Goal: Task Accomplishment & Management: Use online tool/utility

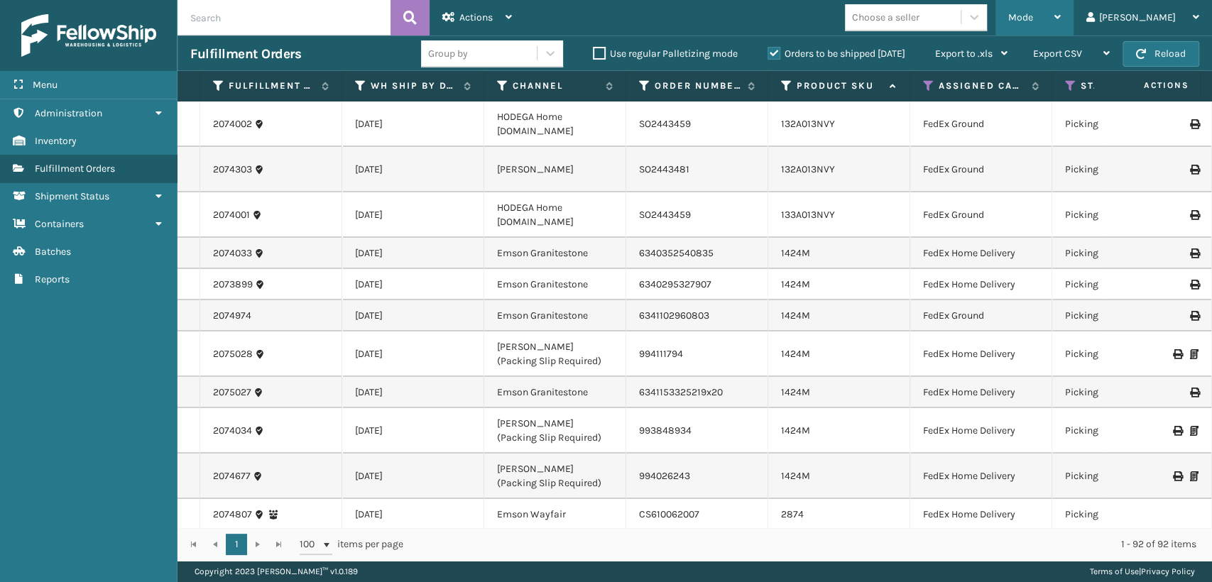
click at [1033, 14] on span "Mode" at bounding box center [1020, 17] width 25 height 12
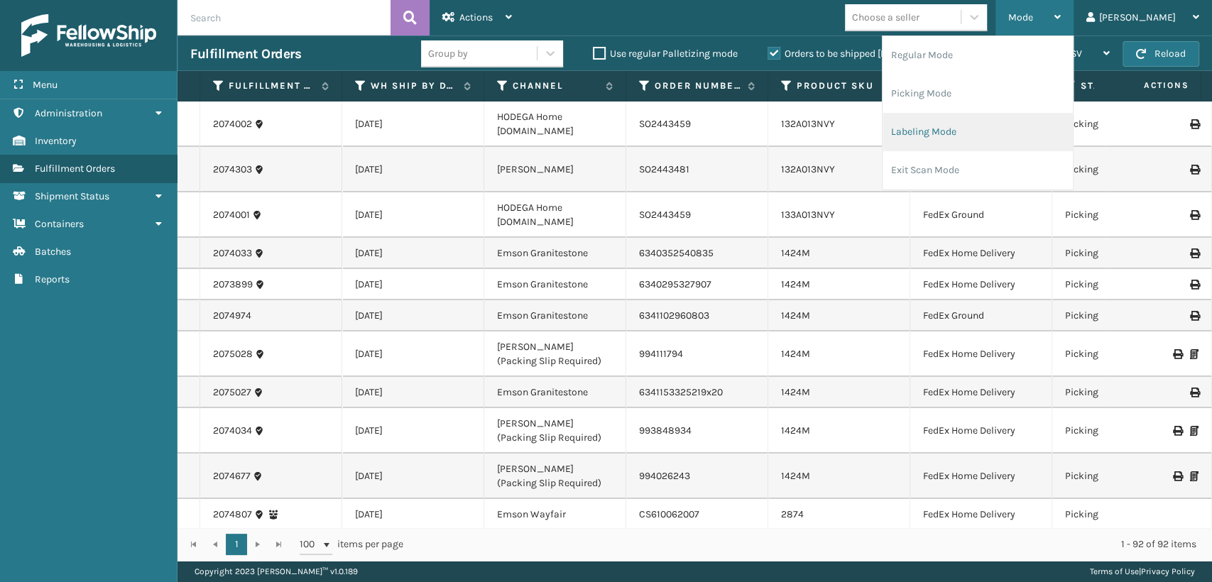
click at [950, 138] on li "Labeling Mode" at bounding box center [977, 132] width 190 height 38
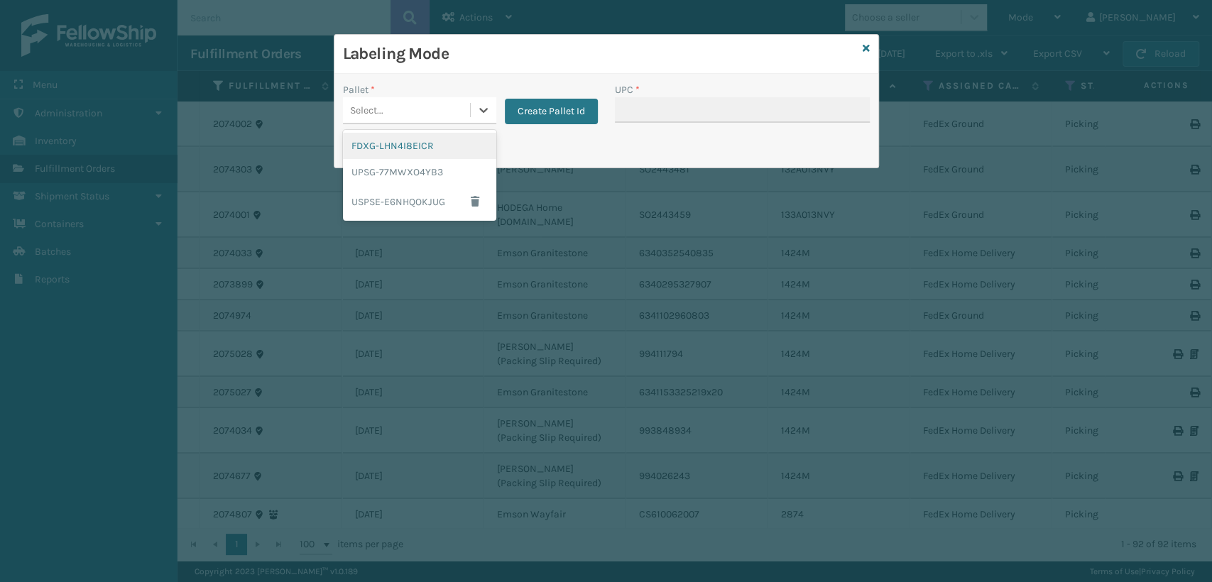
click at [423, 104] on div "Select..." at bounding box center [406, 110] width 127 height 23
drag, startPoint x: 410, startPoint y: 179, endPoint x: 419, endPoint y: 175, distance: 9.9
click at [419, 175] on div "UPSG-77MWXO4YB3" at bounding box center [419, 172] width 153 height 26
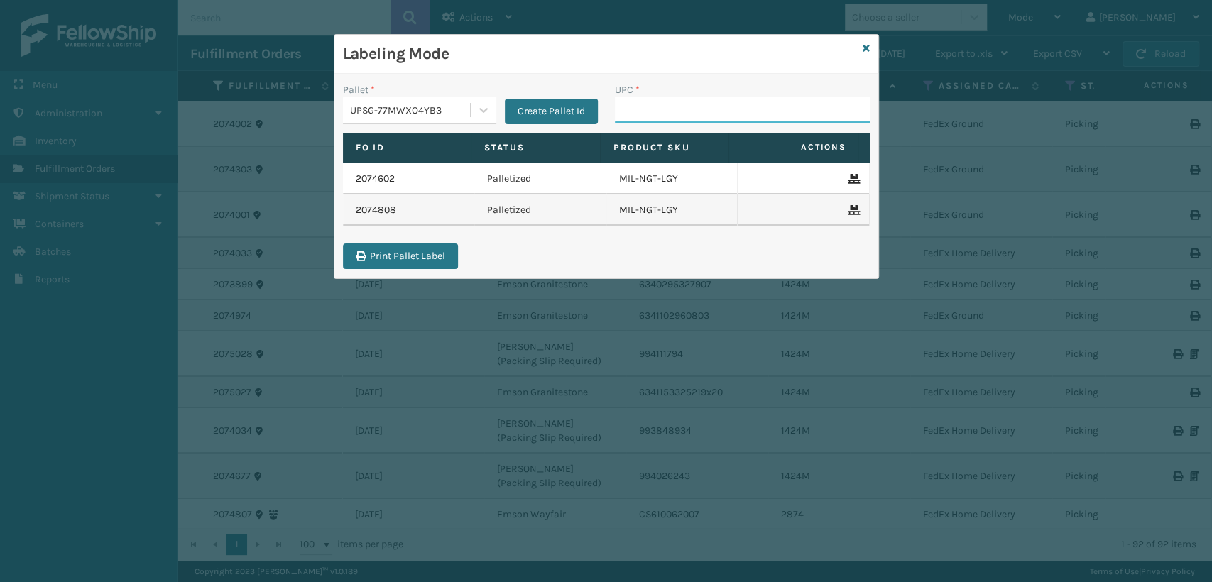
click at [663, 98] on input "UPC *" at bounding box center [742, 110] width 255 height 26
type input "840985124038"
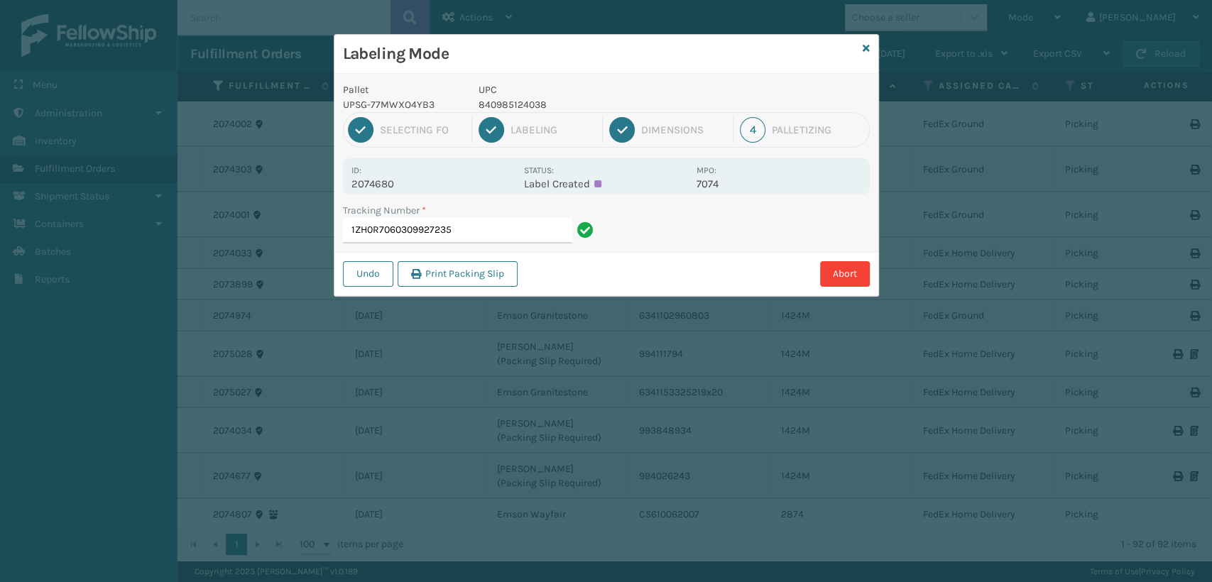
click at [1209, 548] on div "Labeling Mode Pallet UPSG-77MWXO4YB3 UPC 840985124038 1 Selecting FO 2 Labeling…" at bounding box center [606, 291] width 1212 height 582
click at [1210, 579] on div "Labeling Mode Pallet UPSG-77MWXO4YB3 UPC 840985124038 1 Selecting FO 2 Labeling…" at bounding box center [606, 291] width 1212 height 582
drag, startPoint x: 543, startPoint y: 106, endPoint x: 473, endPoint y: 109, distance: 69.6
click at [473, 109] on div "UPC 840985125622" at bounding box center [583, 97] width 226 height 30
copy p "840985125622"
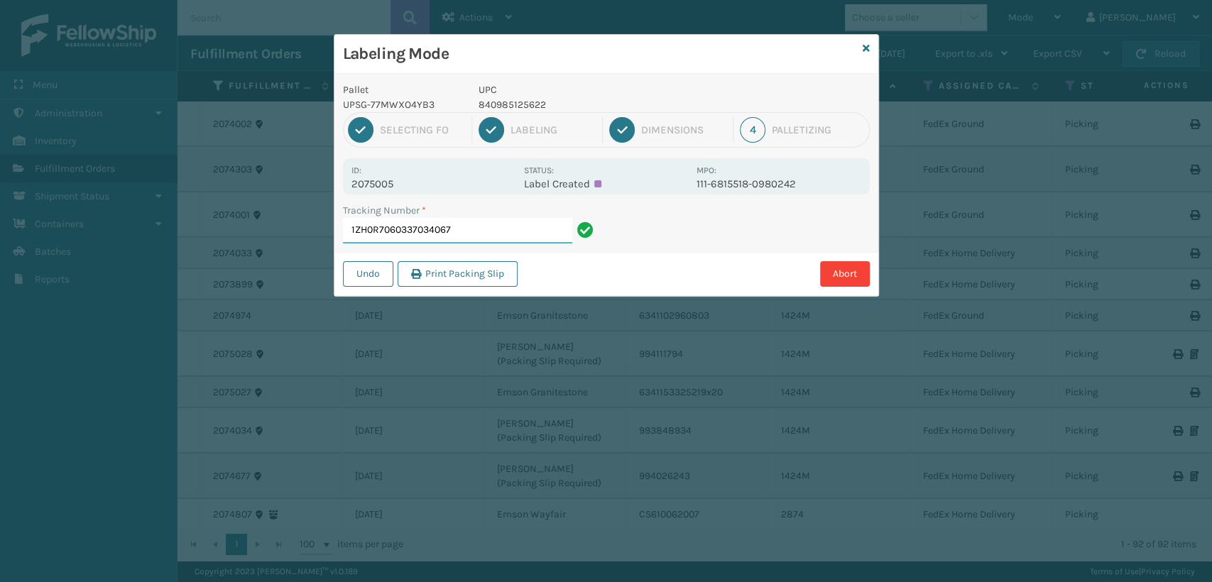
click at [508, 238] on input "1ZH0R7060337034067" at bounding box center [457, 231] width 229 height 26
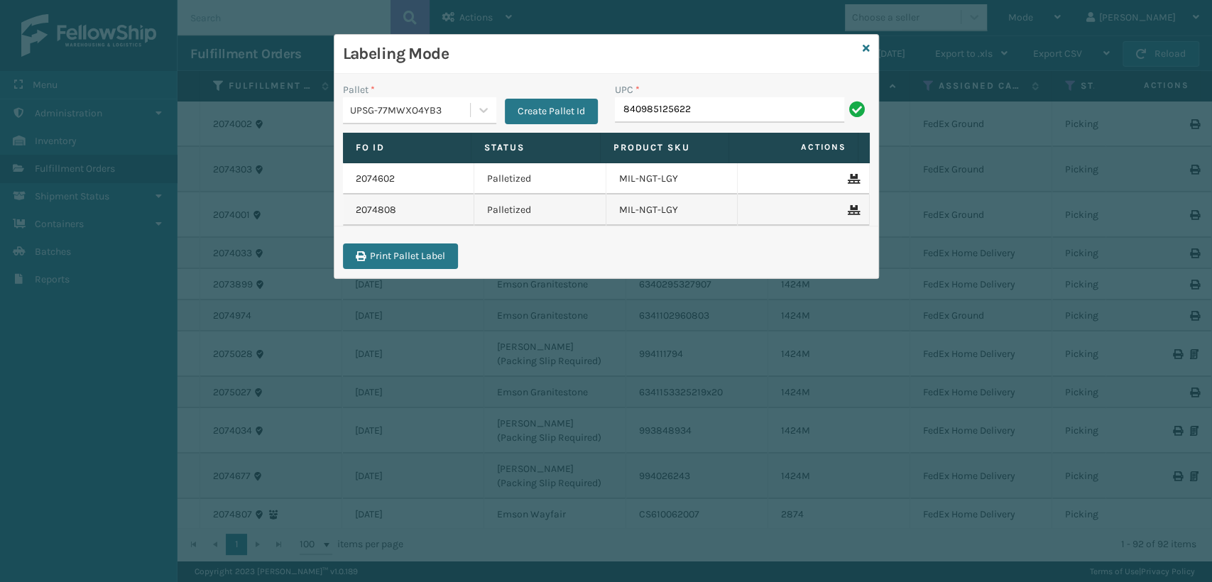
type input "840985125622"
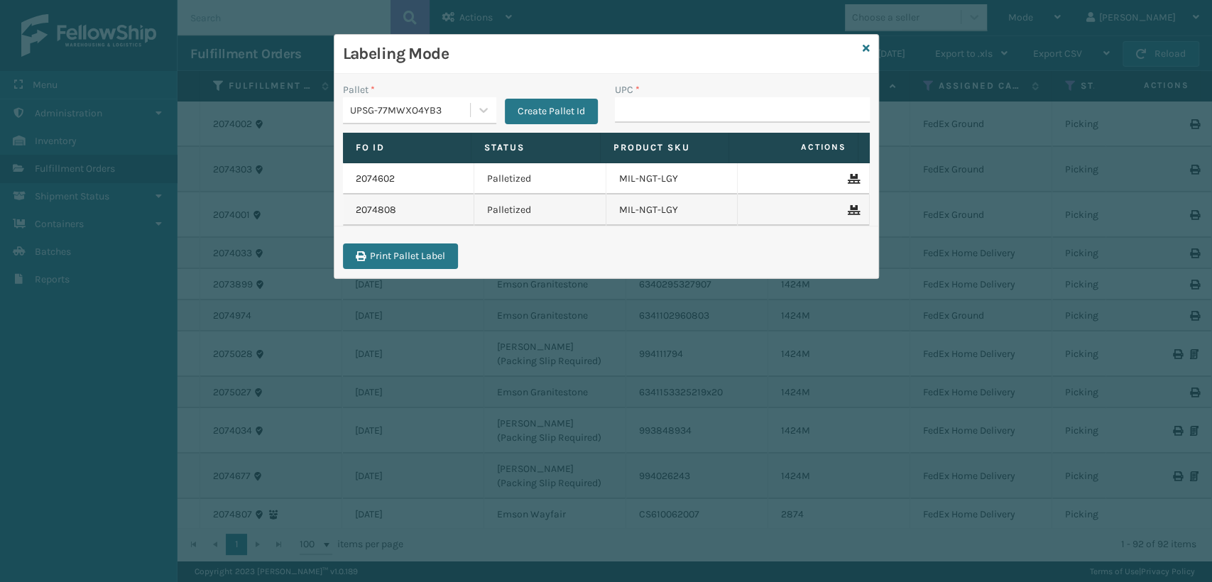
click at [457, 119] on div "UPSG-77MWXO4YB3" at bounding box center [406, 110] width 127 height 23
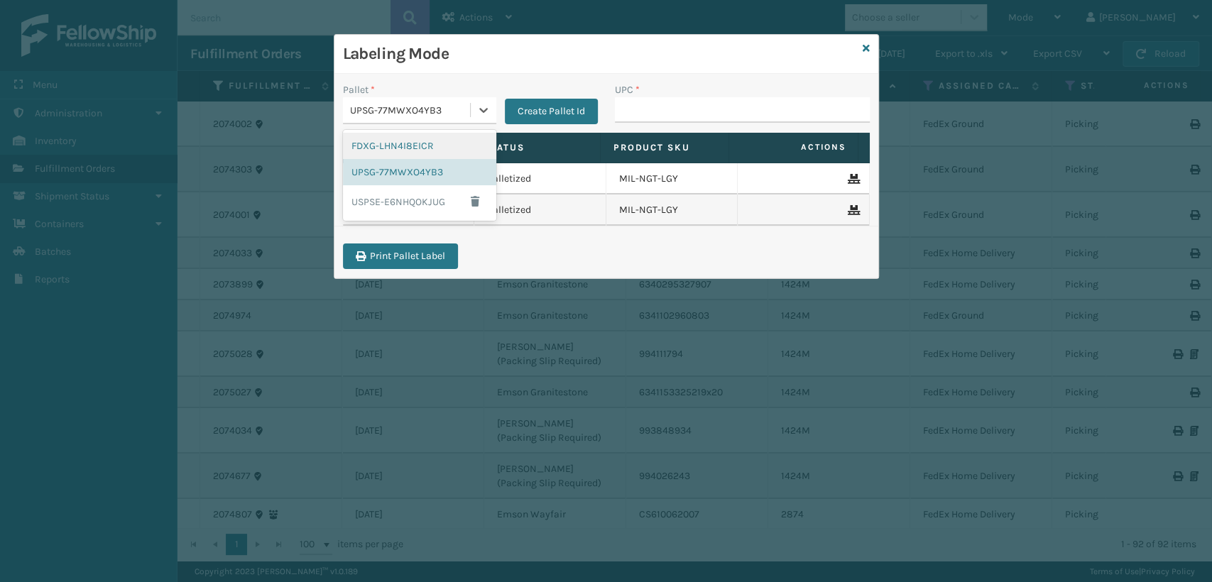
click at [402, 150] on div "FDXG-LHN4I8EICR" at bounding box center [419, 146] width 153 height 26
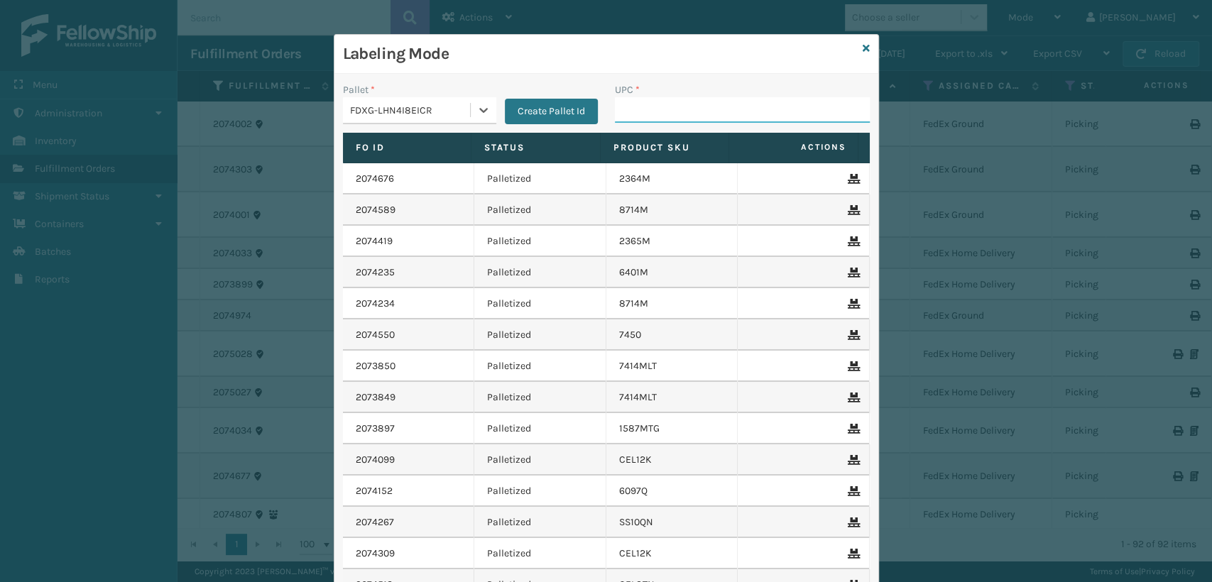
click at [615, 117] on input "UPC *" at bounding box center [742, 110] width 255 height 26
type input "8500460"
type input "st3402"
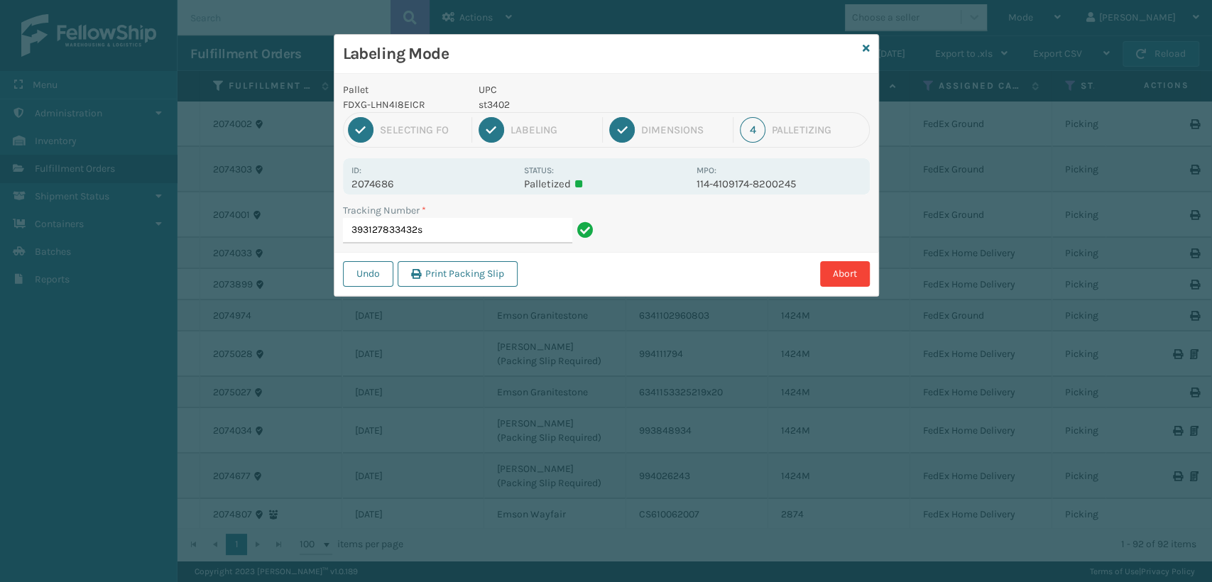
type input "393127833432ss"
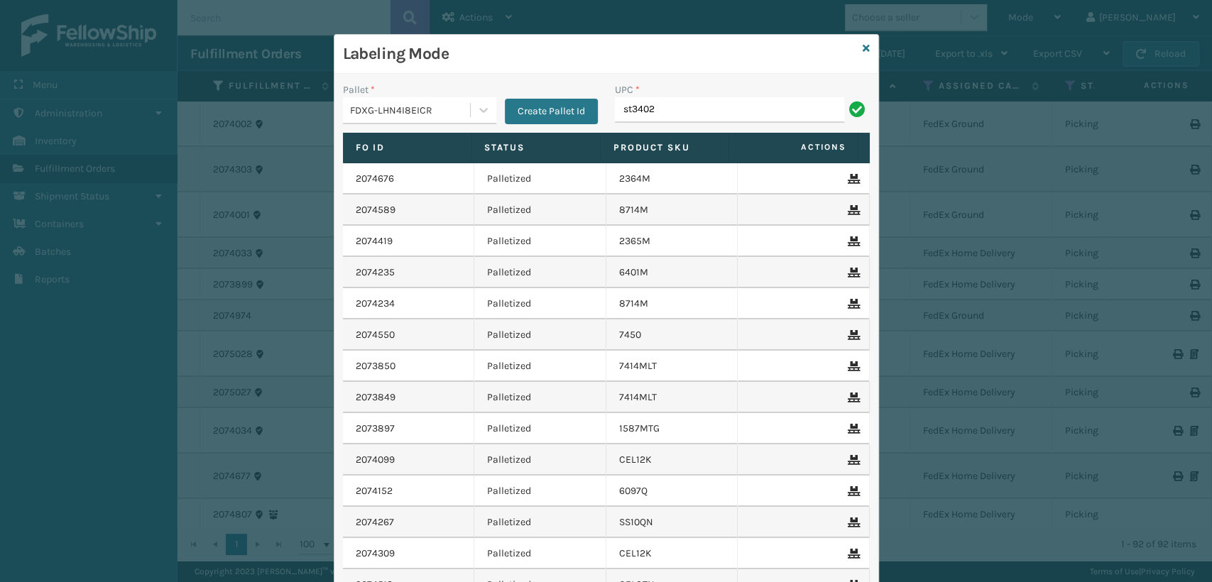
type input "st3402"
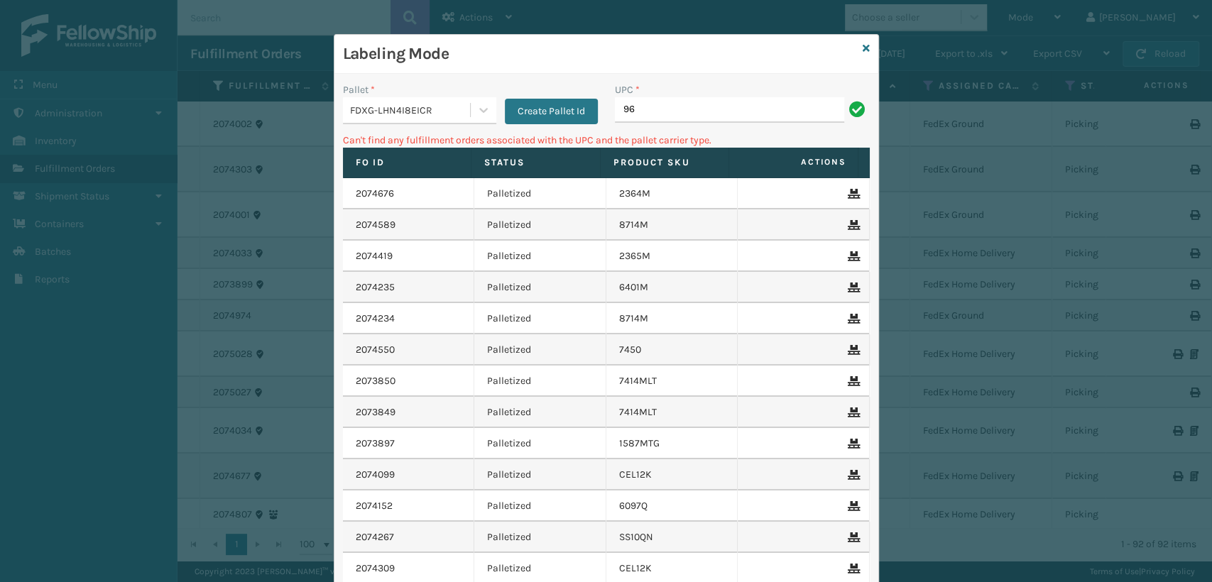
type input "9"
type input "h"
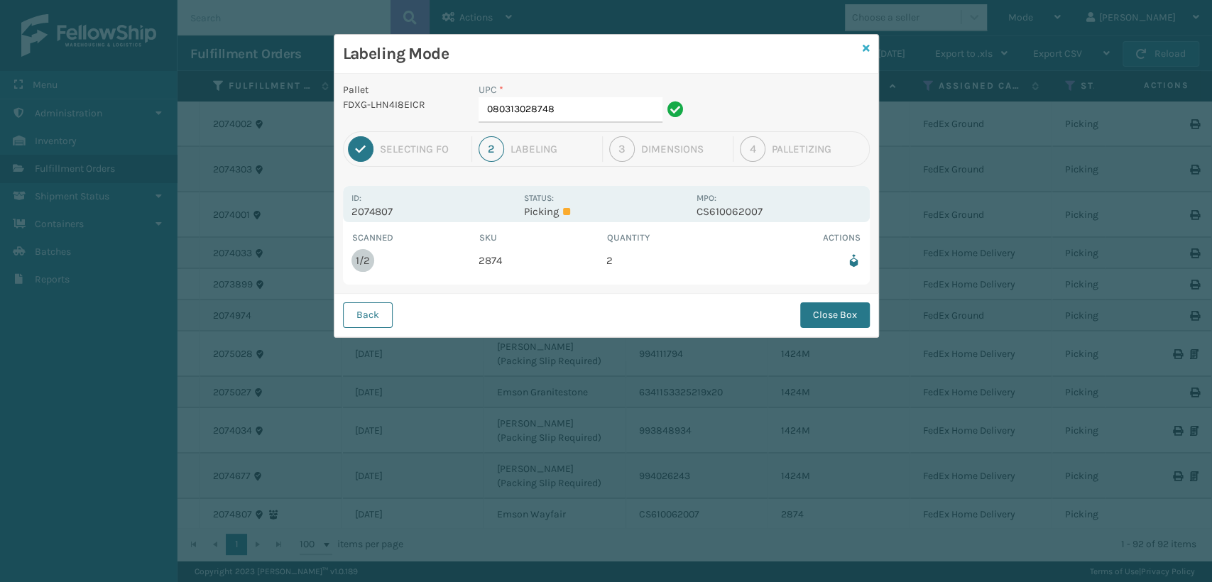
click at [866, 49] on icon at bounding box center [865, 48] width 7 height 10
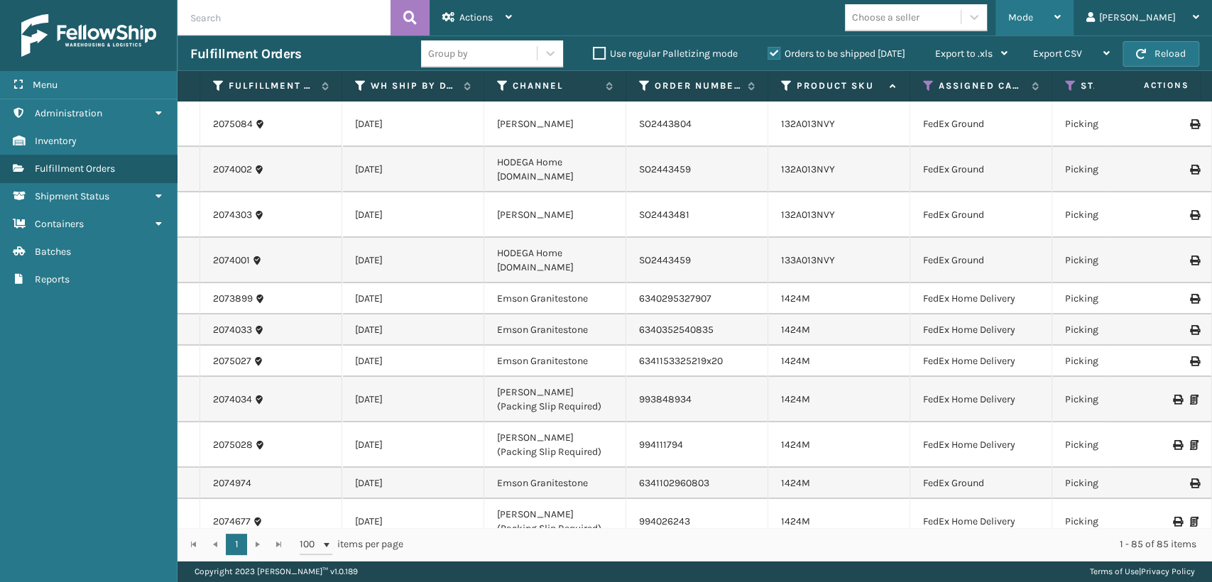
click at [1033, 18] on span "Mode" at bounding box center [1020, 17] width 25 height 12
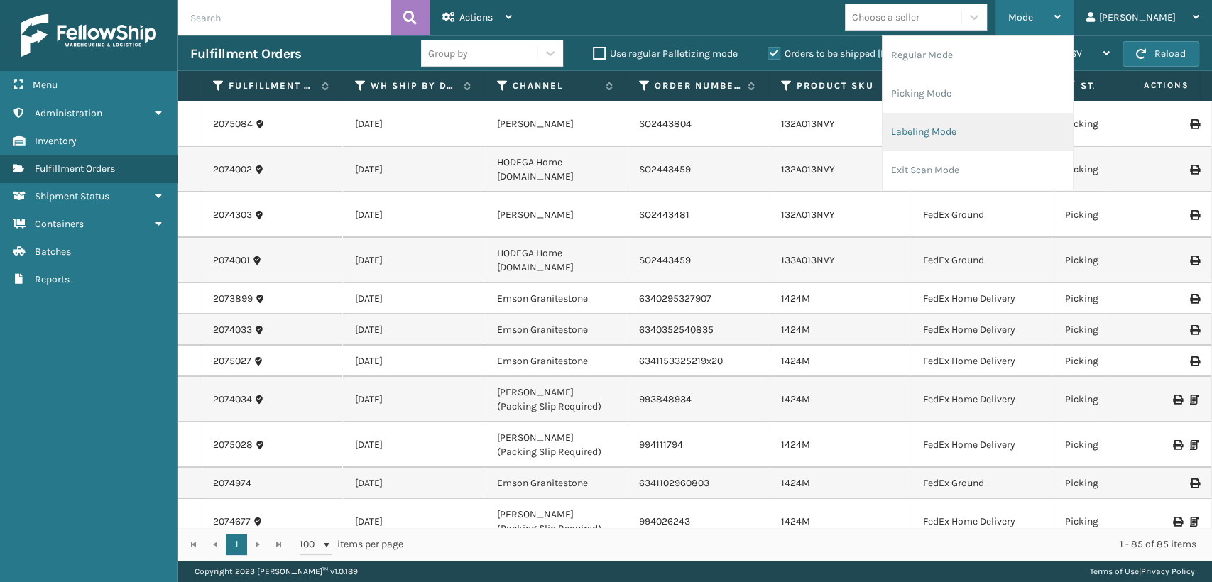
click at [982, 122] on li "Labeling Mode" at bounding box center [977, 132] width 190 height 38
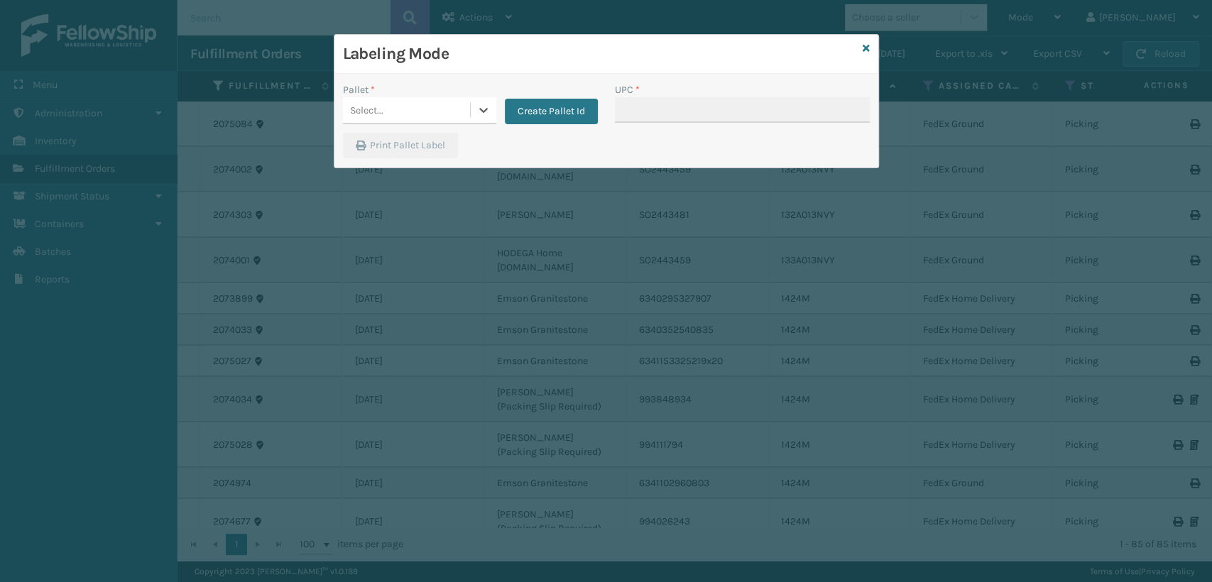
click at [420, 104] on div "Select..." at bounding box center [406, 110] width 127 height 23
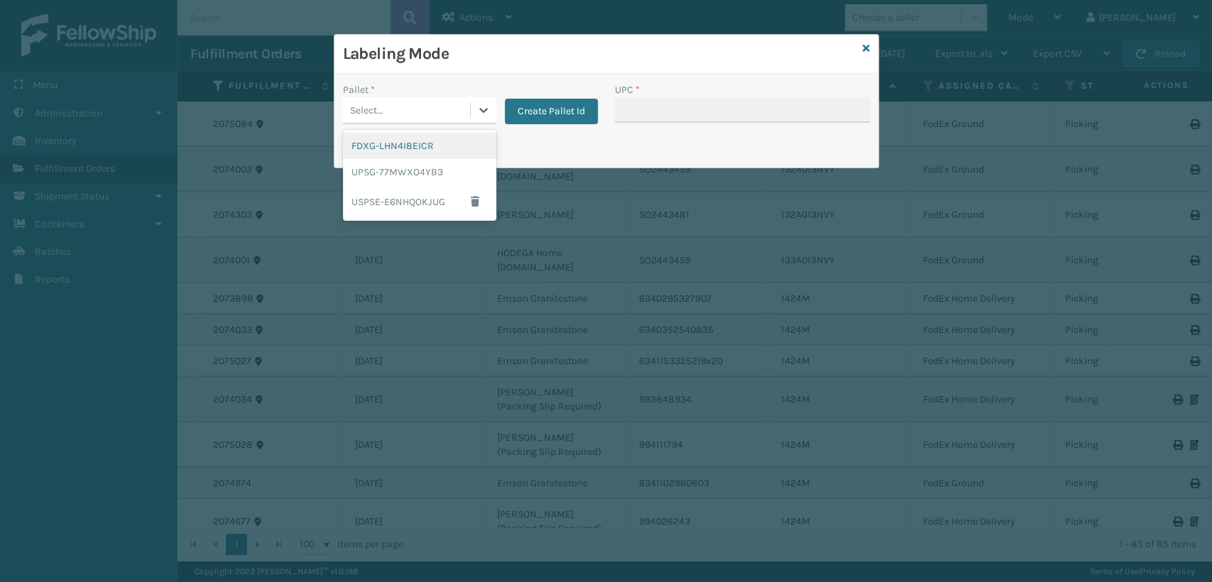
drag, startPoint x: 386, startPoint y: 148, endPoint x: 398, endPoint y: 148, distance: 12.1
click at [398, 148] on div "FDXG-LHN4I8EICR" at bounding box center [419, 146] width 153 height 26
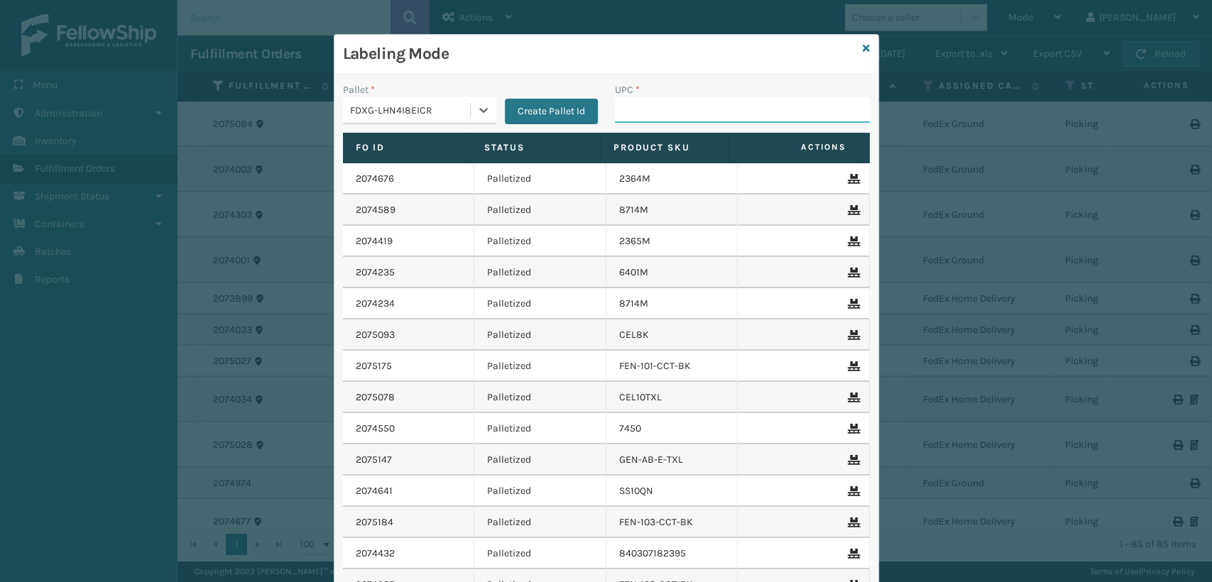
click at [666, 111] on input "UPC *" at bounding box center [742, 110] width 255 height 26
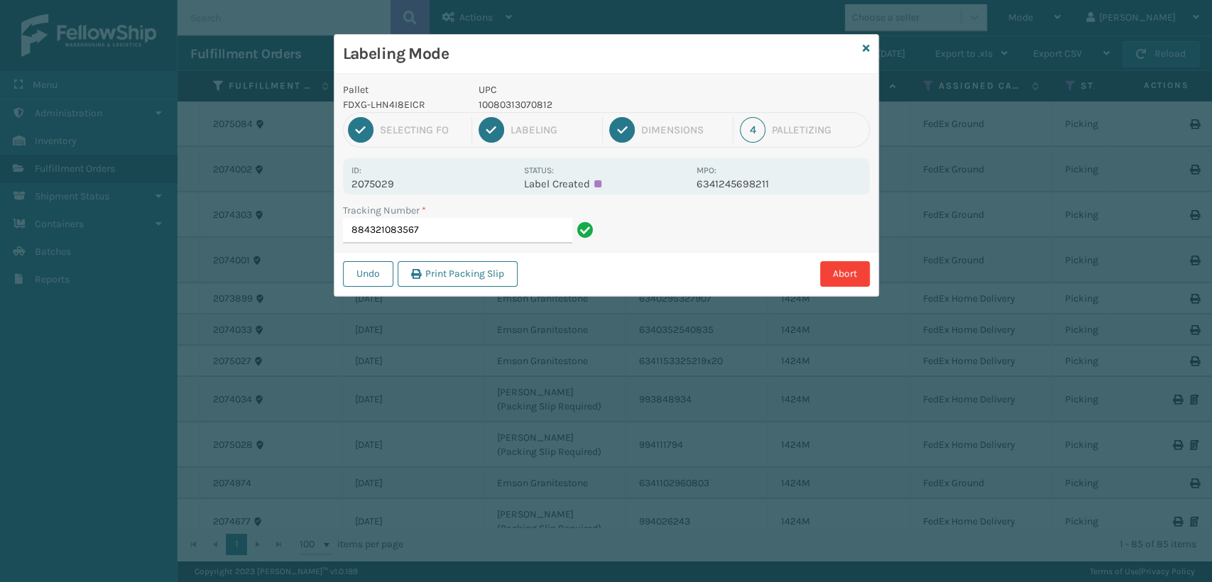
type input "884321083567"
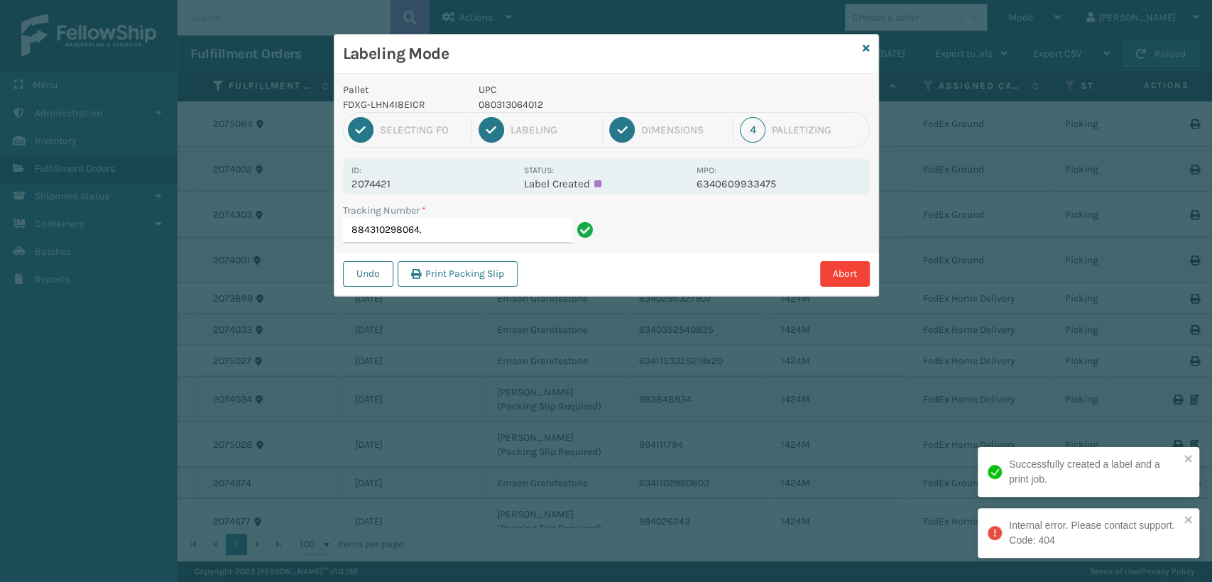
type input "884310298064"
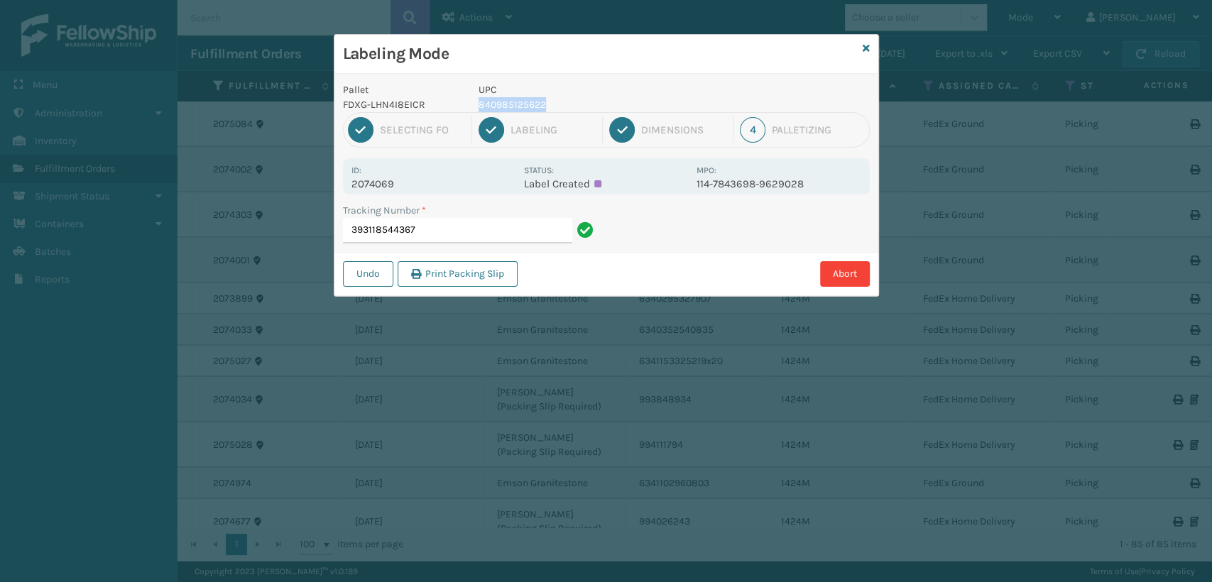
drag, startPoint x: 564, startPoint y: 100, endPoint x: 477, endPoint y: 111, distance: 88.0
click at [477, 111] on div "UPC 840985125622" at bounding box center [583, 97] width 226 height 30
copy p "840985125622"
click at [442, 228] on input "393118544367" at bounding box center [457, 231] width 229 height 26
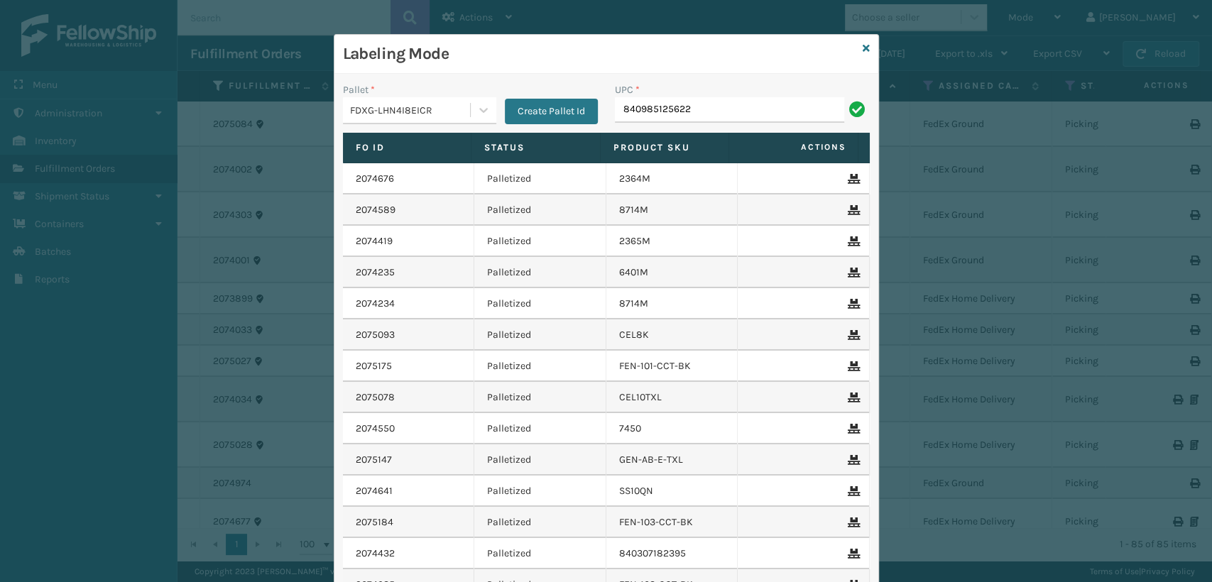
type input "840985125622"
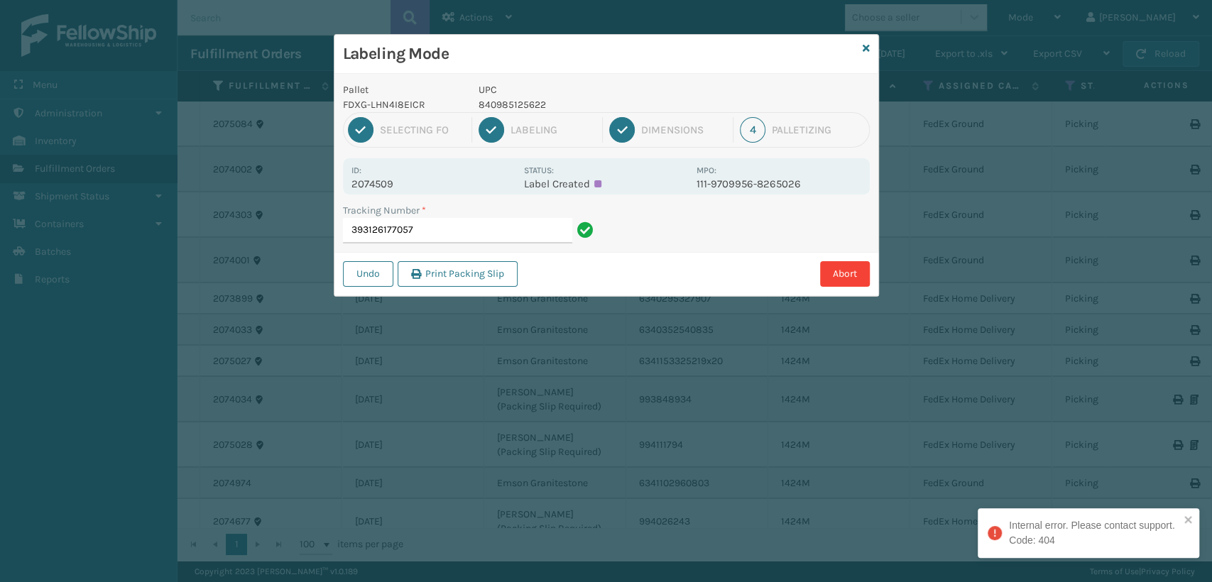
type input "393126177057"
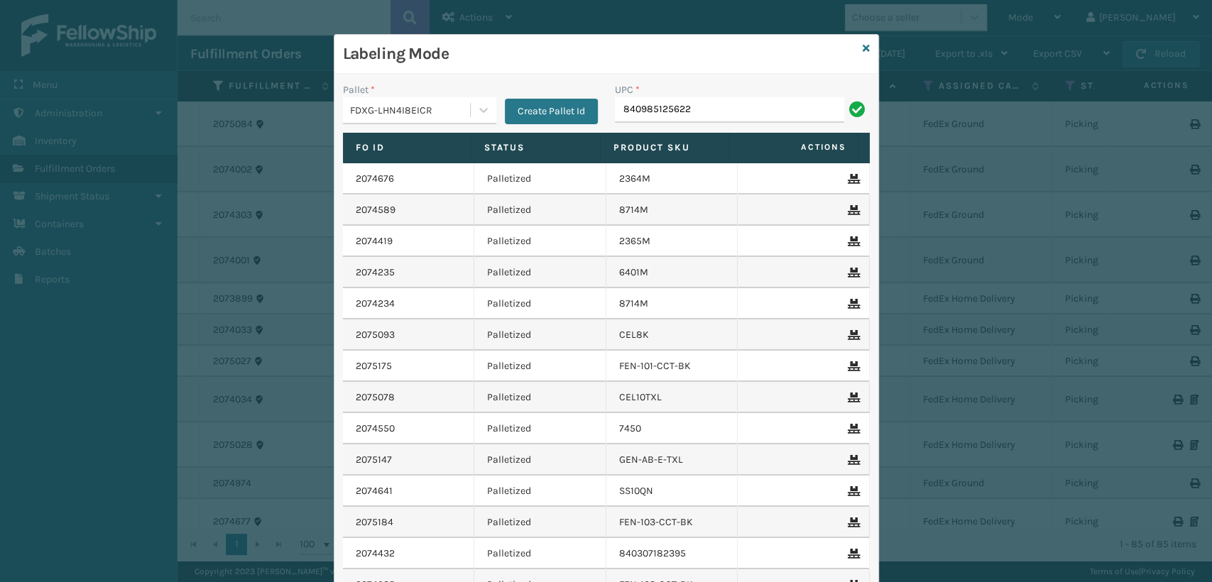
type input "840985125622"
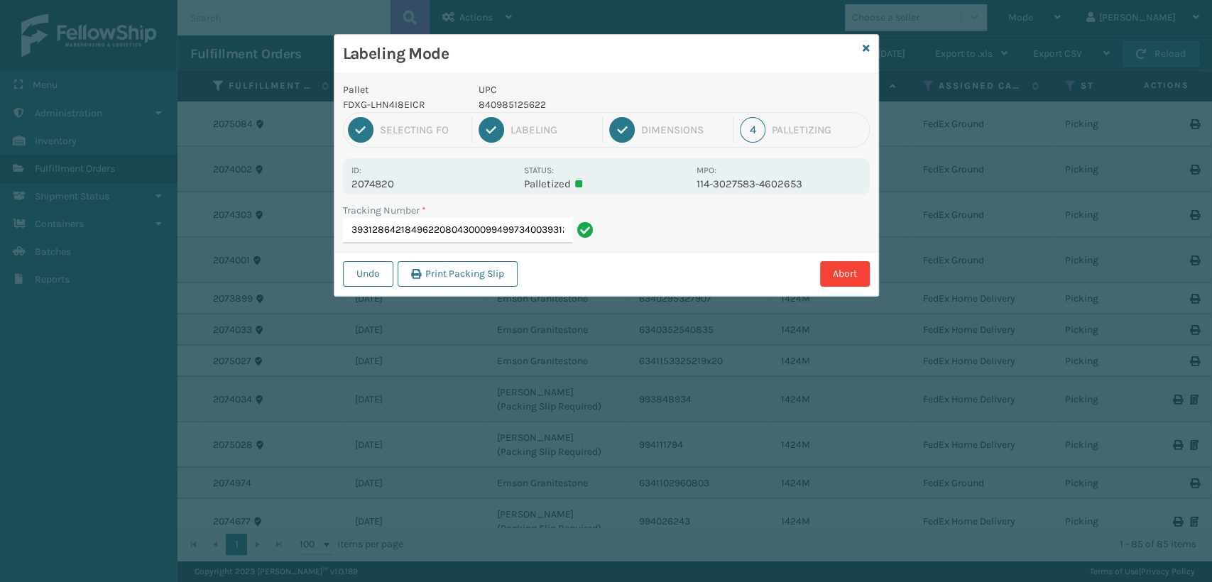
type input "3931286421849622080430009949973400393128642184"
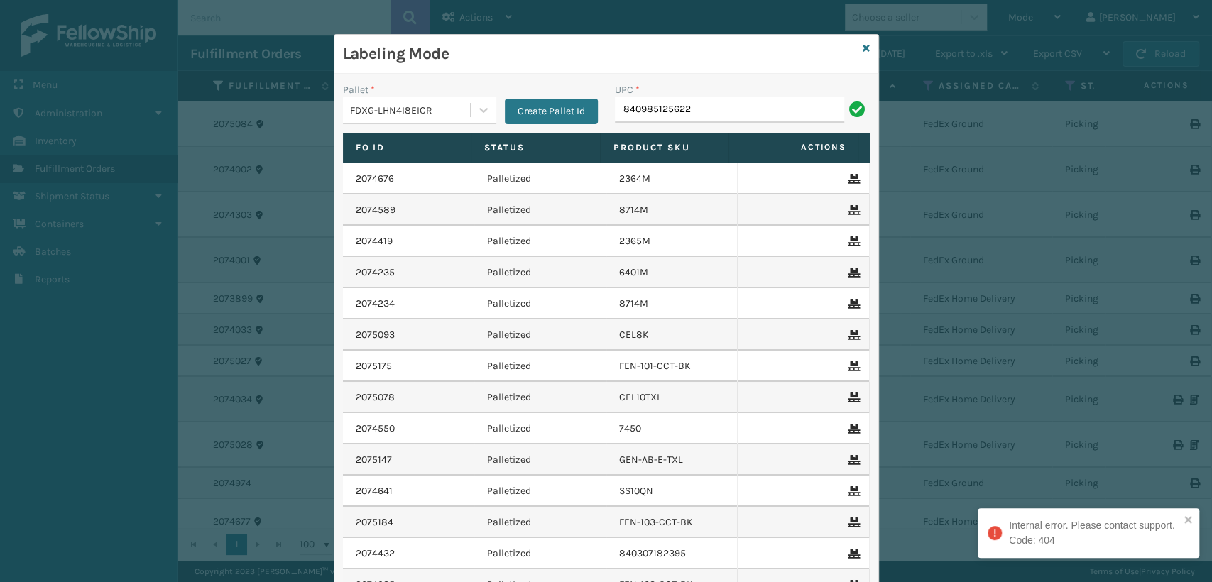
type input "840985125622"
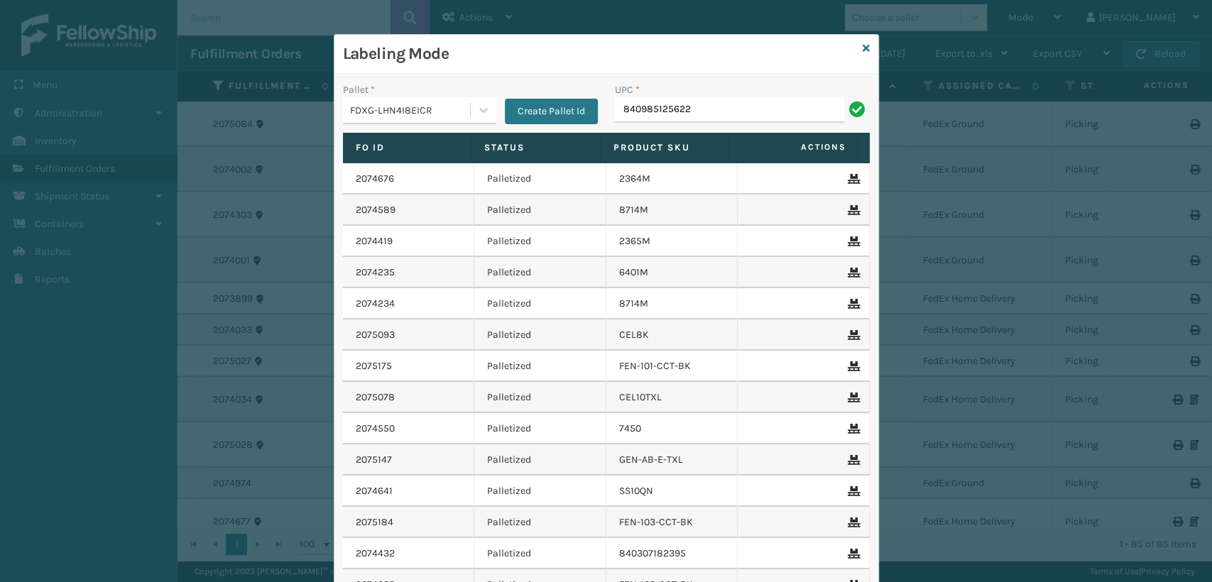
type input "840985125622"
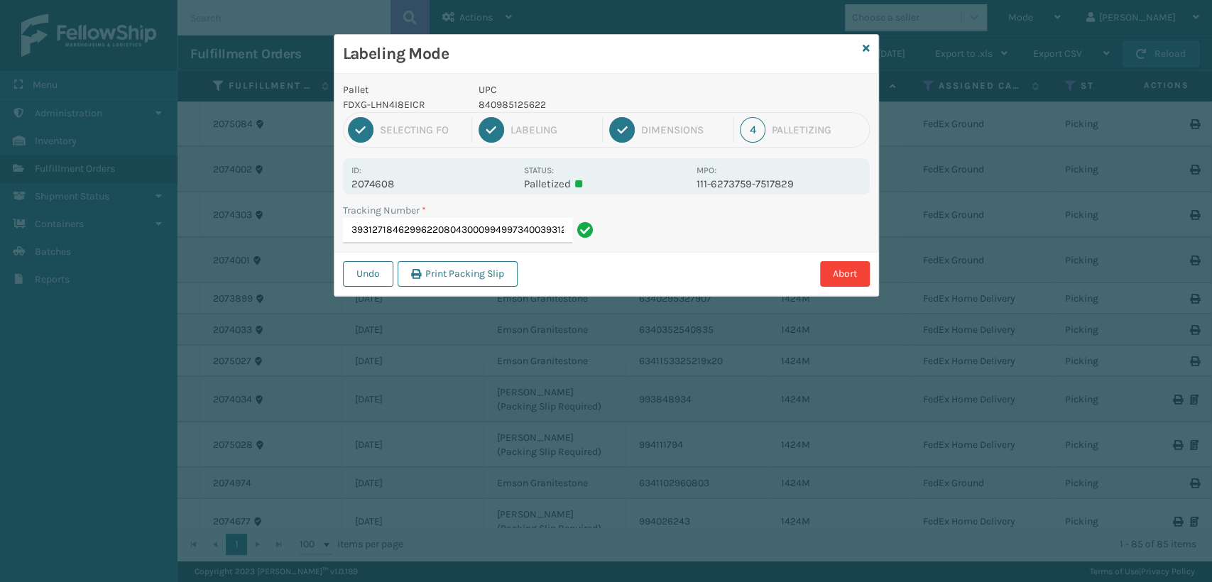
type input "3931271846299622080430009949973400393127184629"
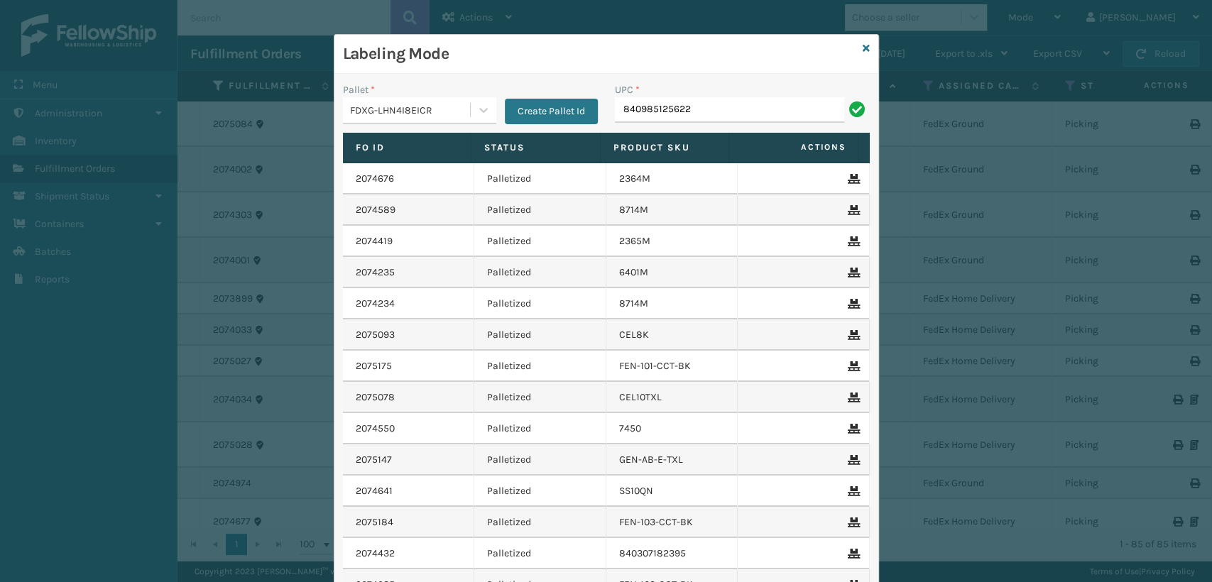
type input "840985125622"
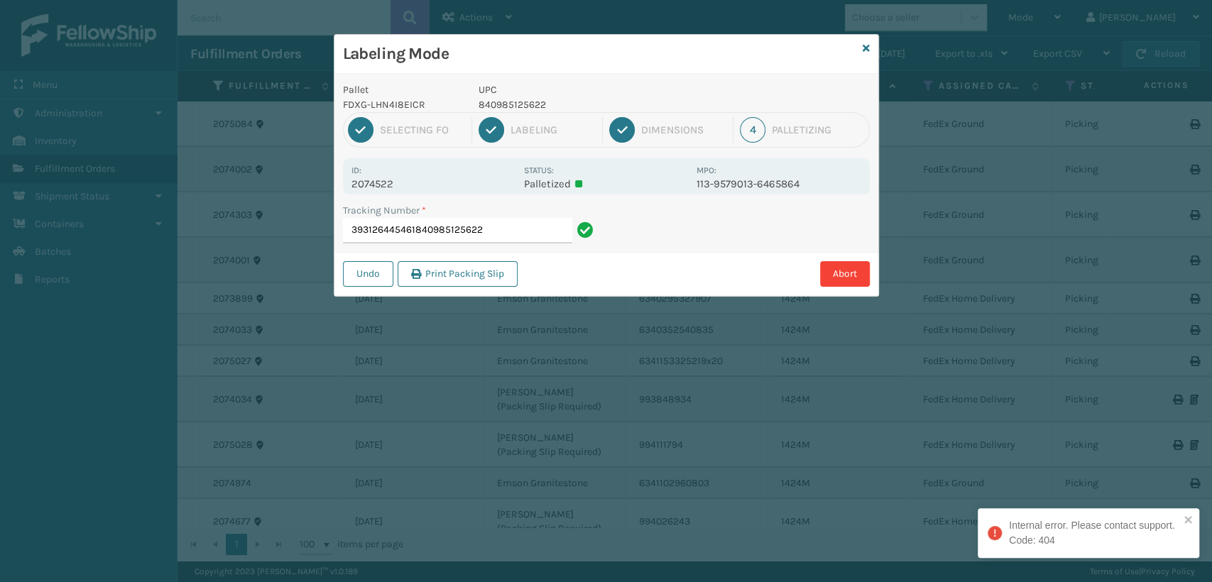
type input "393126445461840985125622840985125622"
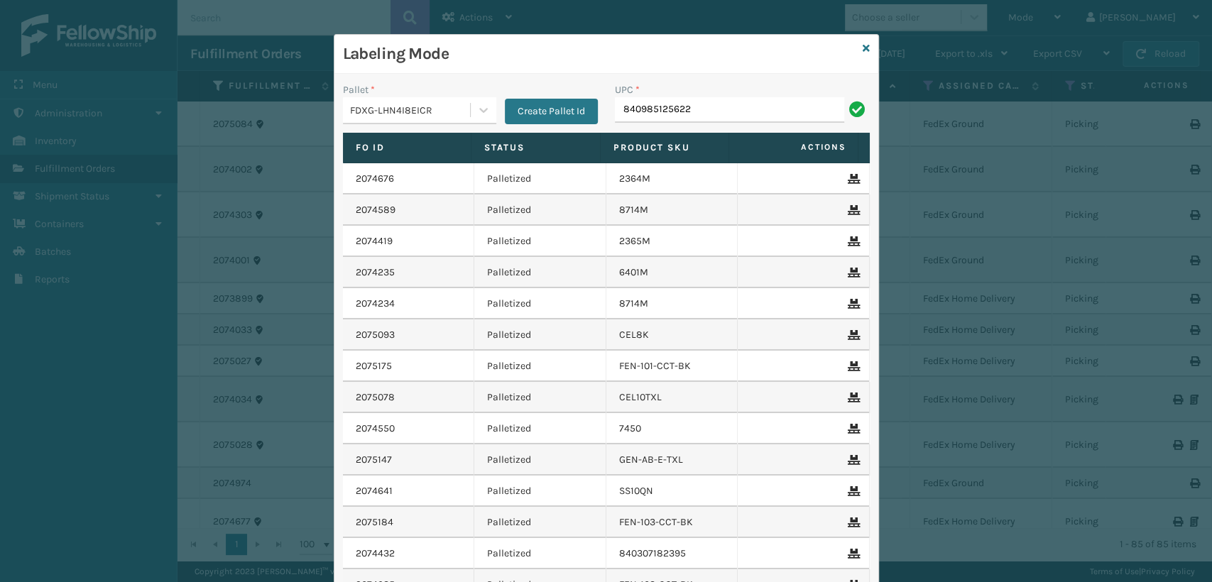
type input "840985125622"
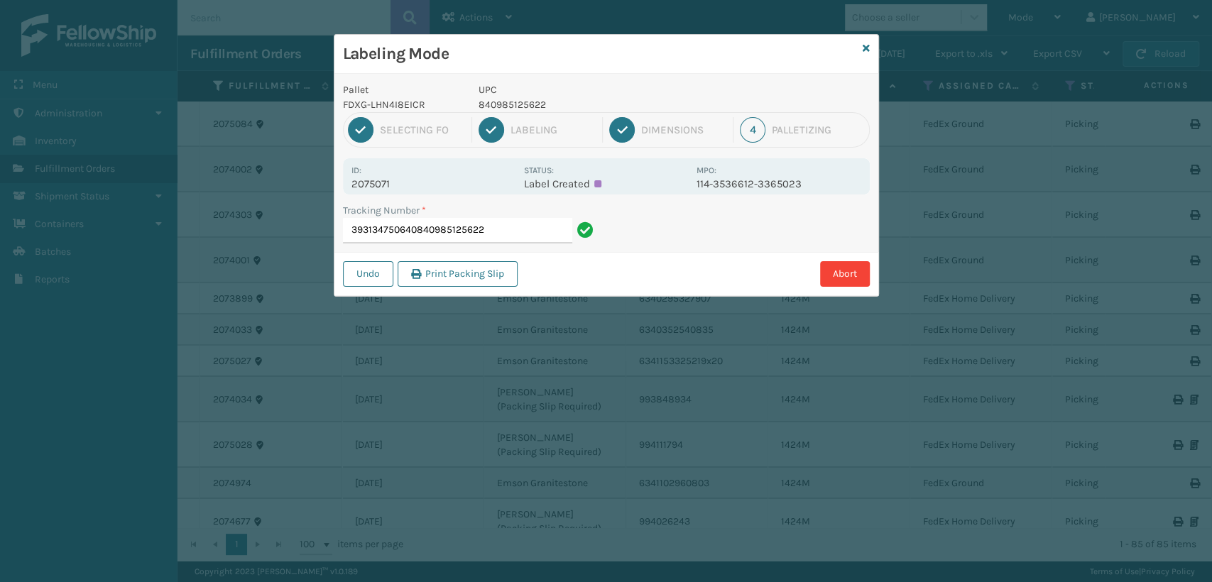
type input "393134750640"
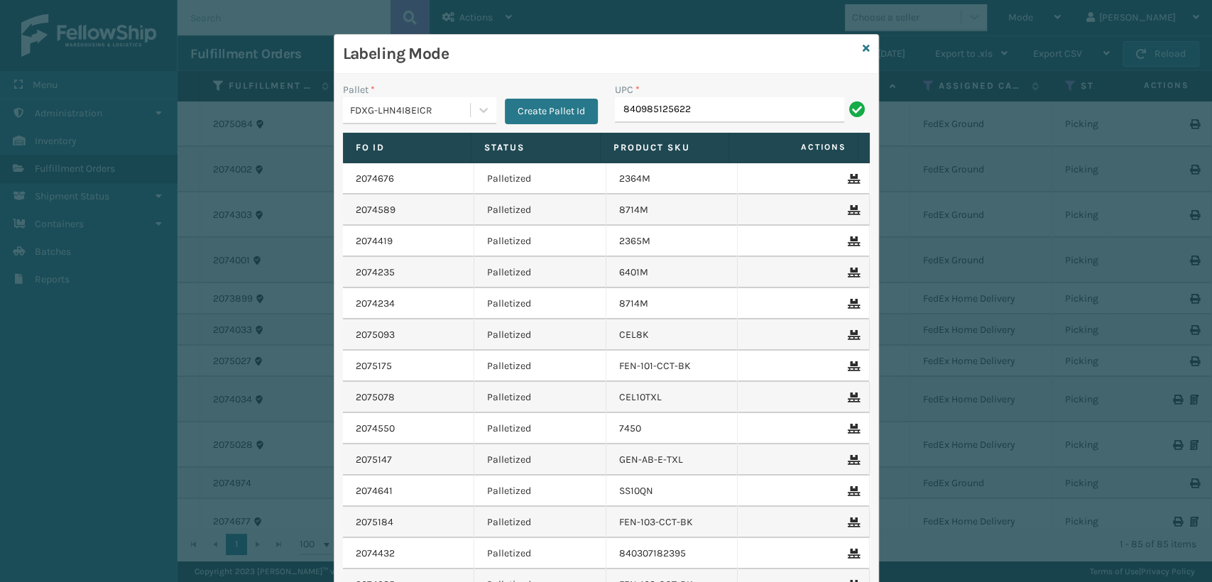
type input "840985125622"
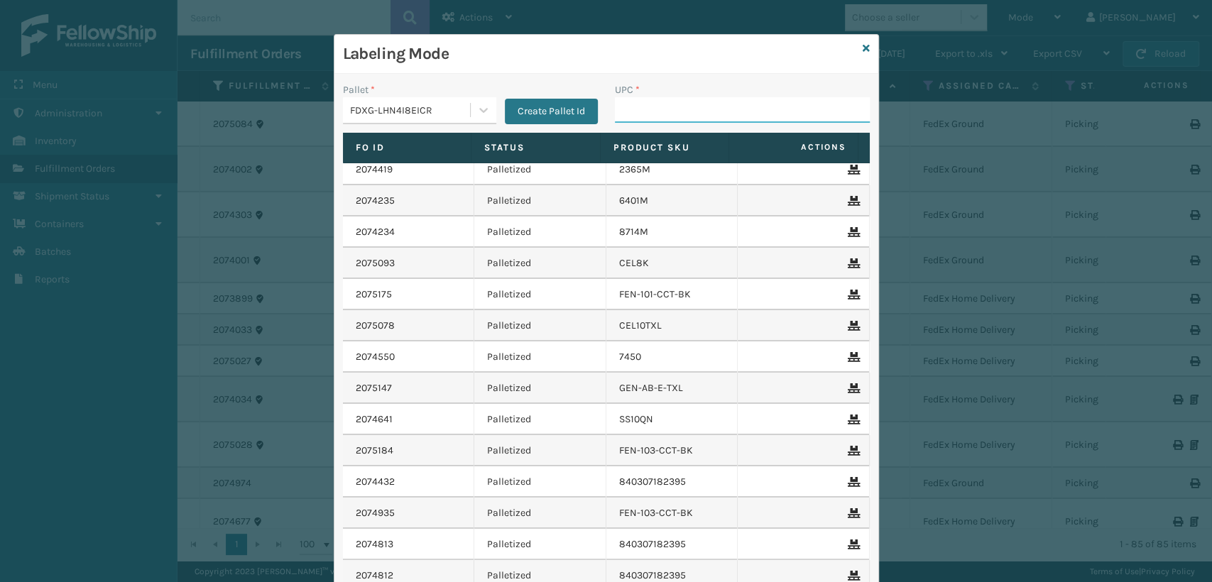
scroll to position [0, 0]
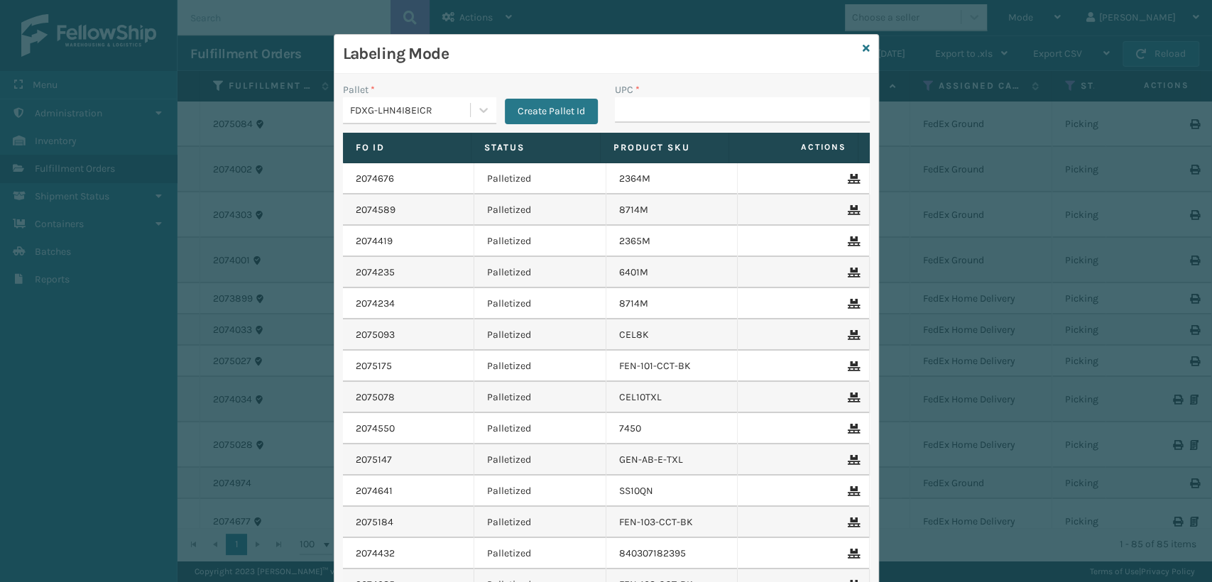
drag, startPoint x: 535, startPoint y: 106, endPoint x: 465, endPoint y: 118, distance: 71.2
click at [617, 106] on input "UPC *" at bounding box center [742, 110] width 255 height 26
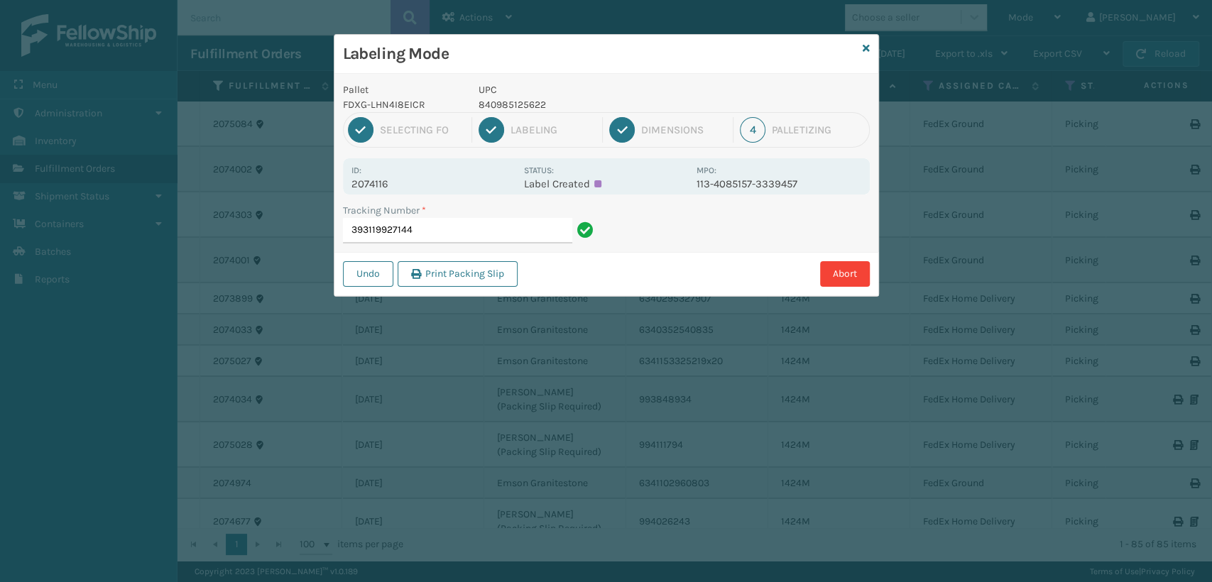
click at [437, 229] on input "393119927144" at bounding box center [457, 231] width 229 height 26
drag, startPoint x: 551, startPoint y: 104, endPoint x: 473, endPoint y: 110, distance: 79.0
click at [473, 110] on div "UPC 840985125622" at bounding box center [583, 97] width 226 height 30
copy p "840985125622"
click at [466, 224] on input "393119927144" at bounding box center [457, 231] width 229 height 26
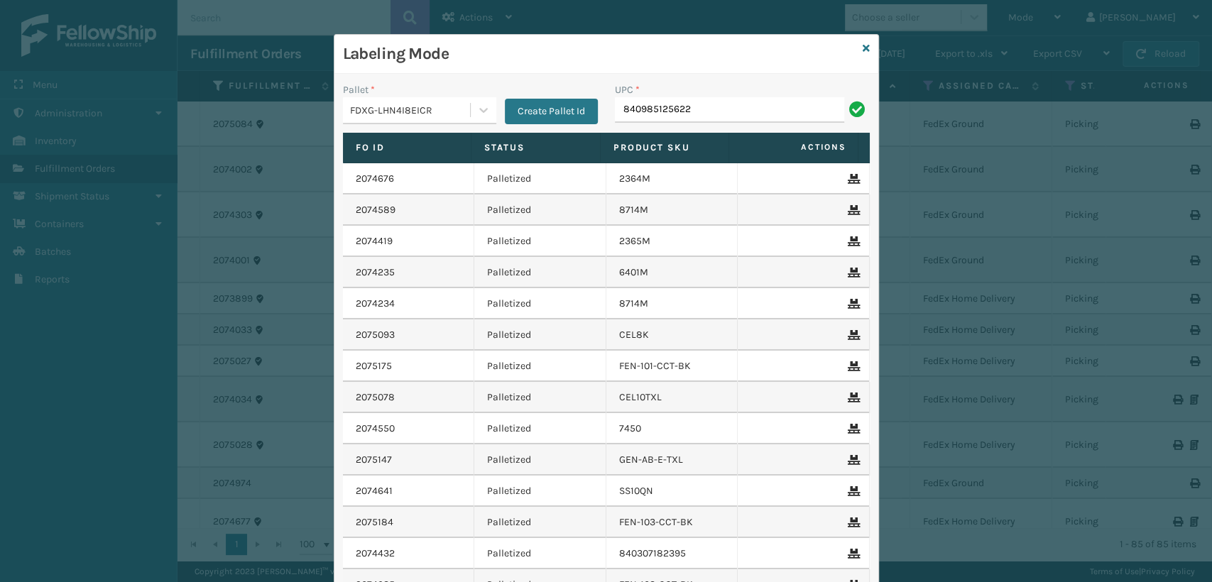
type input "840985125622"
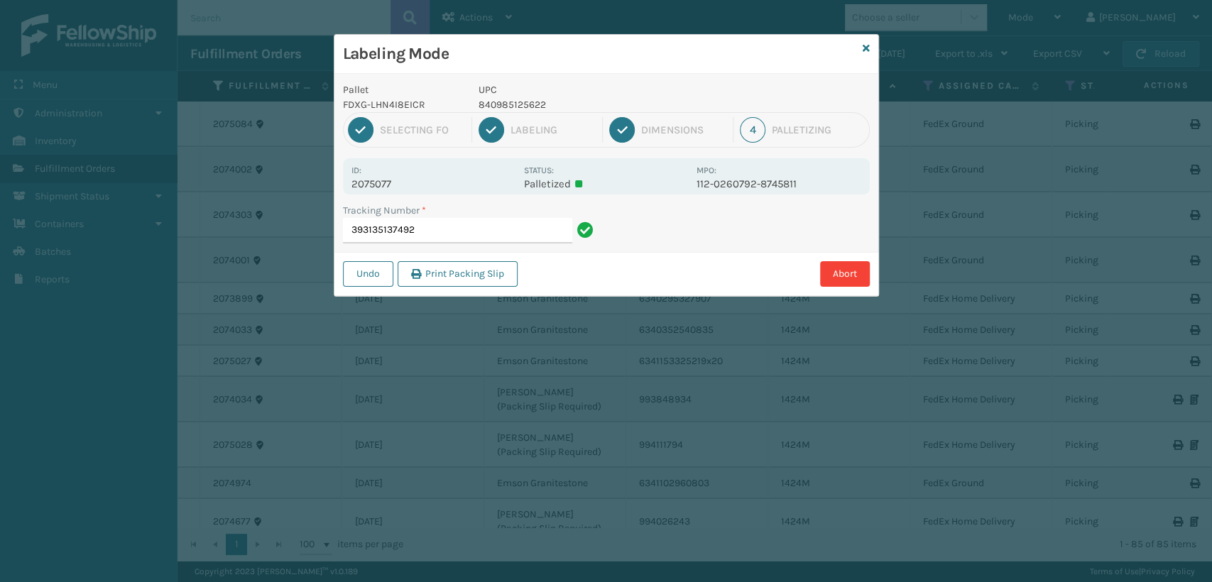
type input "393135137492840985125622"
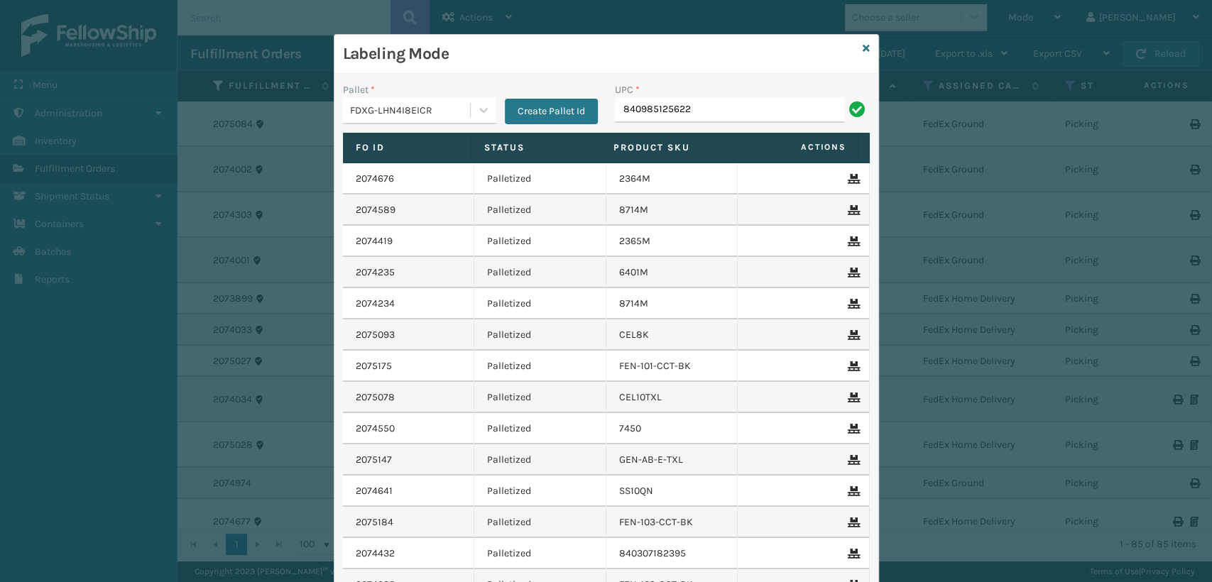
type input "840985125622"
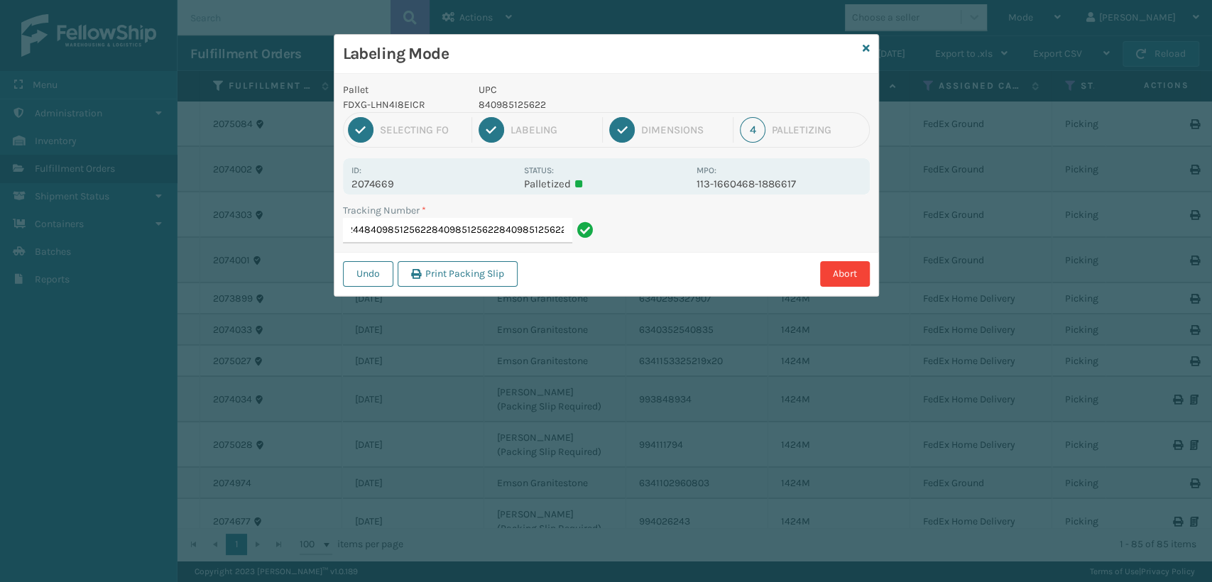
type input "393127681244840985125622840985125622840985125622840985125622"
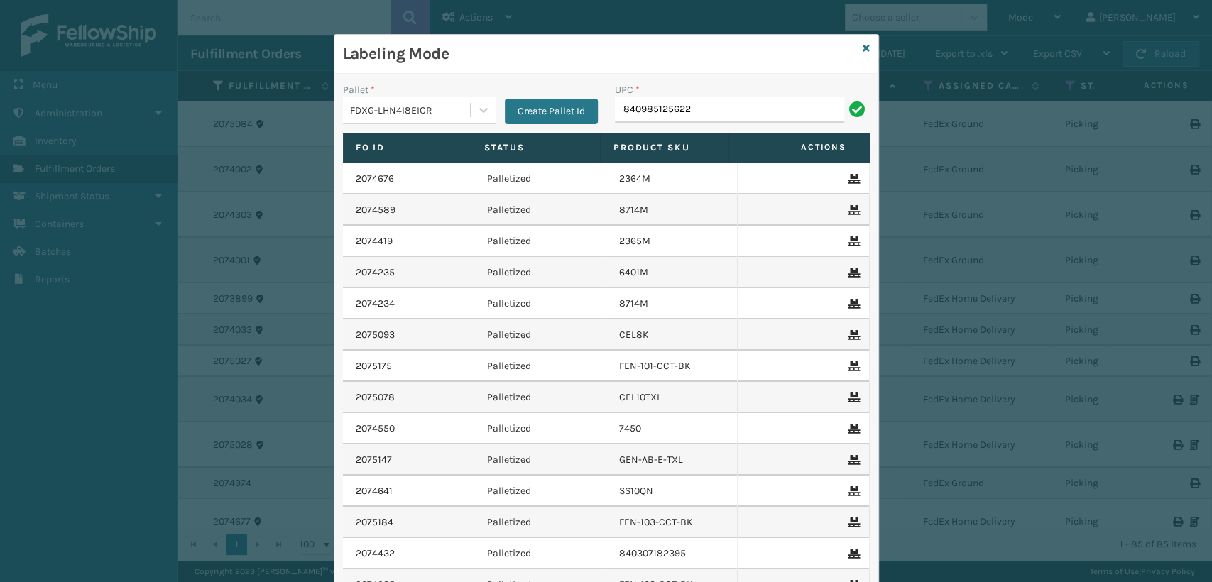
type input "840985125622"
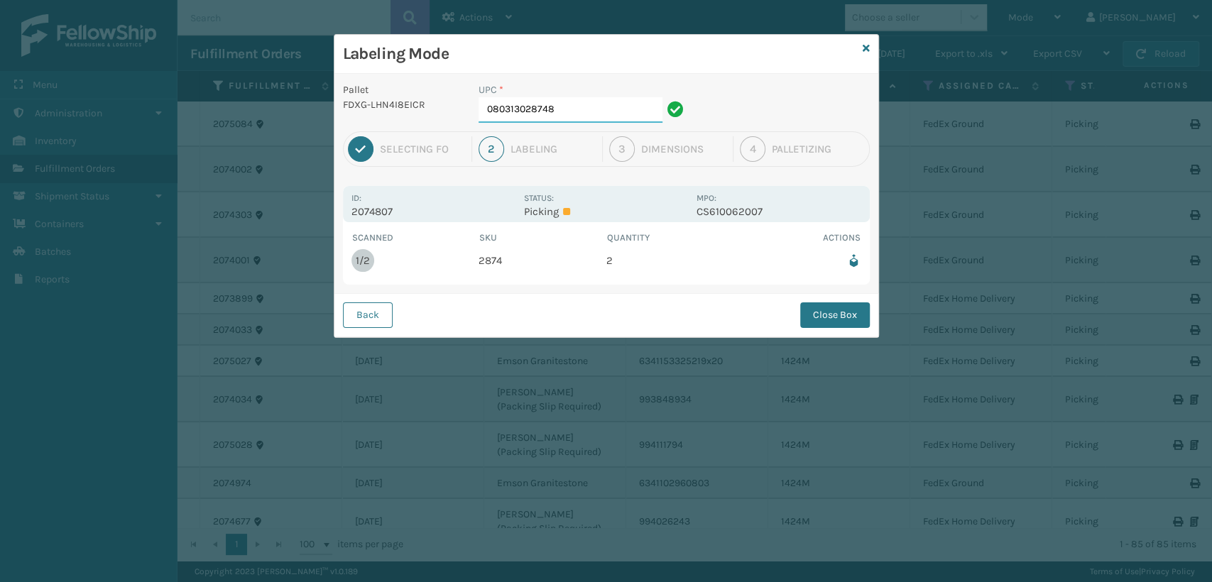
click at [571, 109] on input "080313028748" at bounding box center [570, 110] width 184 height 26
click at [838, 314] on button "Close Box" at bounding box center [835, 315] width 70 height 26
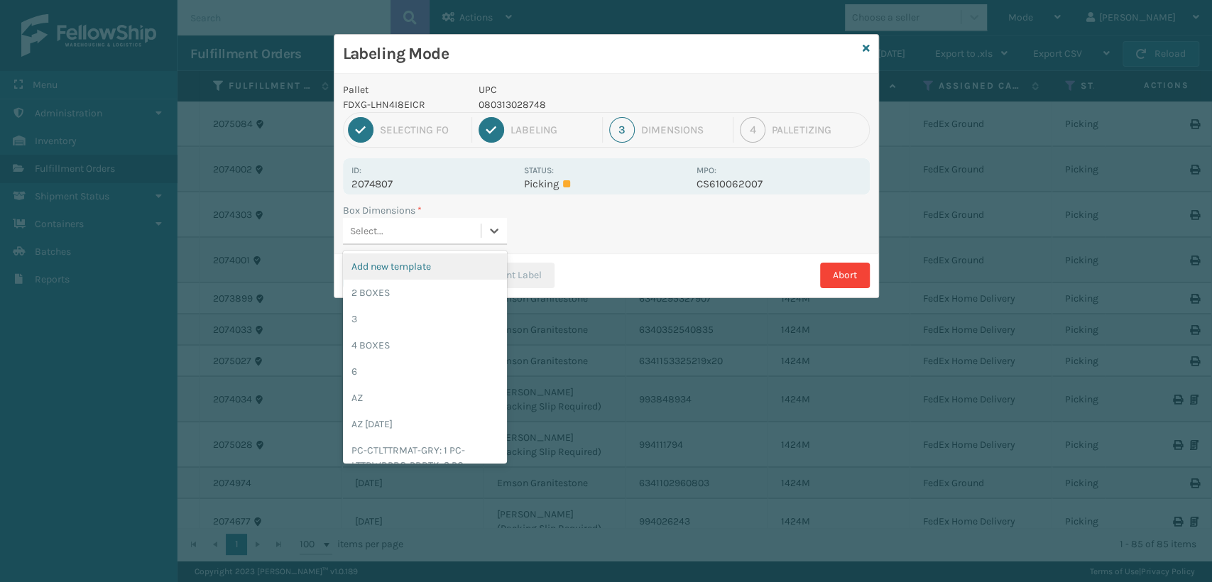
click at [429, 236] on div "Select..." at bounding box center [412, 230] width 138 height 23
click at [380, 298] on div "2 BOXES" at bounding box center [425, 293] width 164 height 26
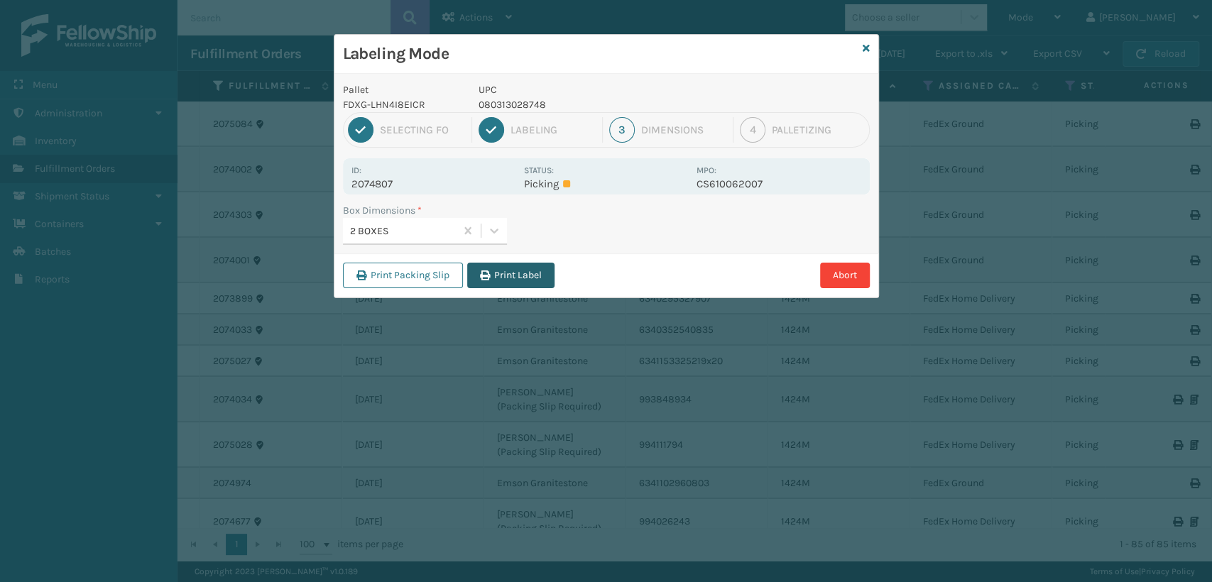
click at [498, 267] on button "Print Label" at bounding box center [510, 276] width 87 height 26
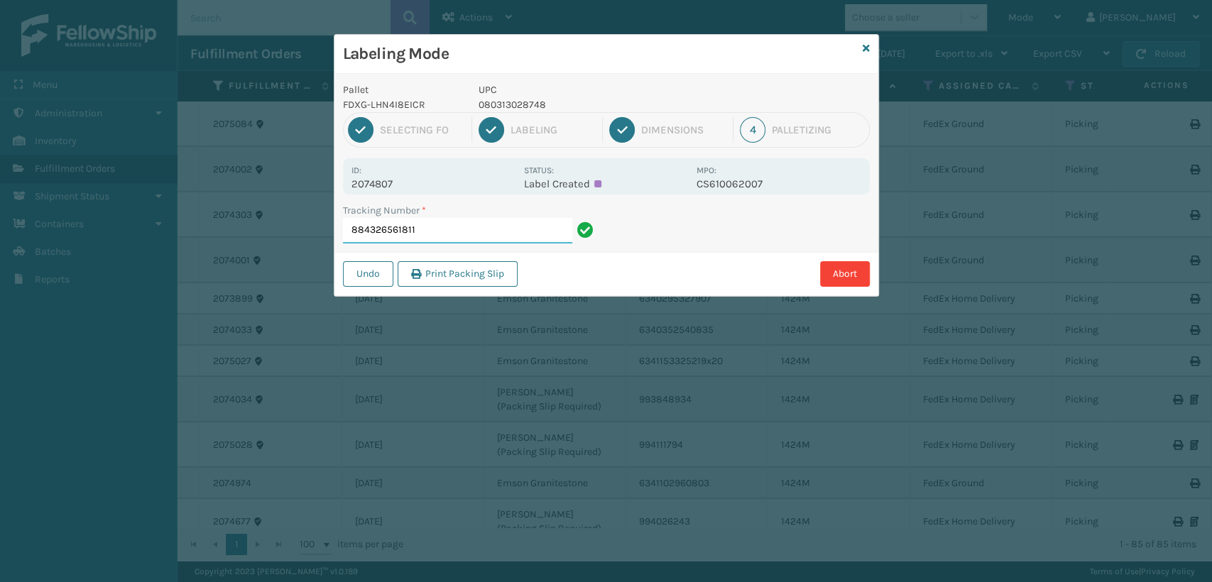
click at [436, 232] on input "884326561811" at bounding box center [457, 231] width 229 height 26
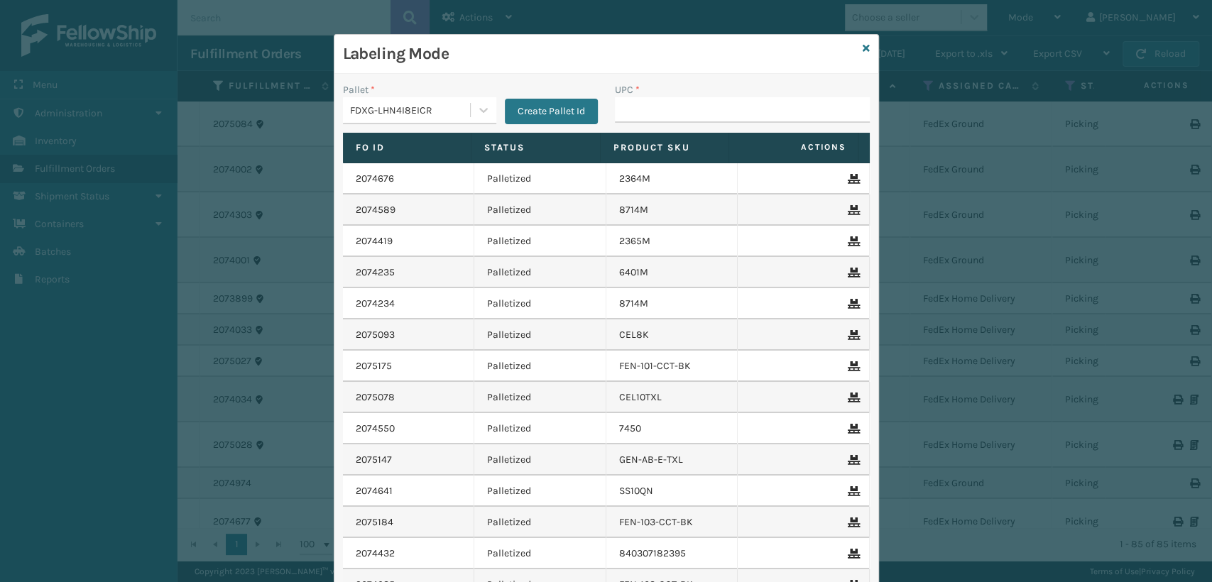
click at [687, 117] on input "UPC *" at bounding box center [742, 110] width 255 height 26
type input "MIL-ARCH-CBNT-BX 1"
drag, startPoint x: 725, startPoint y: 109, endPoint x: 615, endPoint y: 114, distance: 110.8
click at [615, 114] on input "MIL-ARCH-CBNT-BX 1" at bounding box center [729, 110] width 229 height 26
click at [732, 106] on input "MIL-ARCH-CBNT-BX 1" at bounding box center [729, 110] width 229 height 26
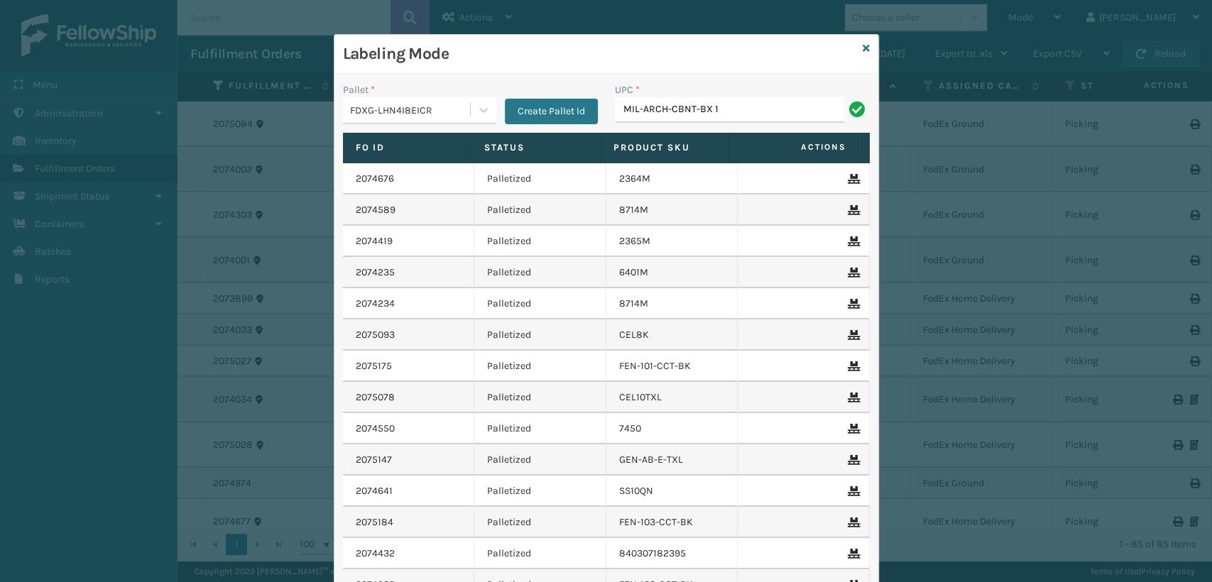
type input "MIL-ARCH-CBNT-BX 1"
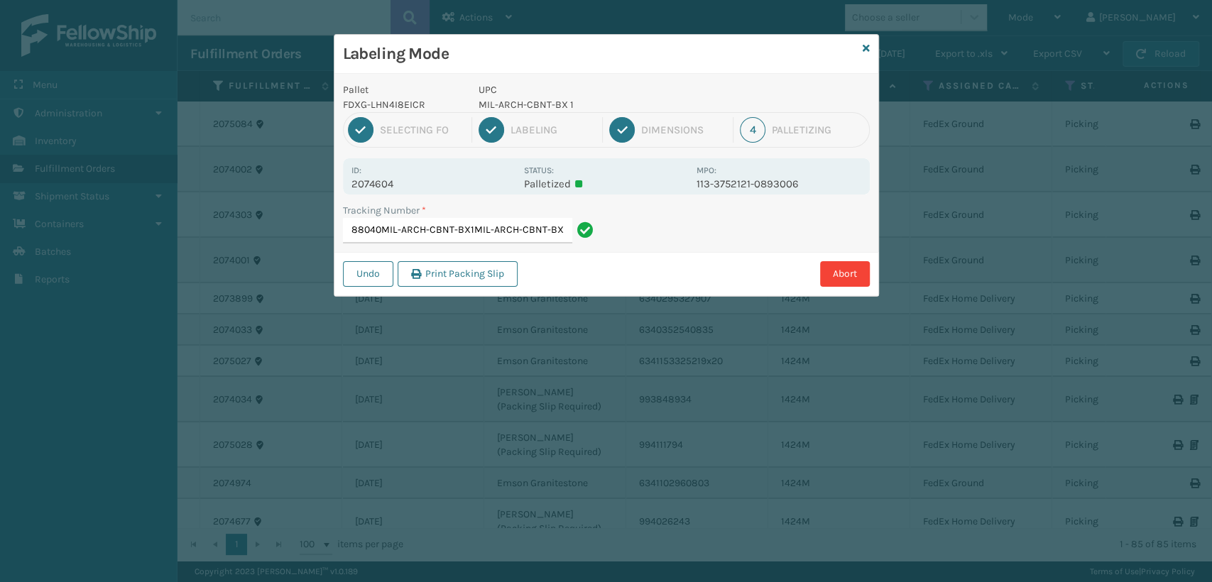
type input "393127188040MIL-ARCH-CBNT-BX1MIL-ARCH-CBNT-BX1"
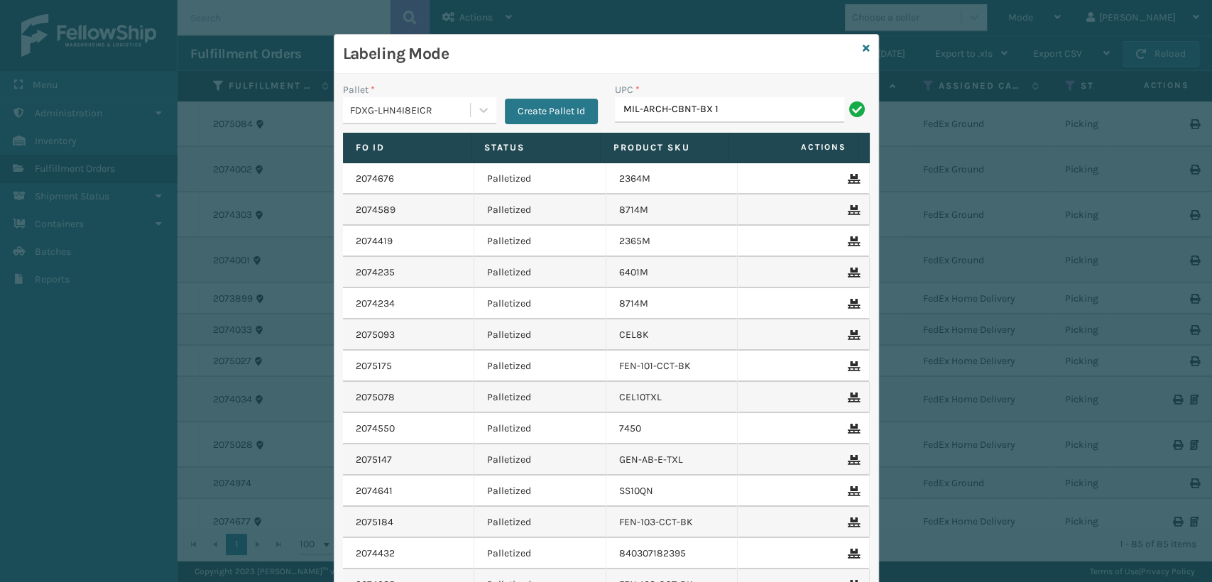
type input "MIL-ARCH-CBNT-BX 1"
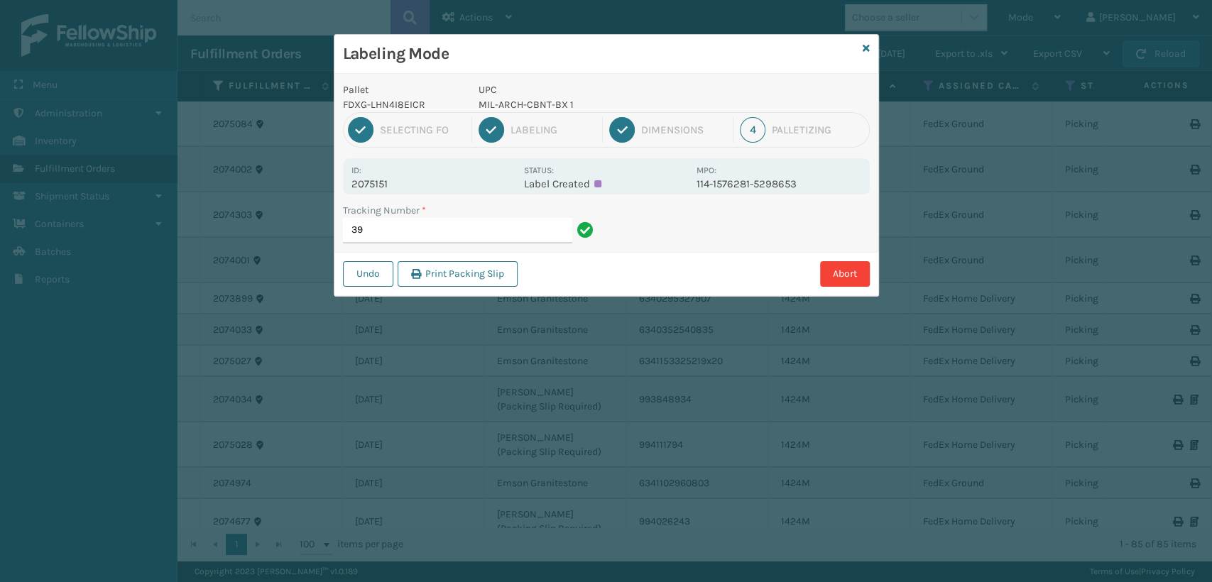
type input "3"
type input "9"
type input "9622080430009949973400884319660297"
type input "393136952321"
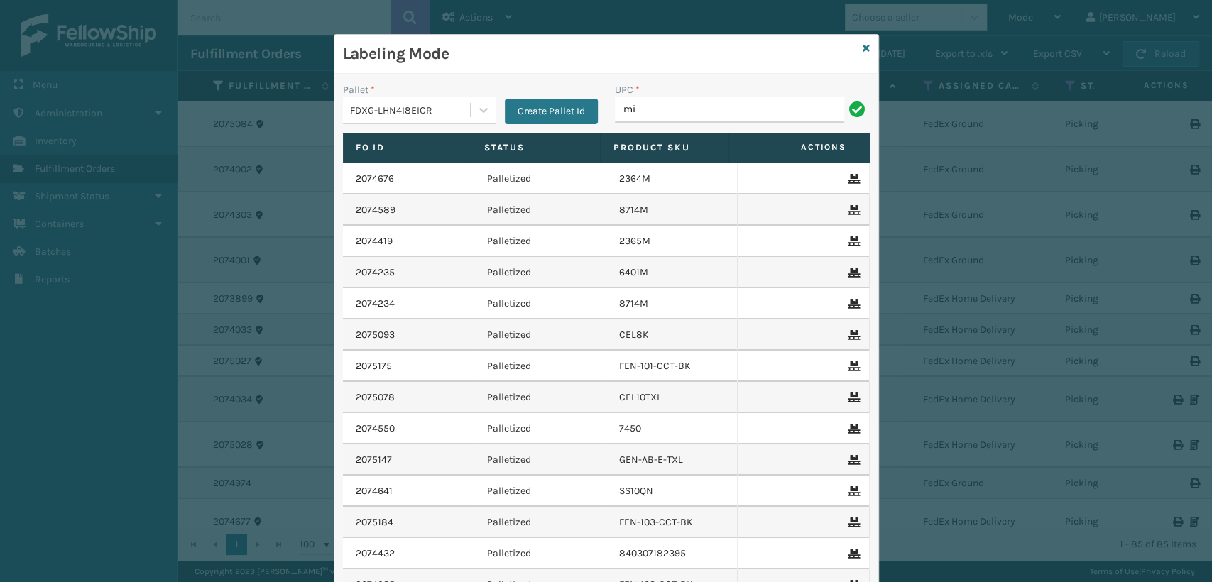
type input "MIL-ARCH-CBNT-BX 2"
drag, startPoint x: 731, startPoint y: 106, endPoint x: 618, endPoint y: 105, distance: 112.9
click at [618, 105] on input "MIL-ARCH-CBNT-BX 2" at bounding box center [729, 110] width 229 height 26
click at [741, 104] on input "MIL-ARCH-CBNT-BX 2" at bounding box center [729, 110] width 229 height 26
type input "MIL-ARCH-CBNT-BX 2"
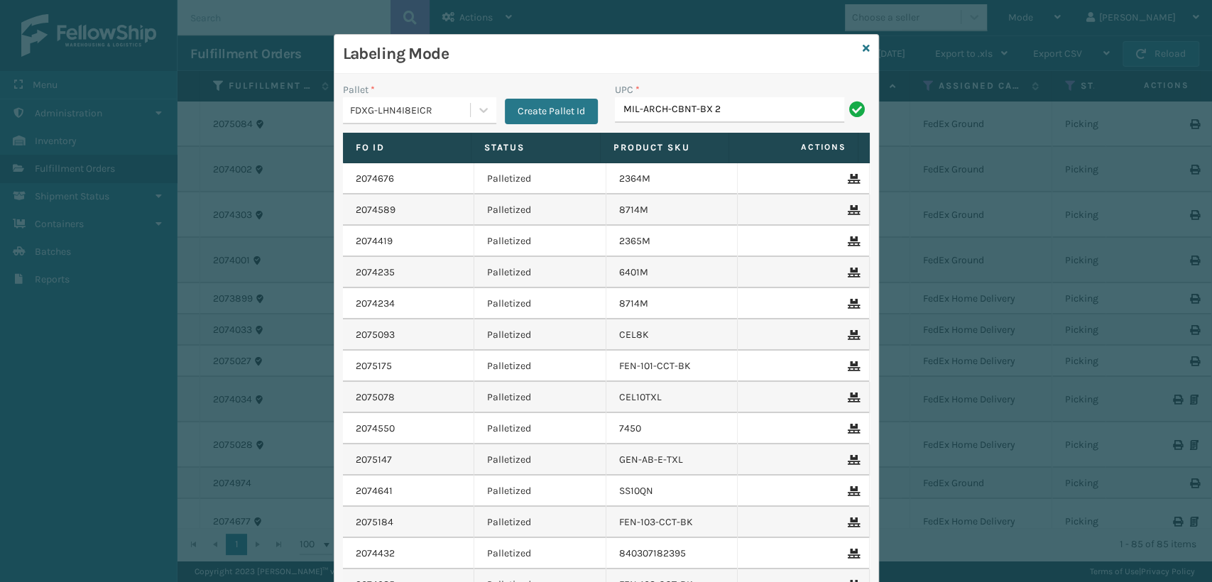
type input "MIL-ARCH-CBNT-BX 2"
type input "MIL-ARCH-CBNT-BX 2."
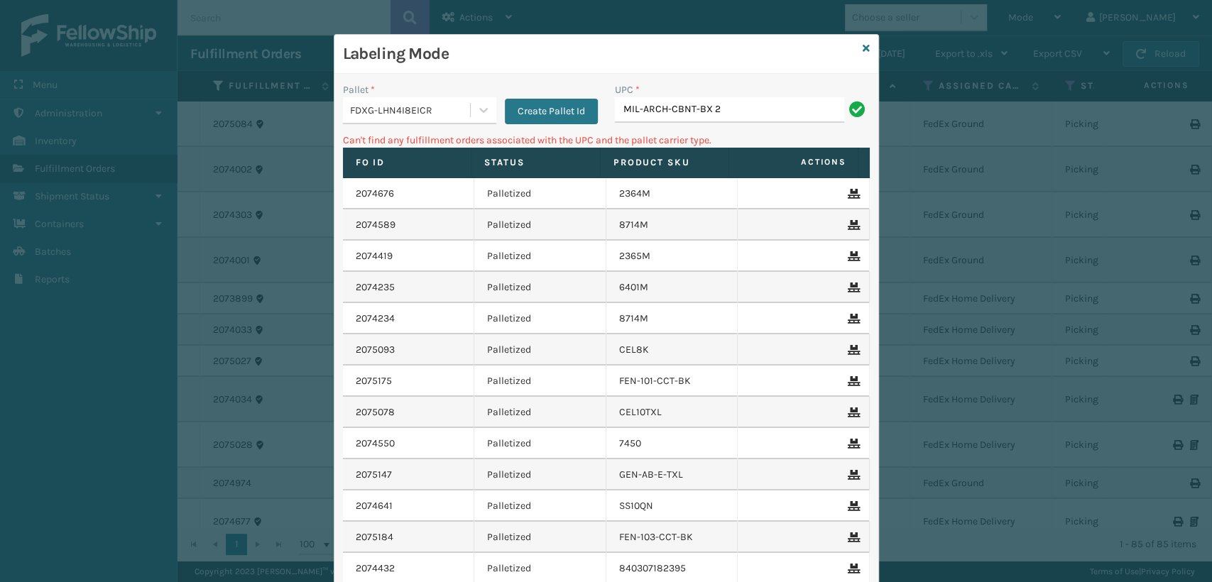
type input "MIL-ARCH-CBNT-BX 2"
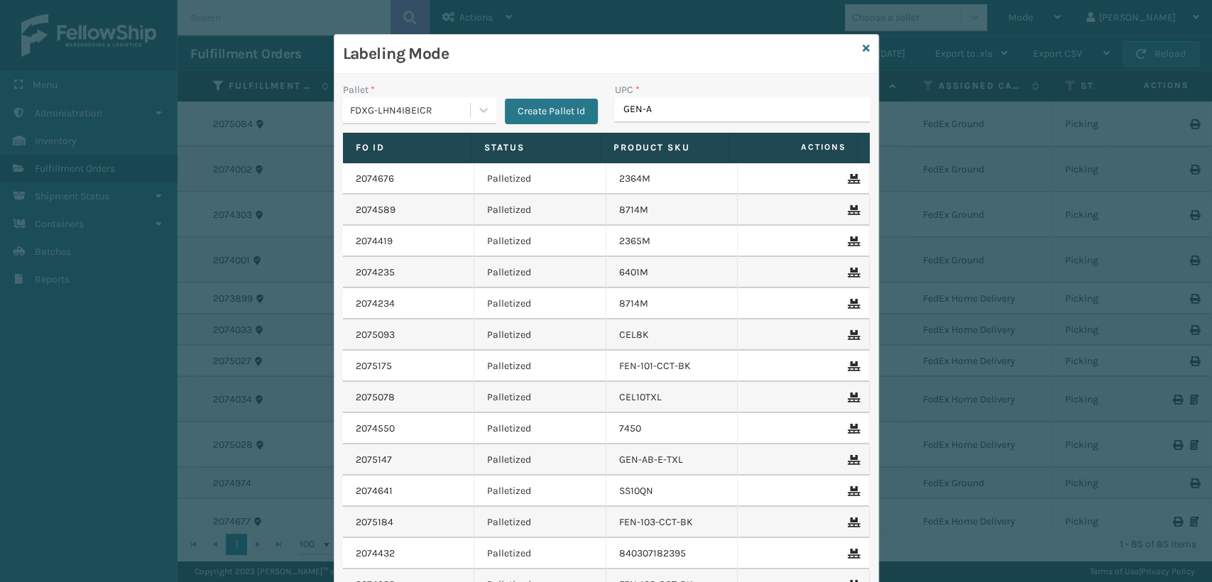
type input "GEN-AB"
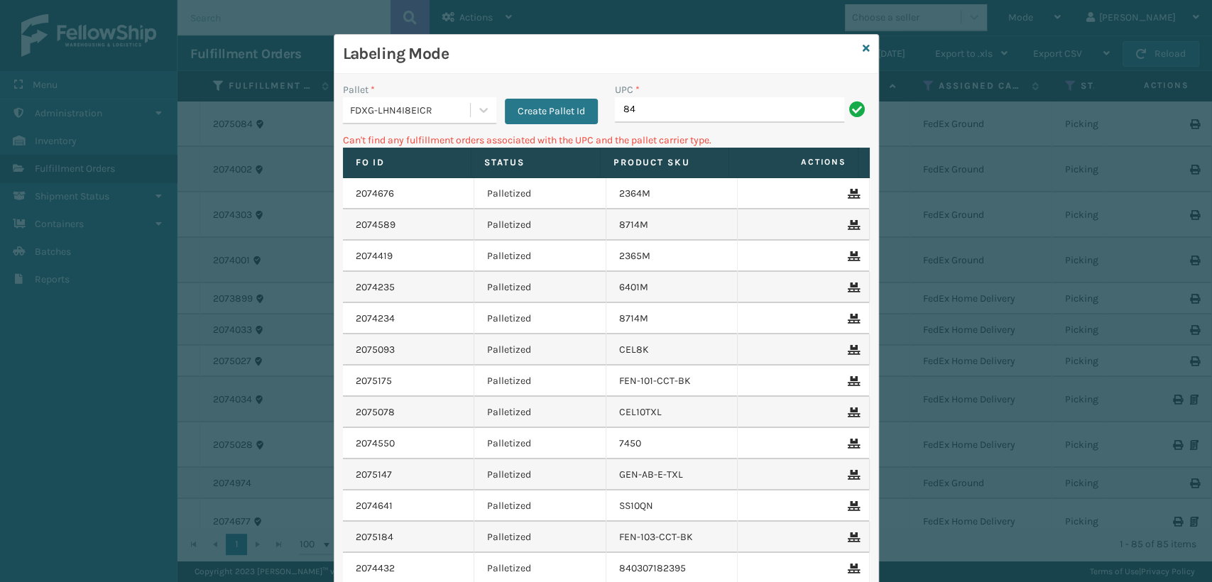
type input "8"
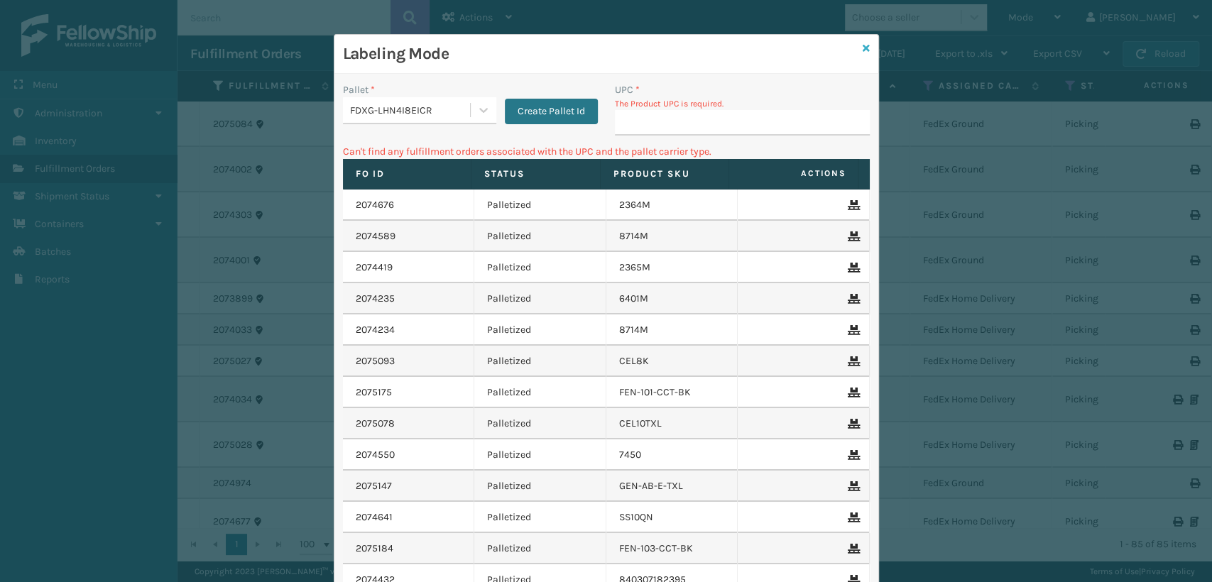
click at [862, 44] on icon at bounding box center [865, 48] width 7 height 10
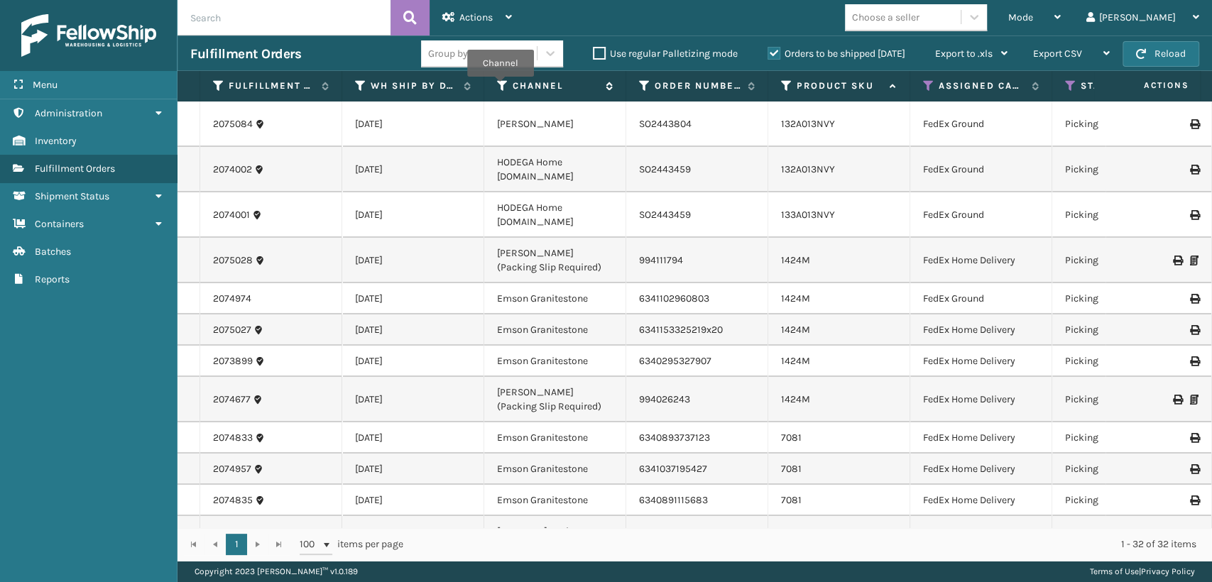
click at [500, 89] on icon at bounding box center [502, 85] width 11 height 13
drag, startPoint x: 642, startPoint y: 86, endPoint x: 630, endPoint y: 89, distance: 11.9
click at [639, 87] on icon at bounding box center [644, 85] width 11 height 13
click at [351, 81] on th "WH Ship By Date" at bounding box center [413, 86] width 142 height 31
click at [930, 84] on icon at bounding box center [928, 85] width 11 height 13
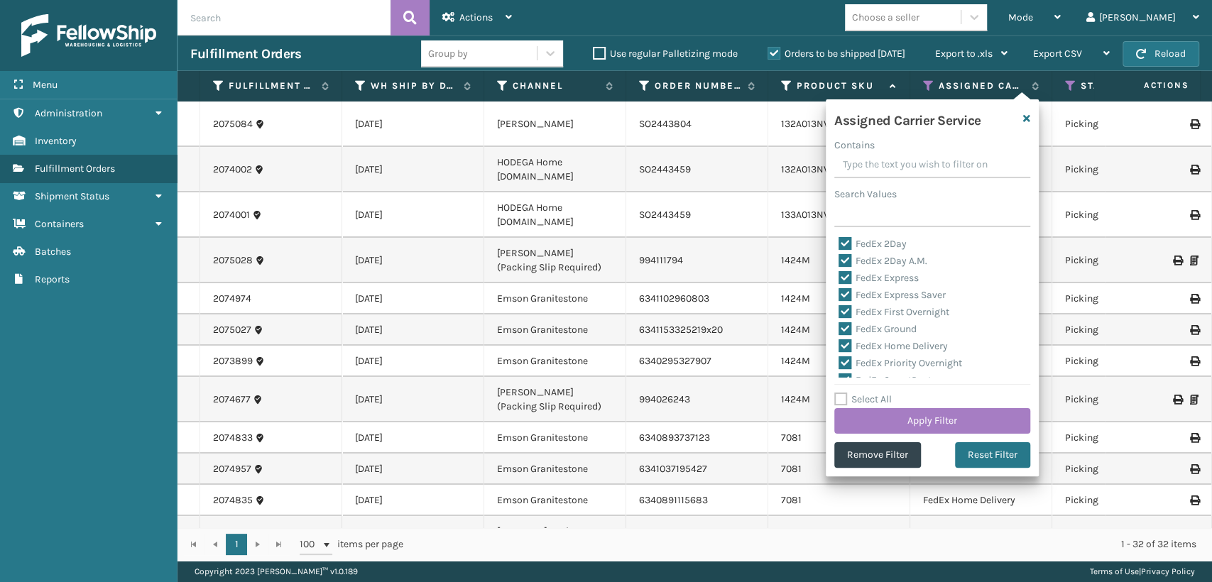
scroll to position [158, 0]
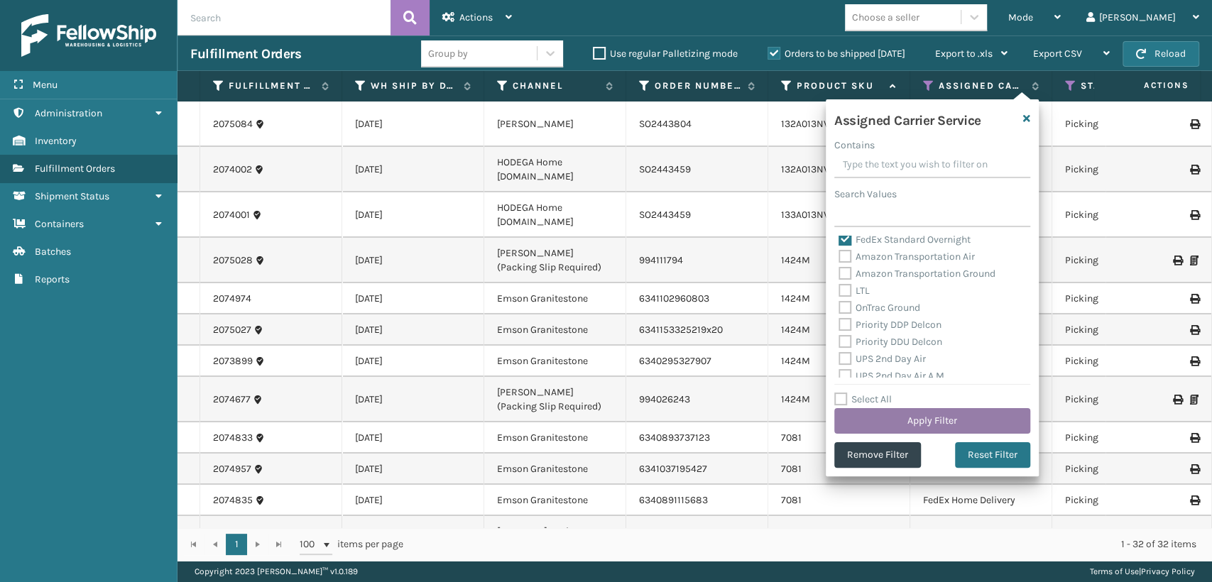
click at [958, 412] on button "Apply Filter" at bounding box center [932, 421] width 196 height 26
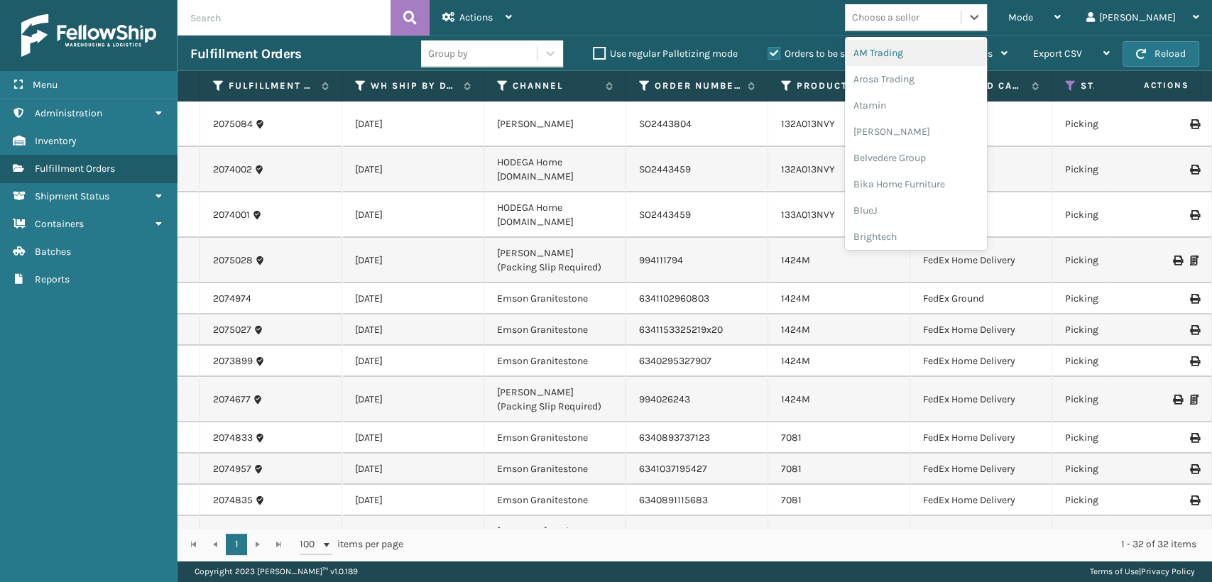
click at [960, 13] on div "Choose a seller" at bounding box center [903, 17] width 116 height 23
type input "mil"
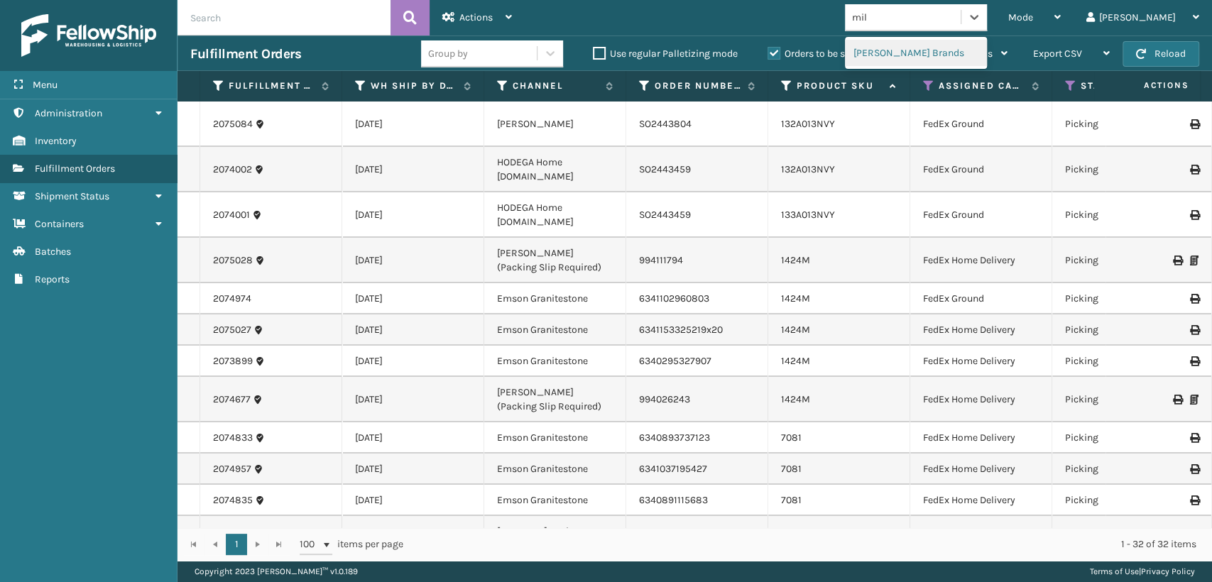
click at [957, 55] on div "[PERSON_NAME] Brands" at bounding box center [916, 53] width 142 height 26
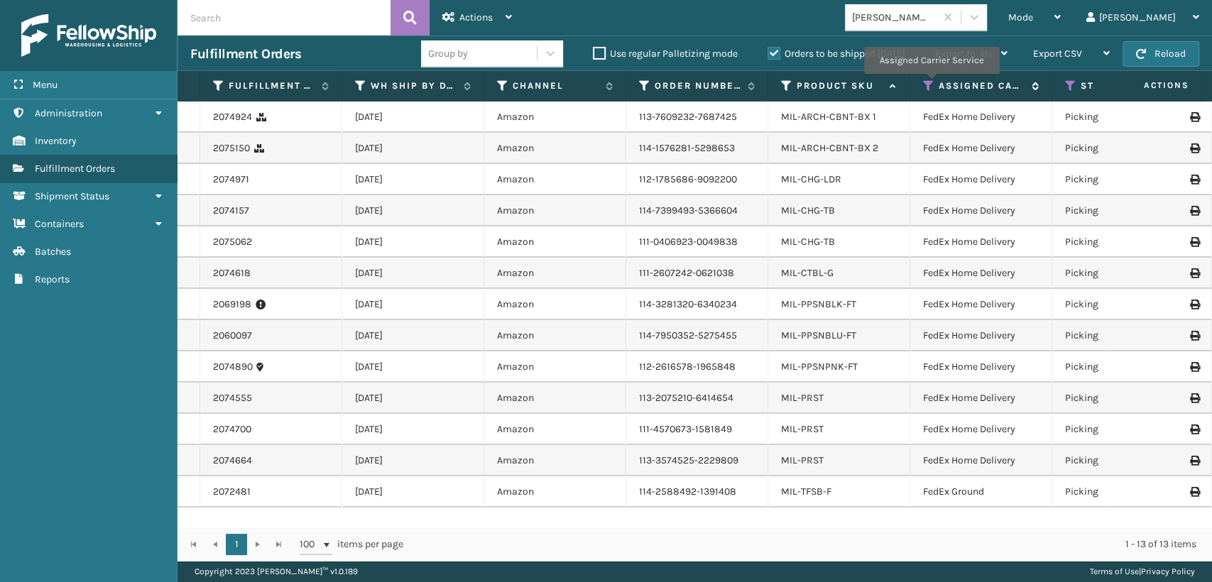
click at [930, 84] on icon at bounding box center [928, 85] width 11 height 13
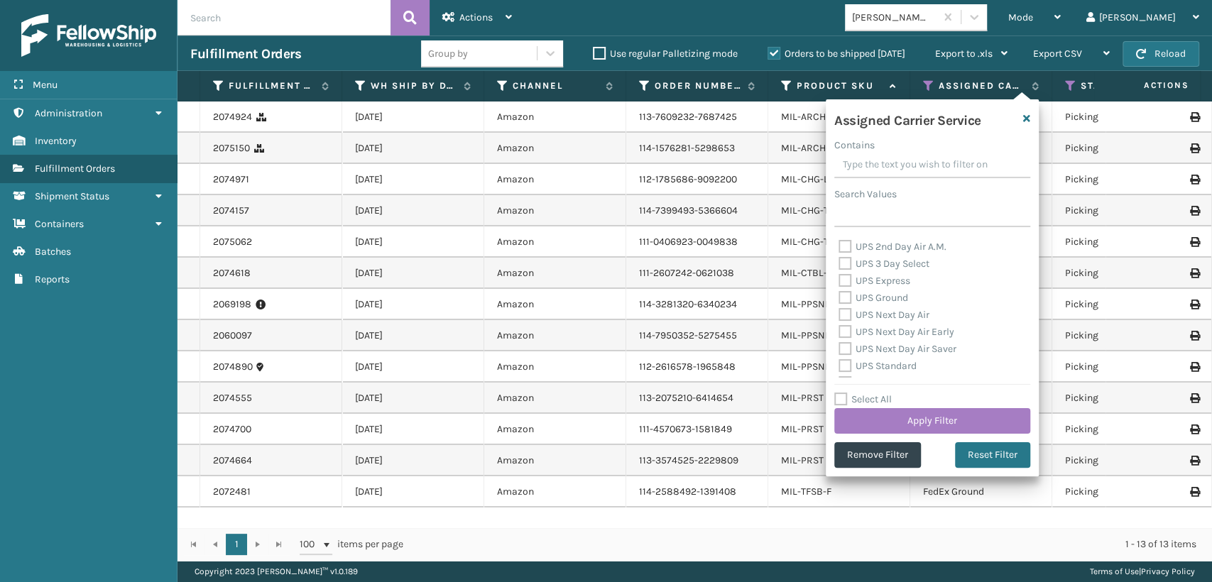
scroll to position [315, 0]
click at [989, 461] on button "Reset Filter" at bounding box center [992, 455] width 75 height 26
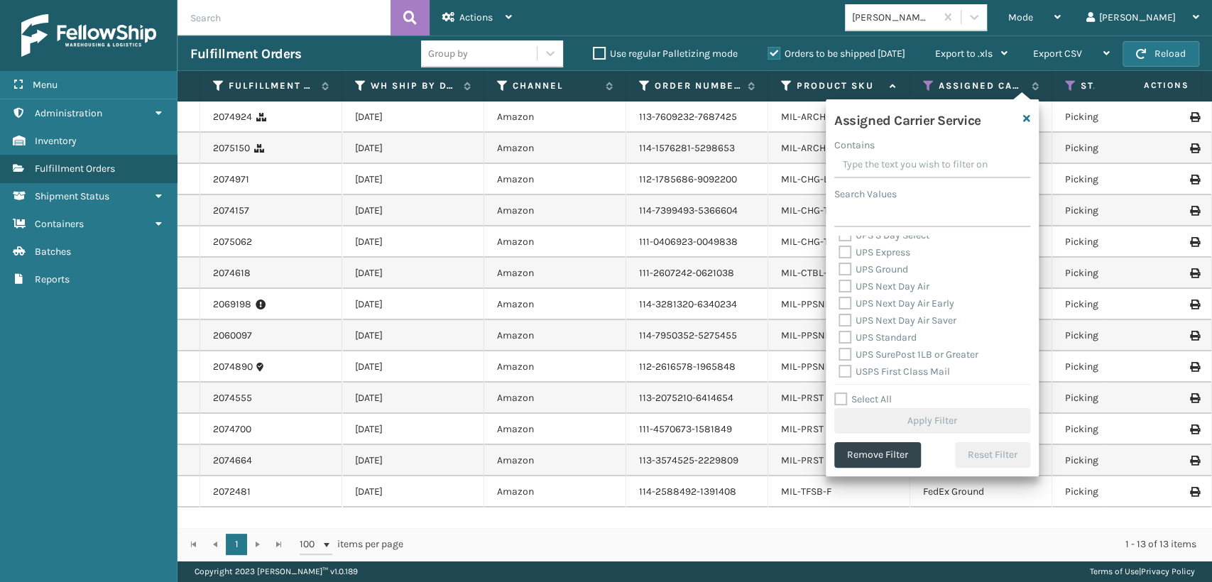
scroll to position [0, 0]
click at [849, 280] on label "FedEx 2Day" at bounding box center [872, 278] width 68 height 12
click at [839, 279] on input "FedEx 2Day" at bounding box center [838, 274] width 1 height 9
checkbox input "true"
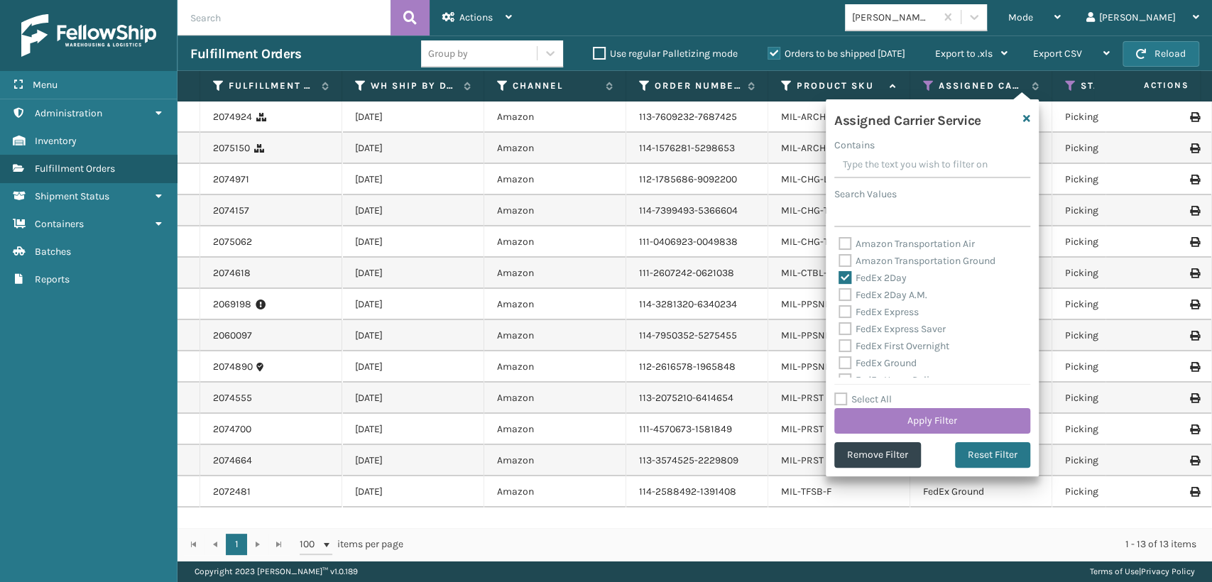
click at [845, 307] on label "FedEx Express" at bounding box center [878, 312] width 80 height 12
click at [839, 307] on input "FedEx Express" at bounding box center [838, 308] width 1 height 9
checkbox input "true"
click at [847, 290] on label "FedEx 2Day A.M." at bounding box center [882, 295] width 89 height 12
click at [839, 290] on input "FedEx 2Day A.M." at bounding box center [838, 291] width 1 height 9
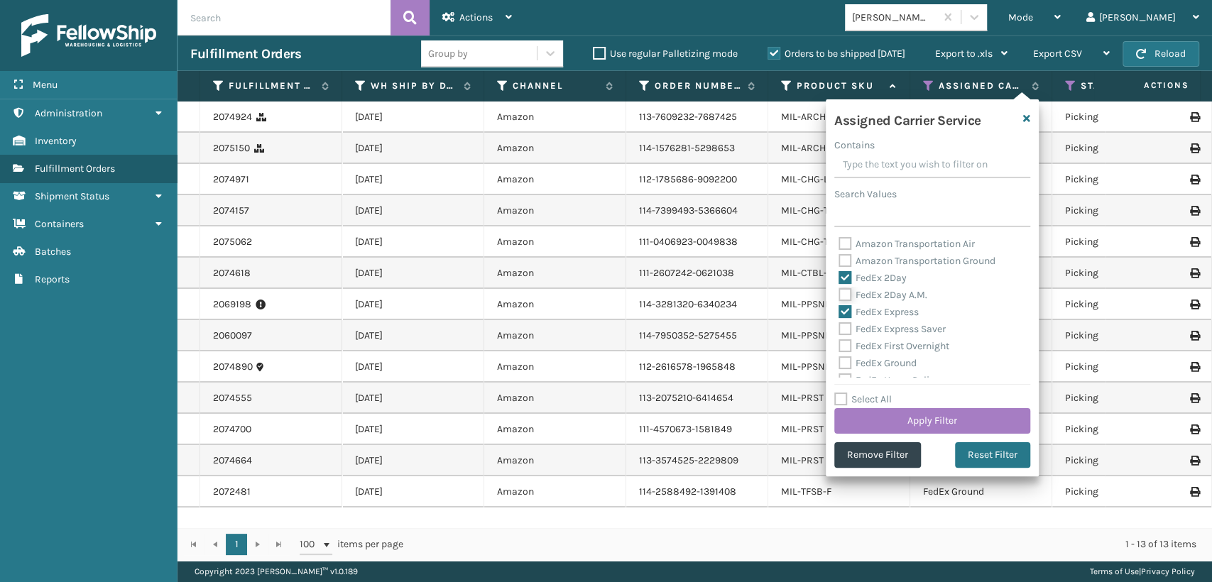
checkbox input "true"
drag, startPoint x: 842, startPoint y: 325, endPoint x: 850, endPoint y: 326, distance: 7.9
click at [850, 326] on label "FedEx Express Saver" at bounding box center [891, 329] width 107 height 12
click at [838, 348] on div "Amazon Transportation Air Amazon Transportation Ground FedEx 2Day FedEx 2Day A.…" at bounding box center [932, 307] width 196 height 142
click at [846, 331] on label "FedEx Express Saver" at bounding box center [891, 329] width 107 height 12
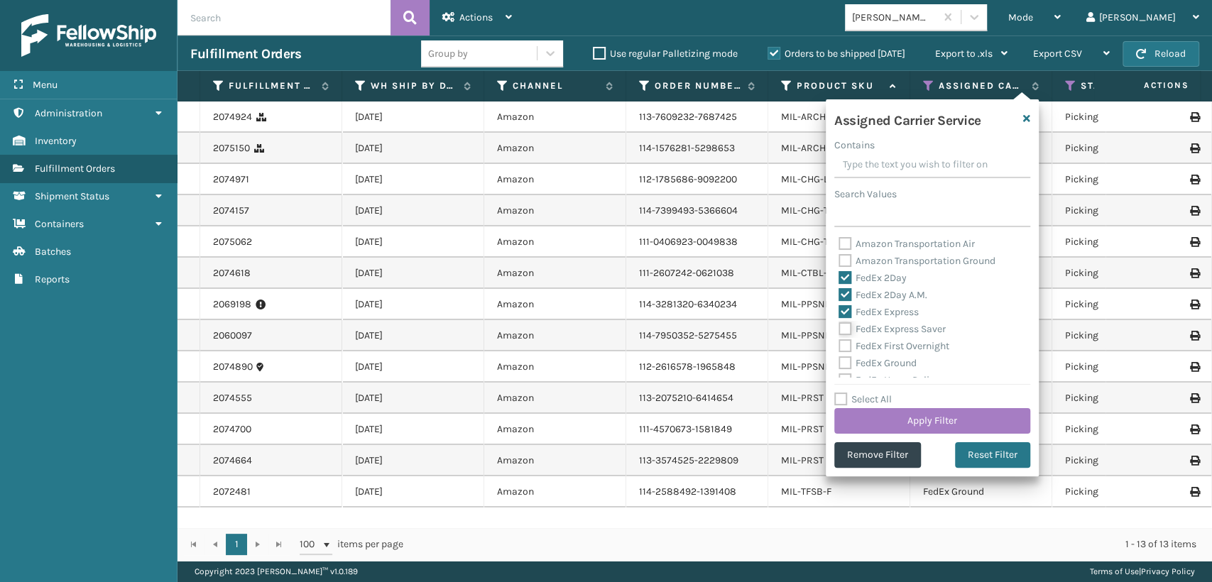
click at [839, 330] on input "FedEx Express Saver" at bounding box center [838, 325] width 1 height 9
checkbox input "true"
click at [842, 344] on label "FedEx First Overnight" at bounding box center [893, 346] width 111 height 12
click at [839, 344] on input "FedEx First Overnight" at bounding box center [838, 342] width 1 height 9
checkbox input "true"
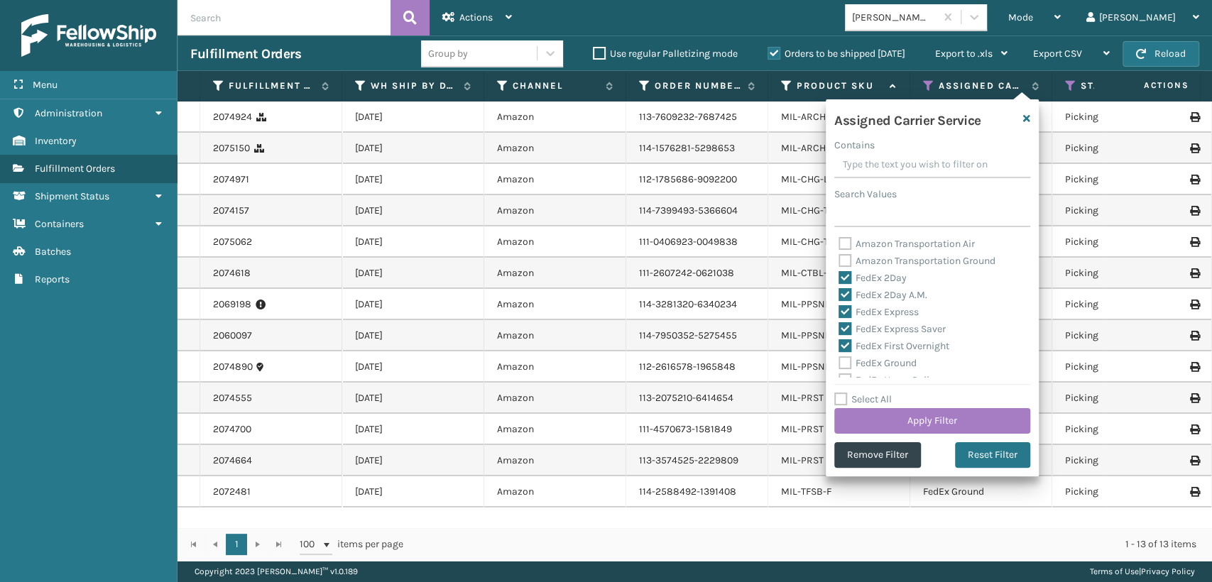
click at [844, 364] on label "FedEx Ground" at bounding box center [877, 363] width 78 height 12
click at [839, 364] on input "FedEx Ground" at bounding box center [838, 359] width 1 height 9
checkbox input "true"
click at [844, 337] on label "FedEx SmartPost" at bounding box center [884, 335] width 93 height 12
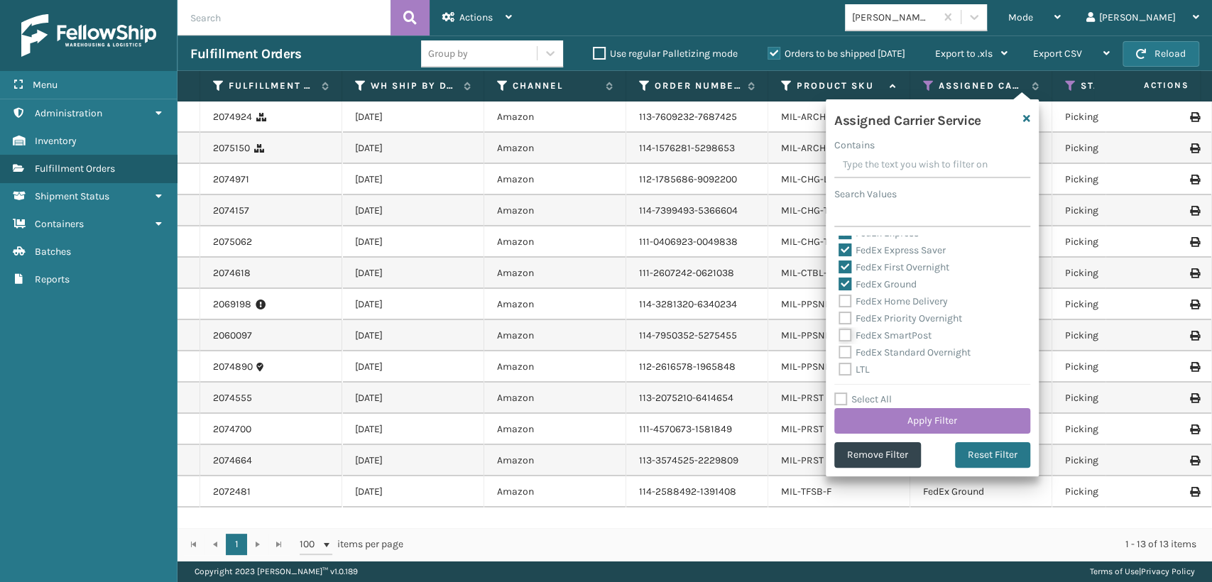
click at [839, 336] on input "FedEx SmartPost" at bounding box center [838, 331] width 1 height 9
checkbox input "true"
click at [842, 322] on label "FedEx Priority Overnight" at bounding box center [899, 318] width 123 height 12
click at [839, 319] on input "FedEx Priority Overnight" at bounding box center [838, 314] width 1 height 9
checkbox input "true"
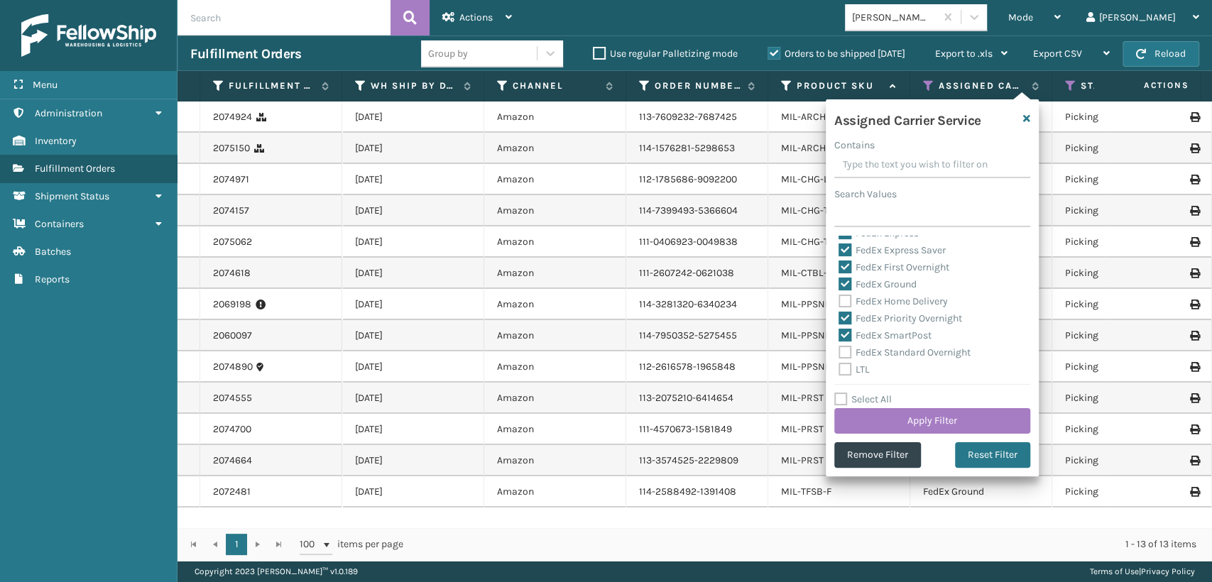
click at [842, 306] on label "FedEx Home Delivery" at bounding box center [892, 301] width 109 height 12
click at [839, 302] on input "FedEx Home Delivery" at bounding box center [838, 297] width 1 height 9
checkbox input "true"
click at [846, 352] on label "FedEx Standard Overnight" at bounding box center [904, 352] width 132 height 12
click at [839, 352] on input "FedEx Standard Overnight" at bounding box center [838, 348] width 1 height 9
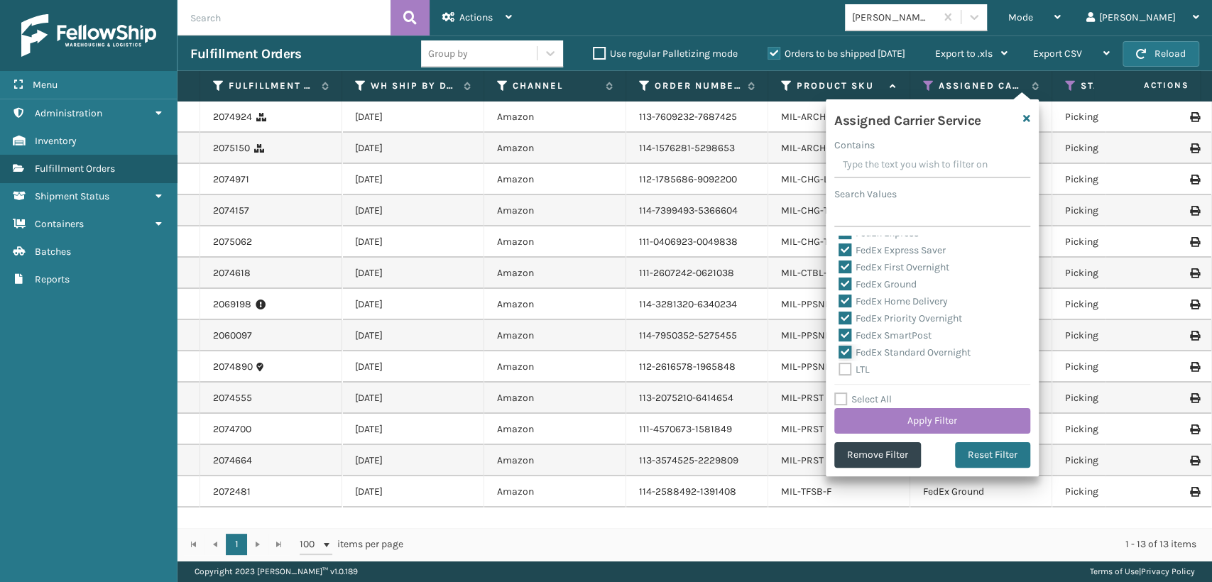
checkbox input "true"
click at [860, 410] on button "Apply Filter" at bounding box center [932, 421] width 196 height 26
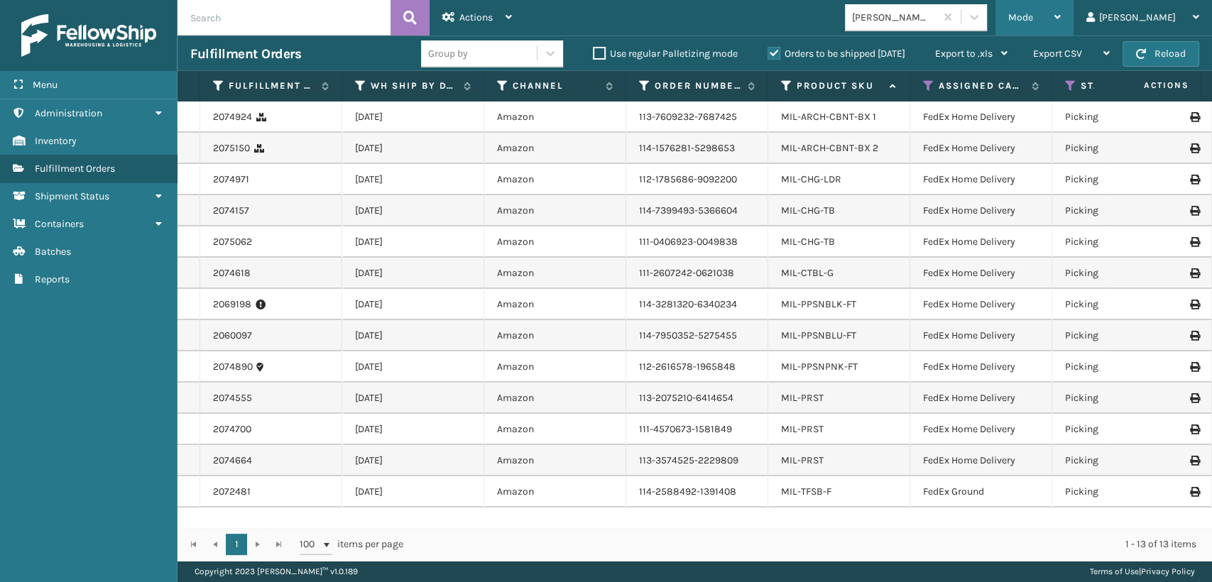
click at [1060, 5] on div "Mode" at bounding box center [1034, 17] width 53 height 35
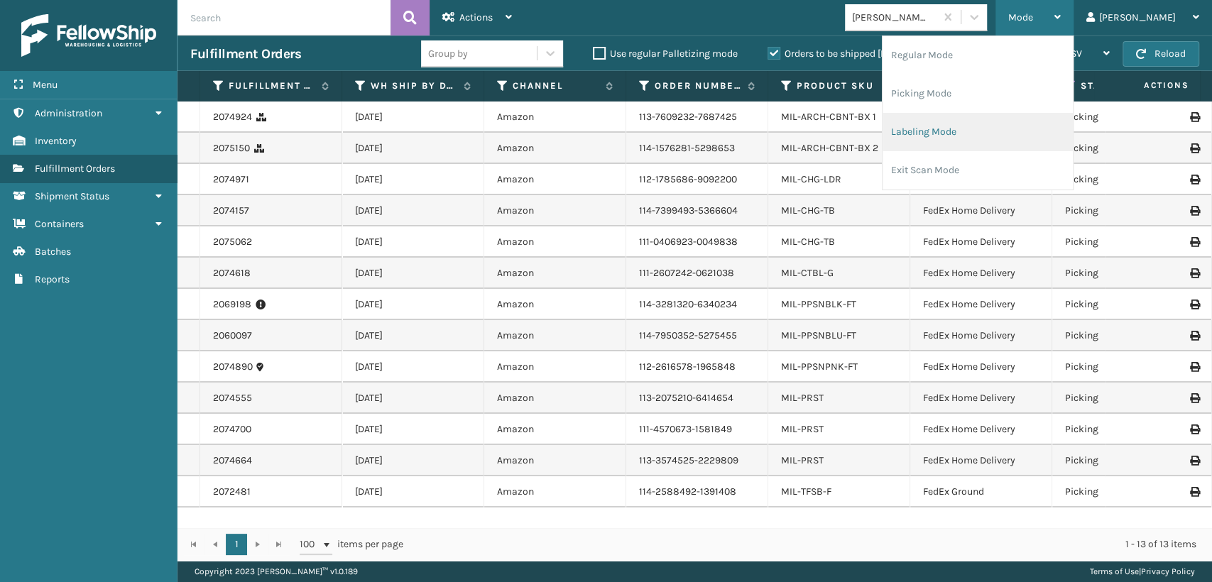
click at [1014, 123] on li "Labeling Mode" at bounding box center [977, 132] width 190 height 38
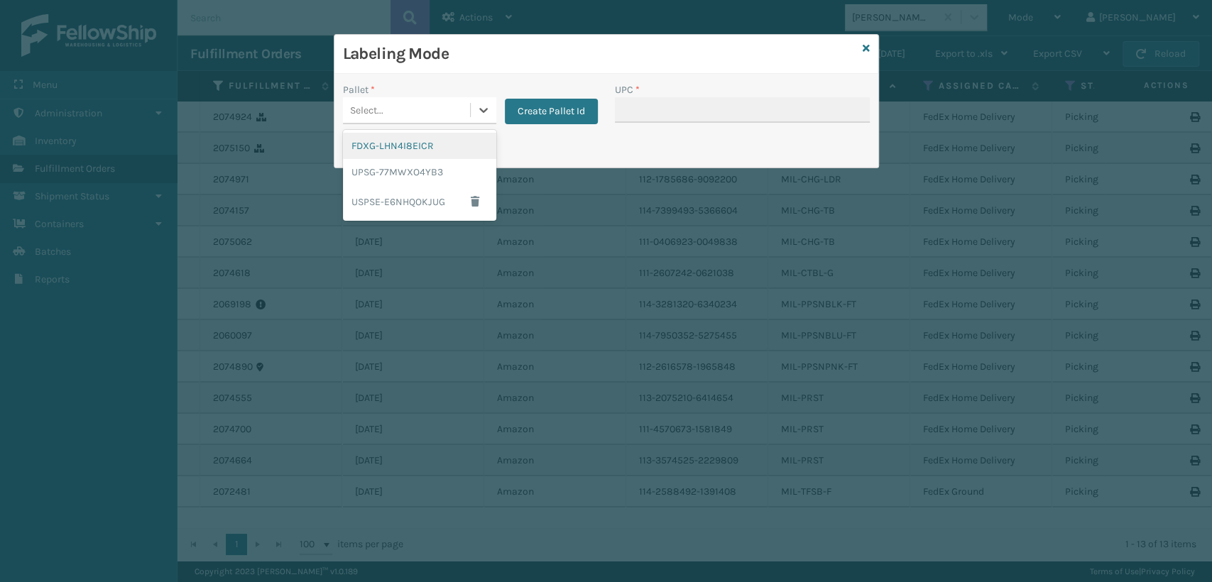
click at [368, 120] on div "Select..." at bounding box center [406, 110] width 127 height 23
drag, startPoint x: 370, startPoint y: 147, endPoint x: 409, endPoint y: 138, distance: 40.1
click at [409, 138] on div "FDXG-LHN4I8EICR" at bounding box center [419, 146] width 153 height 26
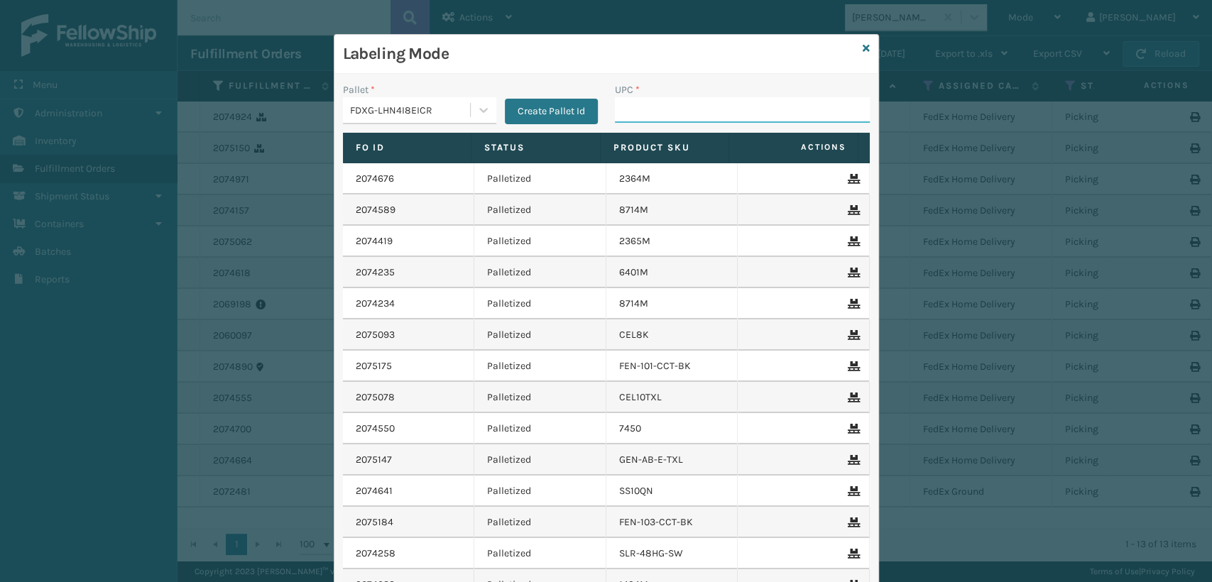
click at [664, 114] on input "UPC *" at bounding box center [742, 110] width 255 height 26
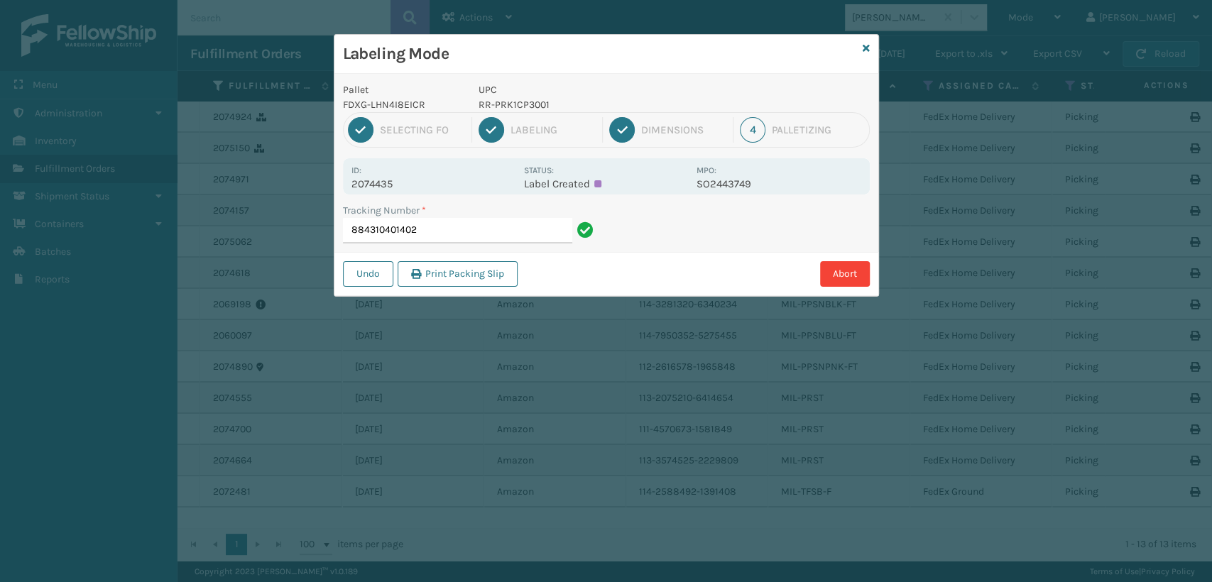
type input "884310401402"
drag, startPoint x: 556, startPoint y: 97, endPoint x: 548, endPoint y: 106, distance: 12.6
click at [548, 106] on p "840985125905" at bounding box center [582, 104] width 209 height 15
drag, startPoint x: 547, startPoint y: 105, endPoint x: 478, endPoint y: 120, distance: 70.4
click at [479, 111] on p "840985125905" at bounding box center [582, 104] width 209 height 15
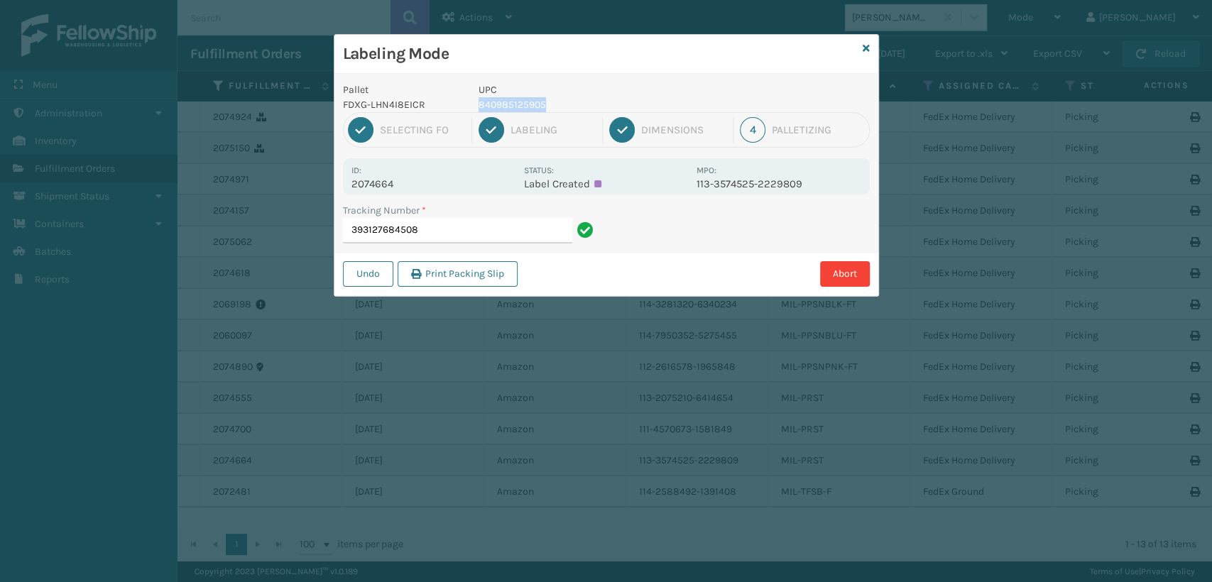
copy p "840985125905"
click at [477, 232] on input "393127684508" at bounding box center [457, 231] width 229 height 26
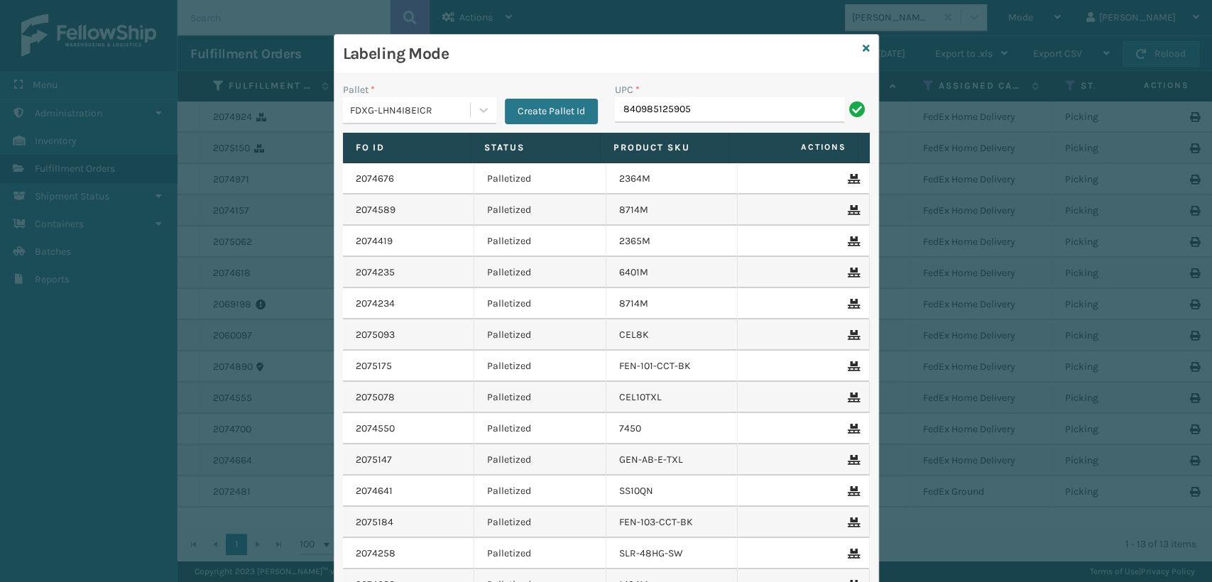
type input "840985125905"
type input "840985117870"
click at [862, 45] on icon at bounding box center [865, 48] width 7 height 10
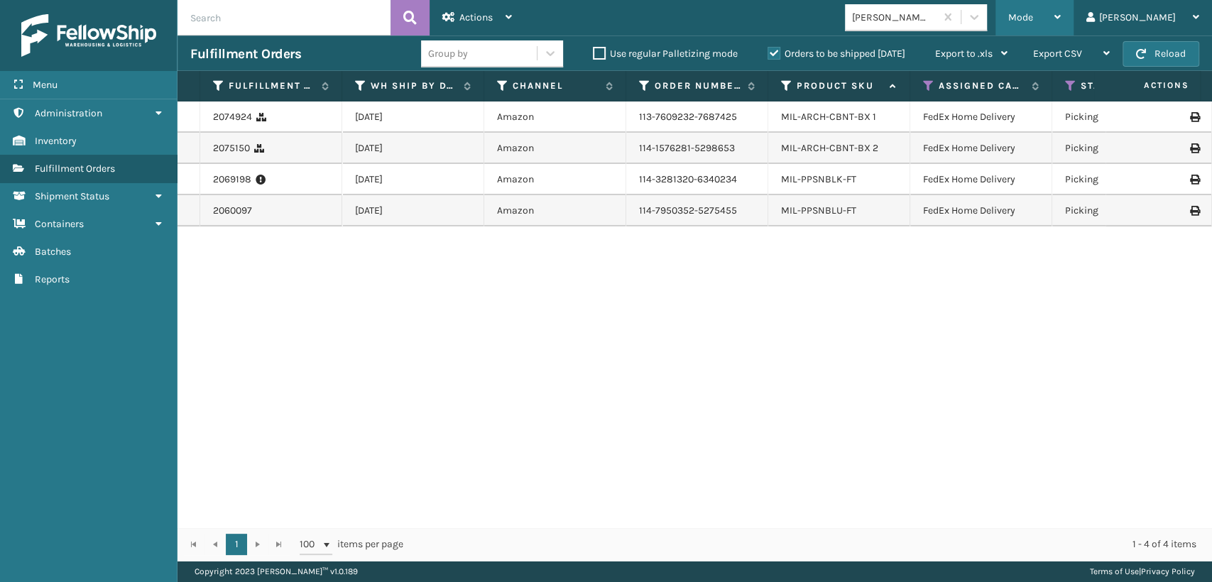
click at [1033, 19] on span "Mode" at bounding box center [1020, 17] width 25 height 12
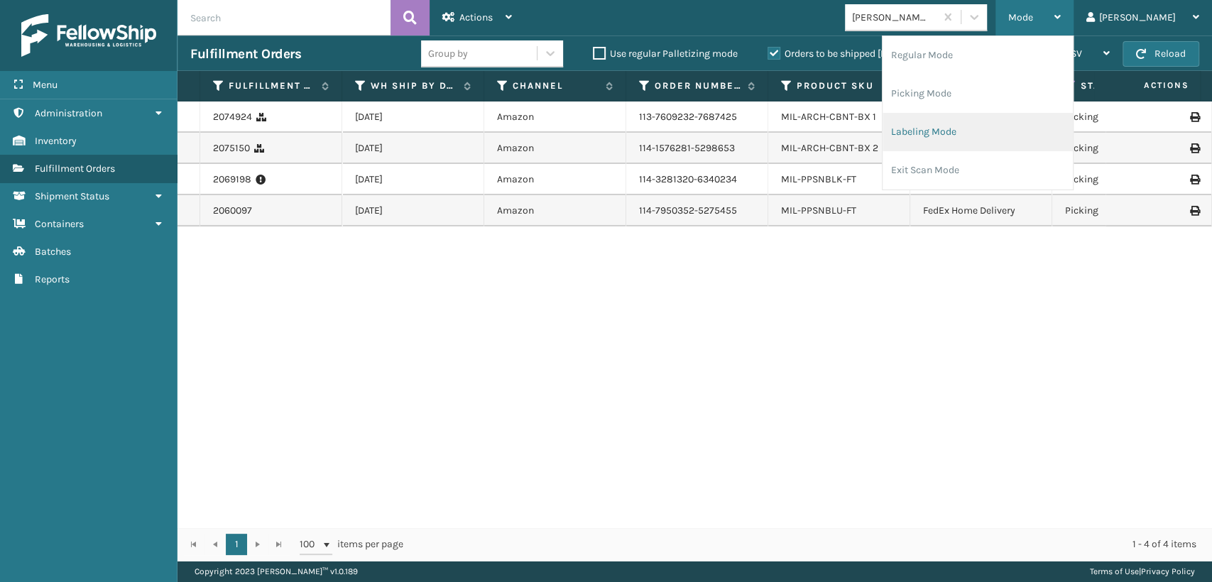
click at [957, 123] on li "Labeling Mode" at bounding box center [977, 132] width 190 height 38
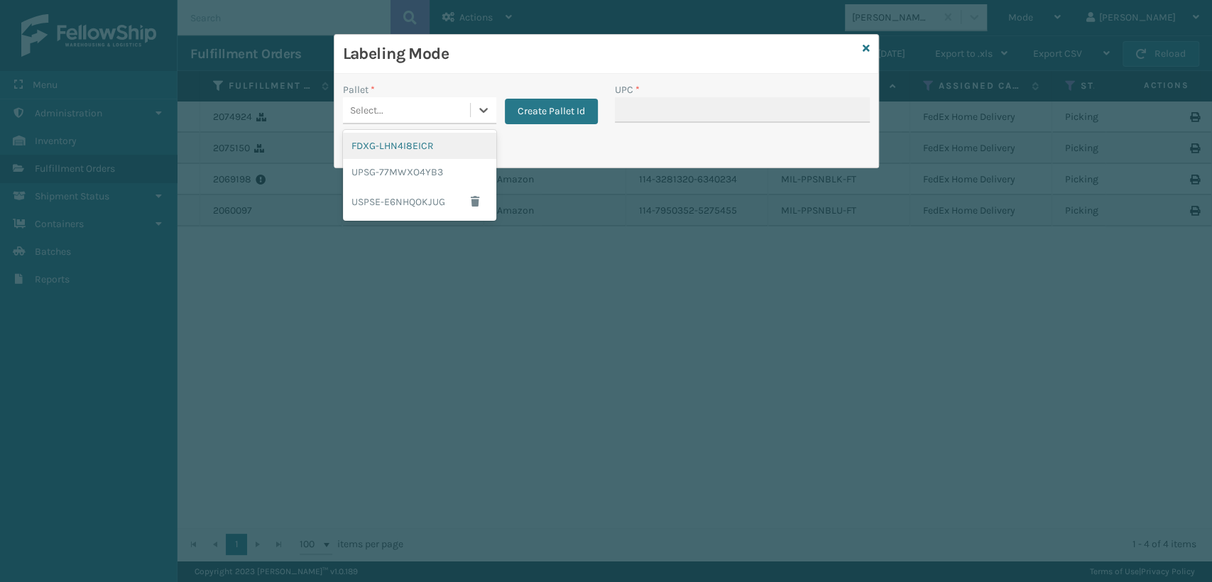
click at [414, 115] on div "Select..." at bounding box center [406, 110] width 127 height 23
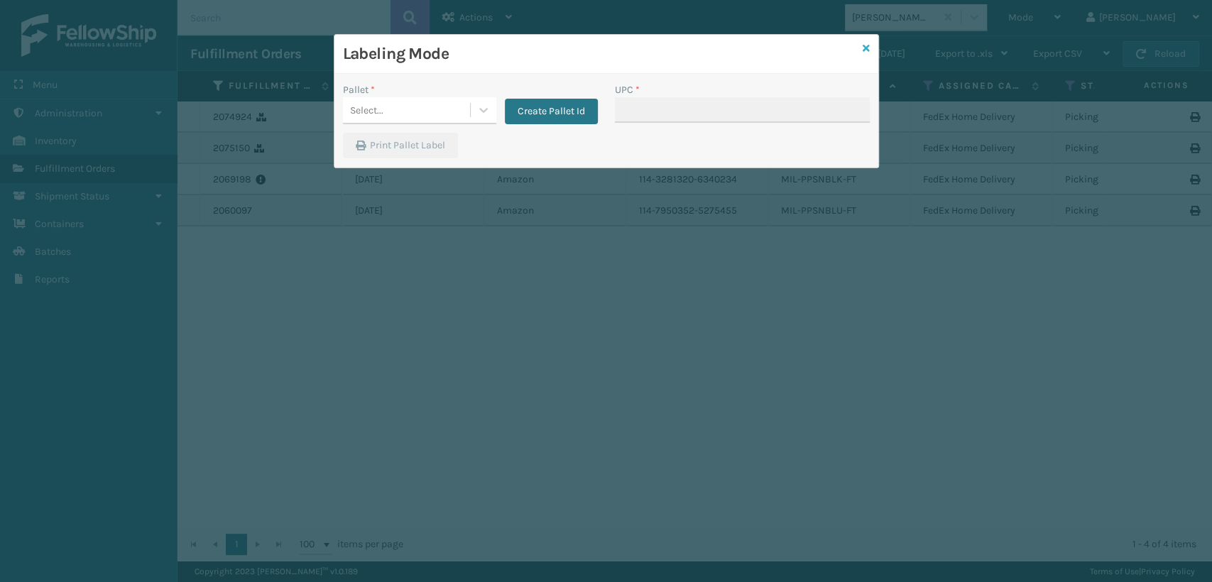
click at [864, 47] on icon at bounding box center [865, 48] width 7 height 10
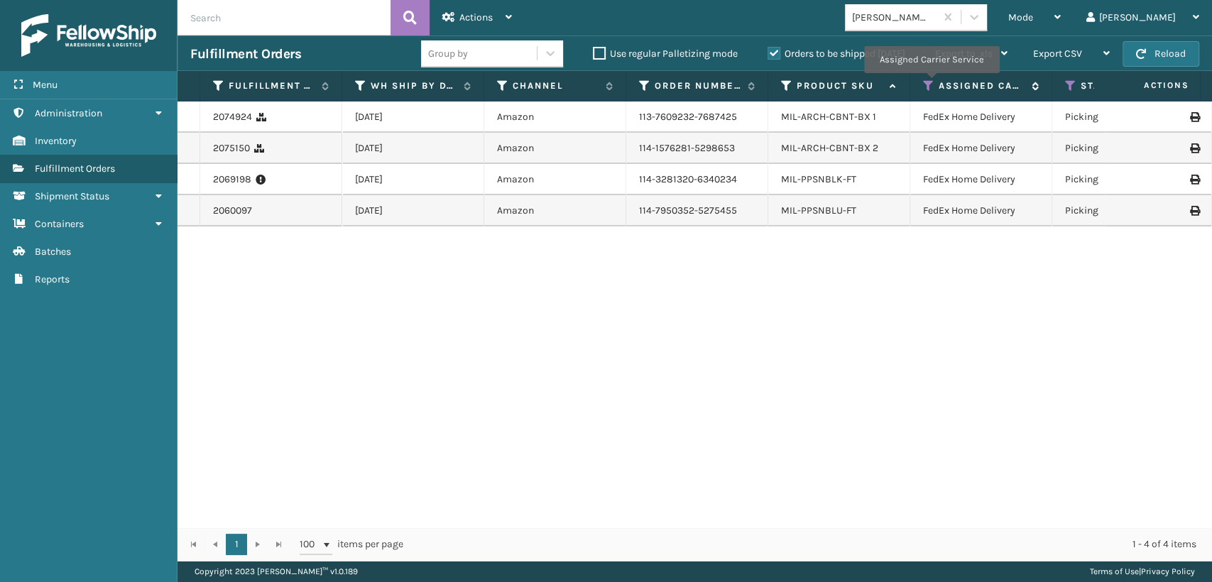
click at [930, 82] on icon at bounding box center [928, 85] width 11 height 13
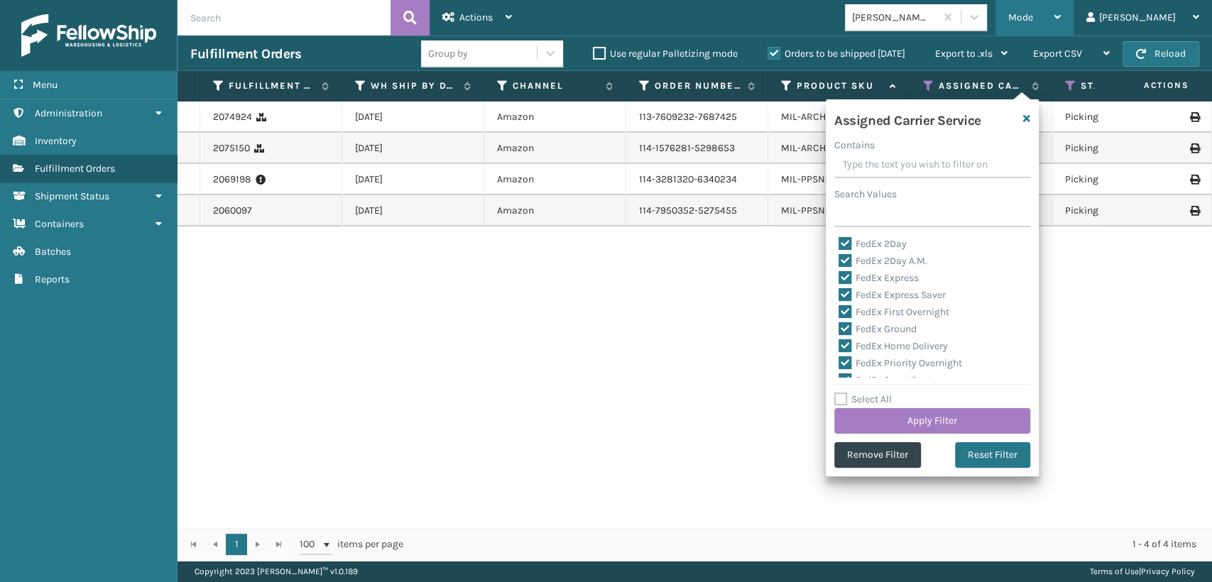
click at [1064, 11] on div "Mode Regular Mode Picking Mode Labeling Mode Exit Scan Mode" at bounding box center [1034, 17] width 78 height 35
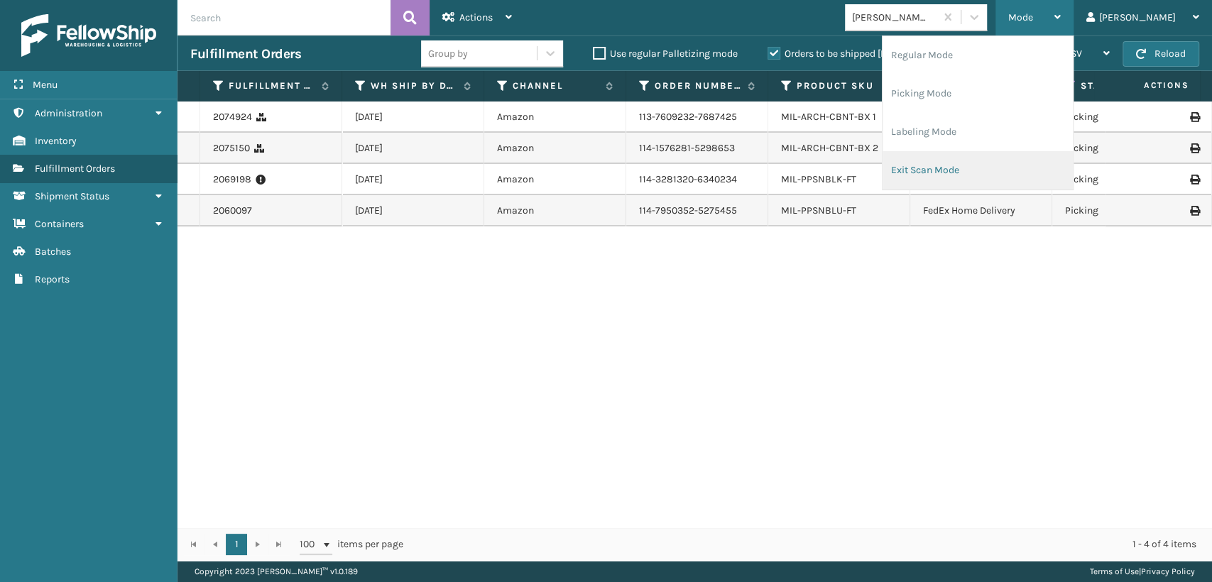
click at [977, 163] on li "Exit Scan Mode" at bounding box center [977, 170] width 190 height 38
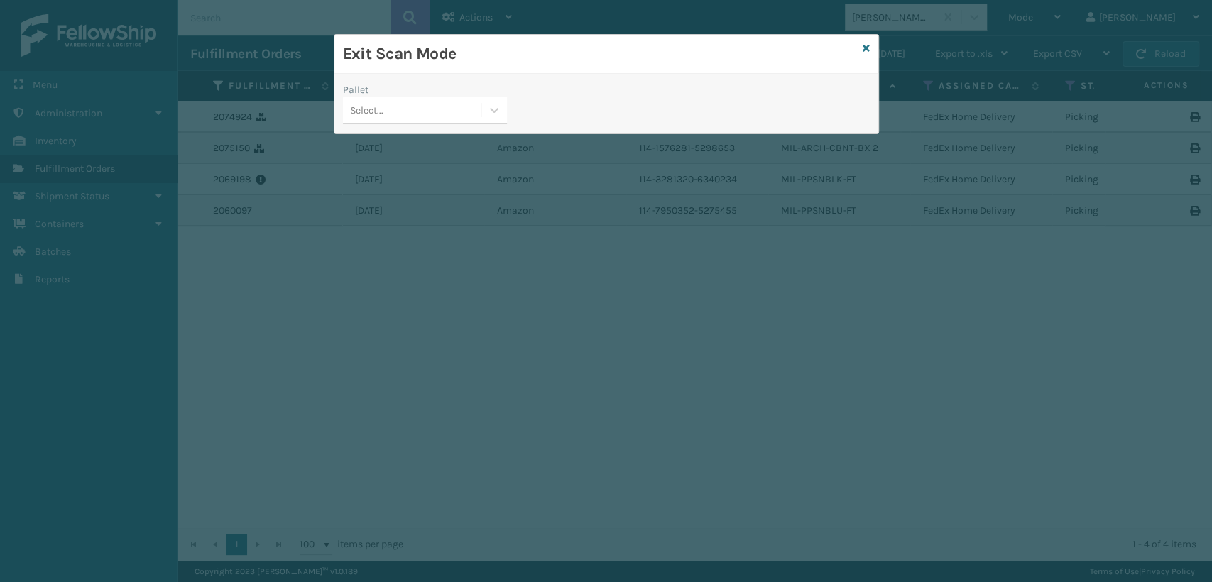
click at [401, 107] on div "Select..." at bounding box center [412, 110] width 138 height 23
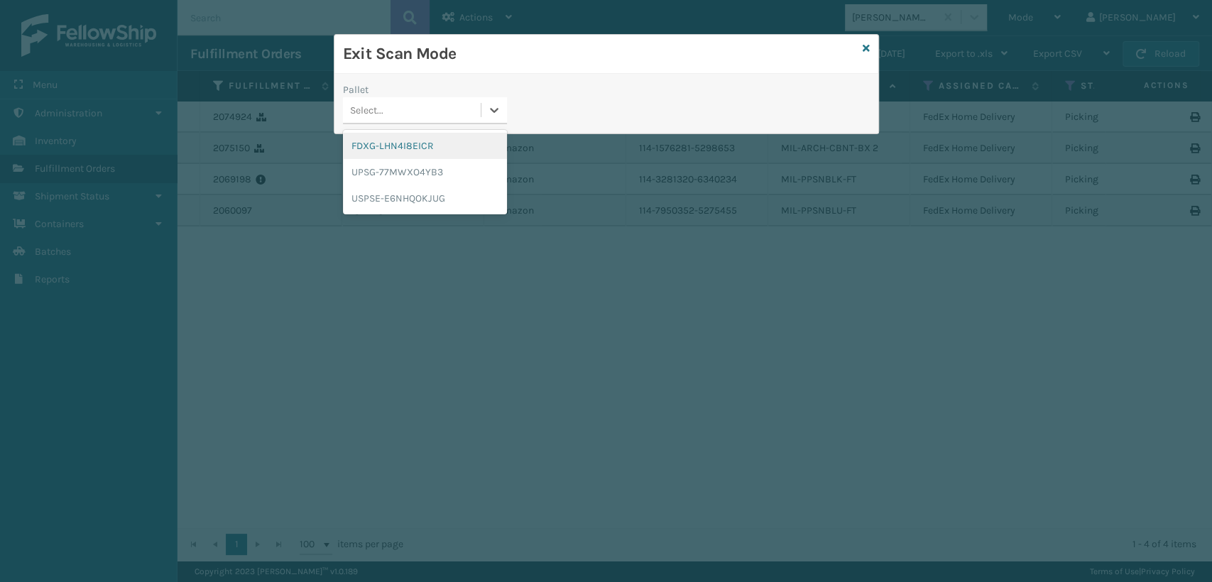
click at [380, 145] on div "FDXG-LHN4I8EICR" at bounding box center [425, 146] width 164 height 26
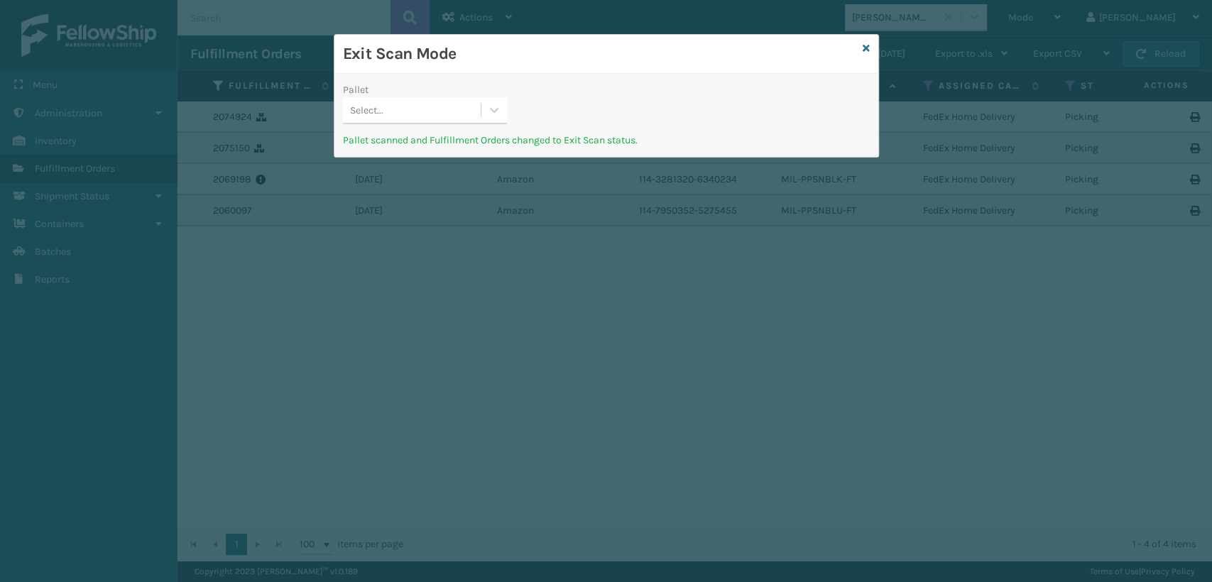
click at [404, 109] on div "Select..." at bounding box center [412, 110] width 138 height 23
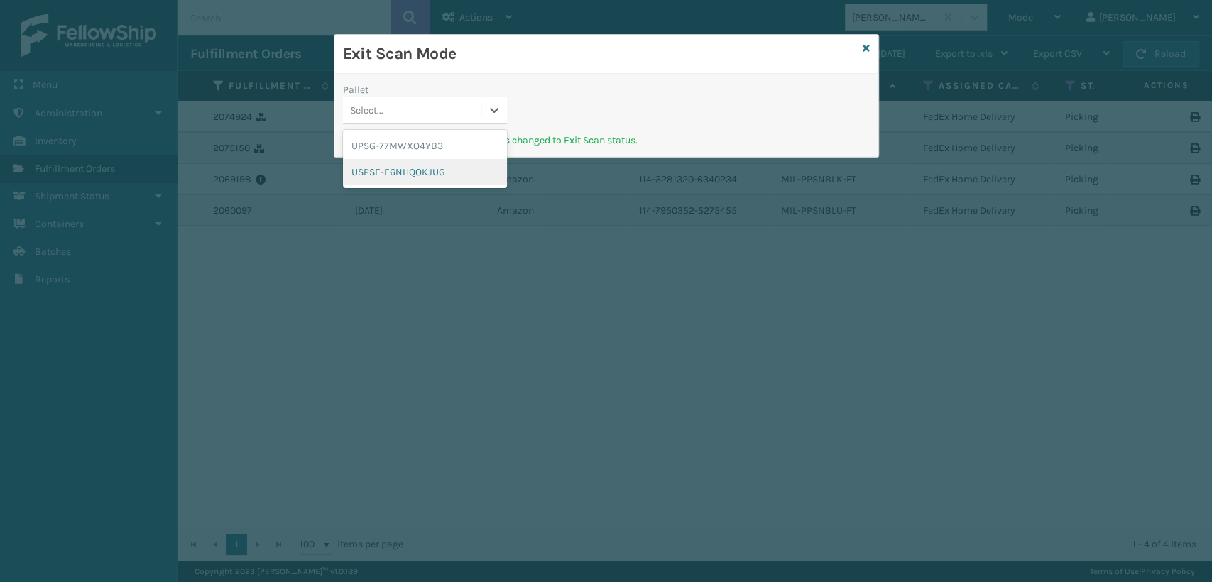
drag, startPoint x: 285, startPoint y: 395, endPoint x: 613, endPoint y: 336, distance: 333.2
click at [623, 338] on div "Exit Scan Mode Pallet option USPSE-E6NHQOKJUG focused, 2 of 2. 2 results availa…" at bounding box center [606, 291] width 1212 height 582
drag, startPoint x: 595, startPoint y: 155, endPoint x: 591, endPoint y: 166, distance: 11.2
click at [591, 160] on div "Exit Scan Mode Pallet option USPSE-E6NHQOKJUG focused, 2 of 2. 2 results availa…" at bounding box center [606, 291] width 1212 height 582
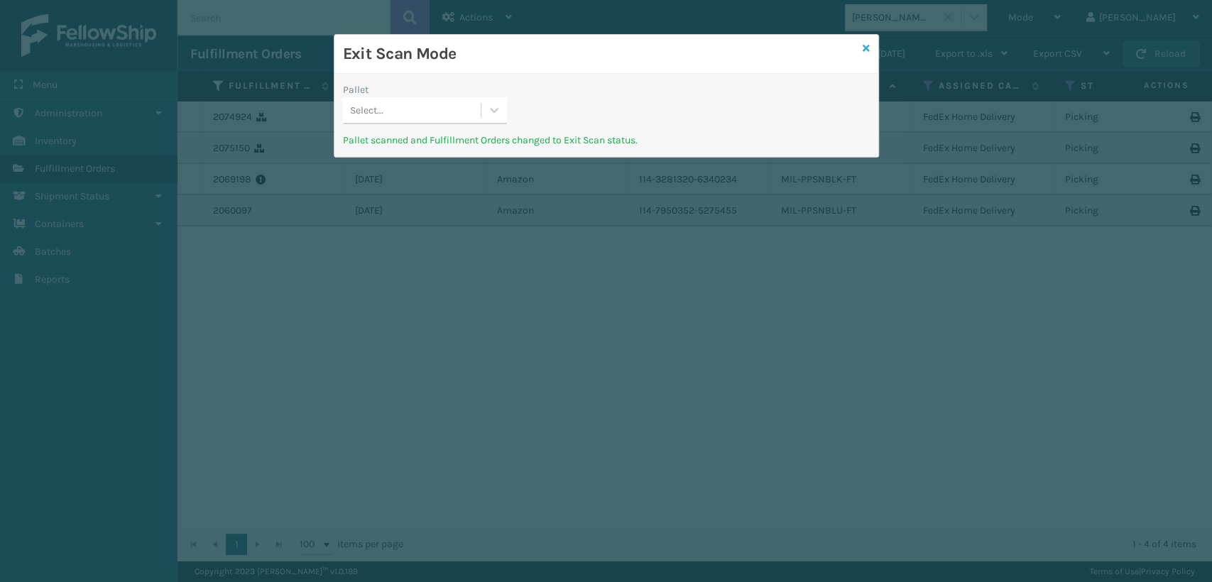
click at [868, 48] on icon at bounding box center [865, 48] width 7 height 10
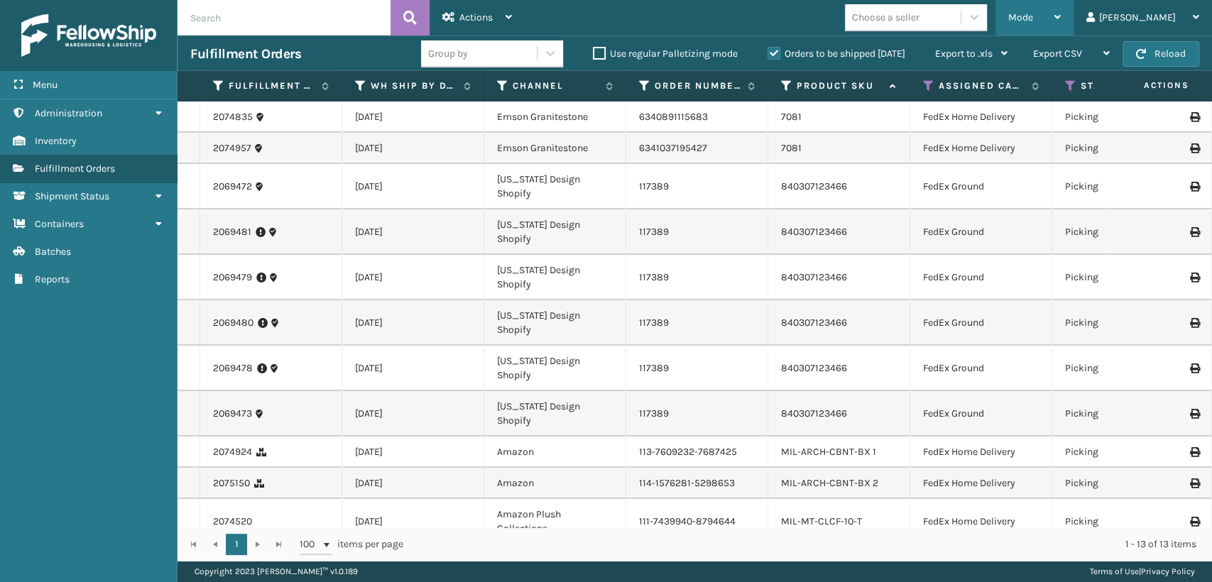
click at [1060, 11] on div "Mode" at bounding box center [1034, 17] width 53 height 35
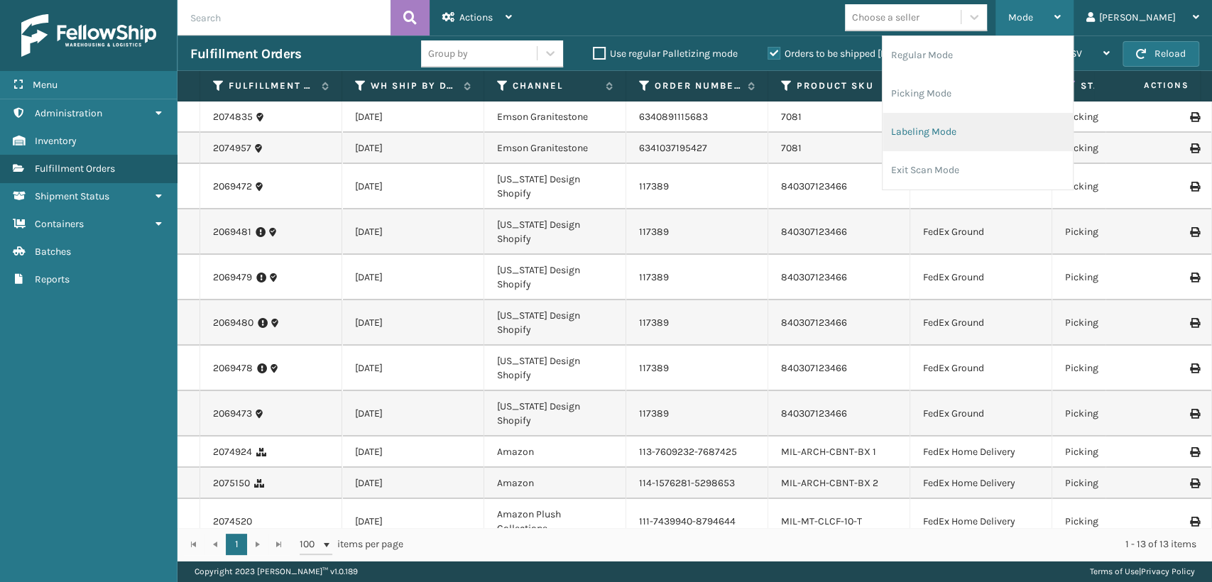
click at [981, 137] on li "Labeling Mode" at bounding box center [977, 132] width 190 height 38
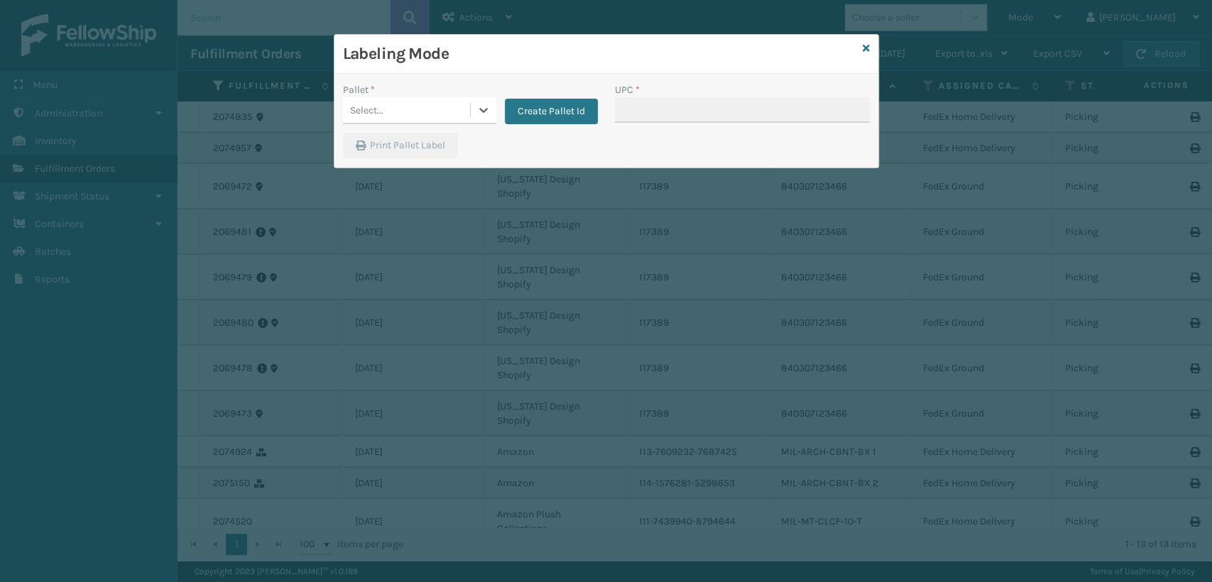
drag, startPoint x: 526, startPoint y: 118, endPoint x: 559, endPoint y: 62, distance: 64.3
click at [554, 74] on div "Pallet * 0 results available. Select is focused ,type to refine list, press Dow…" at bounding box center [606, 121] width 544 height 94
click at [566, 110] on button "Create Pallet Id" at bounding box center [551, 112] width 93 height 26
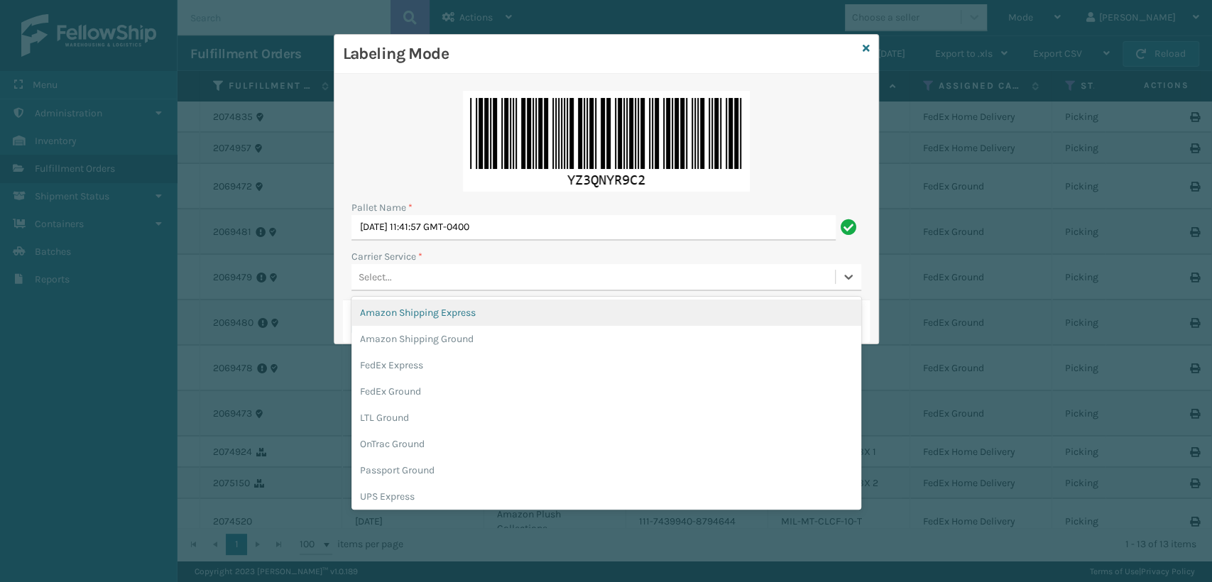
drag, startPoint x: 466, startPoint y: 270, endPoint x: 448, endPoint y: 302, distance: 36.5
click at [466, 270] on div "Select..." at bounding box center [592, 276] width 483 height 23
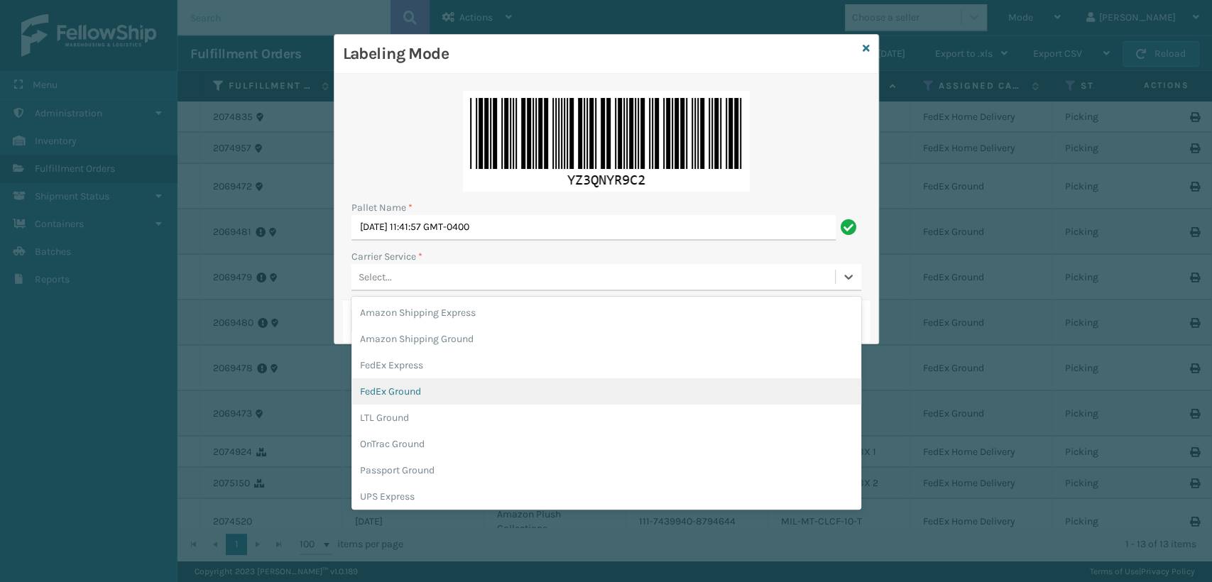
click at [373, 389] on div "FedEx Ground" at bounding box center [606, 391] width 510 height 26
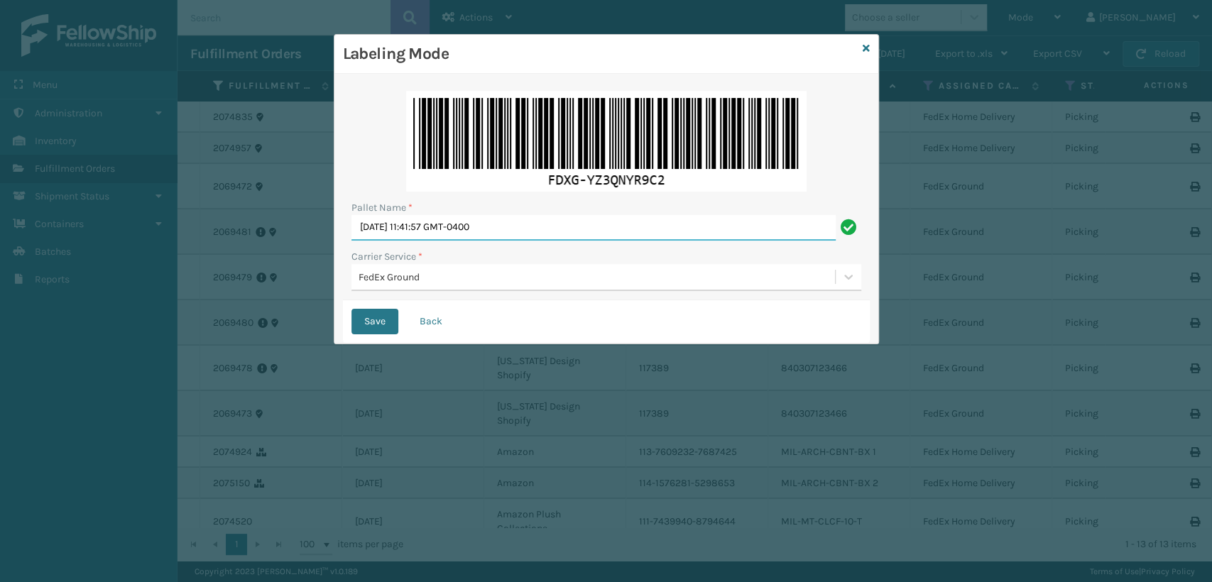
drag, startPoint x: 522, startPoint y: 227, endPoint x: 324, endPoint y: 260, distance: 200.8
click at [324, 260] on div "Labeling Mode Pallet Name * [DATE] 11:41:57 GMT-0400 Carrier Service * FedEx Gr…" at bounding box center [606, 291] width 1212 height 582
type input "T956121"
click at [351, 309] on button "Save" at bounding box center [374, 322] width 47 height 26
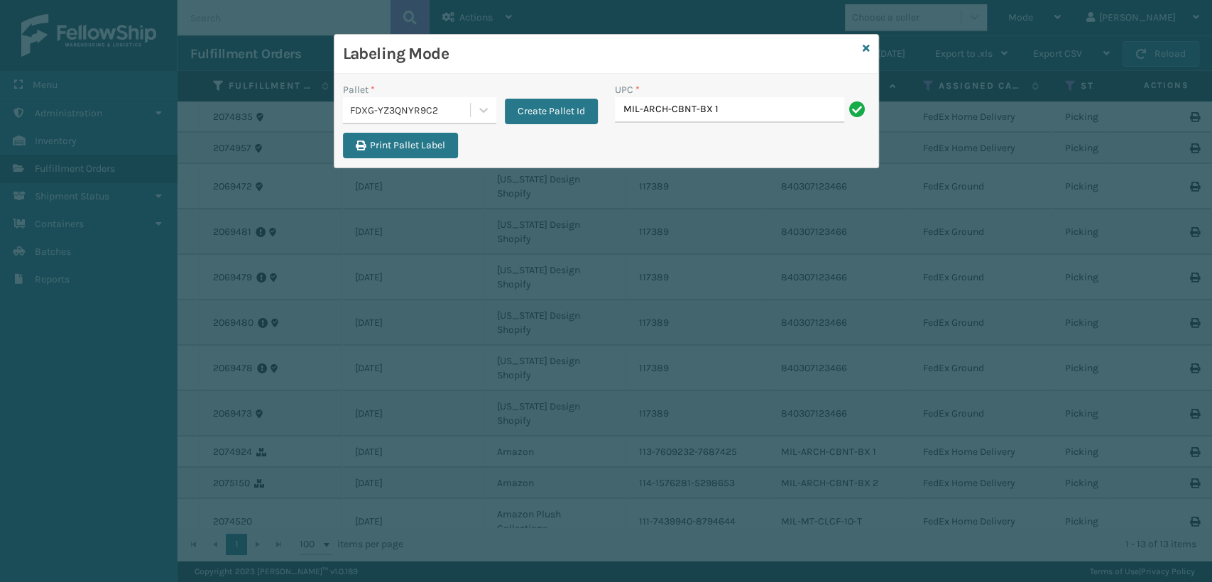
type input "MIL-ARCH-CBNT-BX 1."
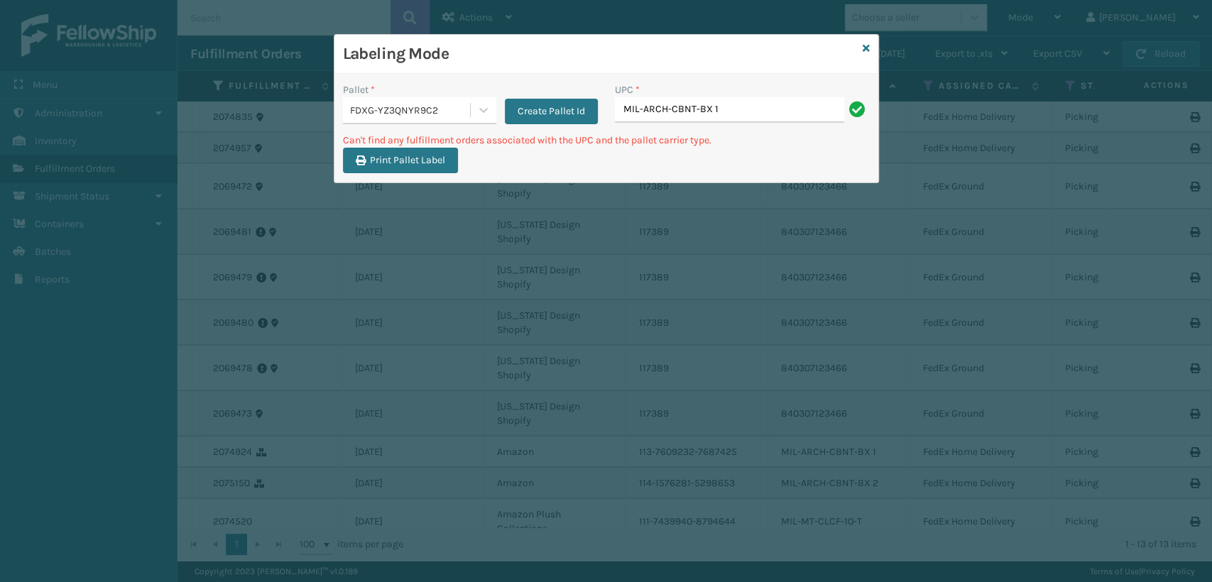
type input "MIL-ARCH-CBNT-BX 1"
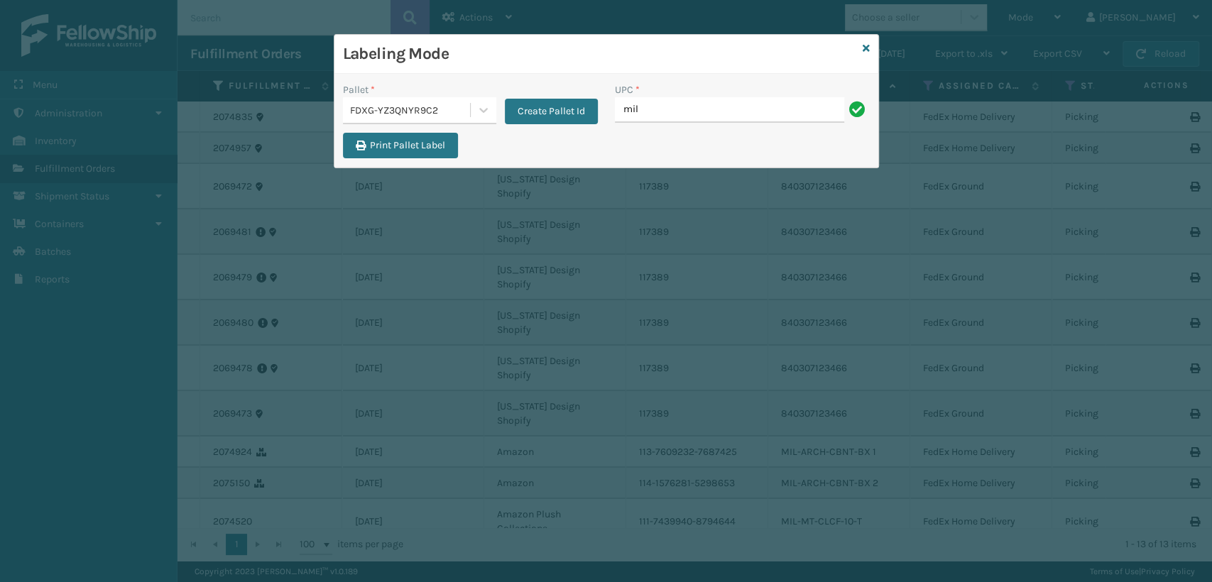
type input "MIL-ARCH-CBNT-BX 2"
click at [864, 47] on icon at bounding box center [865, 48] width 7 height 10
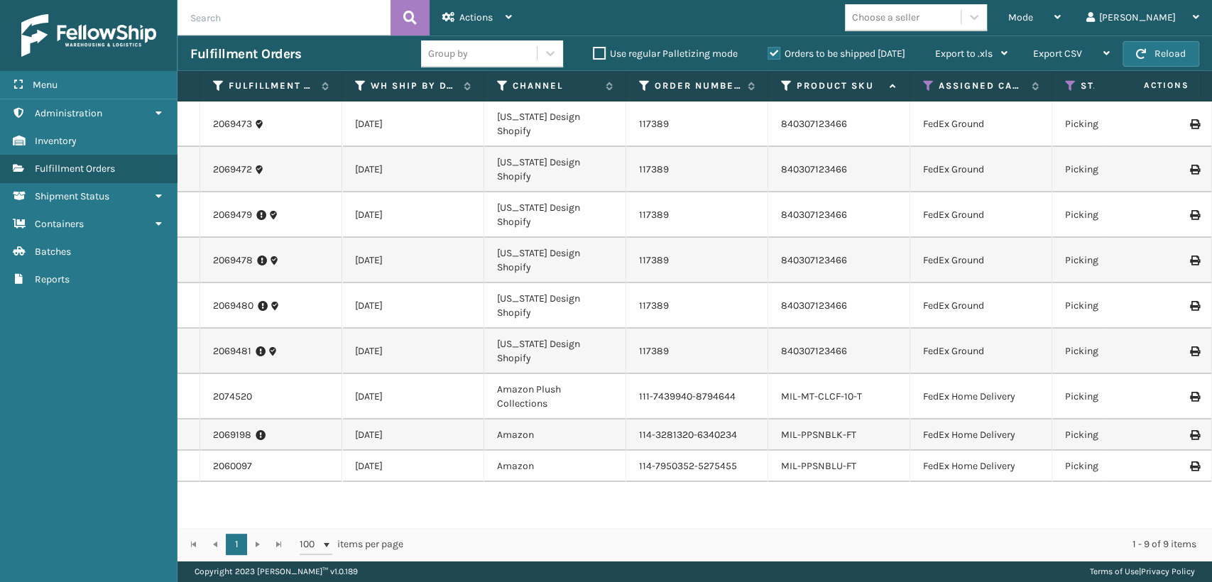
click at [287, 24] on input "text" at bounding box center [283, 17] width 213 height 35
click at [400, 14] on button at bounding box center [409, 17] width 39 height 35
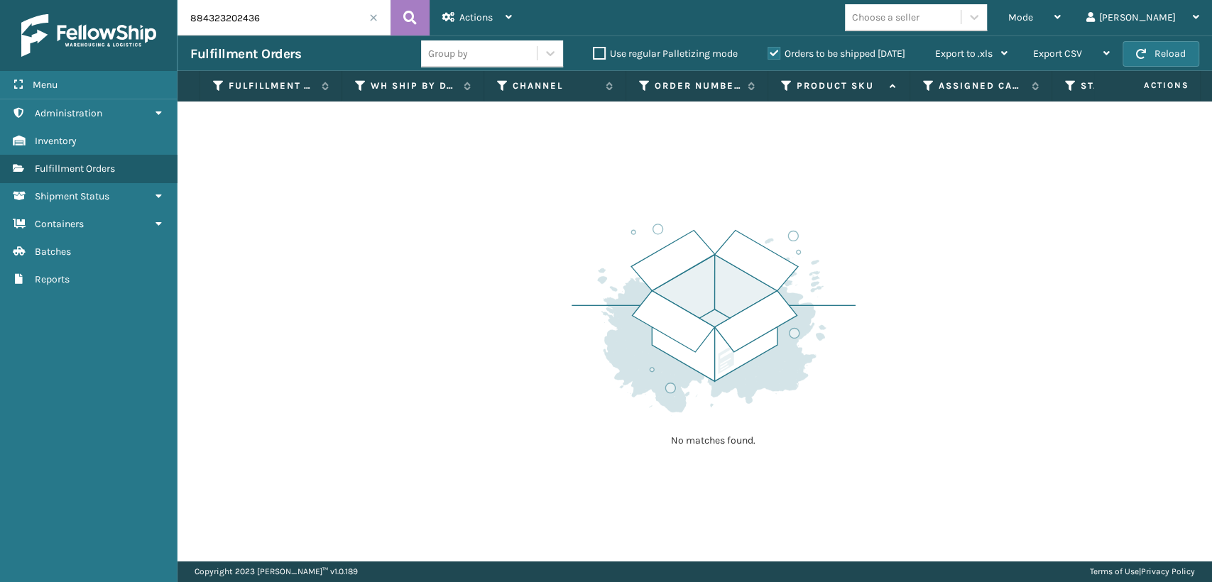
click at [775, 53] on label "Orders to be shipped [DATE]" at bounding box center [836, 54] width 138 height 12
click at [768, 53] on input "Orders to be shipped [DATE]" at bounding box center [767, 49] width 1 height 9
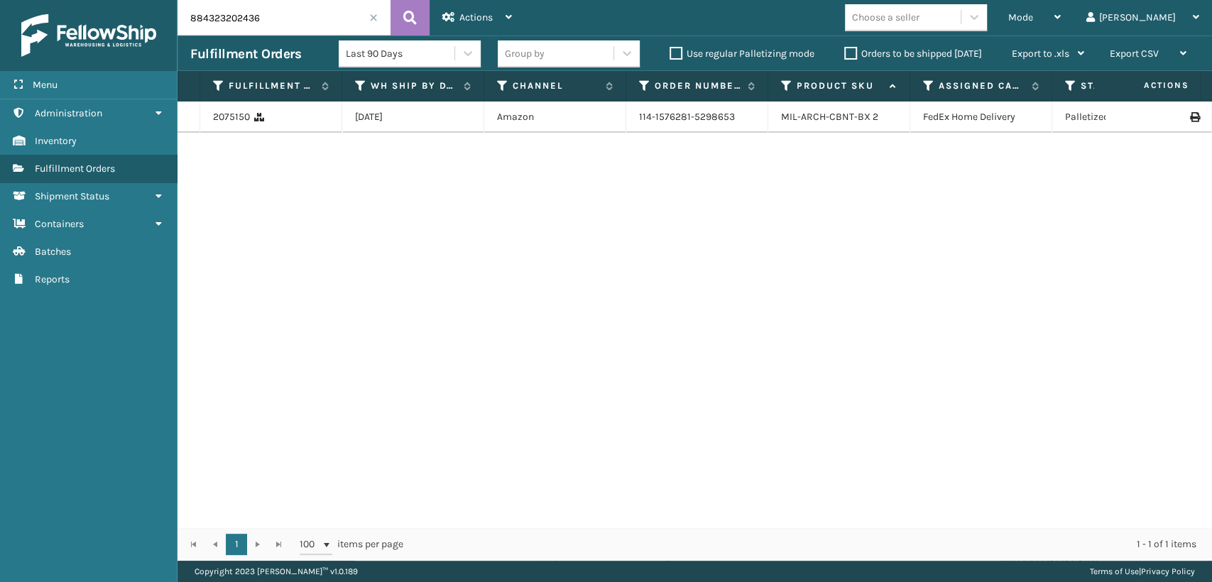
click at [293, 20] on input "884323202436" at bounding box center [283, 17] width 213 height 35
type input "8"
click at [1033, 11] on span "Mode" at bounding box center [1020, 17] width 25 height 12
click at [840, 52] on div "Orders to be shipped [DATE]" at bounding box center [915, 53] width 168 height 17
click at [848, 57] on label "Orders to be shipped [DATE]" at bounding box center [913, 54] width 138 height 12
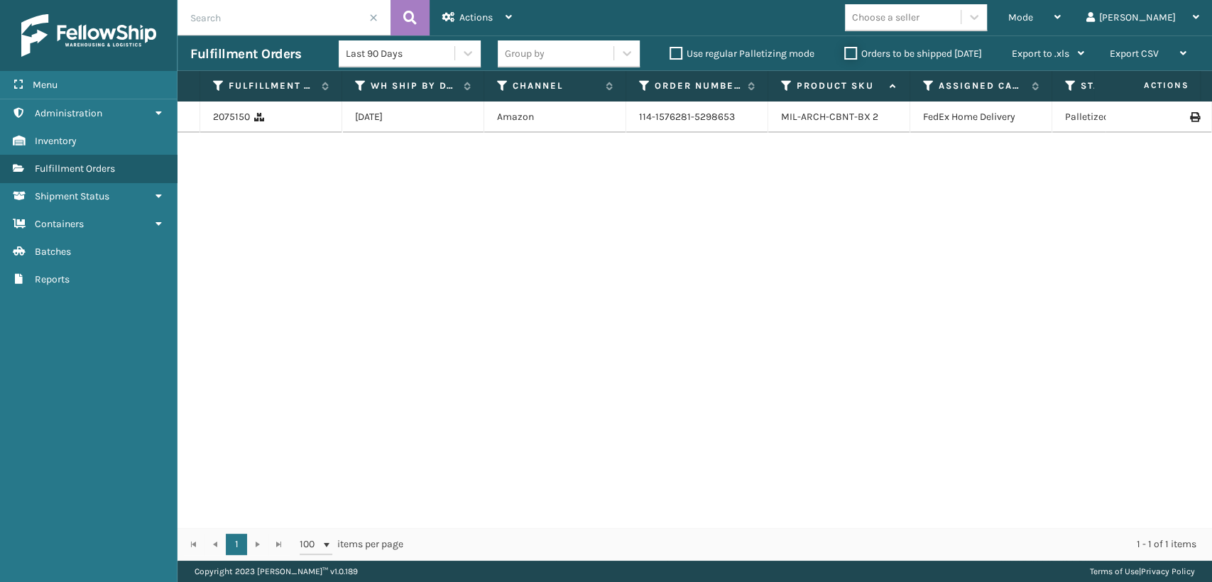
click at [845, 55] on input "Orders to be shipped [DATE]" at bounding box center [844, 49] width 1 height 9
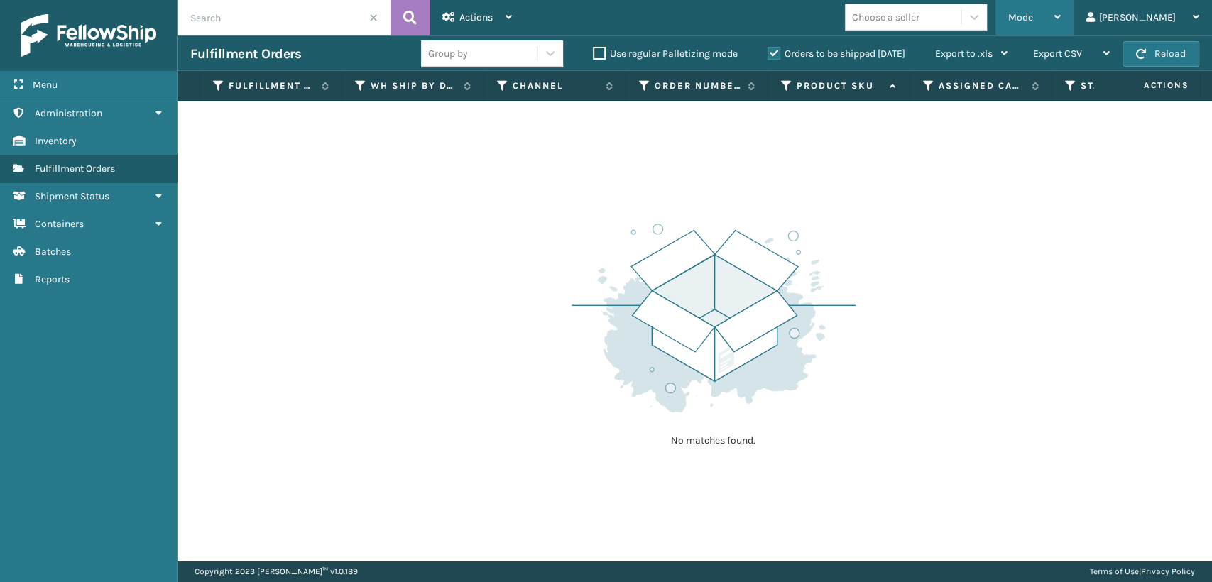
click at [1033, 17] on span "Mode" at bounding box center [1020, 17] width 25 height 12
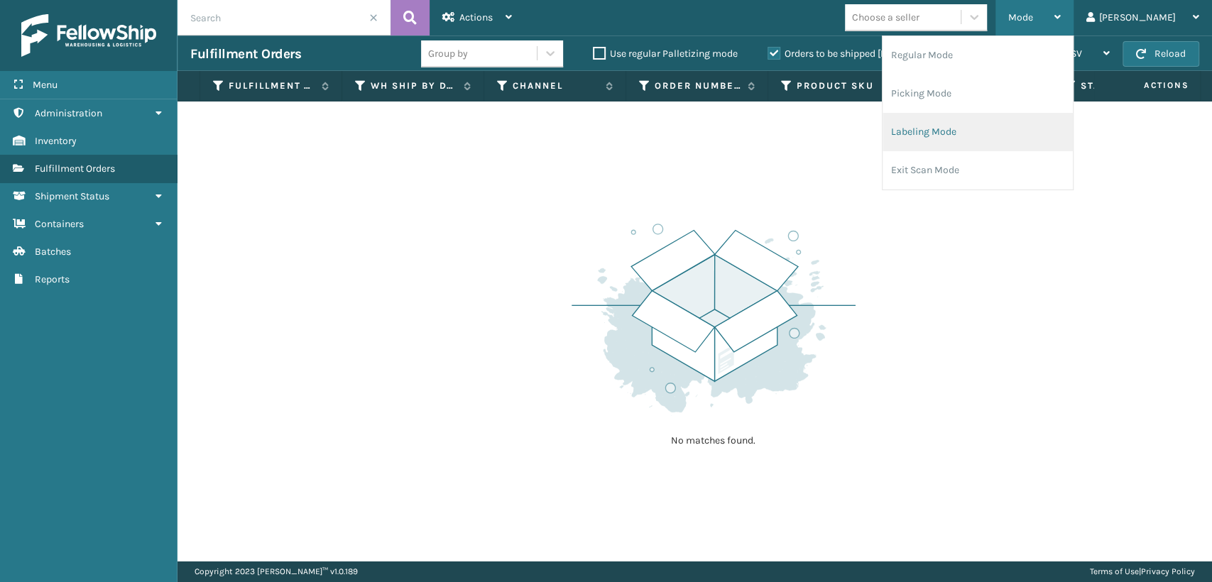
click at [972, 138] on li "Labeling Mode" at bounding box center [977, 132] width 190 height 38
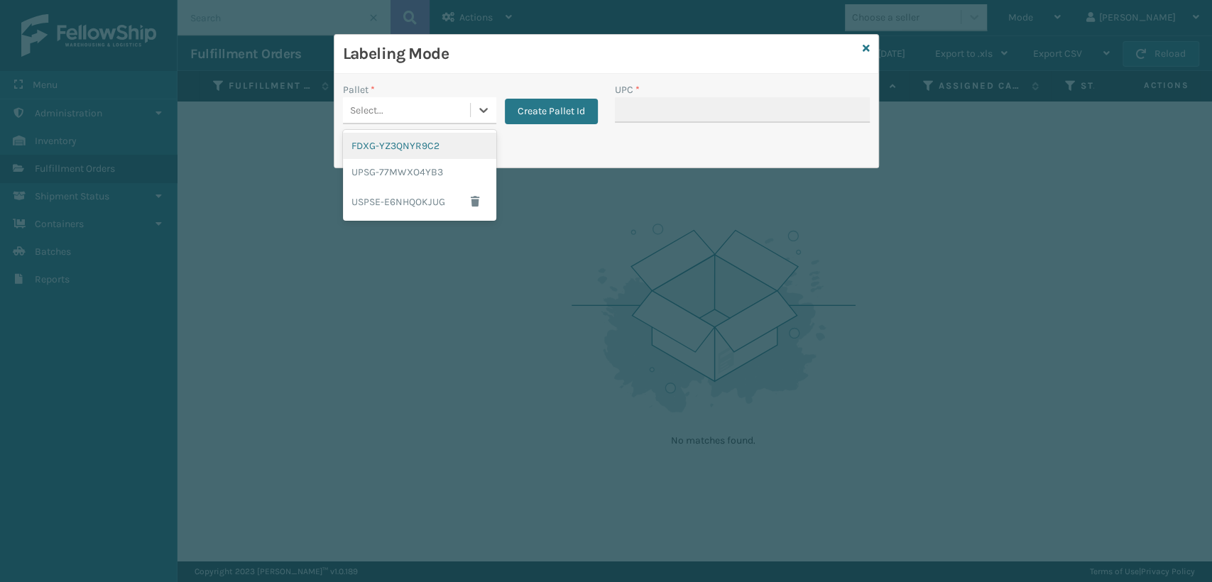
click at [385, 101] on div "Select..." at bounding box center [406, 110] width 127 height 23
click at [384, 155] on div "FDXG-YZ3QNYR9C2" at bounding box center [419, 146] width 153 height 26
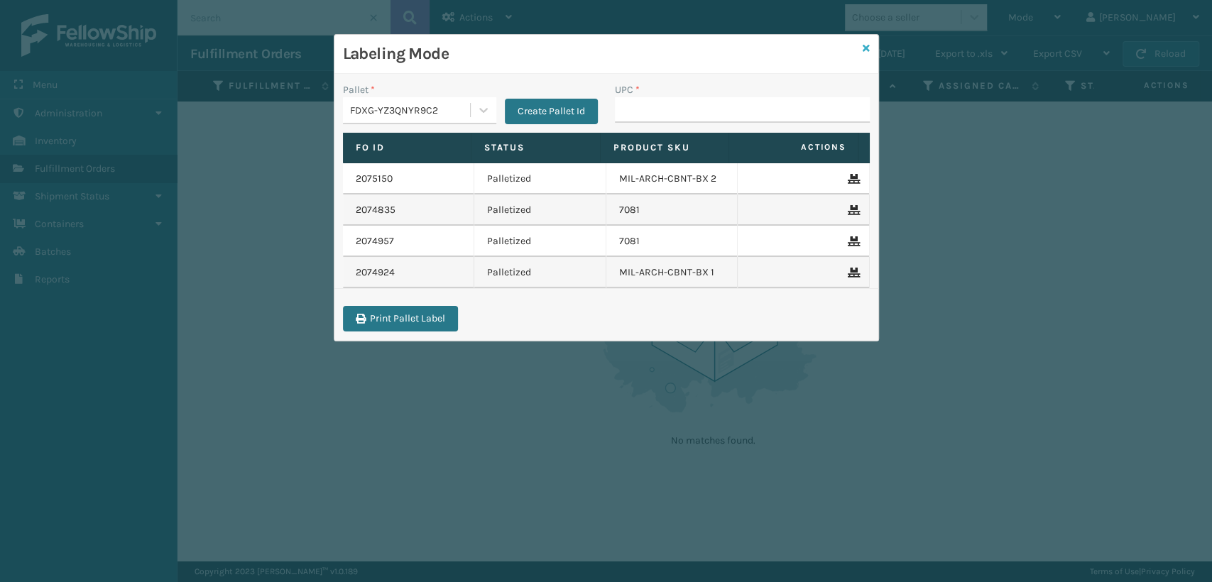
click at [863, 49] on icon at bounding box center [865, 48] width 7 height 10
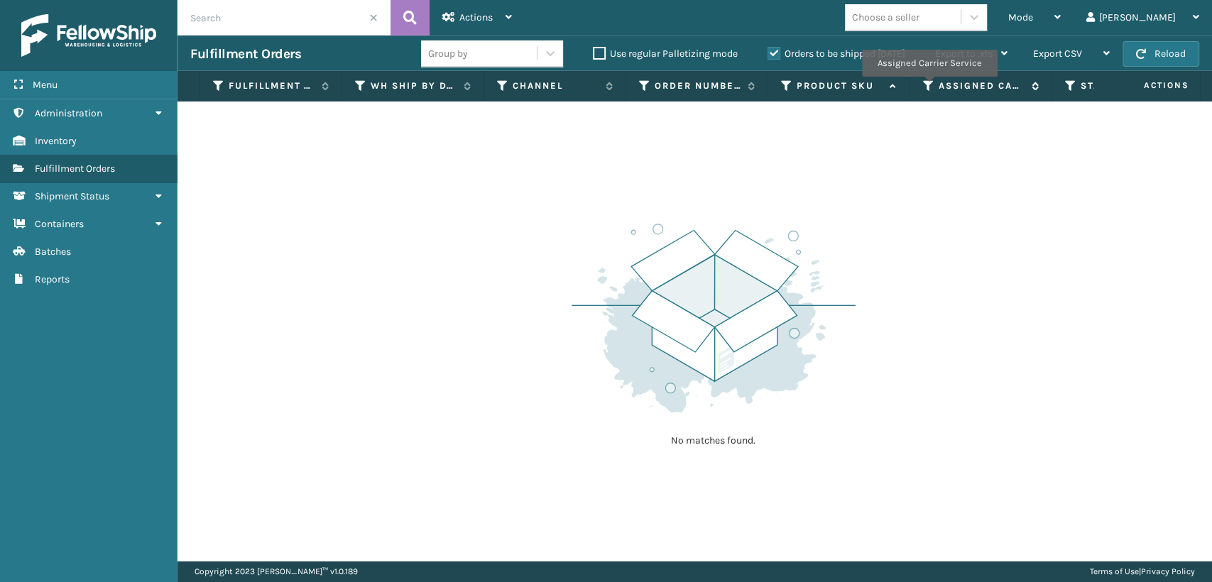
click at [928, 87] on icon at bounding box center [928, 85] width 11 height 13
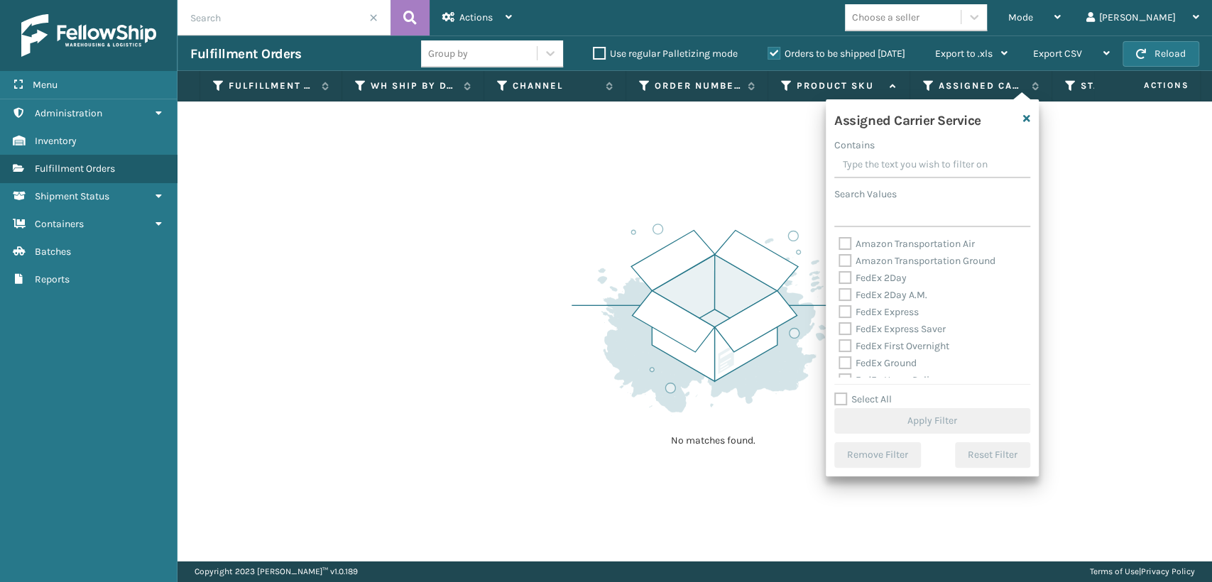
click at [847, 294] on label "FedEx 2Day A.M." at bounding box center [882, 295] width 89 height 12
click at [839, 294] on input "FedEx 2Day A.M." at bounding box center [838, 291] width 1 height 9
checkbox input "true"
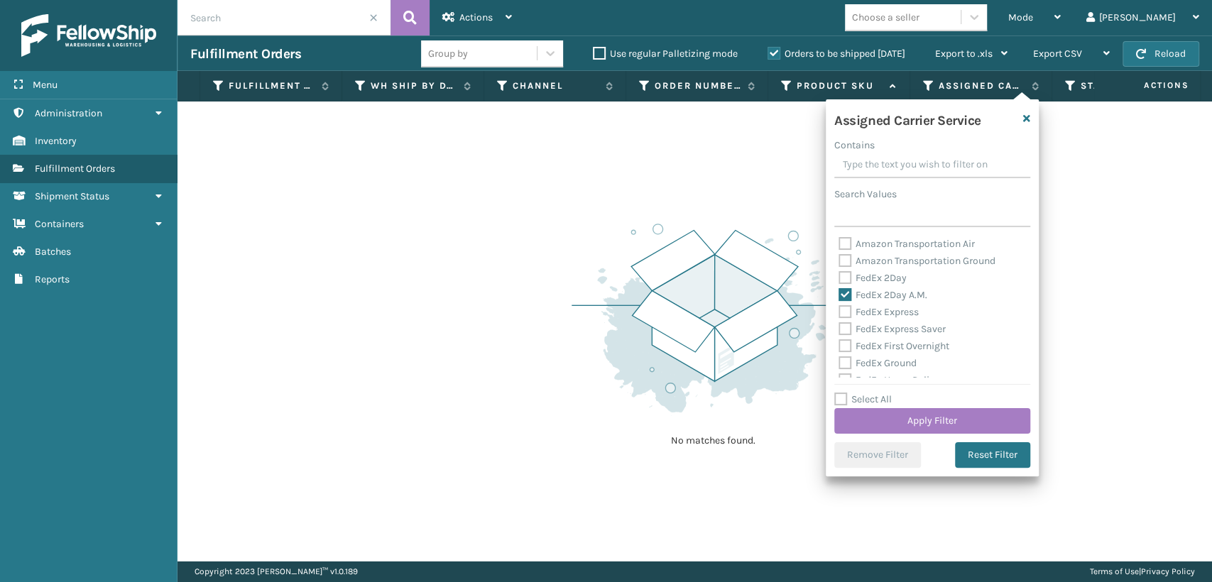
click at [842, 274] on label "FedEx 2Day" at bounding box center [872, 278] width 68 height 12
click at [839, 274] on input "FedEx 2Day" at bounding box center [838, 274] width 1 height 9
checkbox input "true"
click at [837, 309] on div "Amazon Transportation Air Amazon Transportation Ground FedEx 2Day FedEx 2Day A.…" at bounding box center [932, 307] width 196 height 142
click at [843, 315] on label "FedEx Express" at bounding box center [878, 312] width 80 height 12
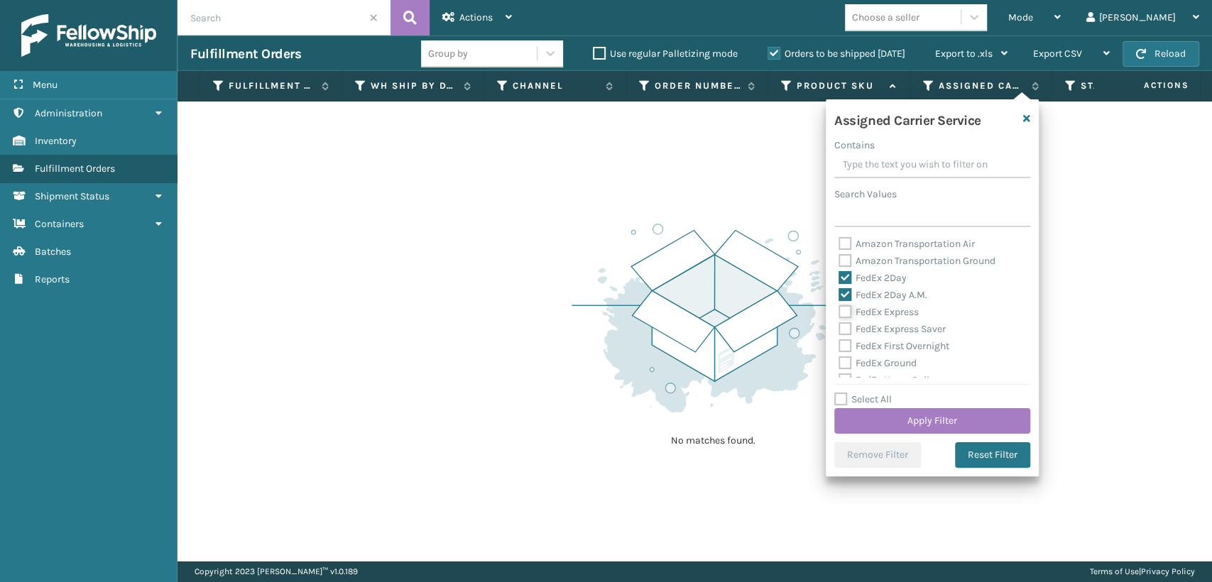
click at [839, 313] on input "FedEx Express" at bounding box center [838, 308] width 1 height 9
checkbox input "true"
click at [842, 326] on label "FedEx Express Saver" at bounding box center [891, 329] width 107 height 12
click at [839, 326] on input "FedEx Express Saver" at bounding box center [838, 325] width 1 height 9
checkbox input "true"
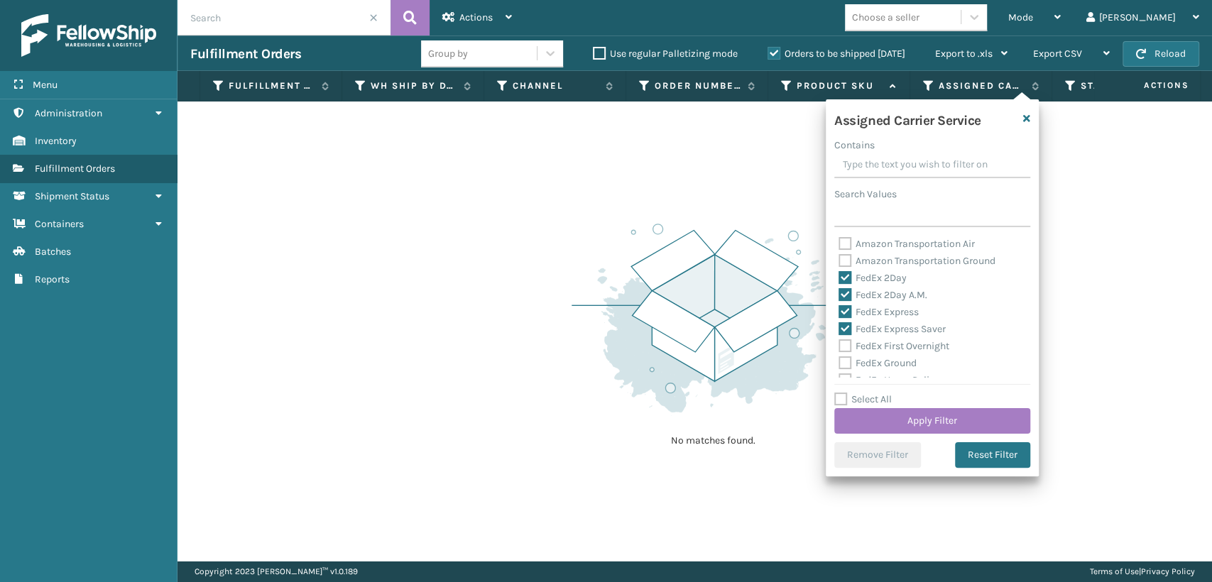
click at [841, 343] on label "FedEx First Overnight" at bounding box center [893, 346] width 111 height 12
click at [839, 343] on input "FedEx First Overnight" at bounding box center [838, 342] width 1 height 9
checkbox input "true"
click at [841, 362] on label "FedEx Ground" at bounding box center [877, 363] width 78 height 12
click at [839, 362] on input "FedEx Ground" at bounding box center [838, 359] width 1 height 9
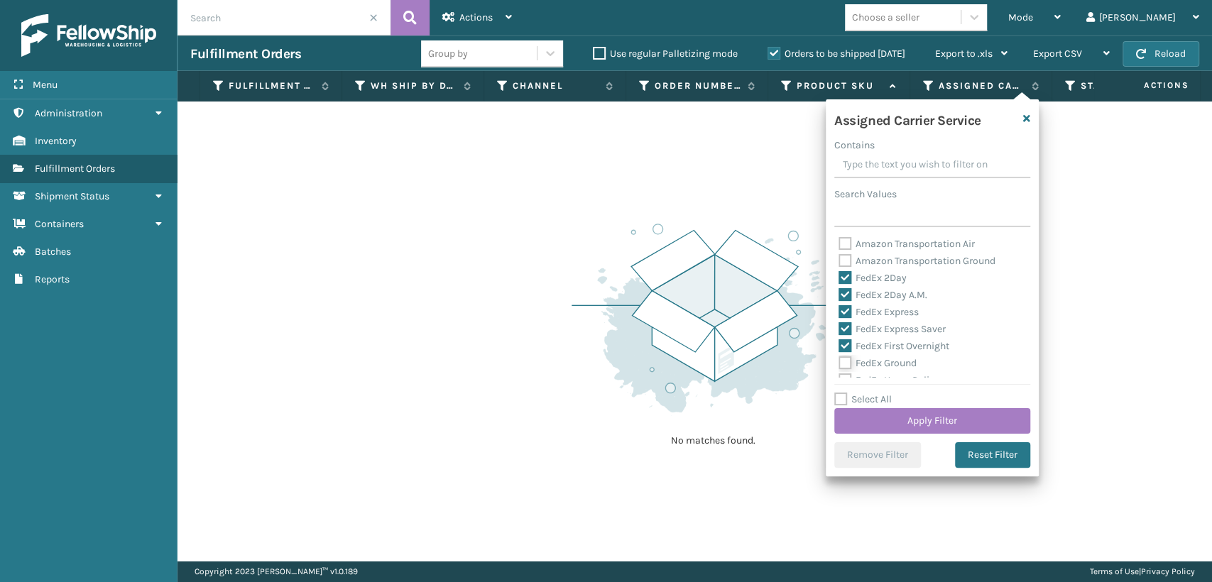
checkbox input "true"
click at [842, 358] on label "FedEx Standard Overnight" at bounding box center [904, 352] width 132 height 12
click at [847, 342] on div "FedEx SmartPost" at bounding box center [931, 335] width 187 height 17
click at [846, 350] on label "FedEx Standard Overnight" at bounding box center [904, 352] width 132 height 12
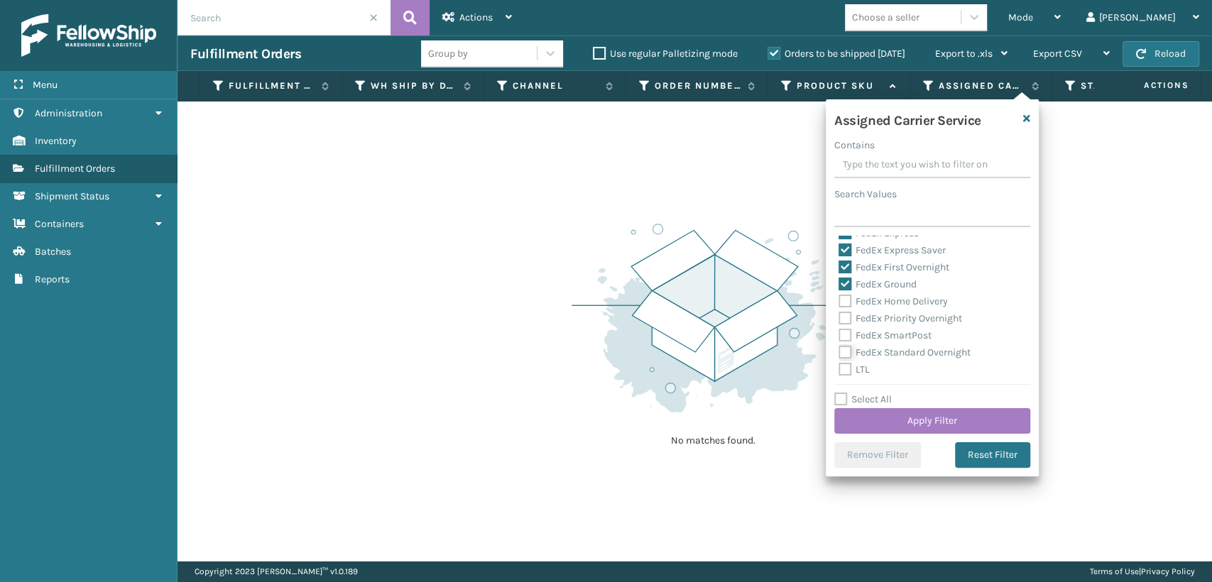
click at [839, 350] on input "FedEx Standard Overnight" at bounding box center [838, 348] width 1 height 9
checkbox input "true"
click at [846, 339] on label "FedEx SmartPost" at bounding box center [884, 335] width 93 height 12
click at [839, 336] on input "FedEx SmartPost" at bounding box center [838, 331] width 1 height 9
checkbox input "true"
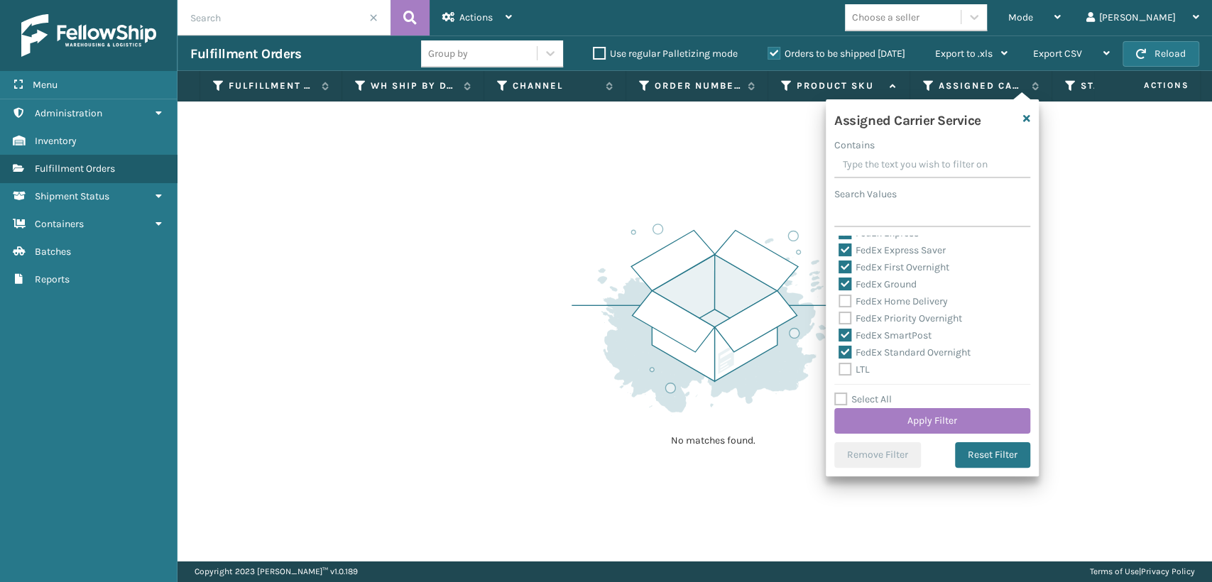
click at [847, 320] on label "FedEx Priority Overnight" at bounding box center [899, 318] width 123 height 12
click at [839, 319] on input "FedEx Priority Overnight" at bounding box center [838, 314] width 1 height 9
checkbox input "true"
drag, startPoint x: 847, startPoint y: 302, endPoint x: 848, endPoint y: 320, distance: 18.5
click at [848, 311] on div "Amazon Transportation Air Amazon Transportation Ground FedEx 2Day FedEx 2Day A.…" at bounding box center [932, 307] width 196 height 142
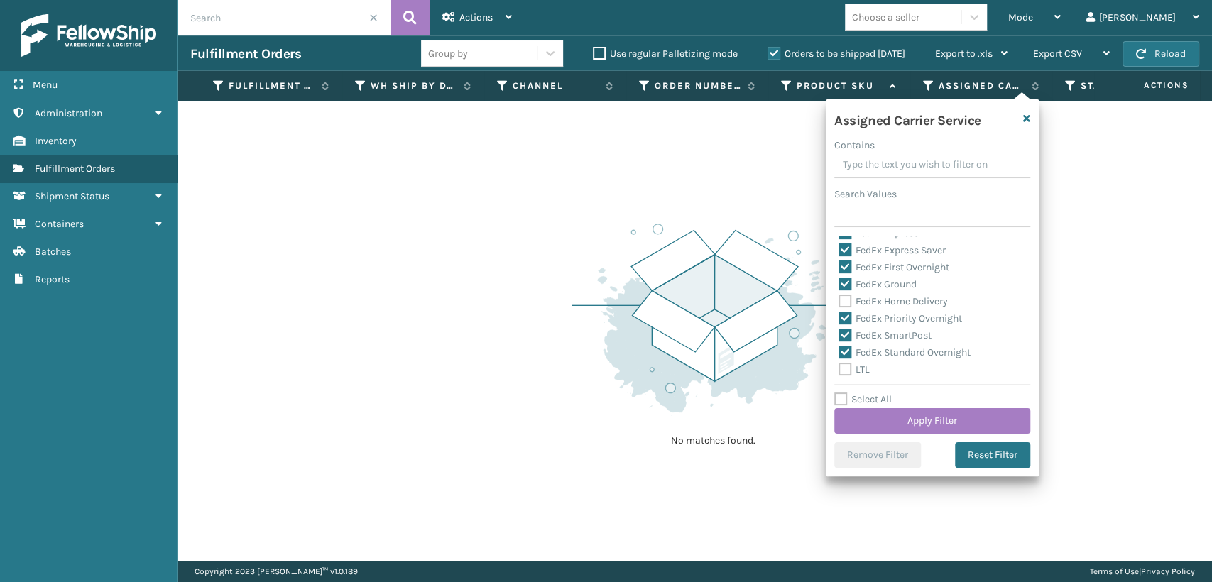
click at [842, 299] on label "FedEx Home Delivery" at bounding box center [892, 301] width 109 height 12
click at [839, 299] on input "FedEx Home Delivery" at bounding box center [838, 297] width 1 height 9
checkbox input "true"
click at [874, 426] on button "Apply Filter" at bounding box center [932, 421] width 196 height 26
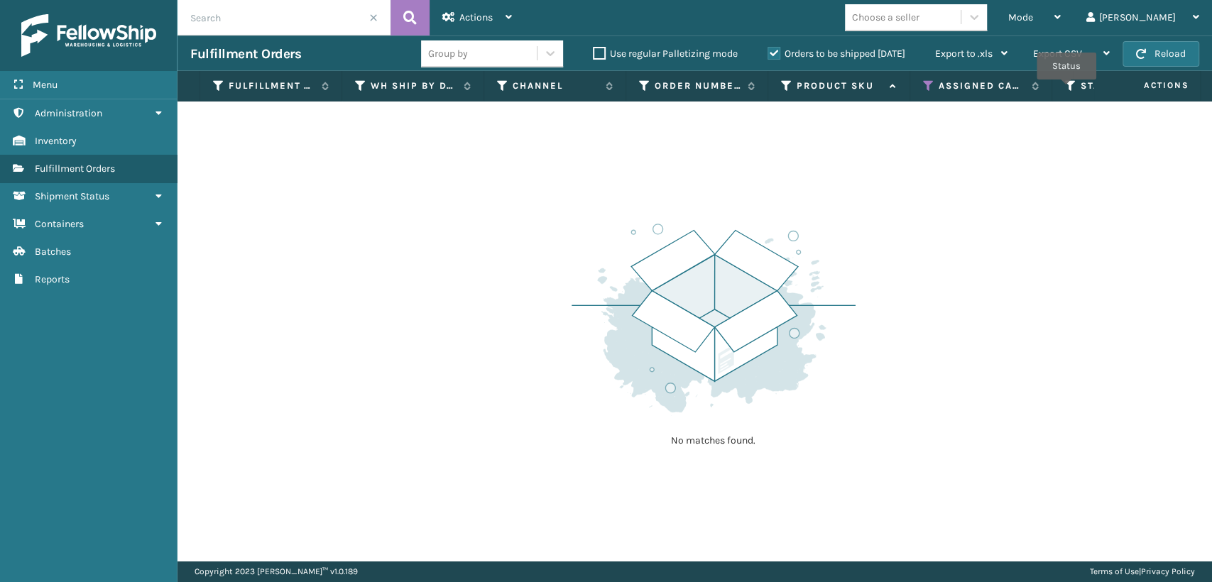
click at [1066, 89] on icon at bounding box center [1070, 85] width 11 height 13
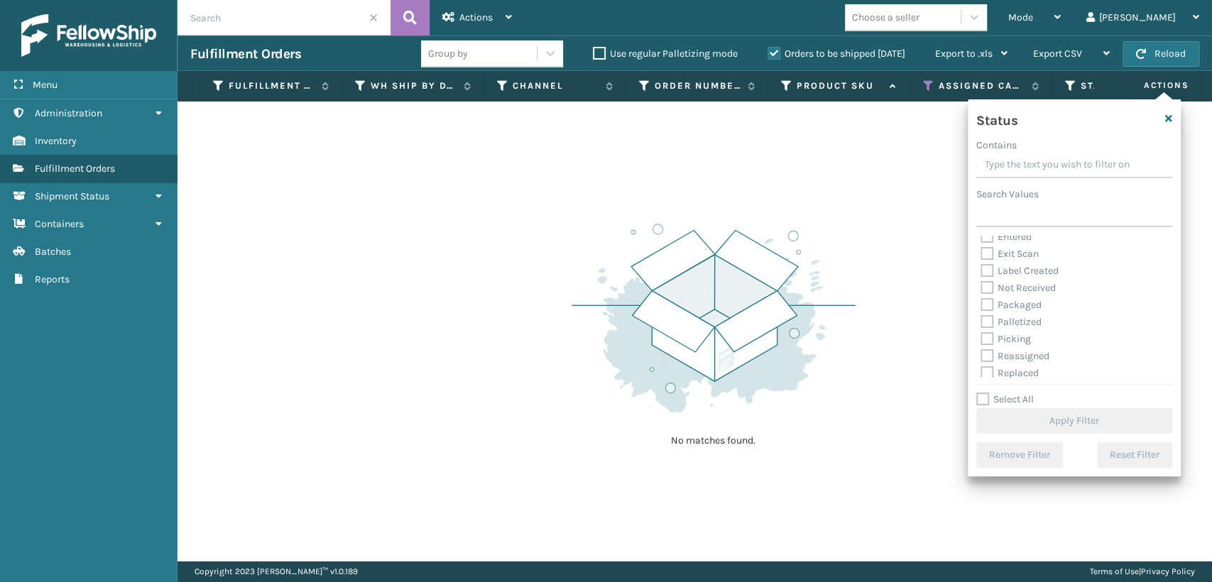
scroll to position [79, 0]
click at [989, 302] on label "Picking" at bounding box center [1005, 301] width 50 height 12
click at [981, 302] on input "Picking" at bounding box center [980, 296] width 1 height 9
checkbox input "true"
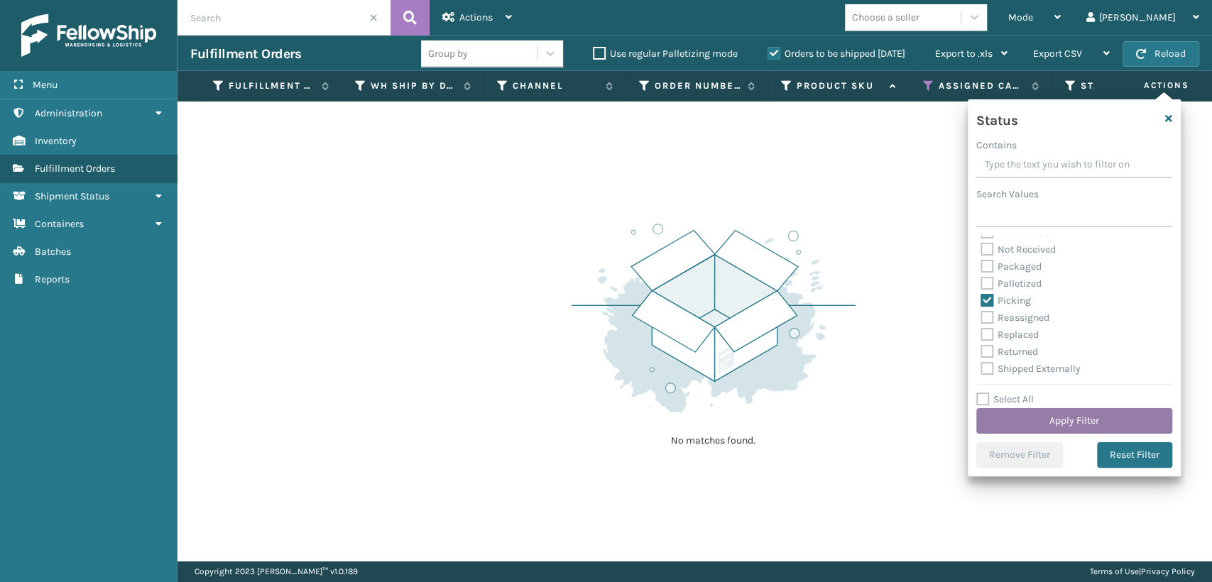
click at [1028, 416] on button "Apply Filter" at bounding box center [1074, 421] width 196 height 26
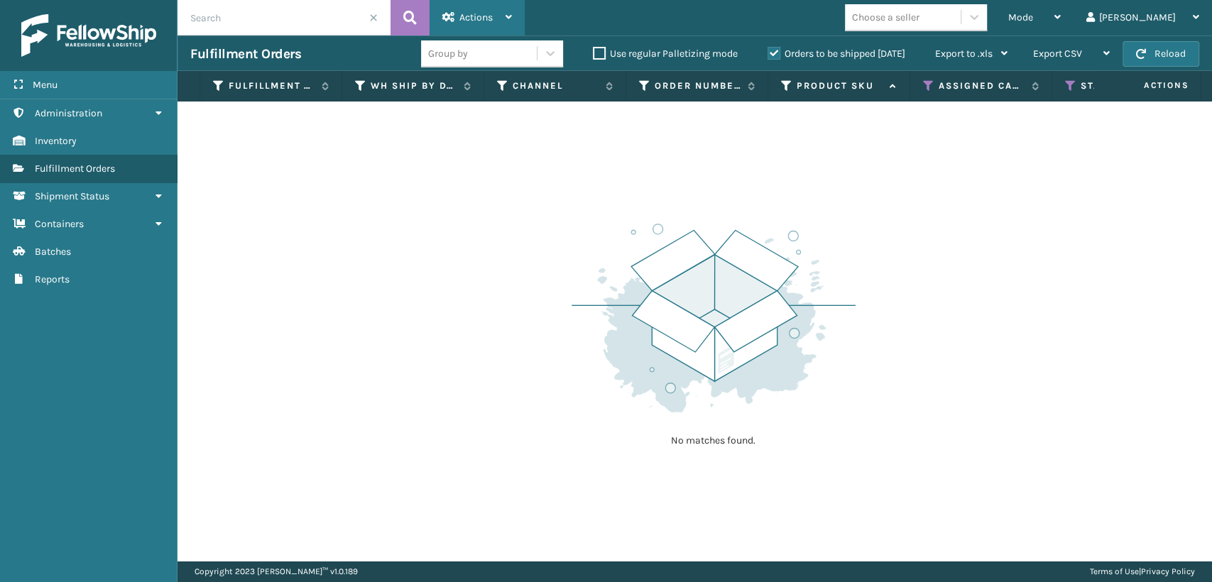
click at [460, 11] on div "Actions" at bounding box center [477, 17] width 70 height 35
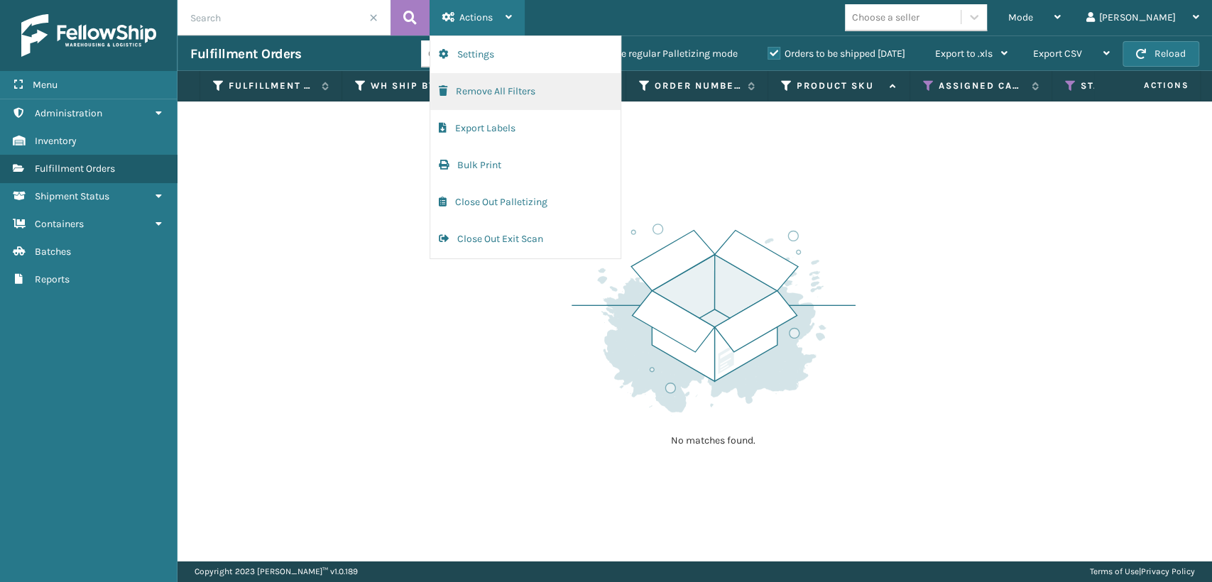
click at [459, 91] on button "Remove All Filters" at bounding box center [525, 91] width 190 height 37
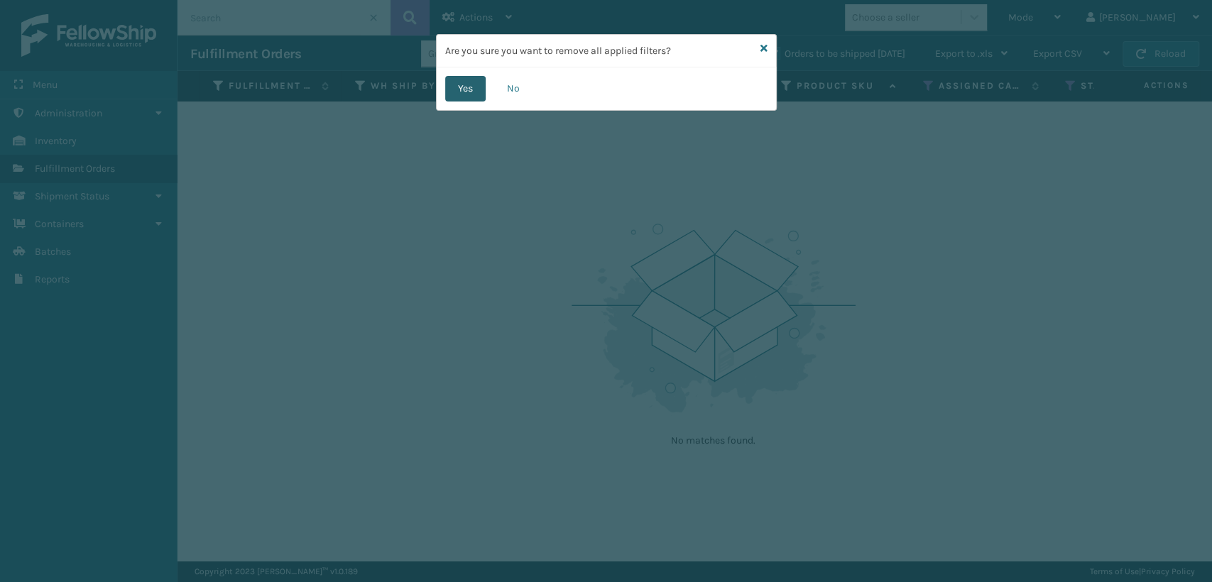
click at [471, 82] on button "Yes" at bounding box center [465, 89] width 40 height 26
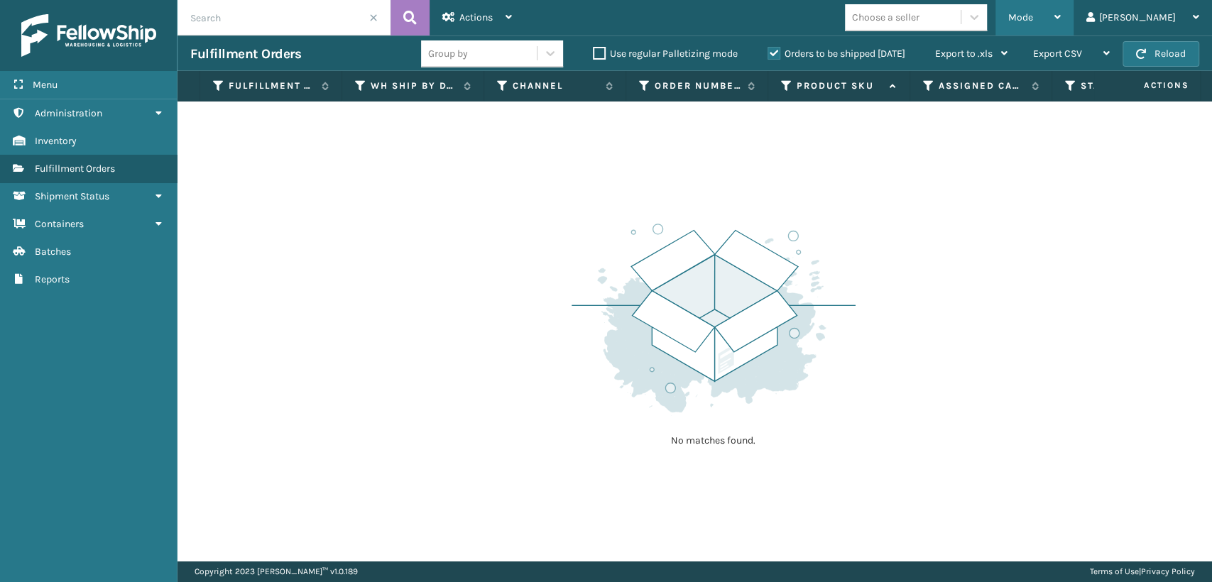
click at [1060, 16] on div "Mode" at bounding box center [1034, 17] width 53 height 35
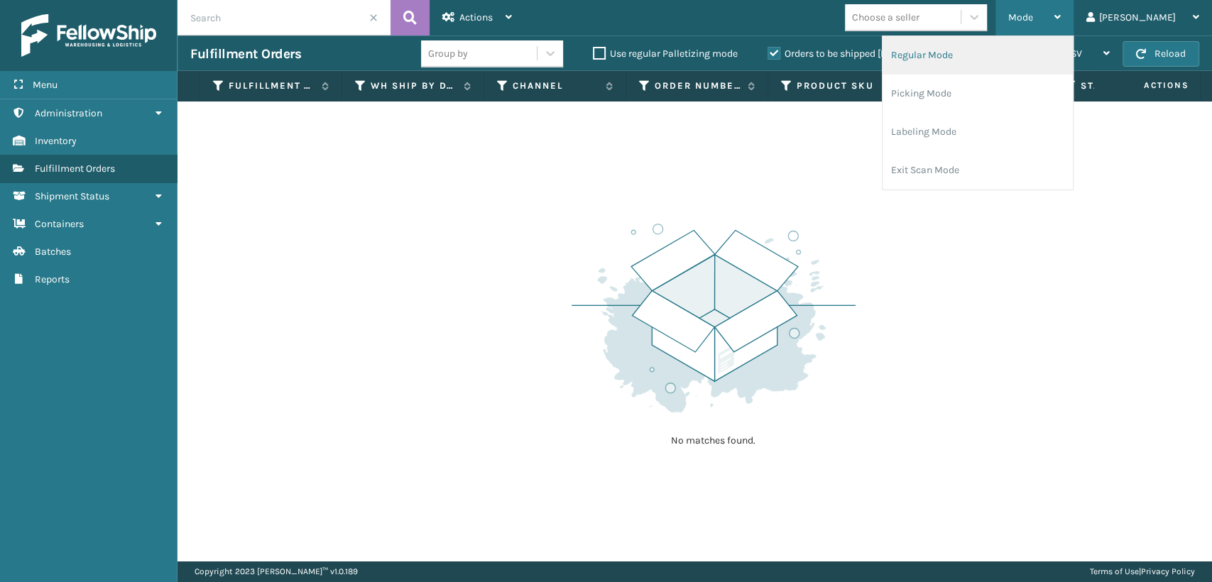
click at [966, 57] on li "Regular Mode" at bounding box center [977, 55] width 190 height 38
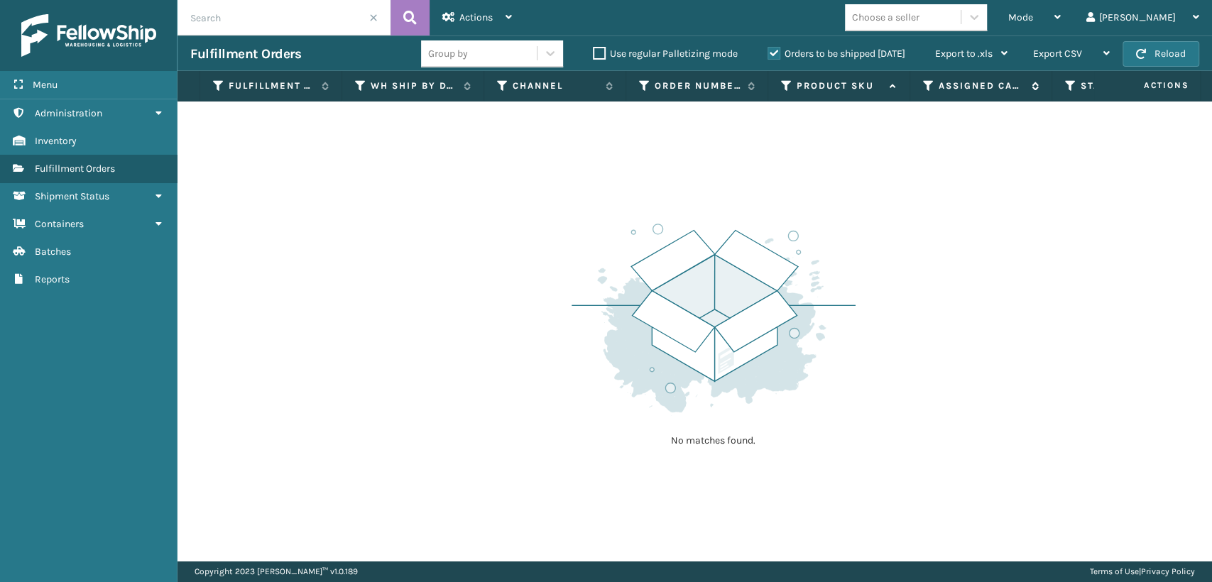
click at [928, 84] on icon at bounding box center [928, 85] width 11 height 13
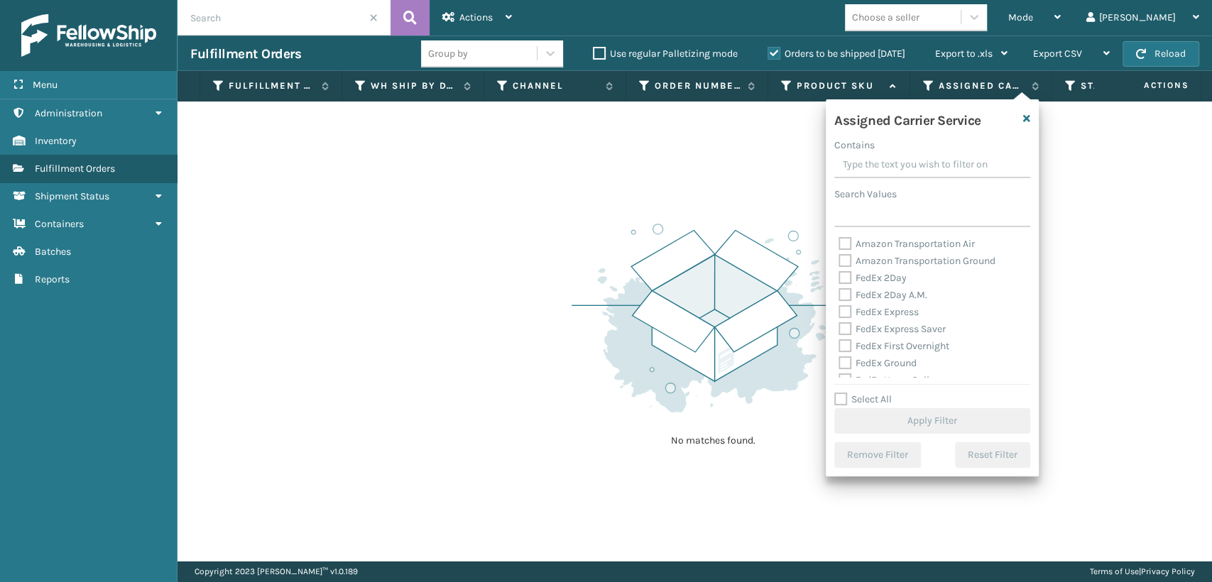
drag, startPoint x: 854, startPoint y: 334, endPoint x: 840, endPoint y: 322, distance: 17.6
click at [845, 329] on label "FedEx Express Saver" at bounding box center [891, 329] width 107 height 12
click at [850, 307] on label "FedEx Express" at bounding box center [878, 312] width 80 height 12
click at [839, 307] on input "FedEx Express" at bounding box center [838, 308] width 1 height 9
checkbox input "true"
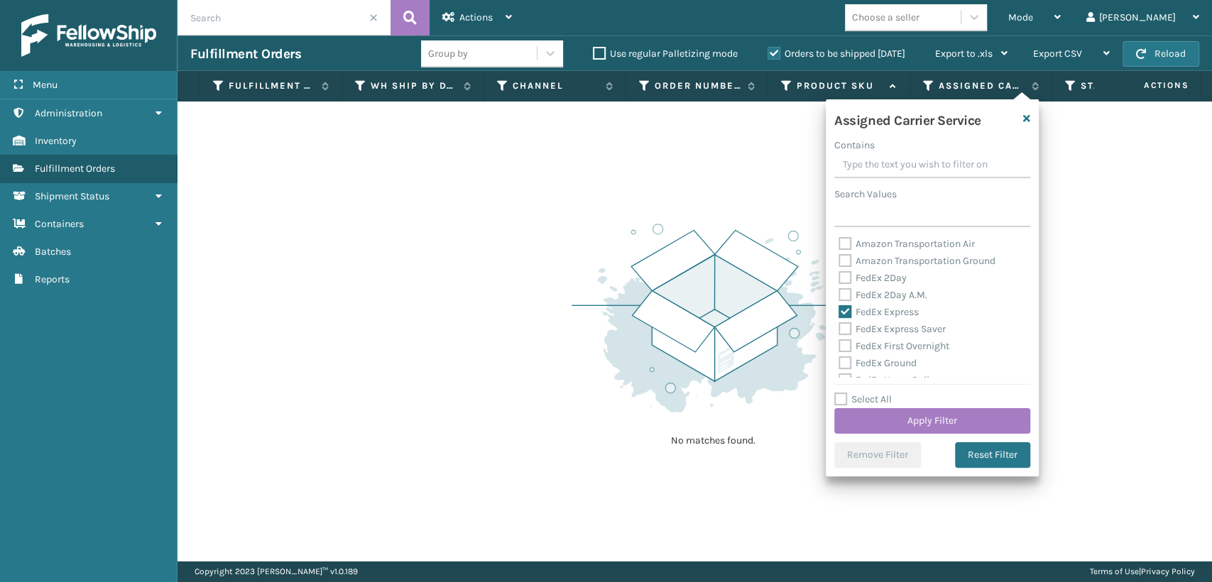
click at [843, 271] on div "FedEx 2Day" at bounding box center [931, 278] width 187 height 17
click at [843, 279] on label "FedEx 2Day" at bounding box center [872, 278] width 68 height 12
click at [839, 279] on input "FedEx 2Day" at bounding box center [838, 274] width 1 height 9
checkbox input "true"
click at [843, 289] on label "FedEx 2Day A.M." at bounding box center [882, 295] width 89 height 12
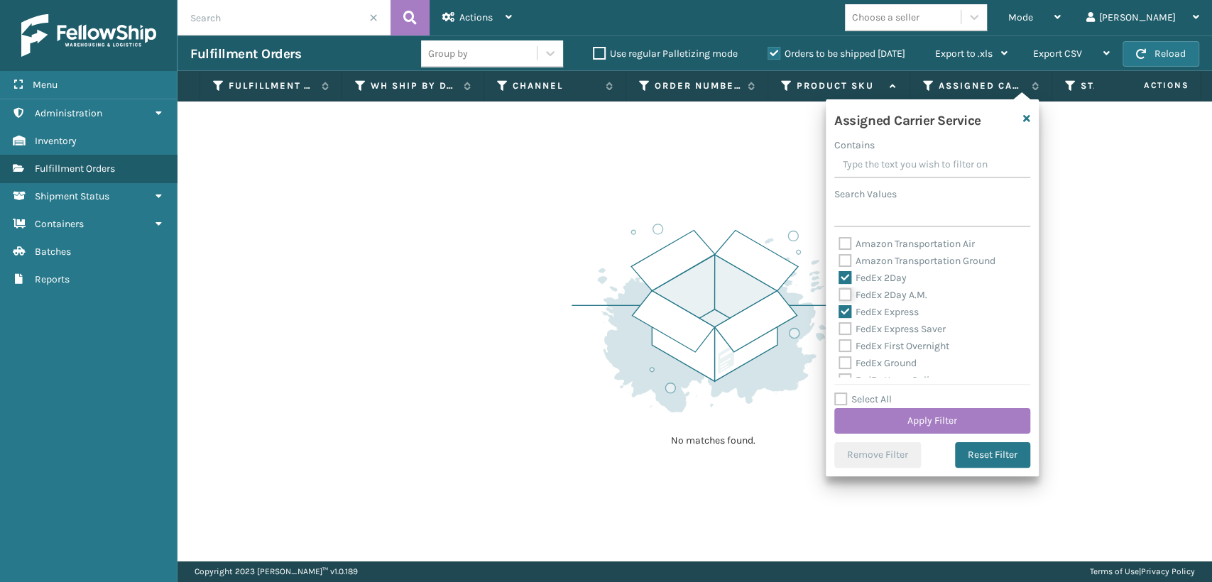
click at [839, 289] on input "FedEx 2Day A.M." at bounding box center [838, 291] width 1 height 9
checkbox input "true"
drag, startPoint x: 847, startPoint y: 326, endPoint x: 845, endPoint y: 344, distance: 17.1
click at [847, 327] on label "FedEx Express Saver" at bounding box center [891, 329] width 107 height 12
click at [839, 327] on input "FedEx Express Saver" at bounding box center [838, 325] width 1 height 9
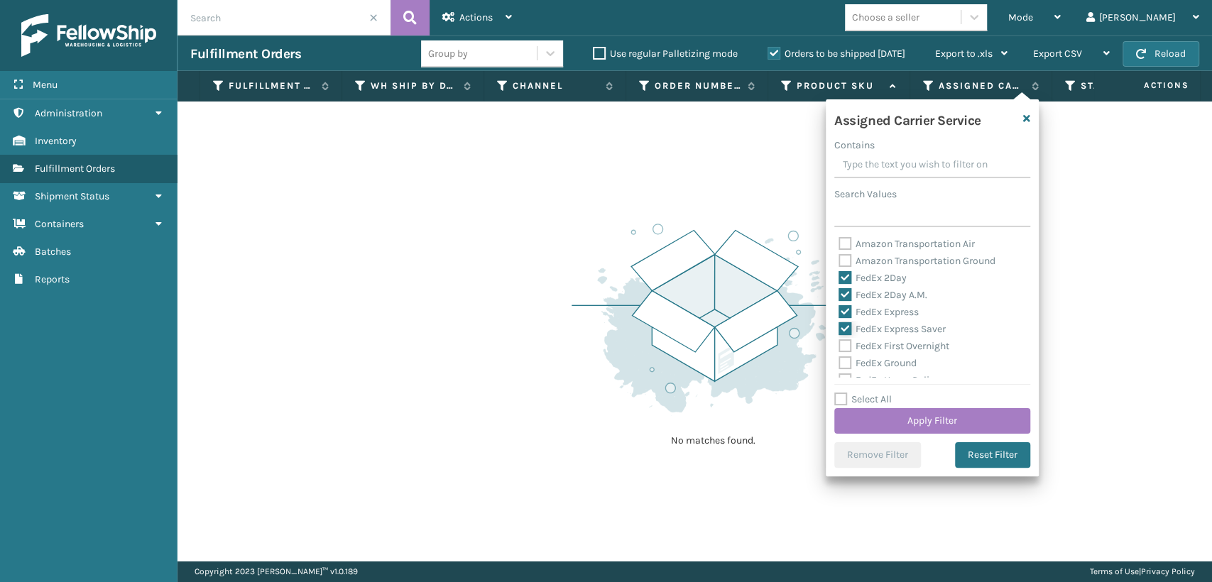
checkbox input "true"
click at [842, 345] on label "FedEx First Overnight" at bounding box center [893, 346] width 111 height 12
click at [839, 345] on input "FedEx First Overnight" at bounding box center [838, 342] width 1 height 9
checkbox input "true"
click at [840, 363] on label "FedEx Ground" at bounding box center [877, 363] width 78 height 12
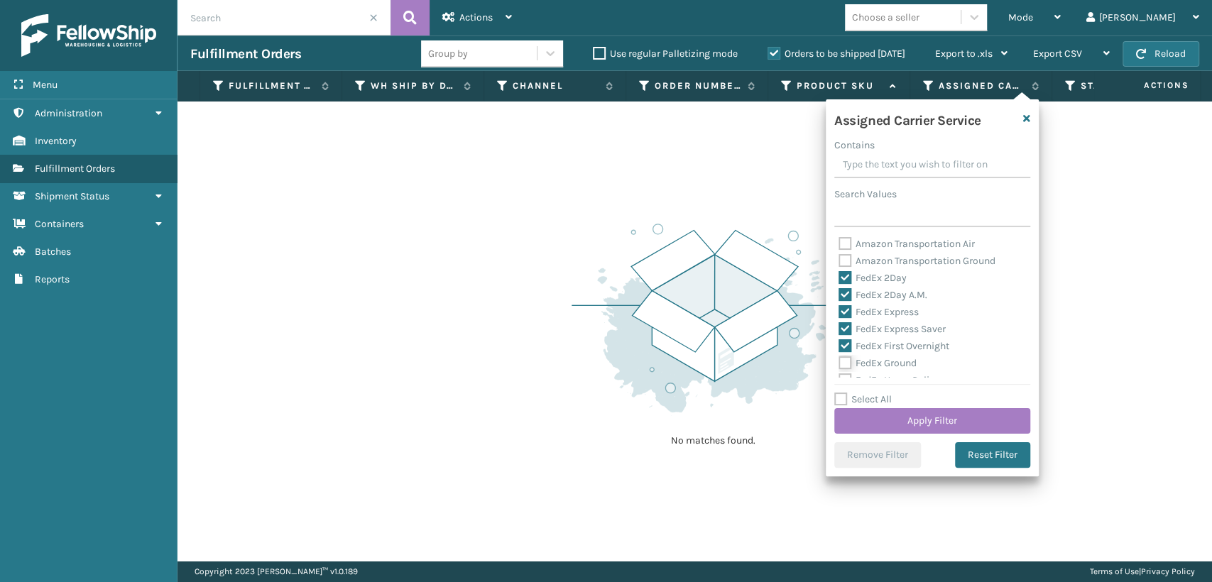
click at [839, 363] on input "FedEx Ground" at bounding box center [838, 359] width 1 height 9
checkbox input "true"
click at [851, 339] on label "FedEx SmartPost" at bounding box center [884, 335] width 93 height 12
click at [839, 336] on input "FedEx SmartPost" at bounding box center [838, 331] width 1 height 9
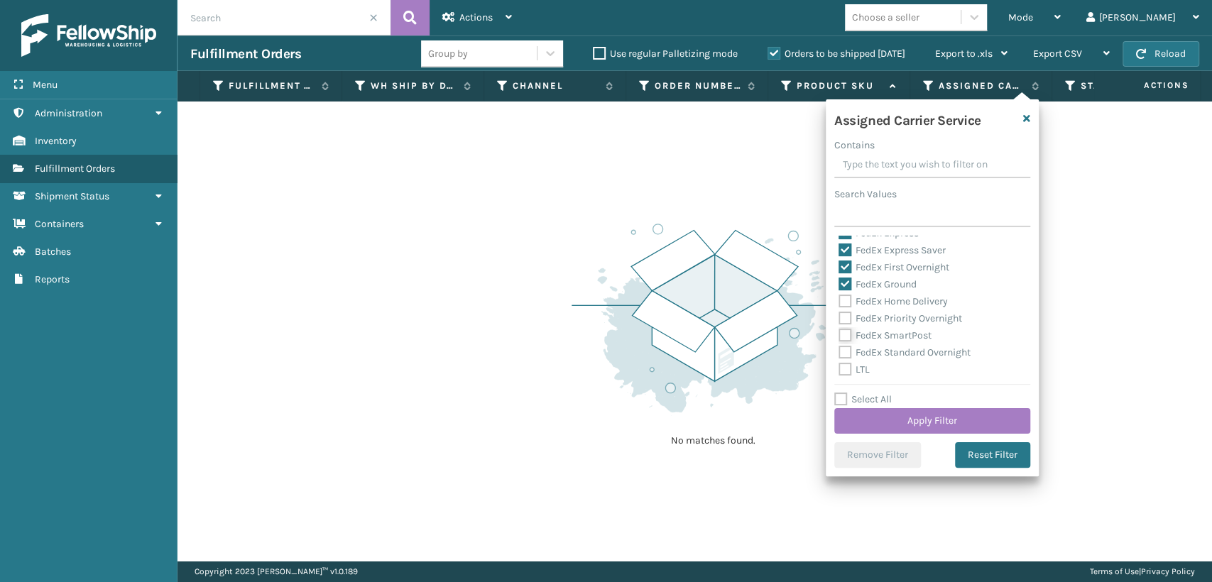
checkbox input "true"
click at [846, 315] on label "FedEx Priority Overnight" at bounding box center [899, 318] width 123 height 12
click at [839, 315] on input "FedEx Priority Overnight" at bounding box center [838, 314] width 1 height 9
checkbox input "true"
drag, startPoint x: 844, startPoint y: 302, endPoint x: 840, endPoint y: 321, distance: 18.8
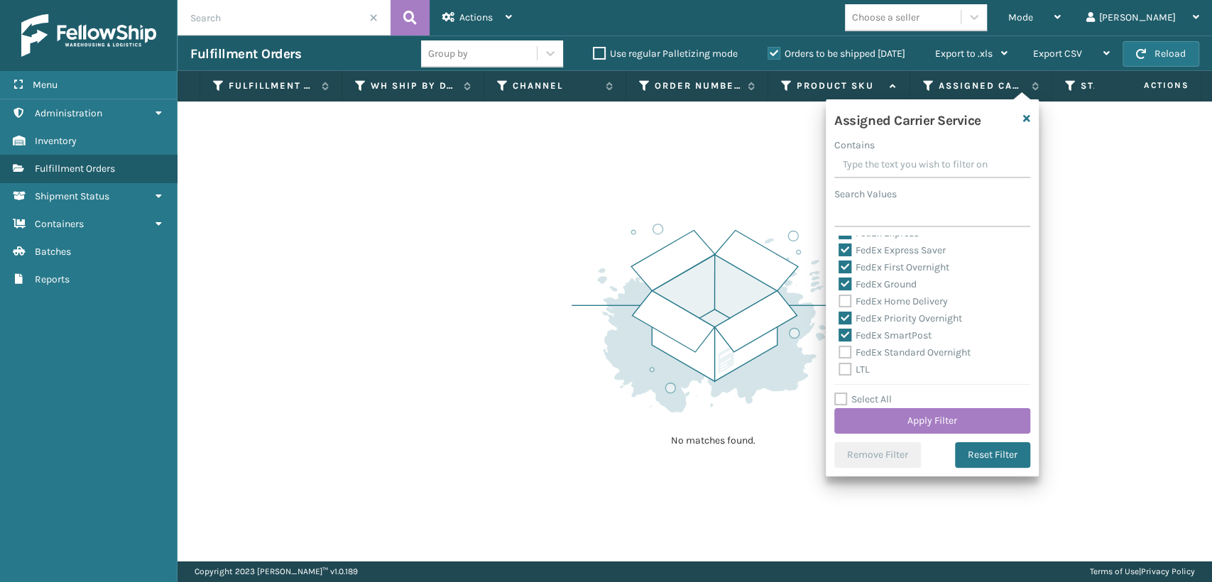
click at [845, 314] on div "Amazon Transportation Air Amazon Transportation Ground FedEx 2Day FedEx 2Day A.…" at bounding box center [932, 307] width 196 height 142
drag, startPoint x: 846, startPoint y: 355, endPoint x: 840, endPoint y: 319, distance: 35.9
click at [842, 344] on div "FedEx Standard Overnight" at bounding box center [931, 352] width 187 height 17
click at [847, 300] on label "FedEx Home Delivery" at bounding box center [892, 301] width 109 height 12
click at [839, 300] on input "FedEx Home Delivery" at bounding box center [838, 297] width 1 height 9
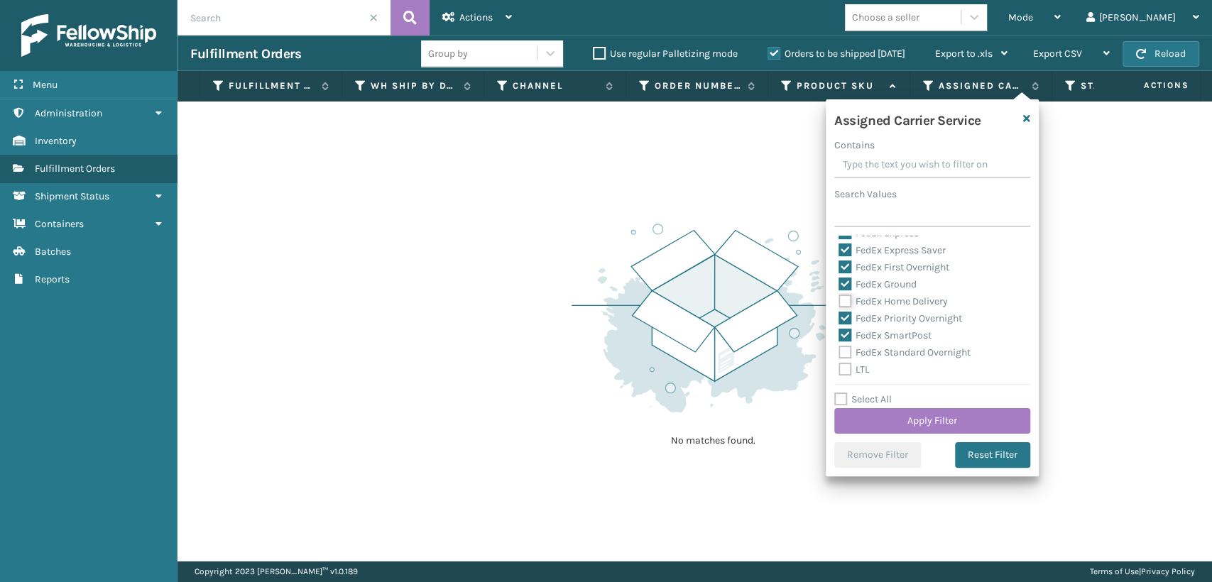
checkbox input "true"
click at [846, 351] on label "FedEx Standard Overnight" at bounding box center [904, 352] width 132 height 12
click at [839, 351] on input "FedEx Standard Overnight" at bounding box center [838, 348] width 1 height 9
checkbox input "true"
click at [867, 417] on button "Apply Filter" at bounding box center [932, 421] width 196 height 26
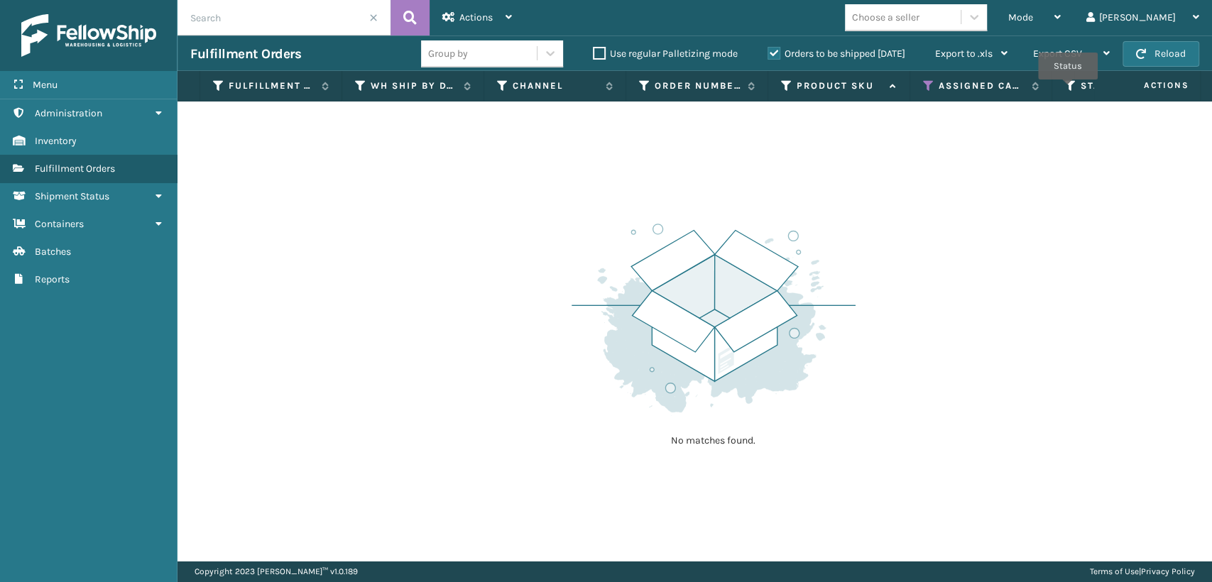
click at [1067, 89] on icon at bounding box center [1070, 85] width 11 height 13
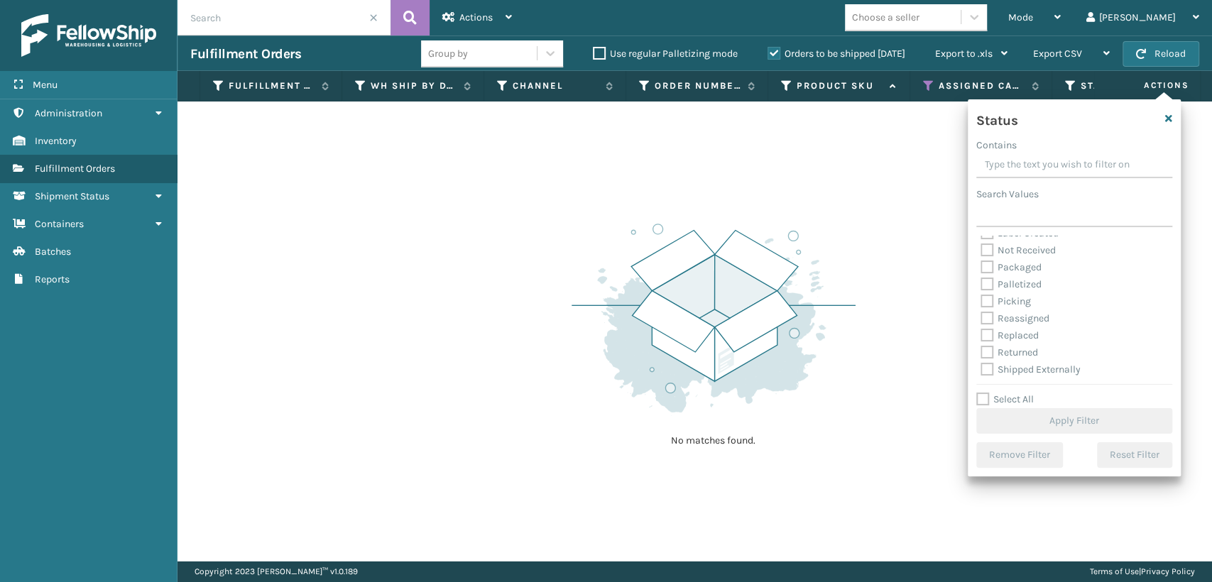
click at [987, 299] on label "Picking" at bounding box center [1005, 301] width 50 height 12
click at [981, 299] on input "Picking" at bounding box center [980, 297] width 1 height 9
checkbox input "true"
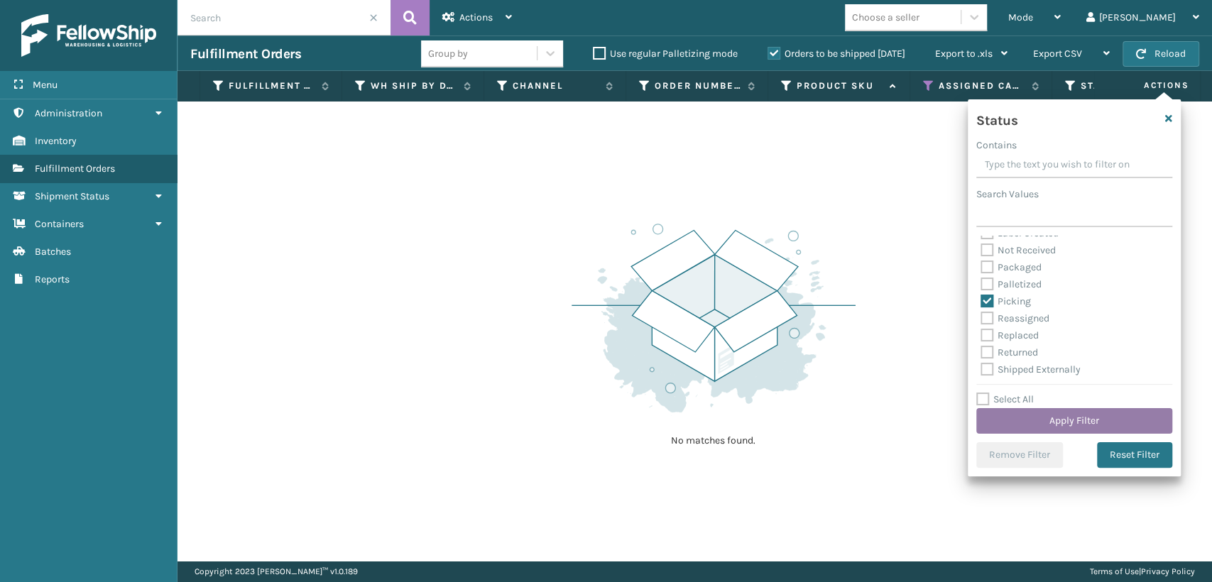
click at [1016, 417] on button "Apply Filter" at bounding box center [1074, 421] width 196 height 26
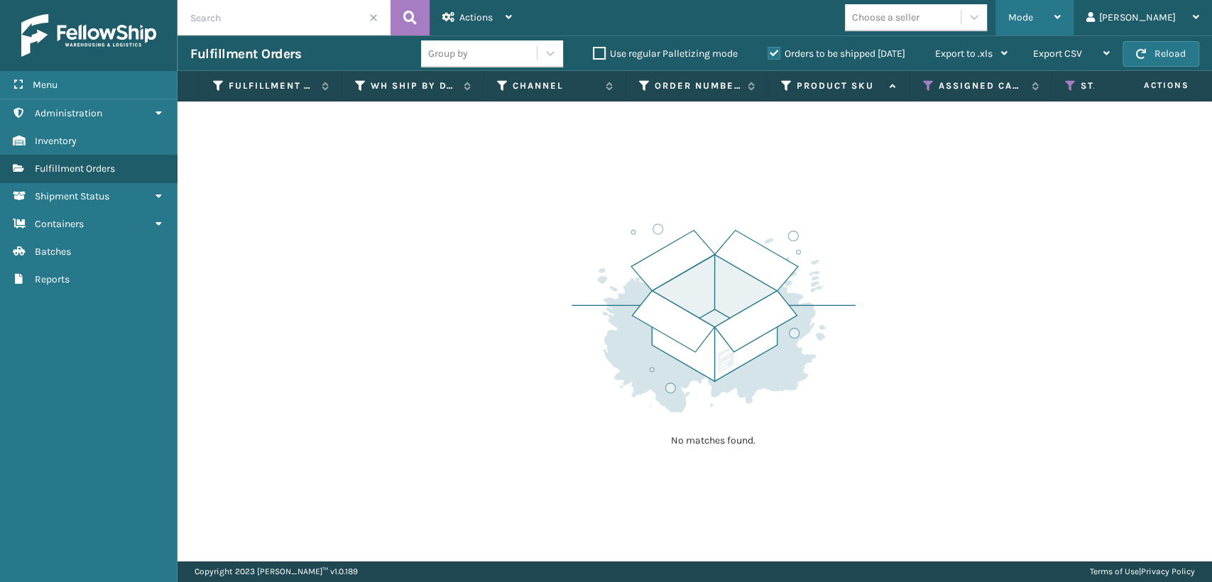
drag, startPoint x: 1063, startPoint y: 17, endPoint x: 1062, endPoint y: 25, distance: 7.9
click at [1065, 17] on div "Mode Regular Mode Picking Mode Labeling Mode Exit Scan Mode" at bounding box center [1034, 17] width 78 height 35
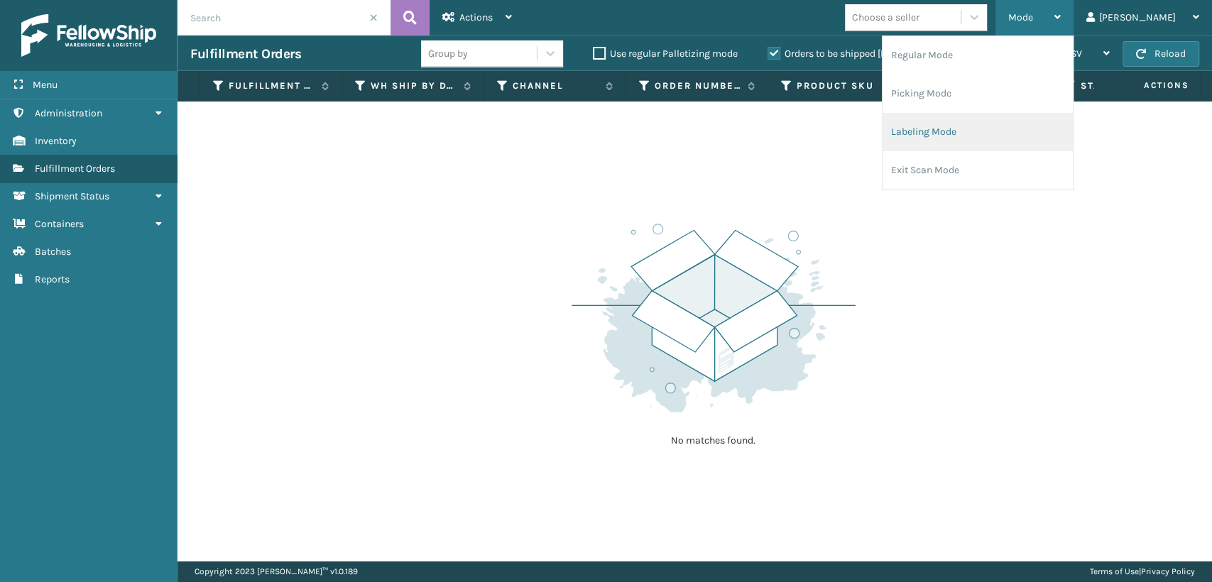
click at [977, 128] on li "Labeling Mode" at bounding box center [977, 132] width 190 height 38
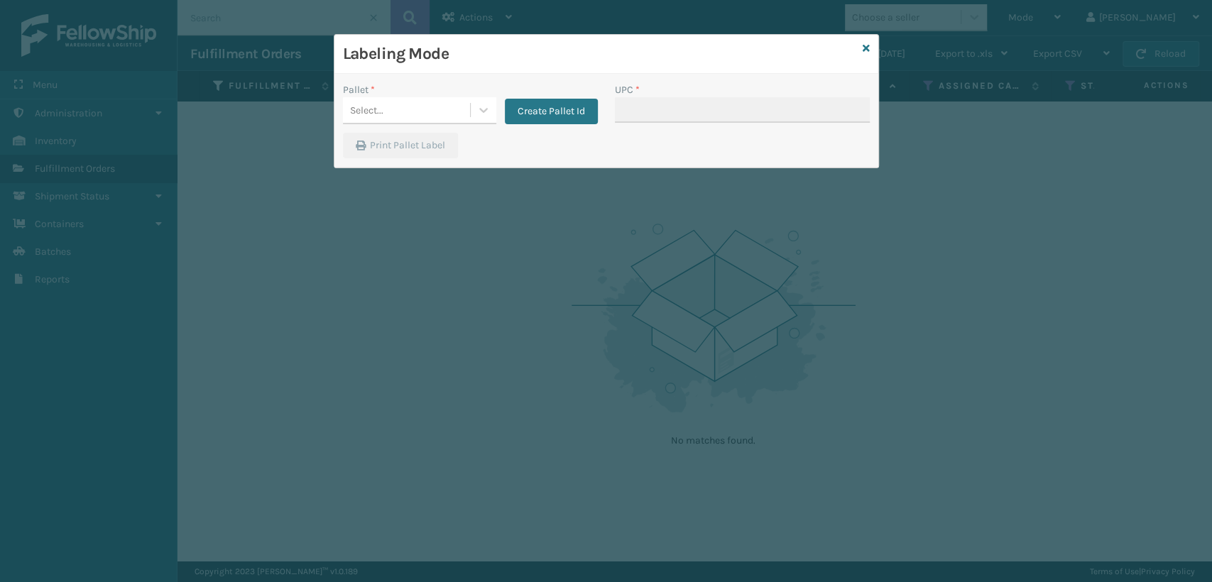
click at [392, 92] on div "Pallet *" at bounding box center [419, 89] width 153 height 15
click at [397, 104] on div "Select..." at bounding box center [406, 110] width 127 height 23
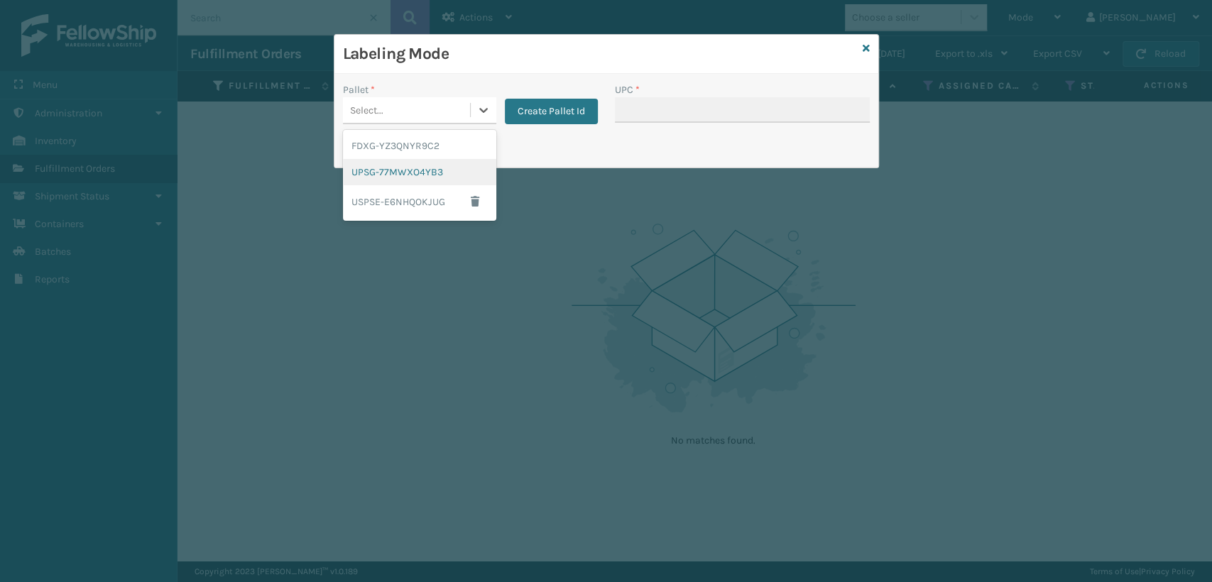
click at [386, 175] on div "UPSG-77MWXO4YB3" at bounding box center [419, 172] width 153 height 26
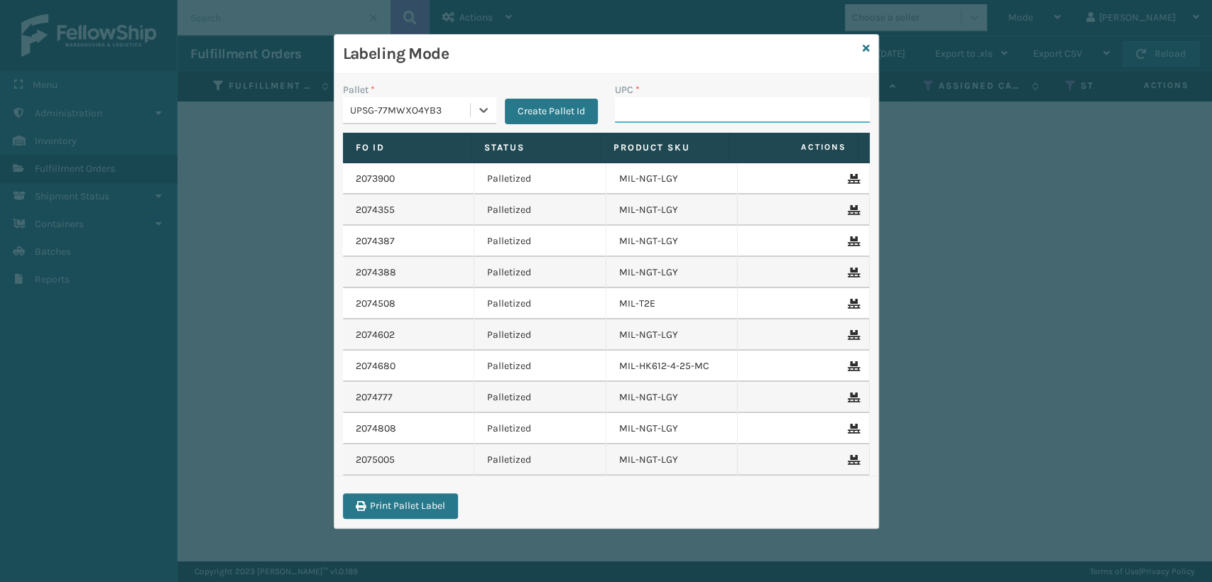
drag, startPoint x: 691, startPoint y: 106, endPoint x: 693, endPoint y: 98, distance: 7.9
click at [691, 104] on input "UPC *" at bounding box center [742, 110] width 255 height 26
click at [694, 115] on input "UPC *" at bounding box center [742, 110] width 255 height 26
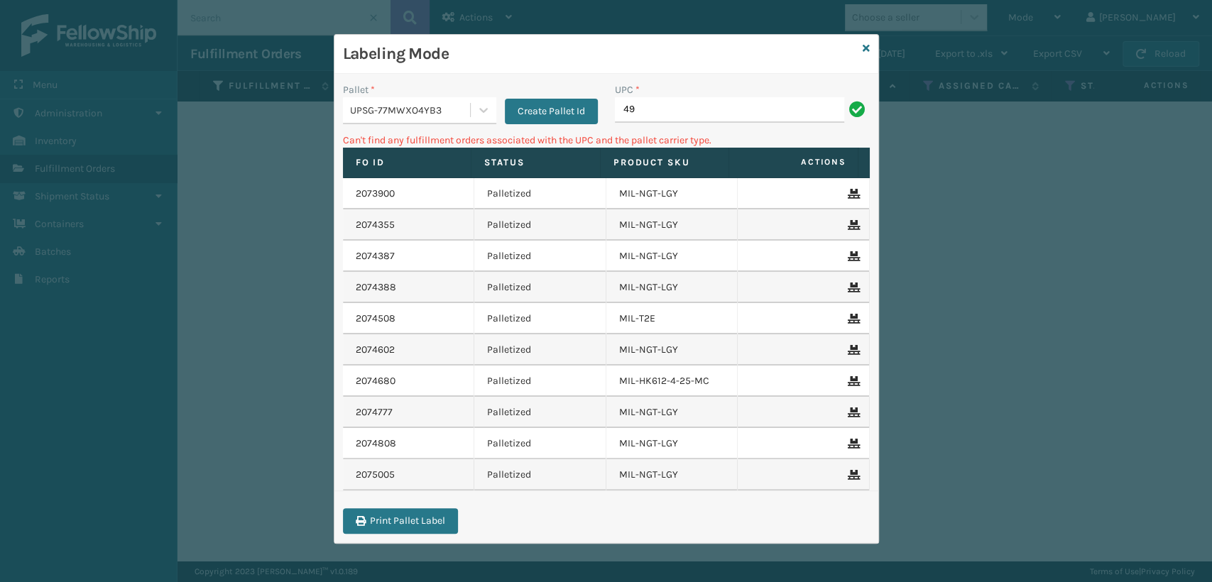
type input "4"
click at [861, 47] on div "Labeling Mode" at bounding box center [606, 54] width 544 height 39
click at [867, 47] on icon at bounding box center [865, 48] width 7 height 10
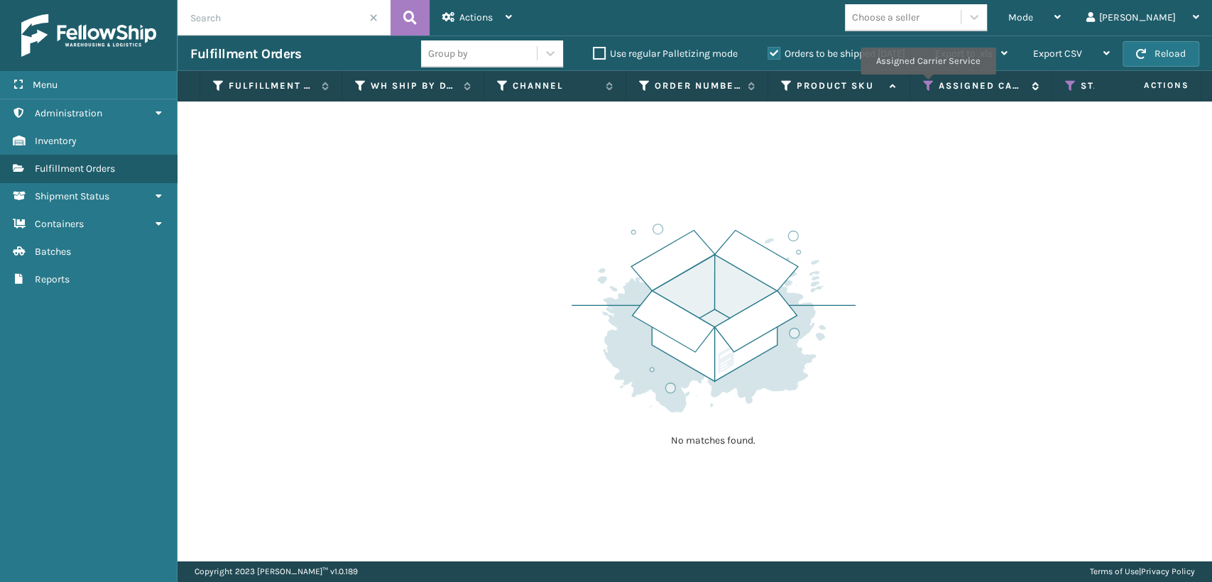
click at [927, 84] on icon at bounding box center [928, 85] width 11 height 13
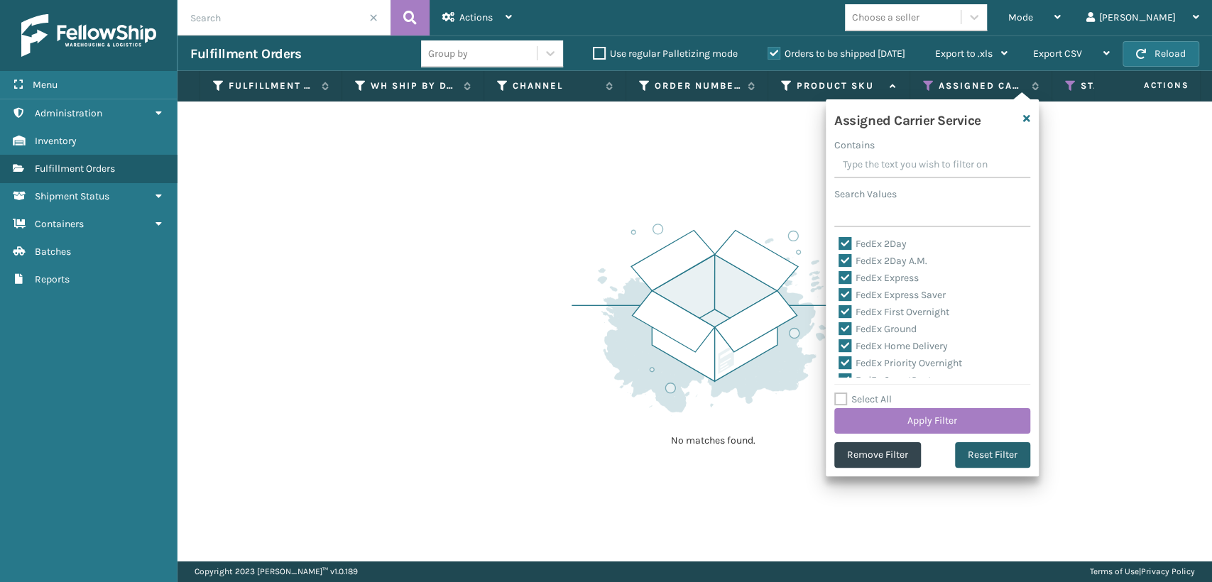
click at [987, 454] on button "Reset Filter" at bounding box center [992, 455] width 75 height 26
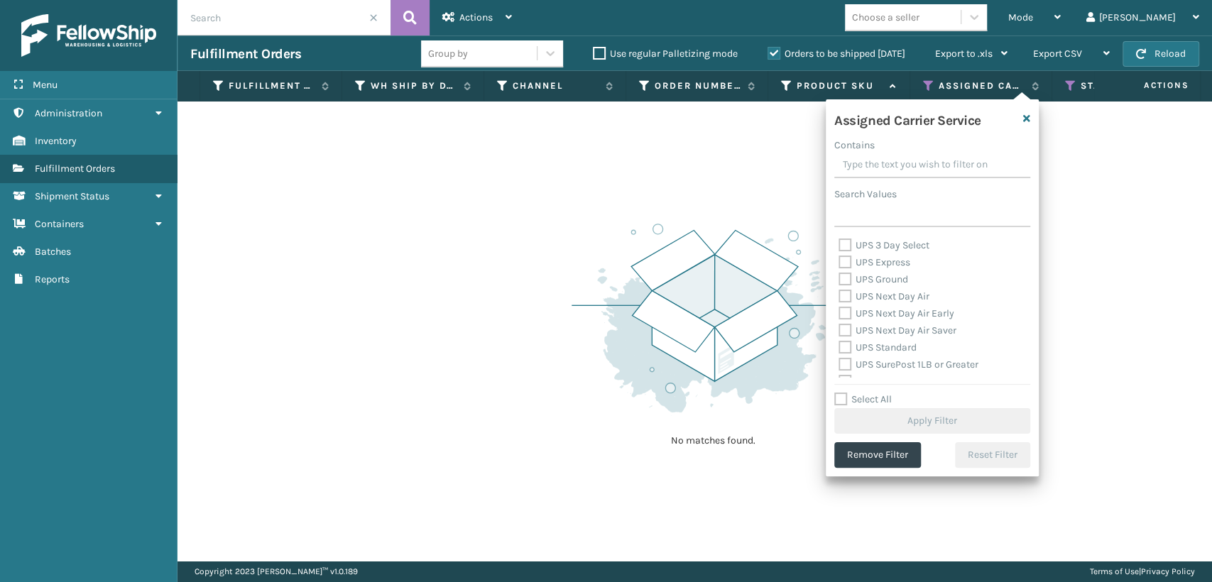
scroll to position [315, 0]
drag, startPoint x: 841, startPoint y: 353, endPoint x: 842, endPoint y: 341, distance: 12.9
click at [842, 353] on label "UPS SurePost 1LB or Greater" at bounding box center [908, 354] width 140 height 12
click at [839, 353] on input "UPS SurePost 1LB or Greater" at bounding box center [838, 350] width 1 height 9
checkbox input "true"
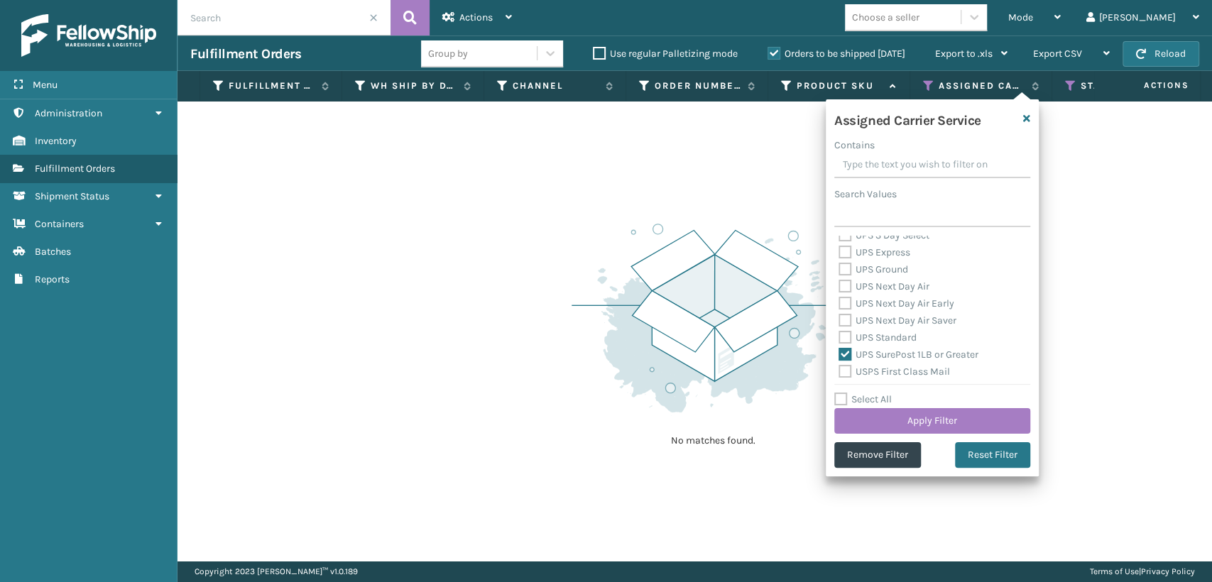
click at [842, 331] on label "UPS Standard" at bounding box center [877, 337] width 78 height 12
click at [839, 331] on input "UPS Standard" at bounding box center [838, 333] width 1 height 9
checkbox input "true"
click at [842, 315] on label "UPS Next Day Air Saver" at bounding box center [897, 320] width 118 height 12
click at [839, 315] on input "UPS Next Day Air Saver" at bounding box center [838, 316] width 1 height 9
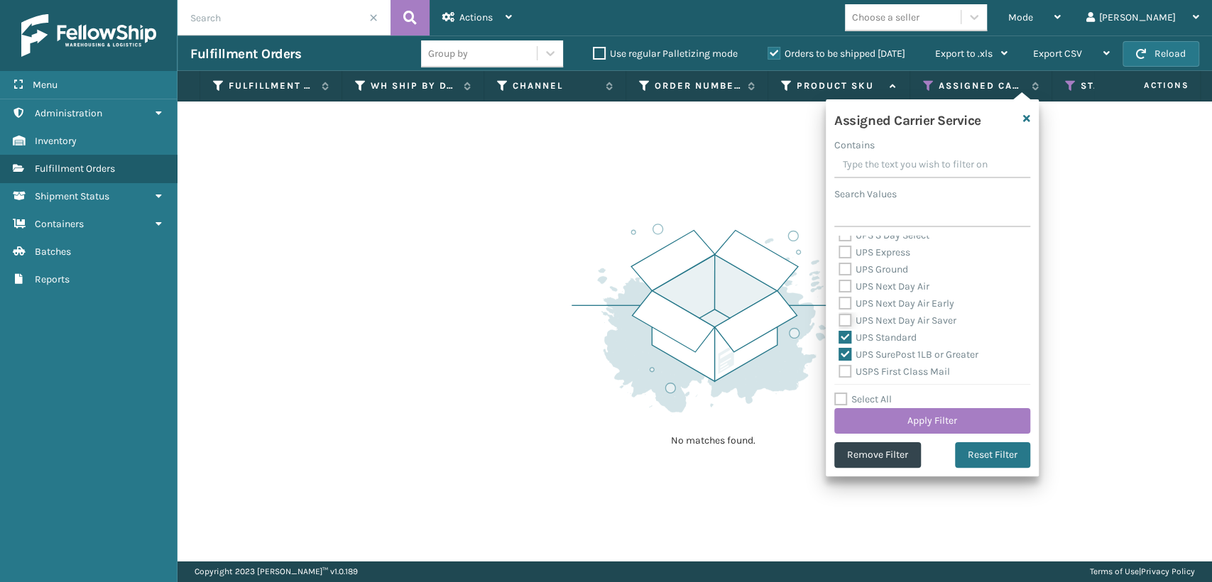
checkbox input "true"
click at [841, 304] on label "UPS Next Day Air Early" at bounding box center [896, 303] width 116 height 12
click at [839, 304] on input "UPS Next Day Air Early" at bounding box center [838, 299] width 1 height 9
checkbox input "true"
click at [840, 285] on label "UPS Next Day Air" at bounding box center [883, 286] width 91 height 12
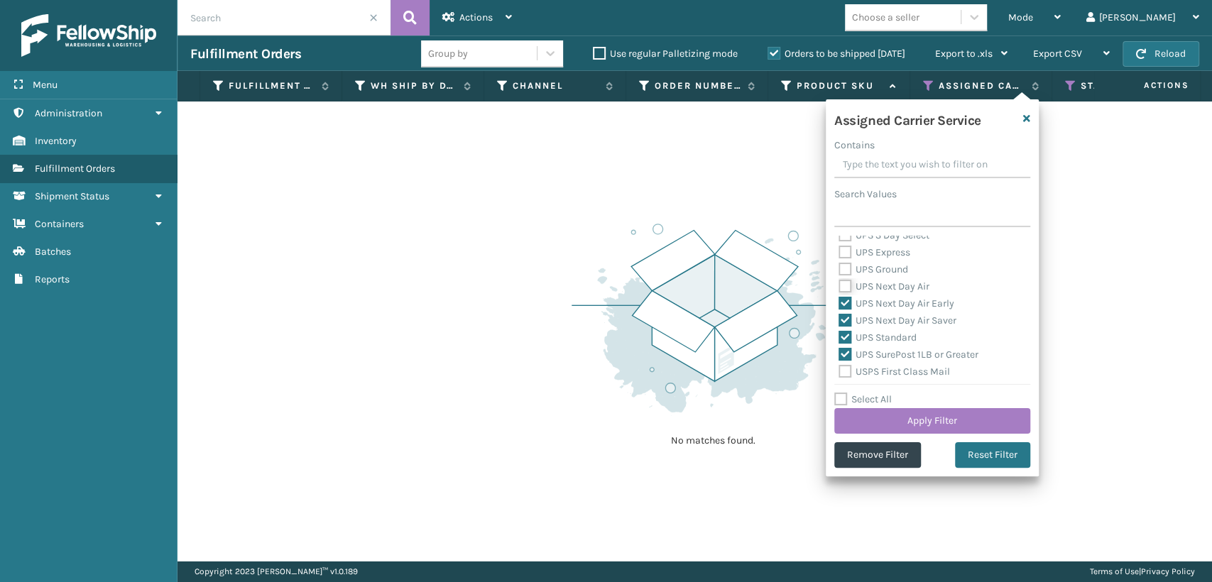
click at [839, 285] on input "UPS Next Day Air" at bounding box center [838, 282] width 1 height 9
checkbox input "true"
click at [832, 267] on div "Assigned Carrier Service Contains Search Values Amazon Transportation Air Amazo…" at bounding box center [931, 287] width 213 height 377
click at [846, 271] on label "UPS Ground" at bounding box center [873, 269] width 70 height 12
click at [839, 270] on input "UPS Ground" at bounding box center [838, 265] width 1 height 9
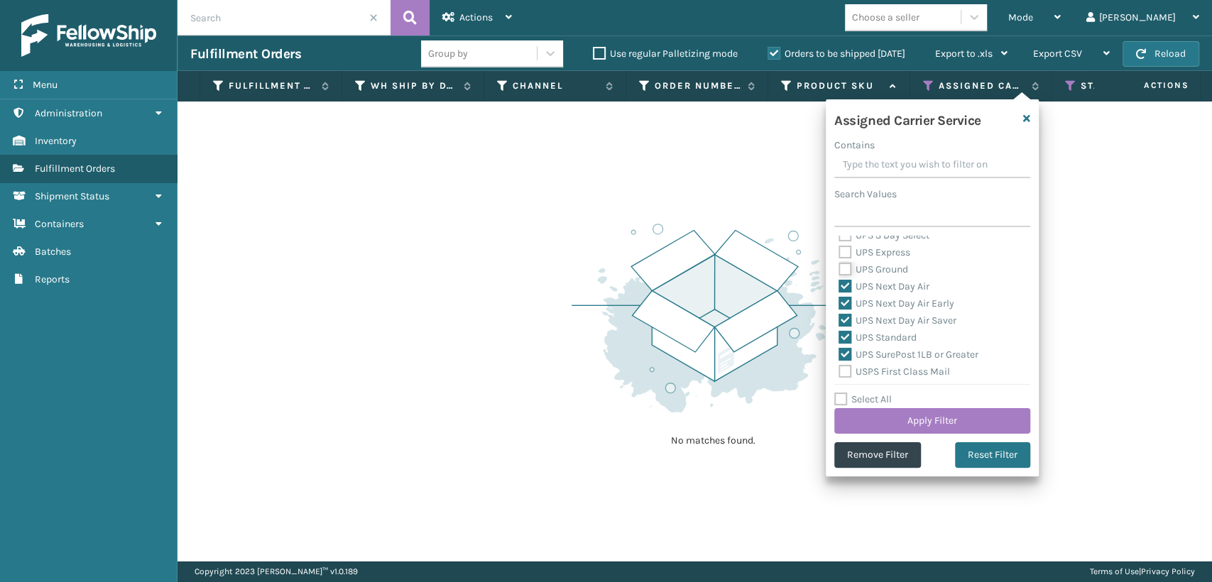
checkbox input "true"
click at [842, 252] on label "UPS Express" at bounding box center [874, 252] width 72 height 12
click at [839, 252] on input "UPS Express" at bounding box center [838, 248] width 1 height 9
checkbox input "true"
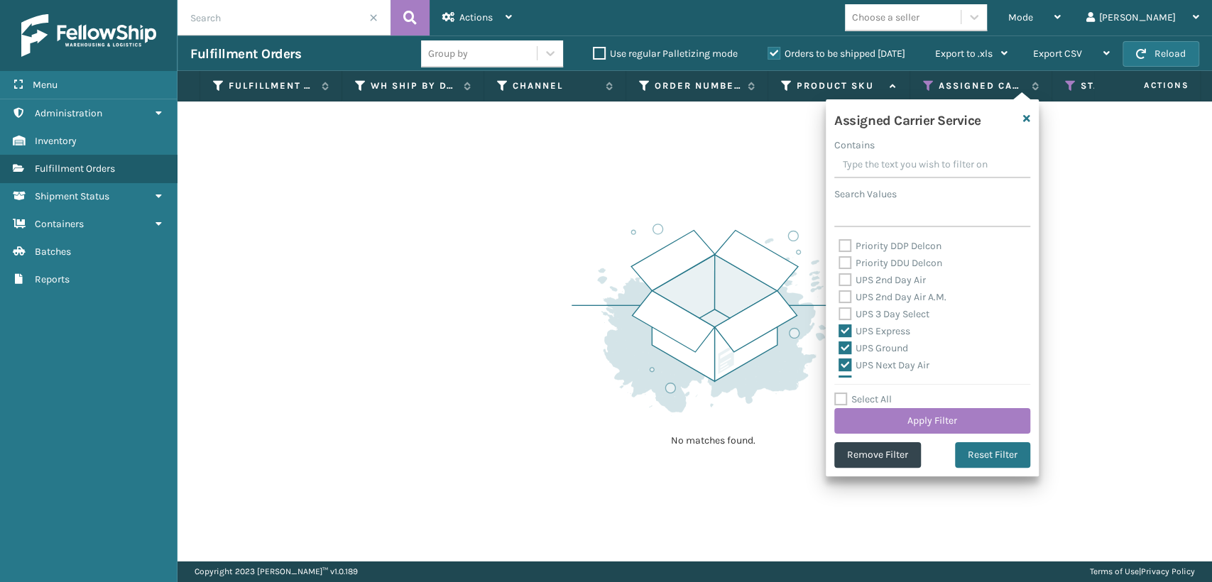
click at [844, 313] on label "UPS 3 Day Select" at bounding box center [883, 314] width 91 height 12
click at [839, 313] on input "UPS 3 Day Select" at bounding box center [838, 310] width 1 height 9
checkbox input "true"
click at [846, 293] on label "UPS 2nd Day Air A.M." at bounding box center [892, 297] width 108 height 12
click at [839, 293] on input "UPS 2nd Day Air A.M." at bounding box center [838, 293] width 1 height 9
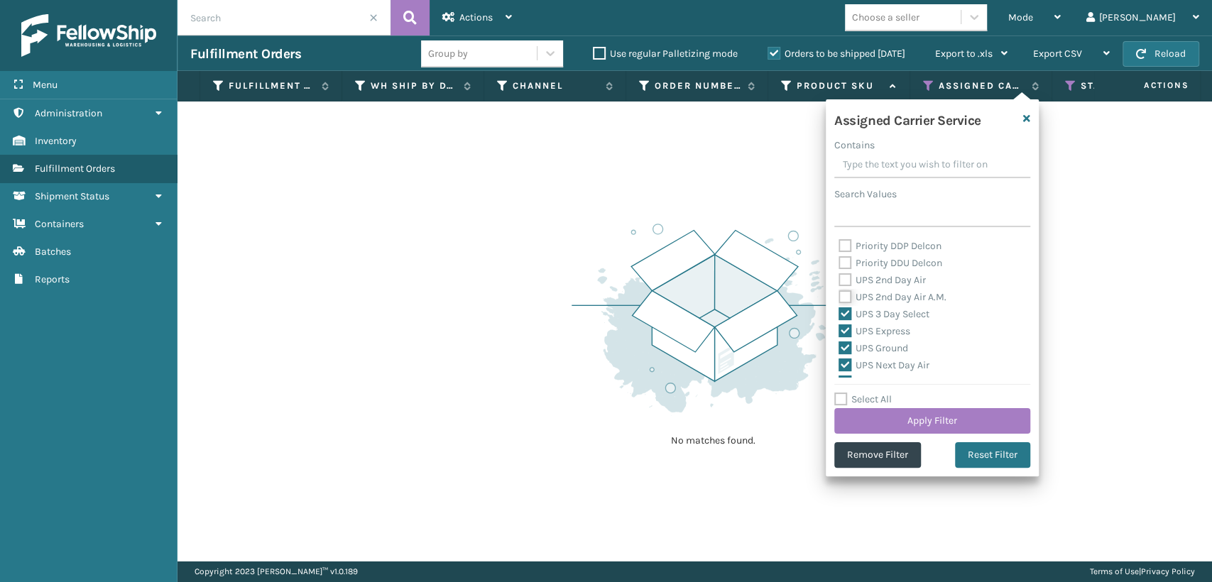
checkbox input "true"
click at [842, 282] on label "UPS 2nd Day Air" at bounding box center [881, 280] width 87 height 12
click at [839, 281] on input "UPS 2nd Day Air" at bounding box center [838, 276] width 1 height 9
checkbox input "true"
click at [974, 422] on button "Apply Filter" at bounding box center [932, 421] width 196 height 26
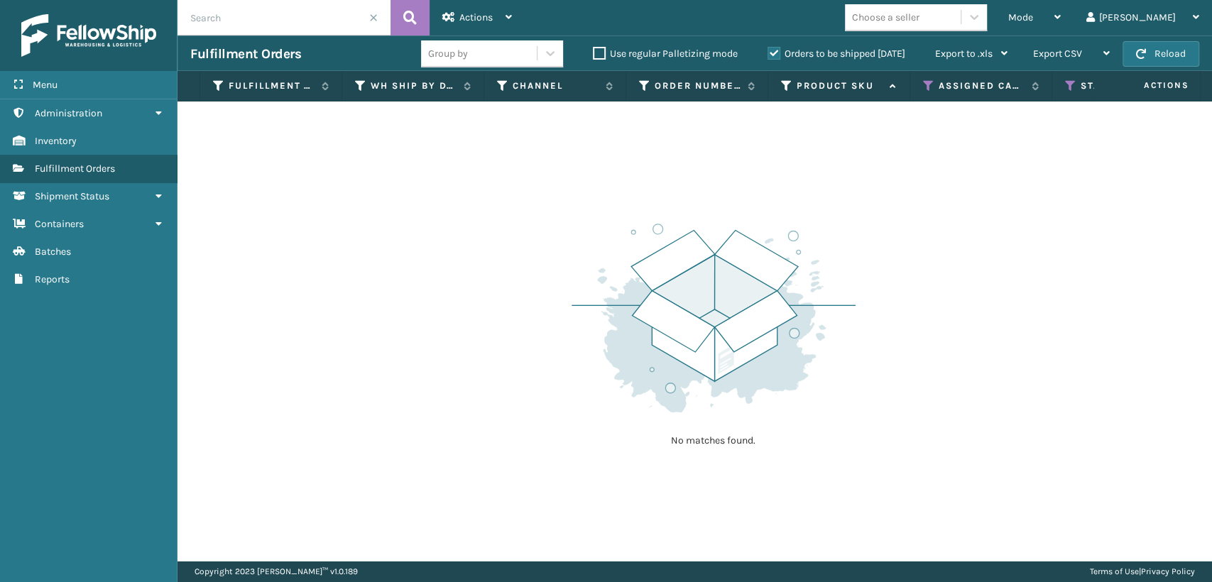
click at [1072, 92] on th "Status" at bounding box center [1123, 86] width 142 height 31
click at [1070, 85] on icon at bounding box center [1070, 85] width 11 height 13
click at [763, 53] on div "Orders to be shipped [DATE]" at bounding box center [838, 53] width 168 height 17
click at [767, 53] on label "Orders to be shipped [DATE]" at bounding box center [836, 54] width 138 height 12
click at [767, 53] on input "Orders to be shipped [DATE]" at bounding box center [767, 49] width 1 height 9
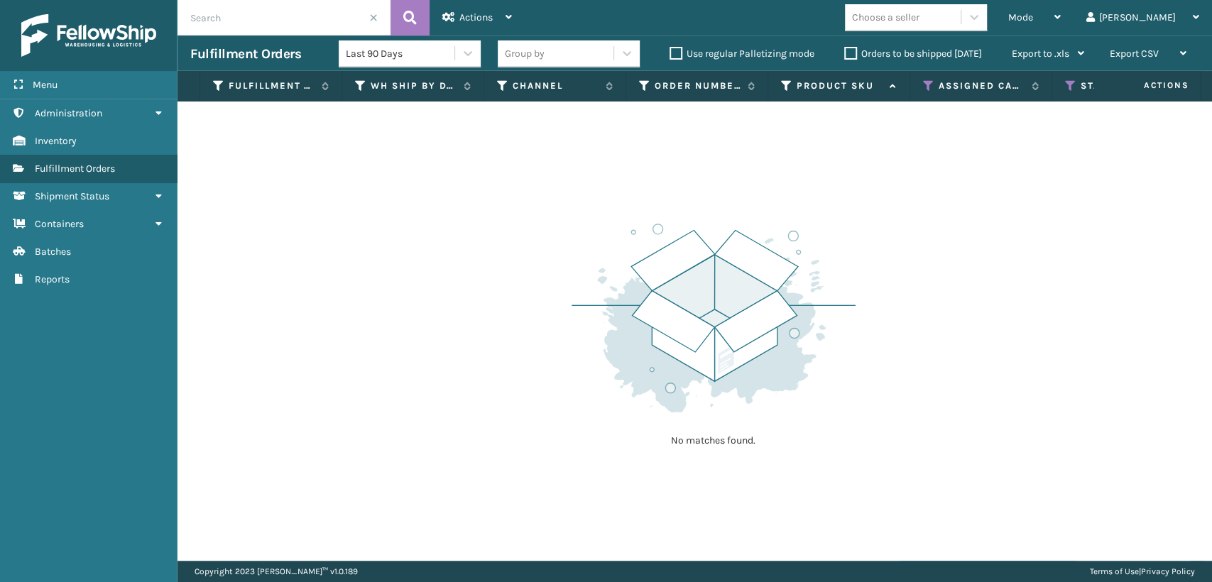
click at [670, 50] on label "Use regular Palletizing mode" at bounding box center [741, 54] width 145 height 12
click at [670, 50] on input "Use regular Palletizing mode" at bounding box center [669, 49] width 1 height 9
checkbox input "true"
click at [844, 48] on label "Orders to be shipped [DATE]" at bounding box center [913, 54] width 138 height 12
click at [844, 47] on input "Orders to be shipped [DATE]" at bounding box center [844, 49] width 1 height 9
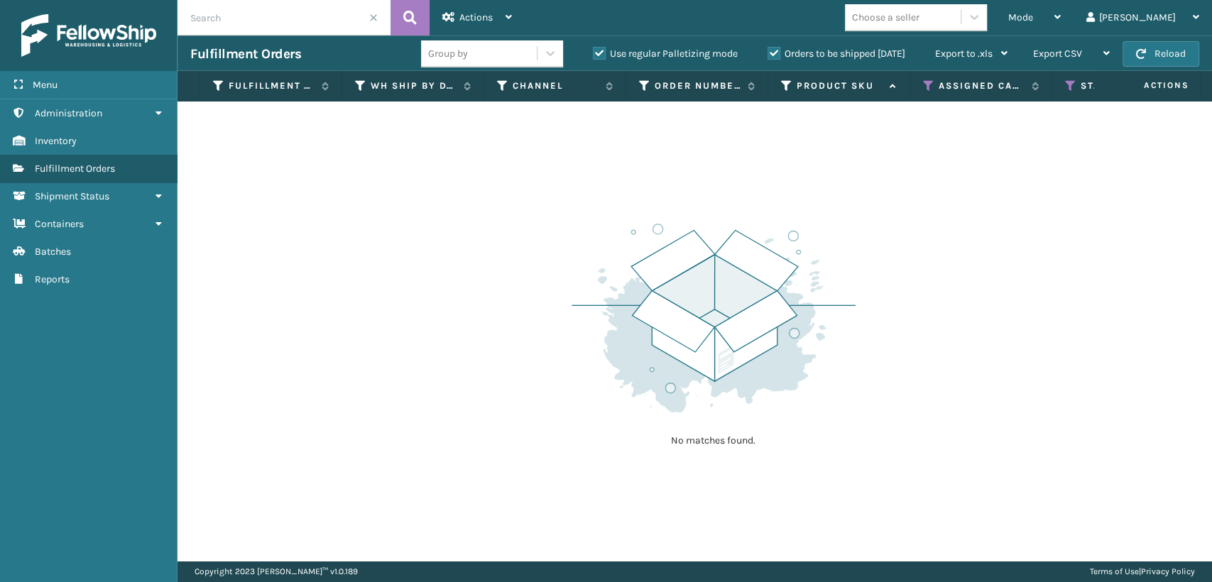
click at [595, 57] on label "Use regular Palletizing mode" at bounding box center [665, 54] width 145 height 12
click at [593, 55] on input "Use regular Palletizing mode" at bounding box center [593, 49] width 1 height 9
checkbox input "false"
drag, startPoint x: 475, startPoint y: 13, endPoint x: 498, endPoint y: 24, distance: 25.1
click at [487, 14] on span "Actions" at bounding box center [475, 17] width 33 height 12
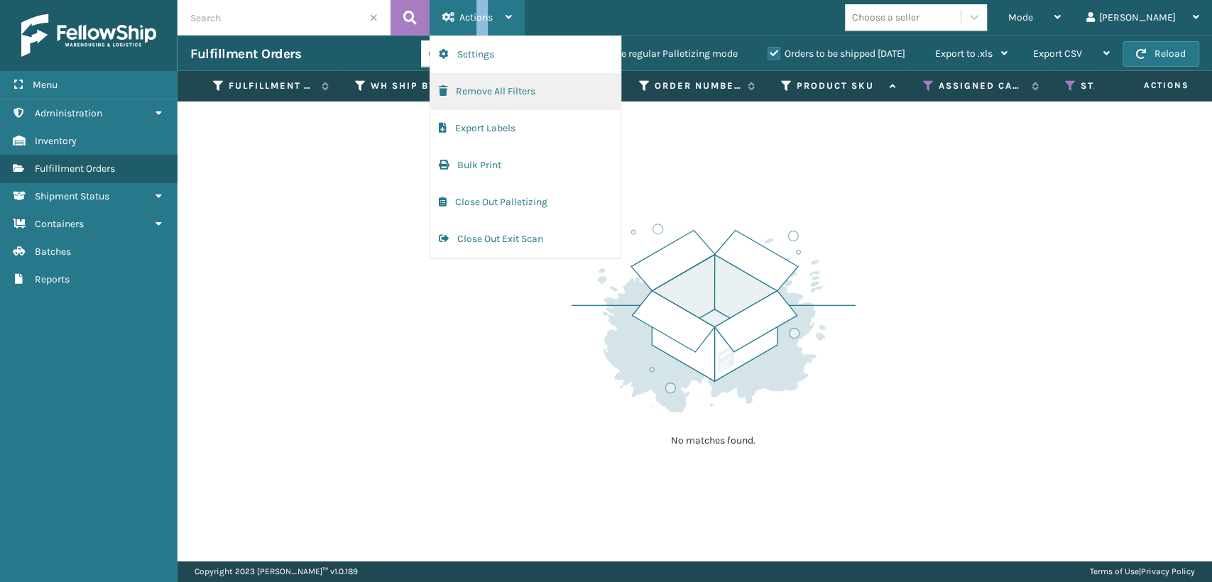
click at [498, 98] on button "Remove All Filters" at bounding box center [525, 91] width 190 height 37
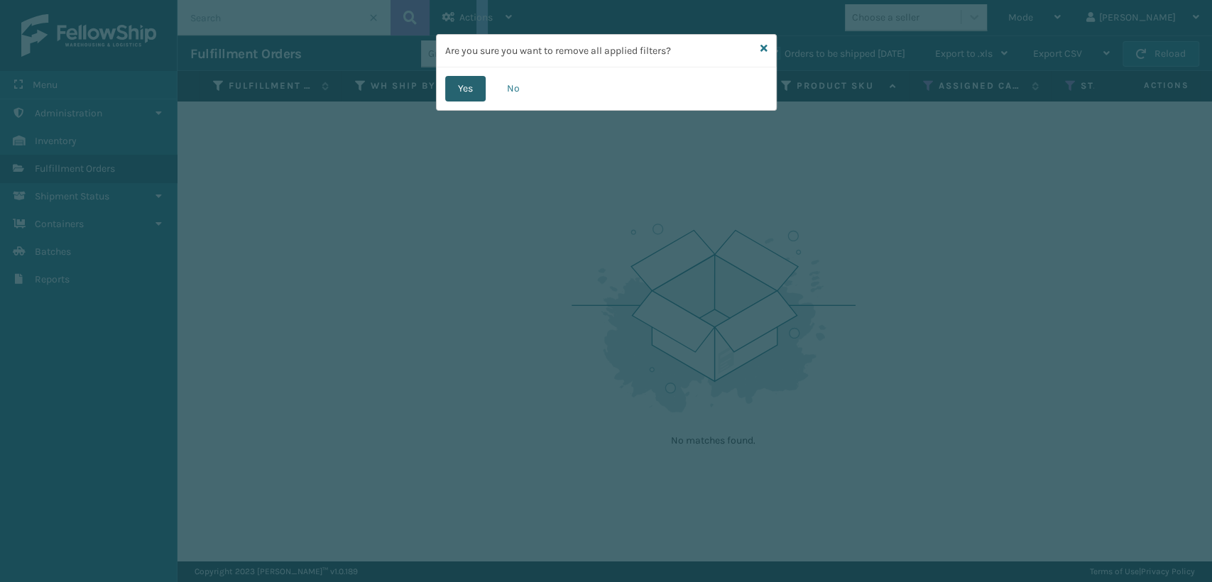
click at [463, 89] on button "Yes" at bounding box center [465, 89] width 40 height 26
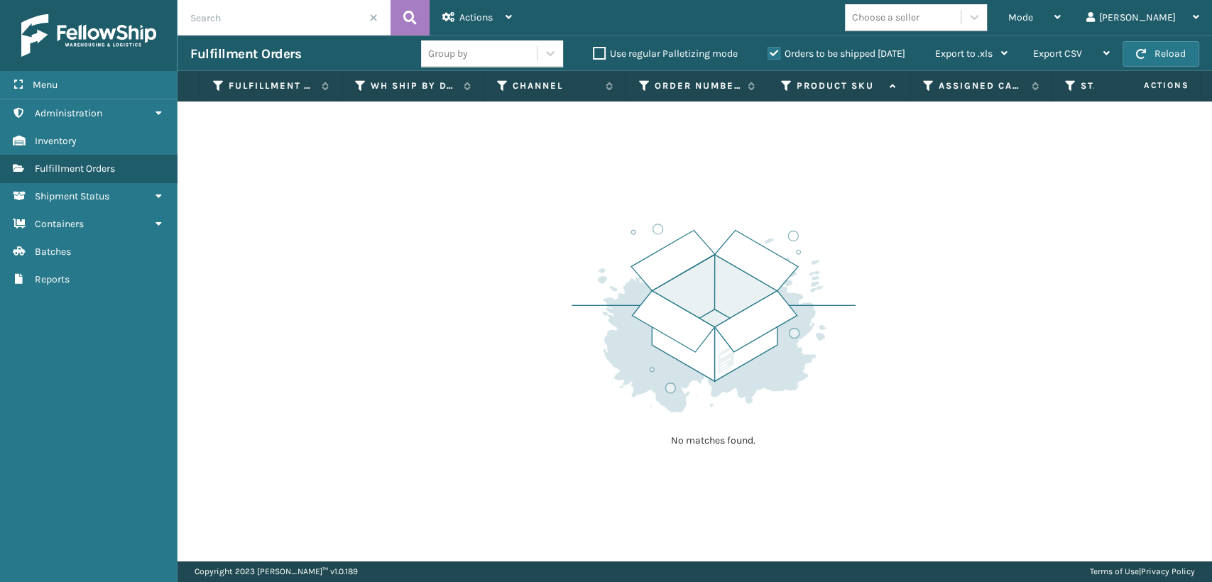
click at [926, 92] on th "Assigned Carrier Service" at bounding box center [981, 86] width 142 height 31
click at [929, 91] on icon at bounding box center [928, 85] width 11 height 13
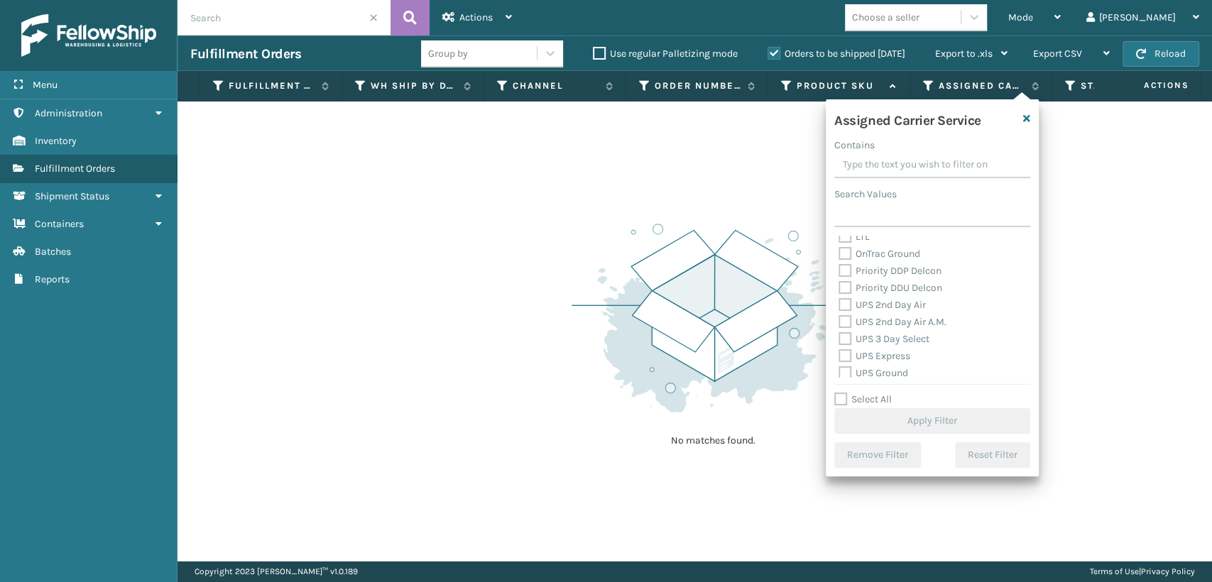
scroll to position [315, 0]
click at [848, 314] on label "UPS Next Day Air Saver" at bounding box center [897, 320] width 118 height 12
click at [839, 314] on input "UPS Next Day Air Saver" at bounding box center [838, 316] width 1 height 9
checkbox input "true"
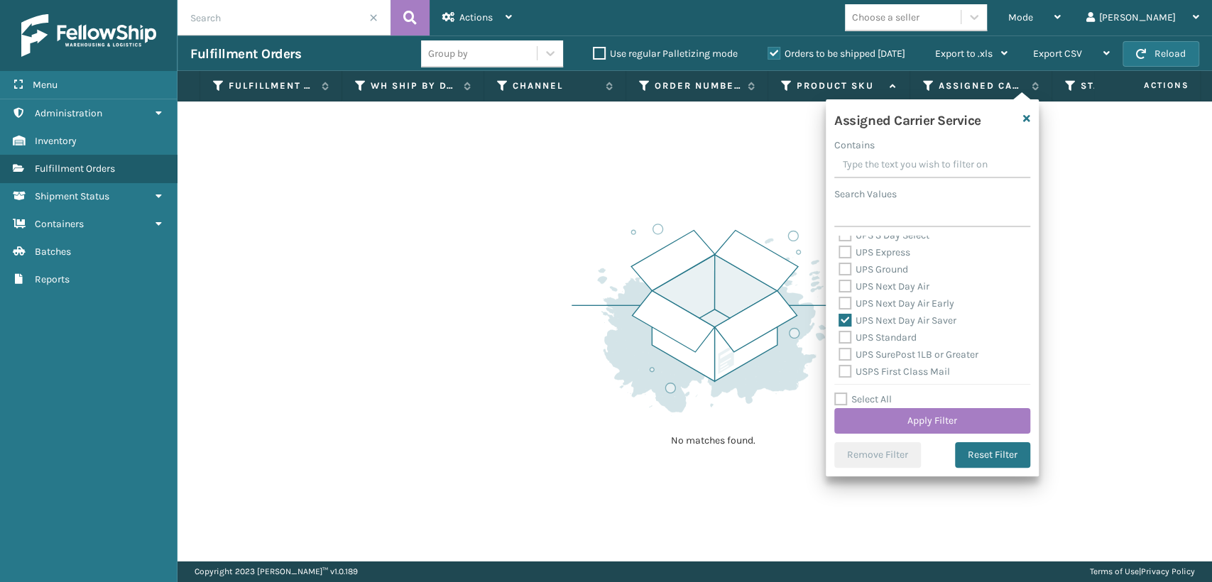
click at [847, 297] on label "UPS Next Day Air Early" at bounding box center [896, 303] width 116 height 12
click at [846, 275] on label "UPS Ground" at bounding box center [873, 269] width 70 height 12
click at [839, 270] on input "UPS Ground" at bounding box center [838, 265] width 1 height 9
checkbox input "true"
click at [844, 256] on label "UPS Express" at bounding box center [874, 252] width 72 height 12
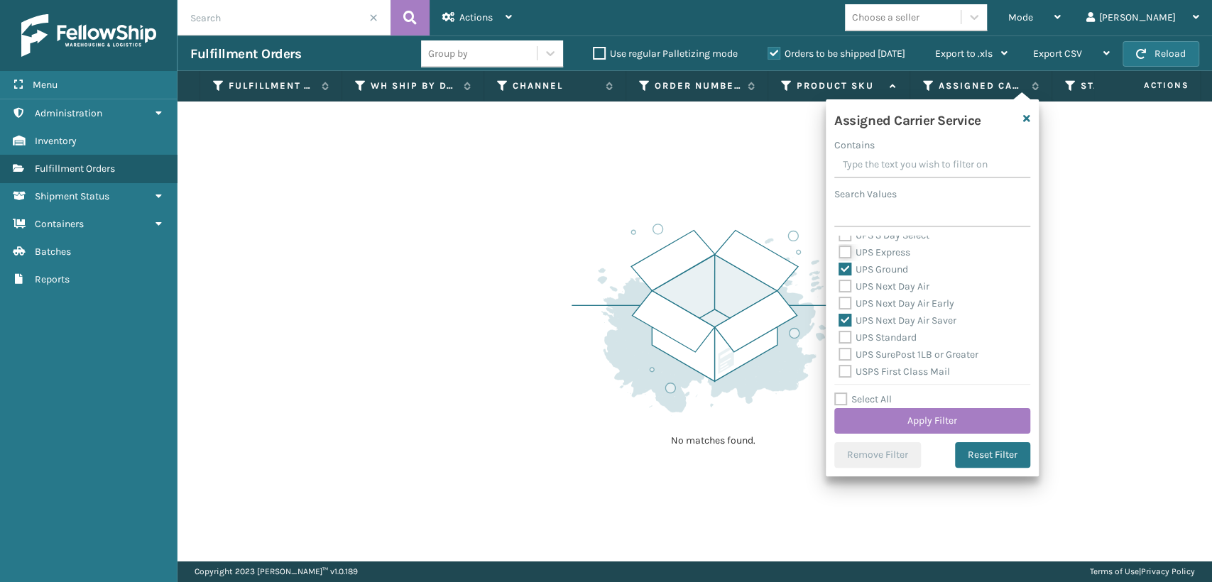
click at [839, 253] on input "UPS Express" at bounding box center [838, 248] width 1 height 9
checkbox input "true"
click at [843, 316] on label "UPS 3 Day Select" at bounding box center [883, 314] width 91 height 12
click at [839, 315] on input "UPS 3 Day Select" at bounding box center [838, 310] width 1 height 9
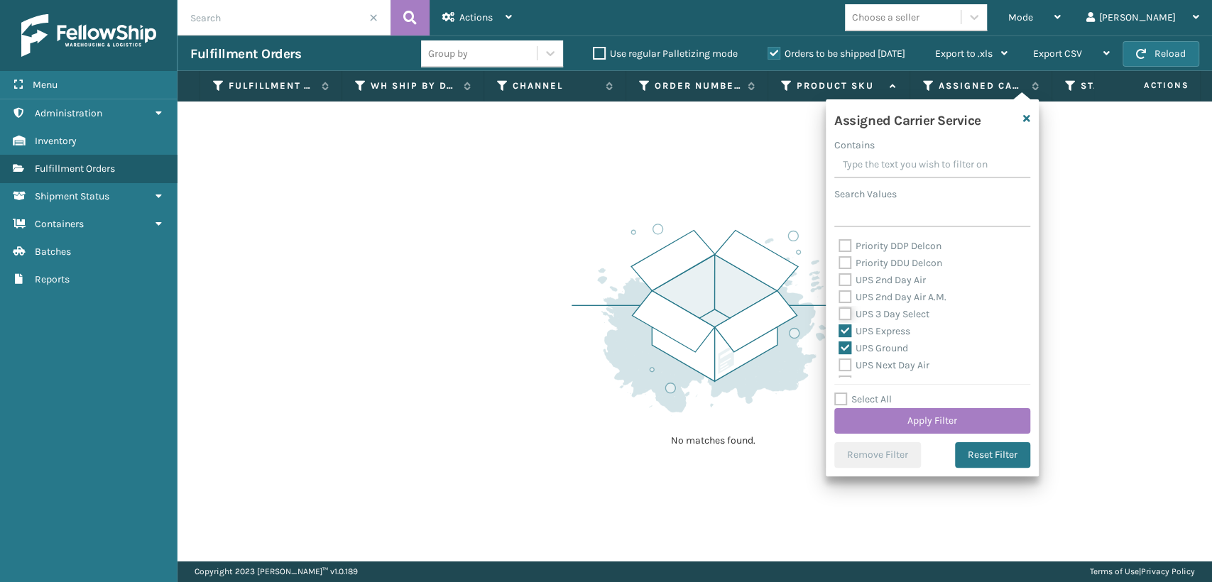
checkbox input "true"
click at [840, 292] on label "UPS 2nd Day Air A.M." at bounding box center [892, 297] width 108 height 12
click at [839, 292] on input "UPS 2nd Day Air A.M." at bounding box center [838, 293] width 1 height 9
checkbox input "true"
click at [840, 276] on label "UPS 2nd Day Air" at bounding box center [881, 280] width 87 height 12
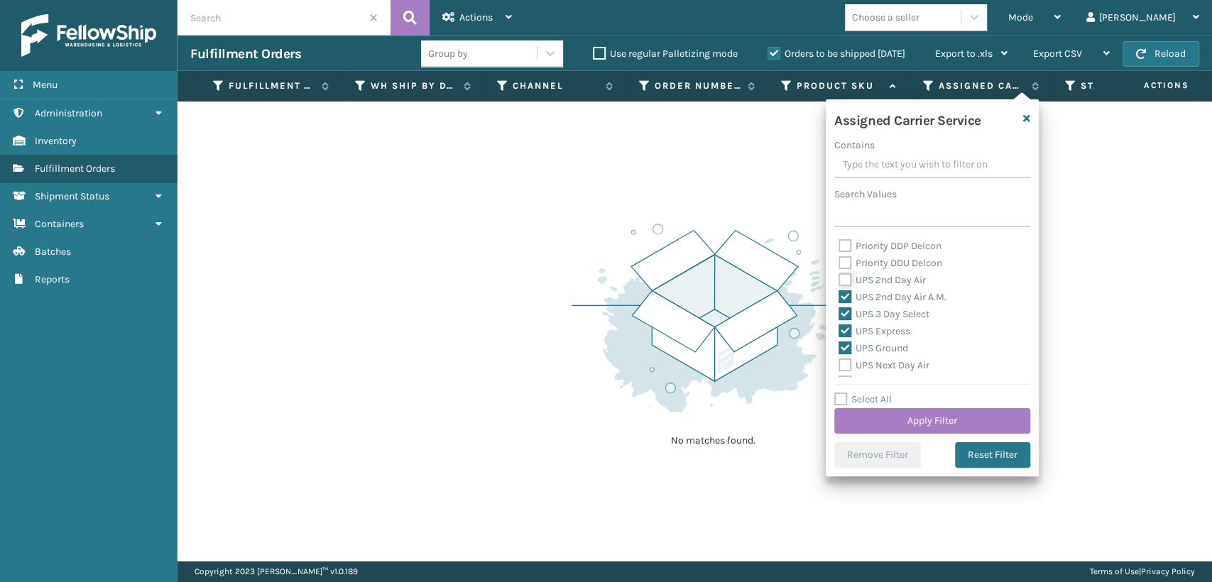
click at [839, 276] on input "UPS 2nd Day Air" at bounding box center [838, 276] width 1 height 9
checkbox input "true"
click at [832, 285] on div "Assigned Carrier Service Contains Search Values Amazon Transportation Air Amazo…" at bounding box center [931, 287] width 213 height 377
click at [840, 282] on label "UPS Next Day Air" at bounding box center [883, 286] width 91 height 12
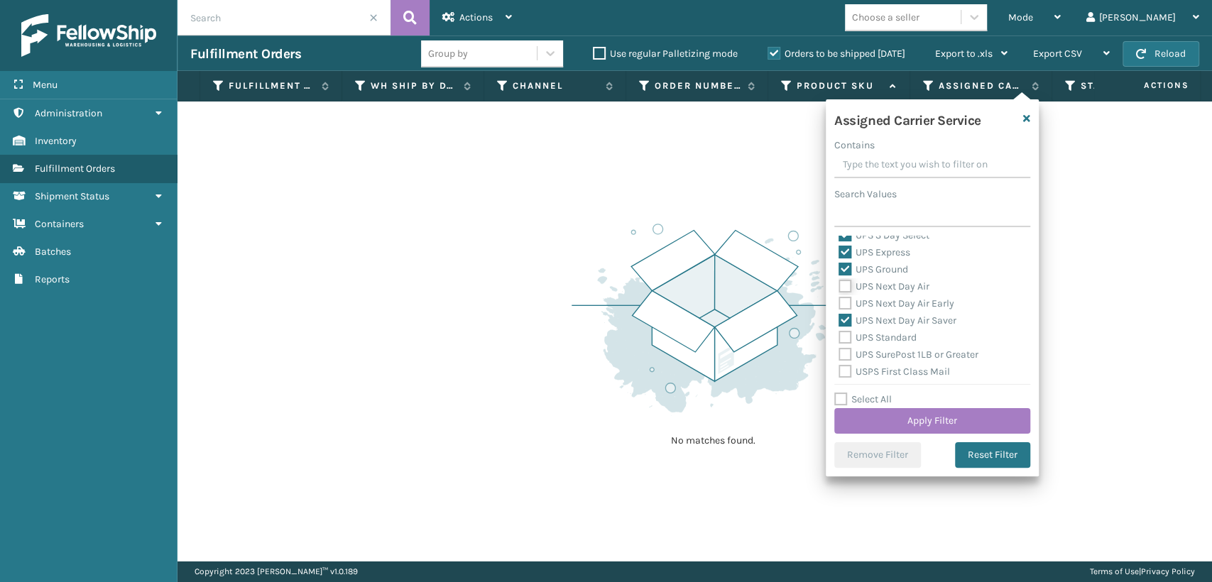
click at [839, 282] on input "UPS Next Day Air" at bounding box center [838, 282] width 1 height 9
checkbox input "true"
click at [845, 300] on label "UPS Next Day Air Early" at bounding box center [896, 303] width 116 height 12
click at [839, 300] on input "UPS Next Day Air Early" at bounding box center [838, 299] width 1 height 9
checkbox input "true"
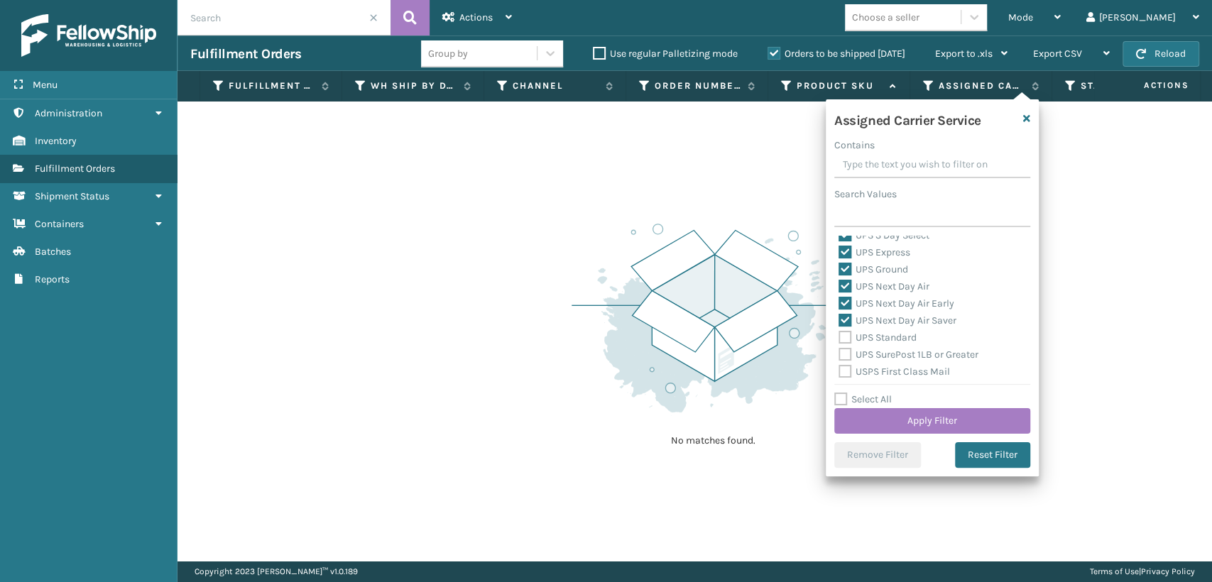
click at [846, 334] on label "UPS Standard" at bounding box center [877, 337] width 78 height 12
click at [839, 334] on input "UPS Standard" at bounding box center [838, 333] width 1 height 9
checkbox input "true"
click at [849, 356] on label "UPS SurePost 1LB or Greater" at bounding box center [908, 354] width 140 height 12
click at [839, 356] on input "UPS SurePost 1LB or Greater" at bounding box center [838, 350] width 1 height 9
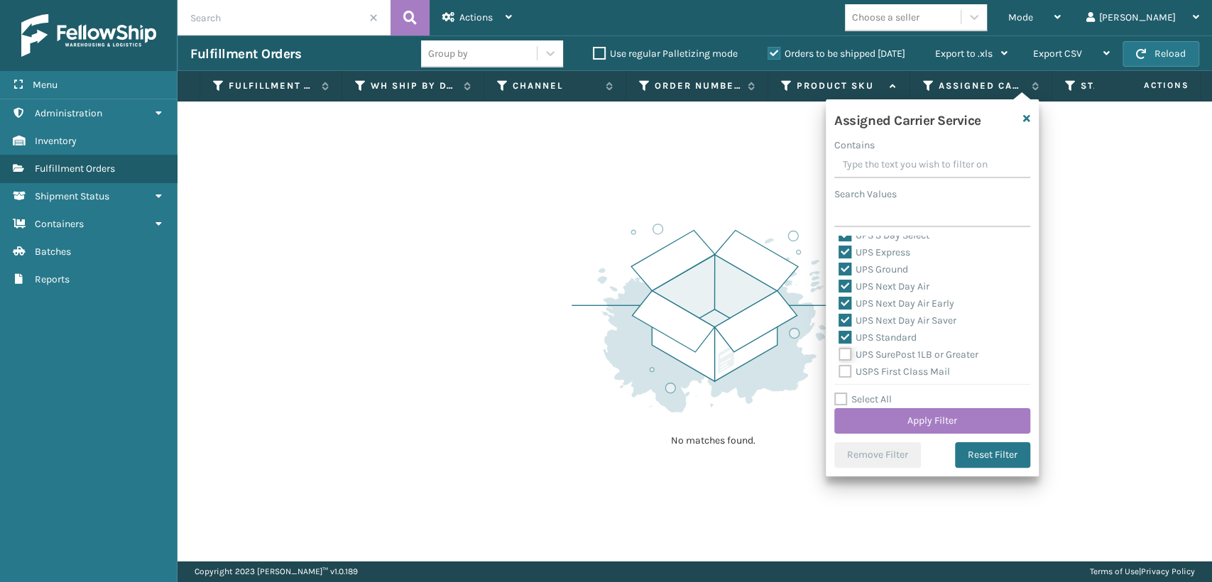
checkbox input "true"
click at [888, 414] on button "Apply Filter" at bounding box center [932, 421] width 196 height 26
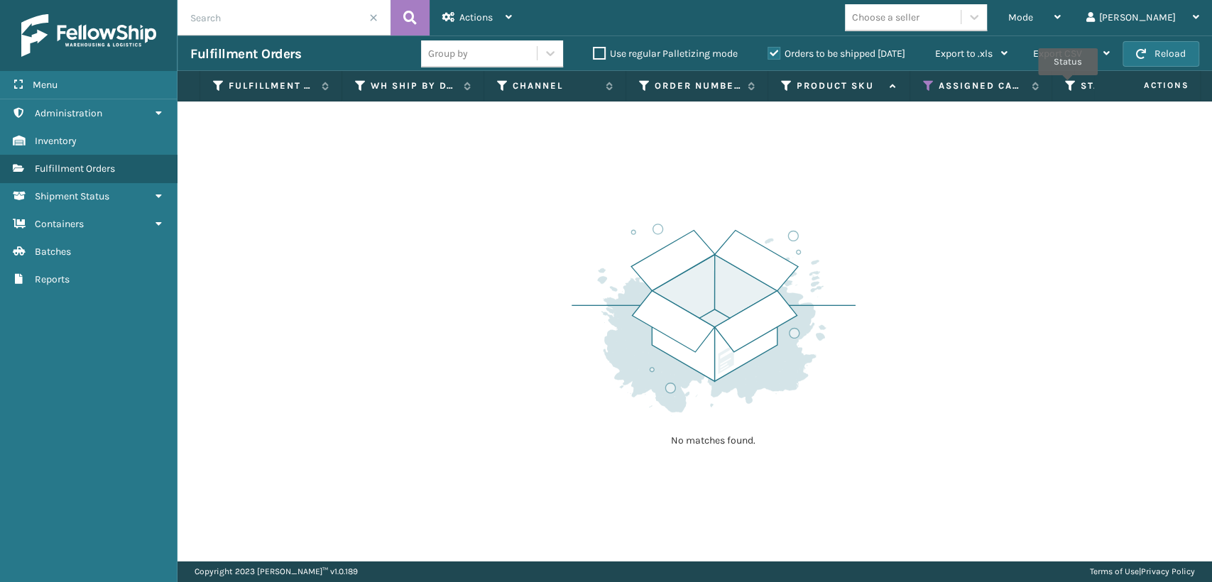
click at [1067, 85] on icon at bounding box center [1070, 85] width 11 height 13
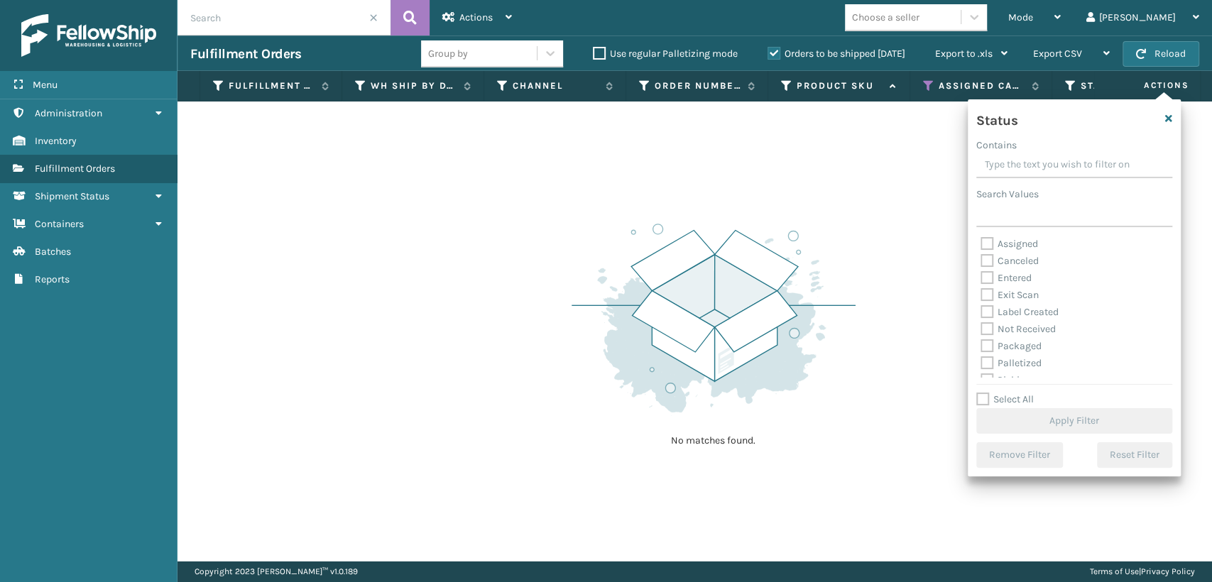
scroll to position [79, 0]
click at [981, 300] on label "Picking" at bounding box center [1005, 301] width 50 height 12
click at [981, 300] on input "Picking" at bounding box center [980, 297] width 1 height 9
checkbox input "true"
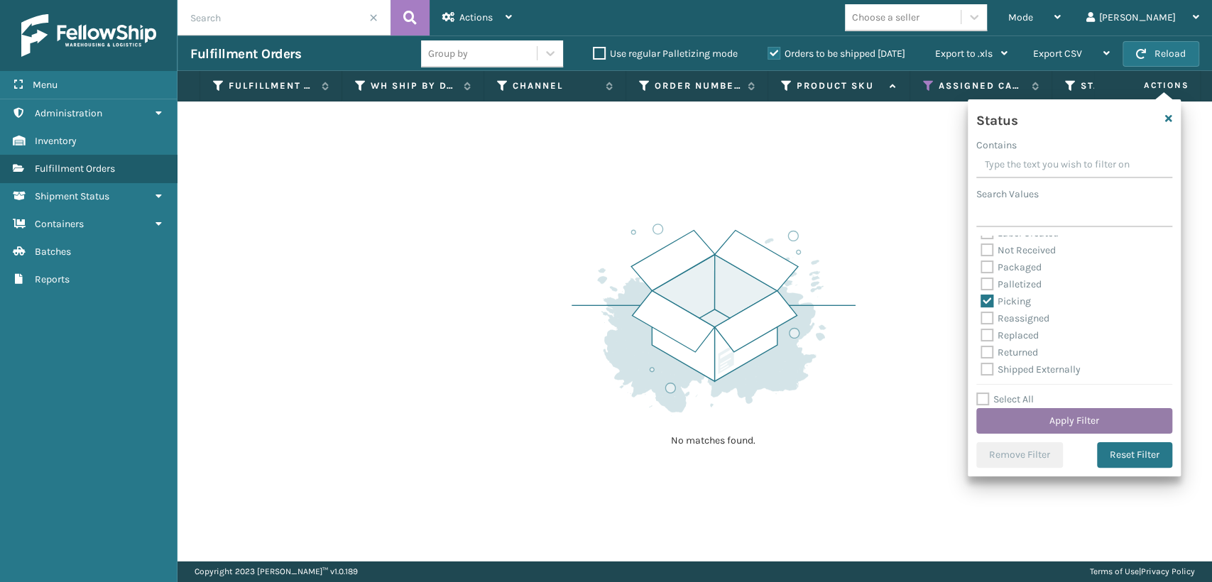
click at [1029, 410] on button "Apply Filter" at bounding box center [1074, 421] width 196 height 26
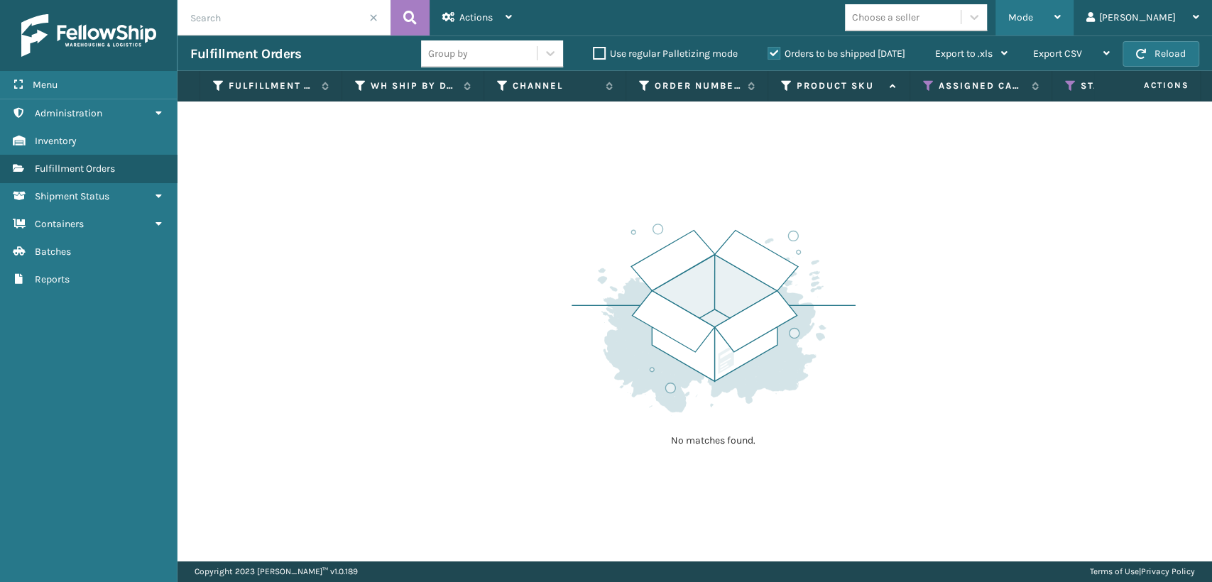
click at [1060, 8] on div "Mode" at bounding box center [1034, 17] width 53 height 35
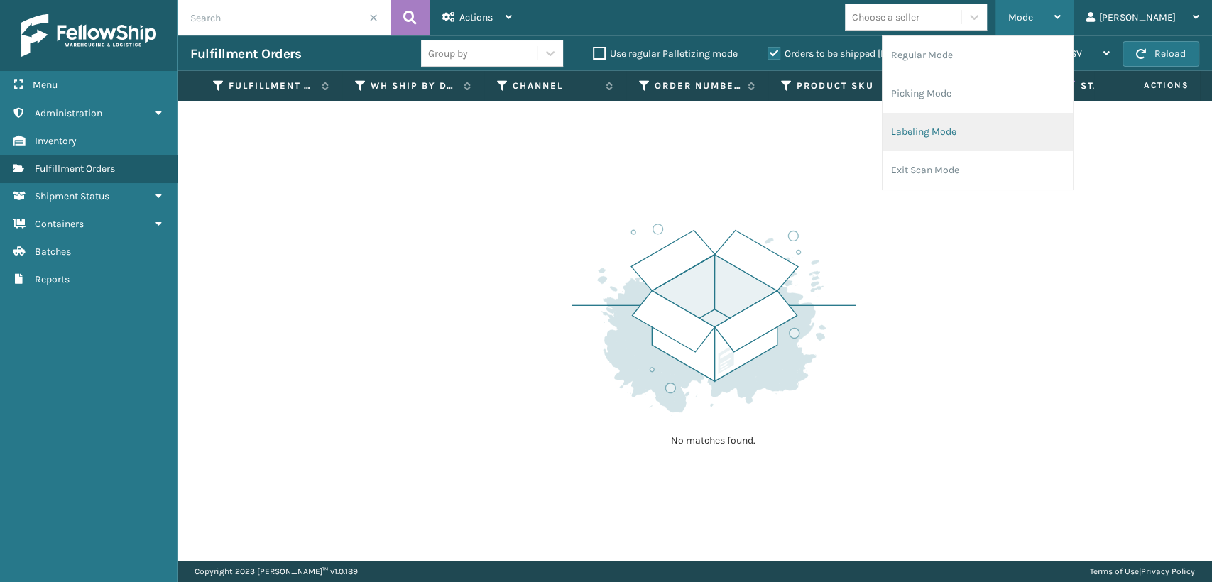
click at [996, 128] on li "Labeling Mode" at bounding box center [977, 132] width 190 height 38
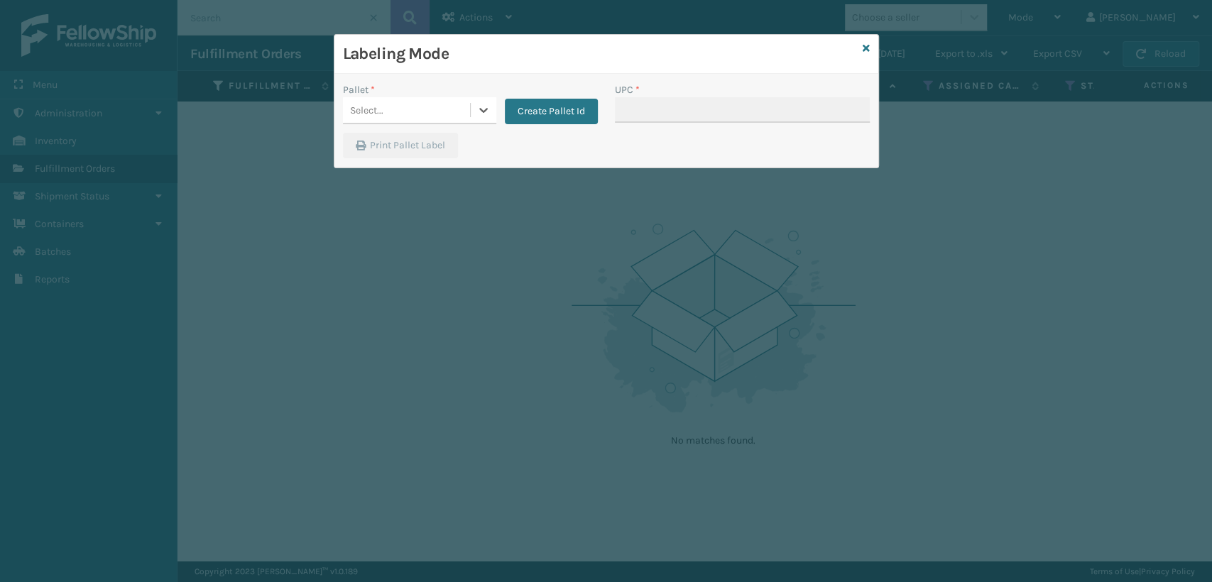
click at [410, 108] on div "Select..." at bounding box center [406, 110] width 127 height 23
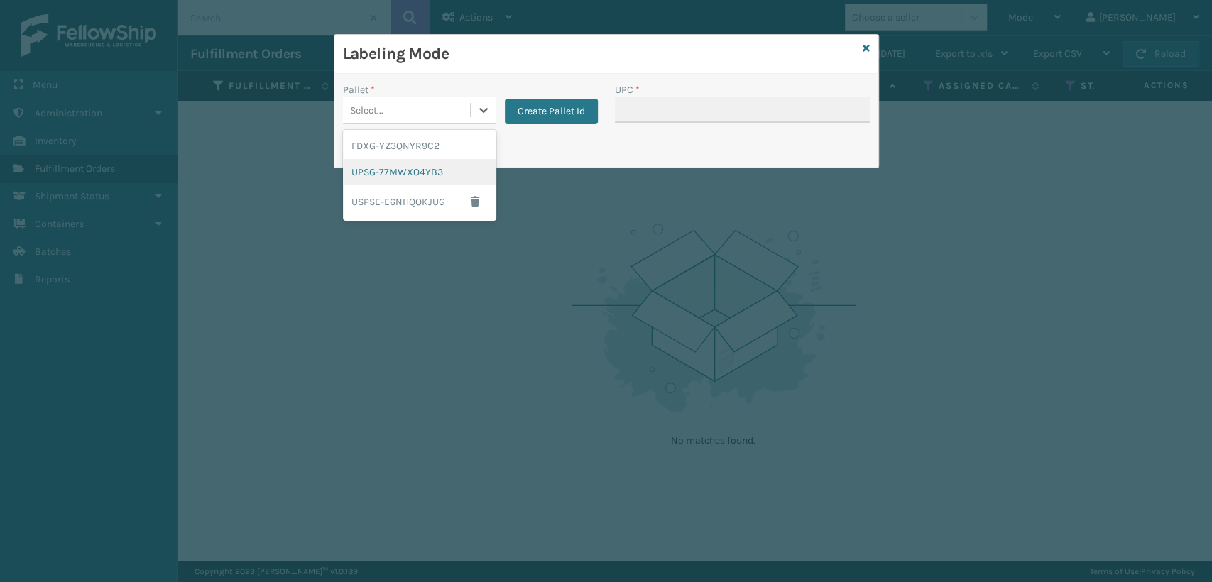
click at [373, 168] on div "UPSG-77MWXO4YB3" at bounding box center [419, 172] width 153 height 26
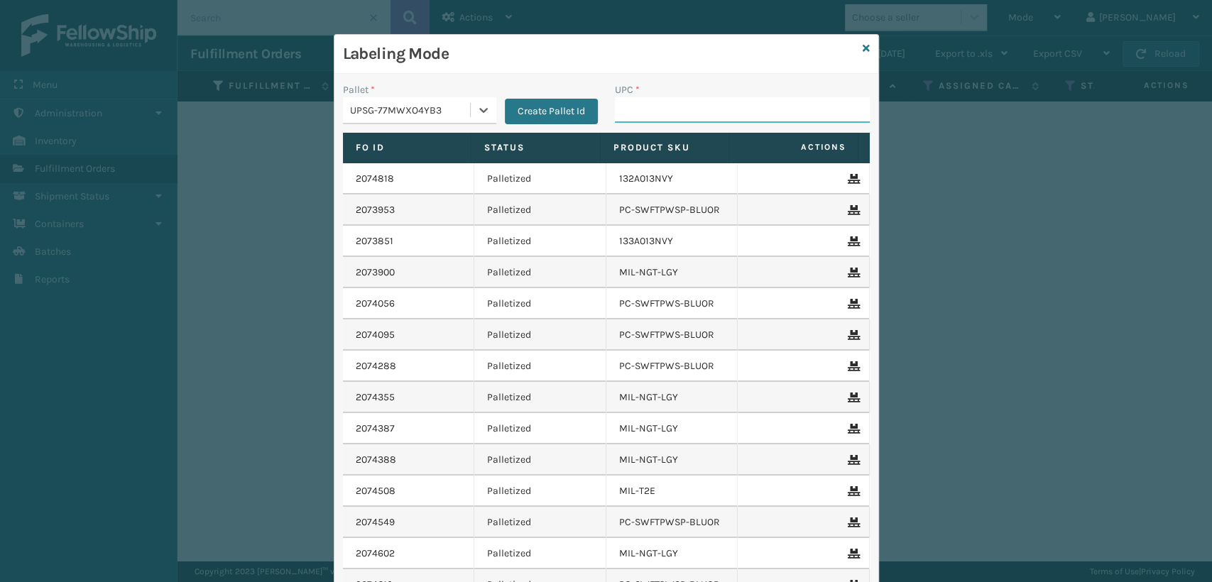
click at [669, 111] on input "UPC *" at bounding box center [742, 110] width 255 height 26
click at [864, 44] on div "Labeling Mode" at bounding box center [606, 54] width 544 height 39
click at [863, 47] on div "Labeling Mode" at bounding box center [606, 54] width 544 height 39
click at [862, 53] on icon at bounding box center [865, 48] width 7 height 10
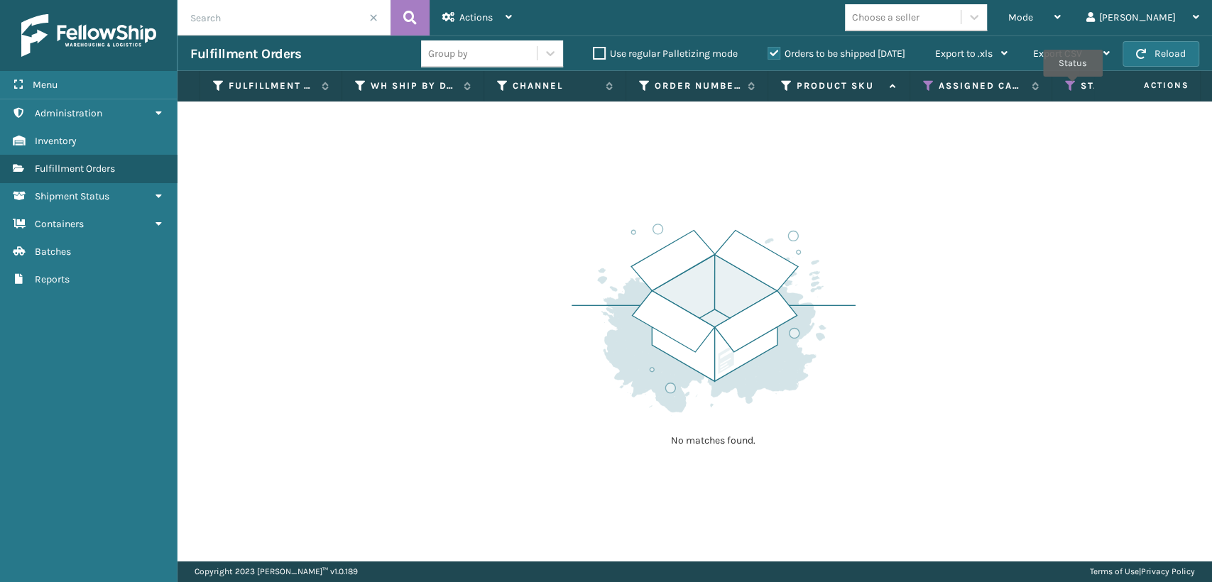
click at [1072, 87] on icon at bounding box center [1070, 85] width 11 height 13
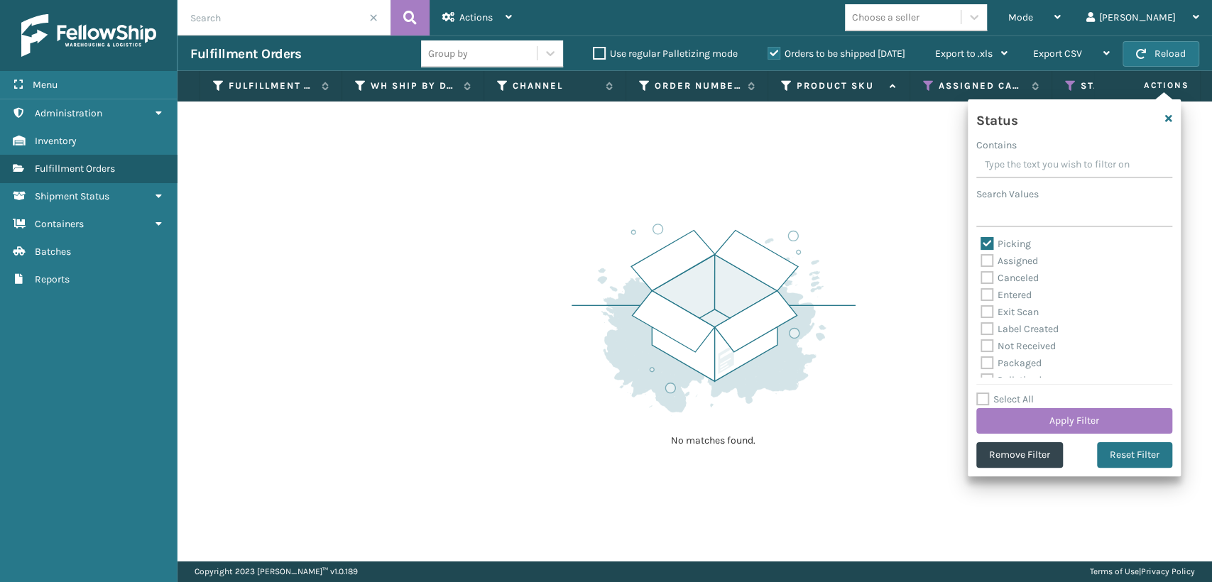
click at [989, 238] on label "Picking" at bounding box center [1005, 244] width 50 height 12
click at [981, 238] on input "Picking" at bounding box center [980, 240] width 1 height 9
checkbox input "false"
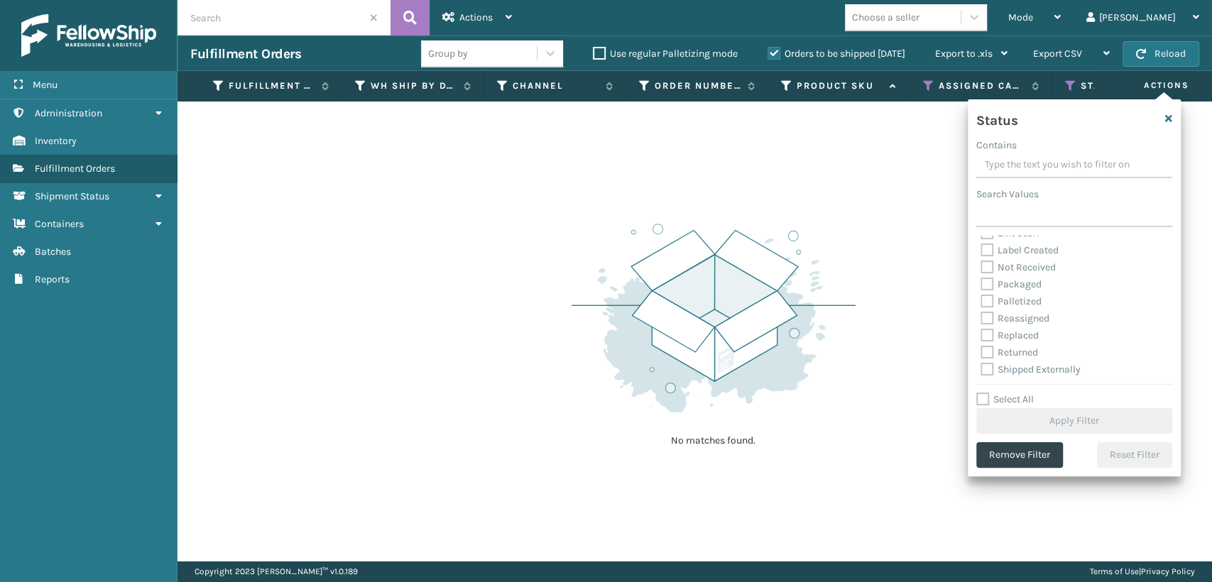
click at [985, 302] on label "Palletized" at bounding box center [1010, 301] width 61 height 12
click at [981, 302] on input "Palletized" at bounding box center [980, 297] width 1 height 9
checkbox input "true"
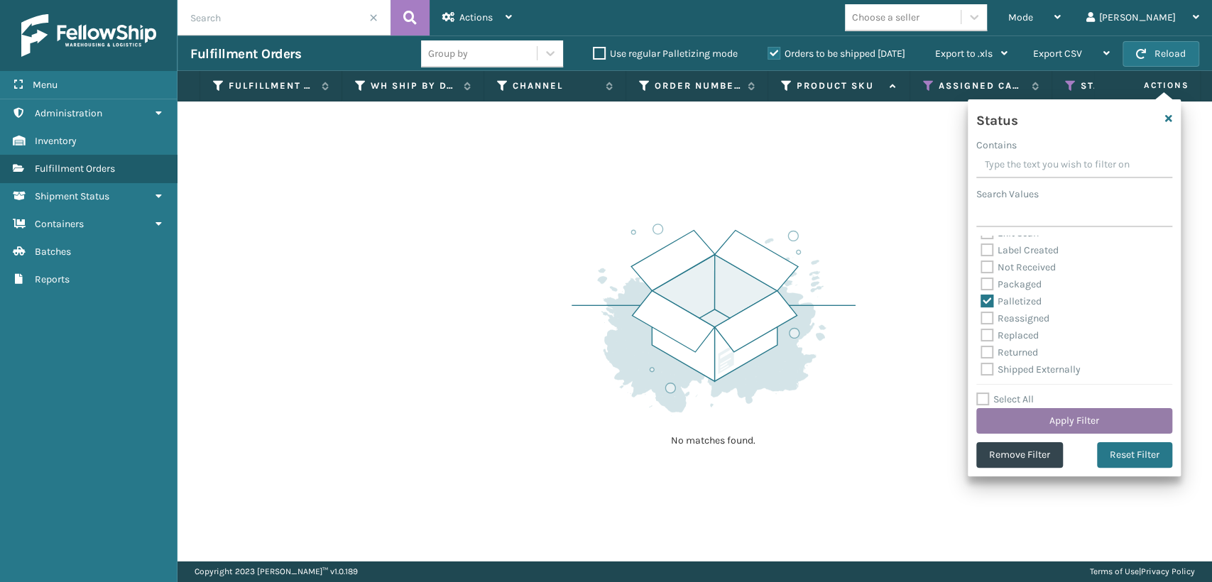
click at [1007, 412] on button "Apply Filter" at bounding box center [1074, 421] width 196 height 26
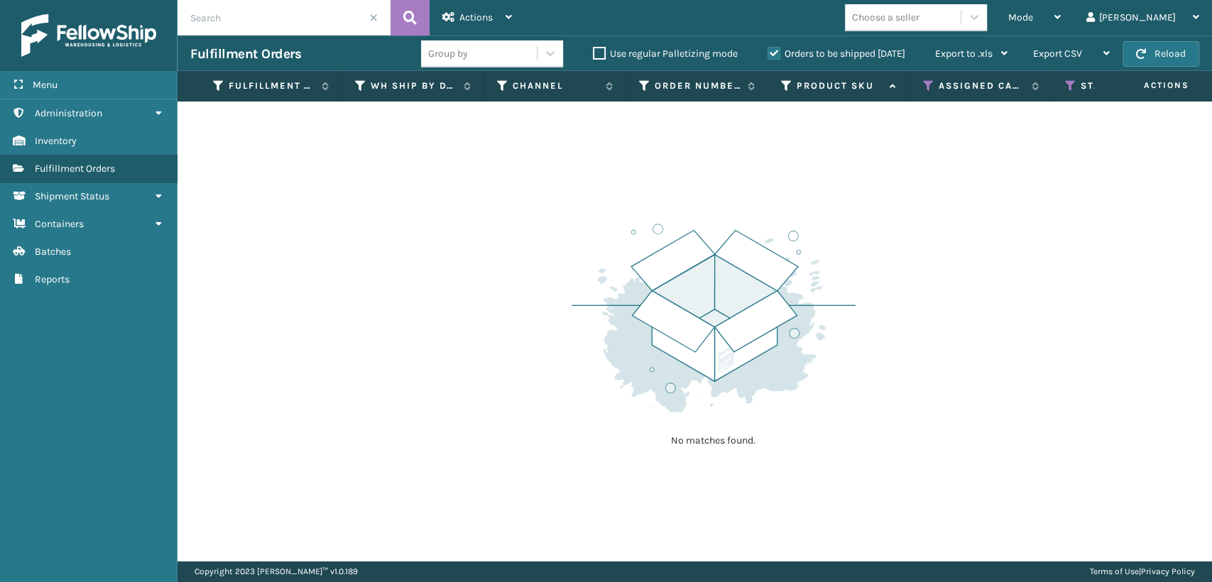
click at [769, 51] on label "Orders to be shipped [DATE]" at bounding box center [836, 54] width 138 height 12
click at [768, 51] on input "Orders to be shipped [DATE]" at bounding box center [767, 49] width 1 height 9
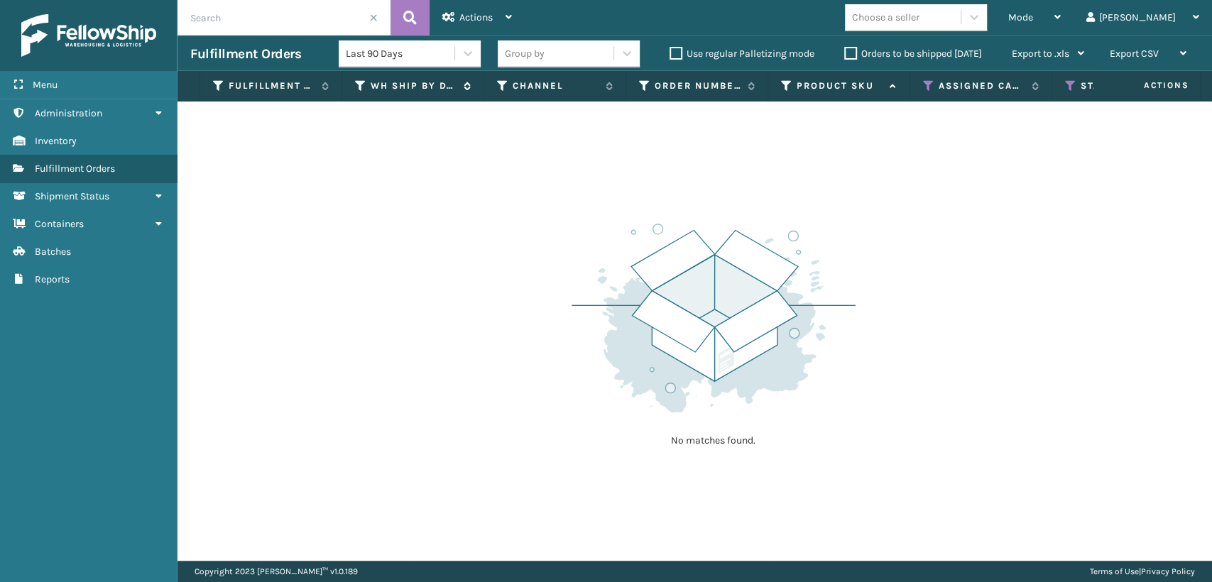
click at [355, 84] on icon at bounding box center [360, 85] width 11 height 13
click at [363, 81] on icon at bounding box center [360, 85] width 11 height 13
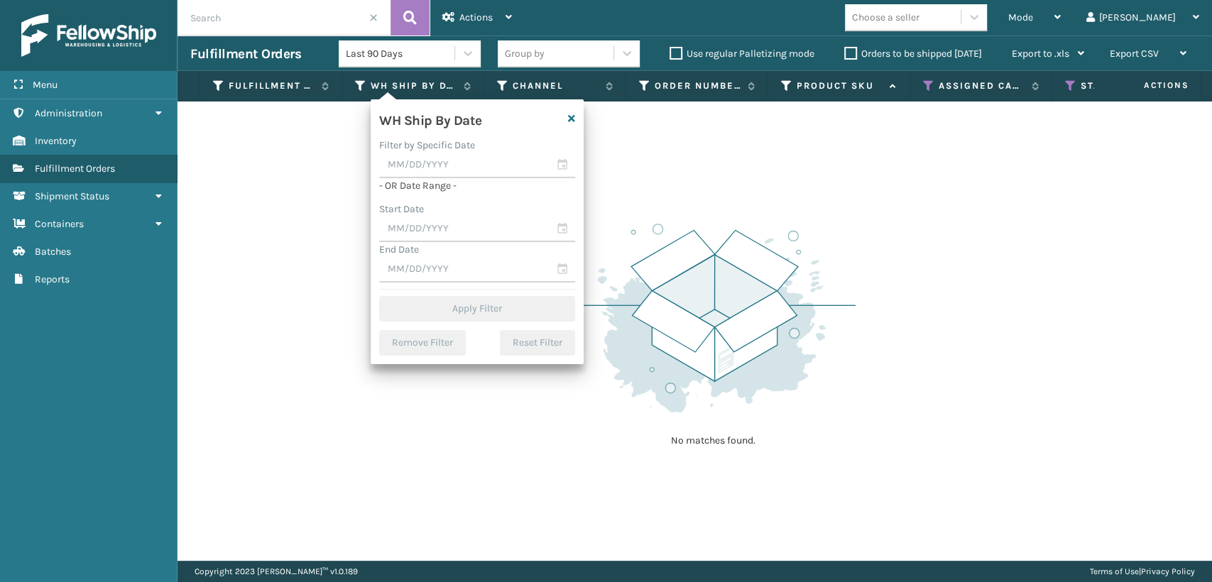
click at [250, 153] on div "No matches found." at bounding box center [694, 330] width 1034 height 459
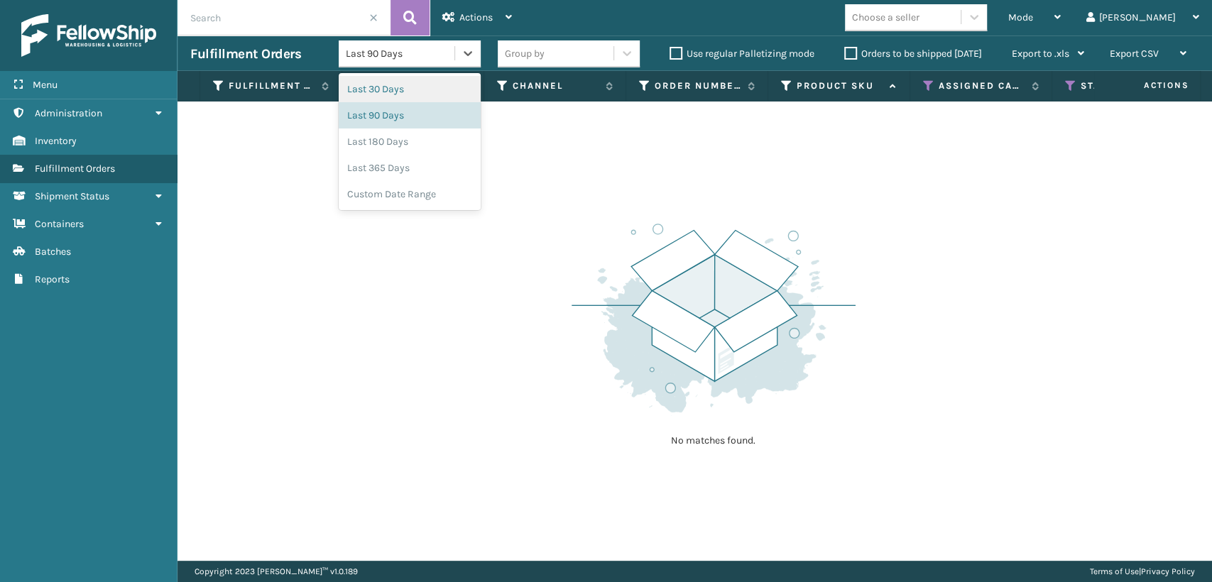
click at [417, 51] on div "Last 90 Days" at bounding box center [401, 53] width 110 height 15
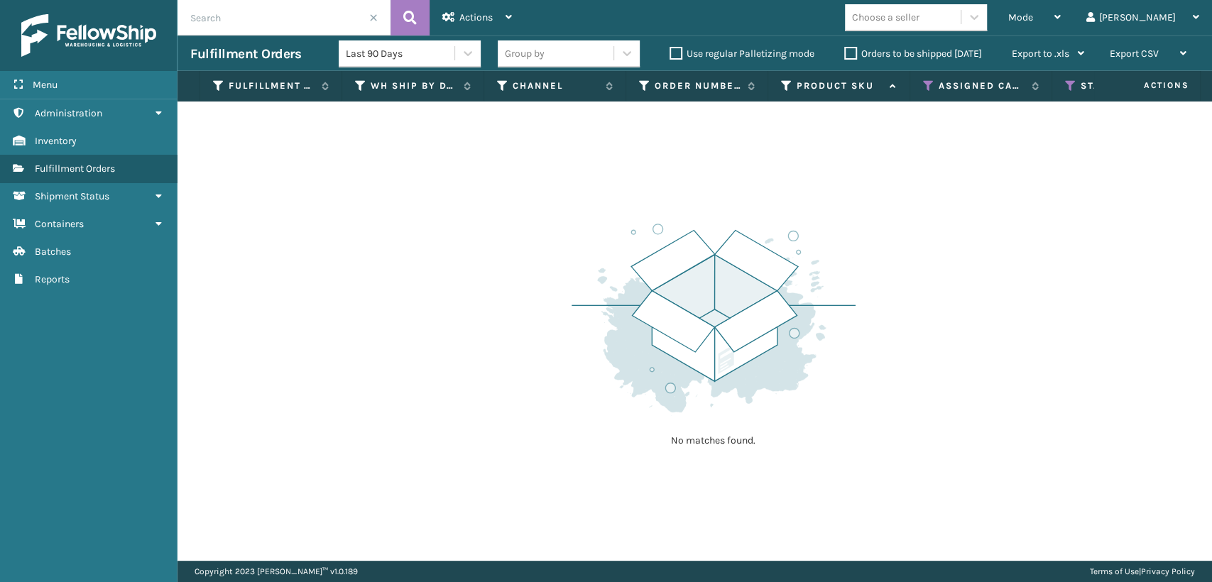
drag, startPoint x: 506, startPoint y: 314, endPoint x: 512, endPoint y: 186, distance: 128.6
click at [512, 246] on div "No matches found." at bounding box center [694, 330] width 1034 height 459
drag, startPoint x: 466, startPoint y: 23, endPoint x: 474, endPoint y: 91, distance: 68.0
click at [468, 26] on div "Actions" at bounding box center [477, 17] width 70 height 35
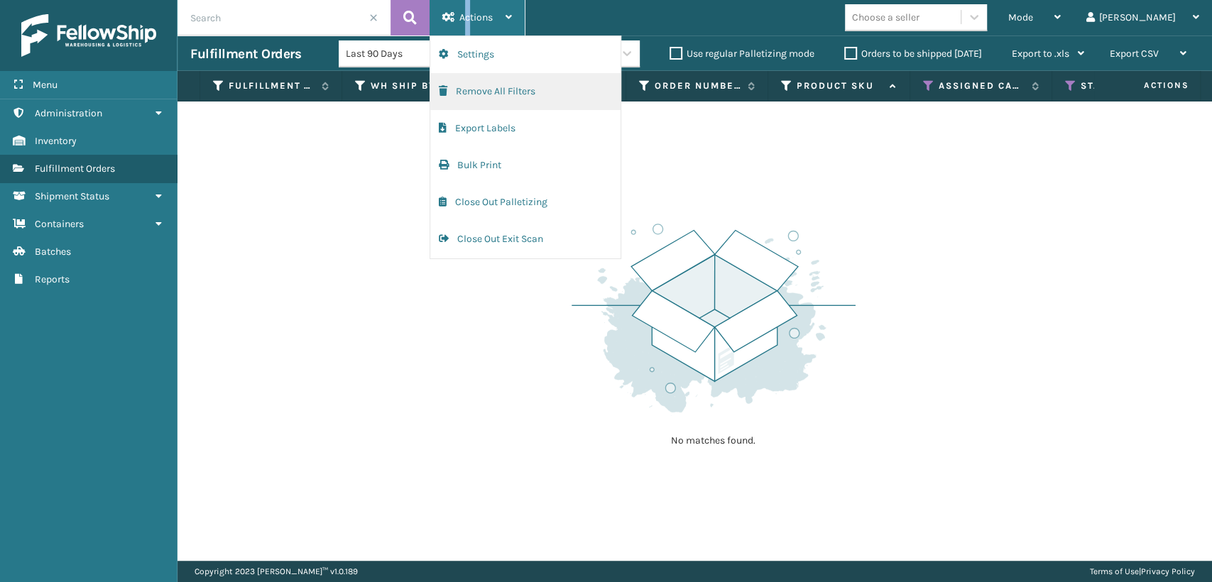
drag, startPoint x: 464, startPoint y: 92, endPoint x: 474, endPoint y: 106, distance: 16.8
click at [474, 106] on button "Remove All Filters" at bounding box center [525, 91] width 190 height 37
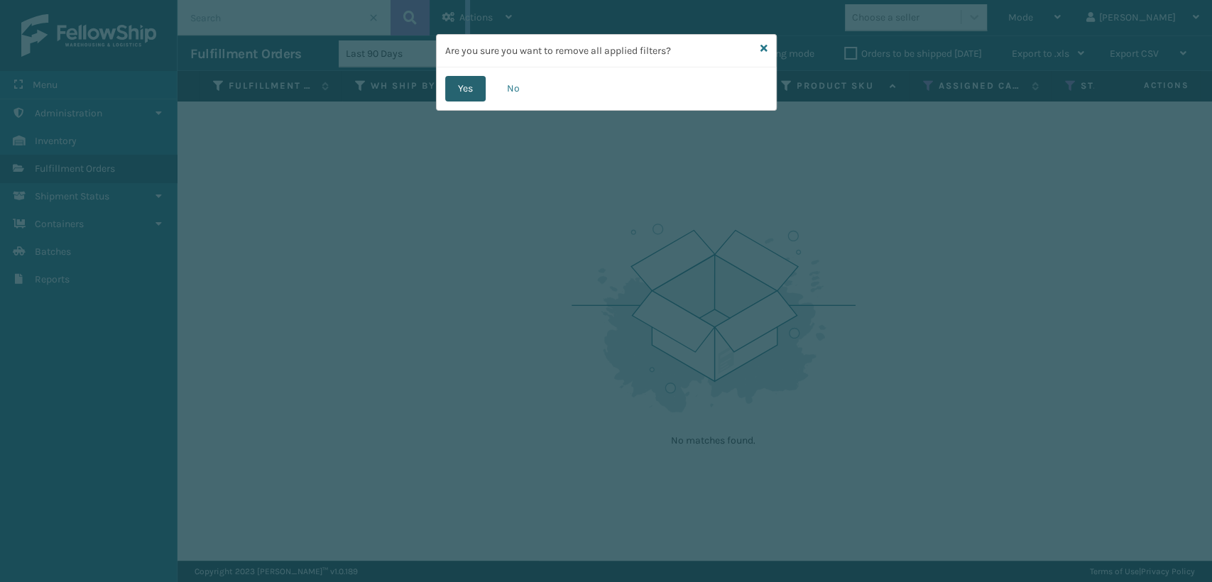
click at [454, 89] on button "Yes" at bounding box center [465, 89] width 40 height 26
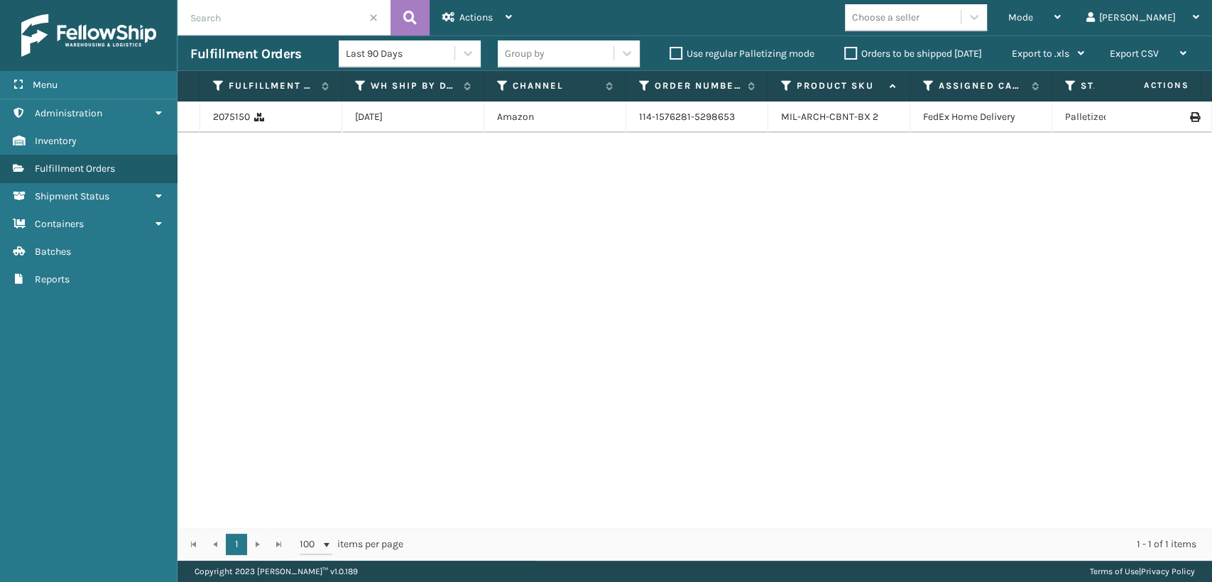
click at [1061, 81] on th "Status" at bounding box center [1123, 86] width 142 height 31
click at [1073, 83] on icon at bounding box center [1070, 85] width 11 height 13
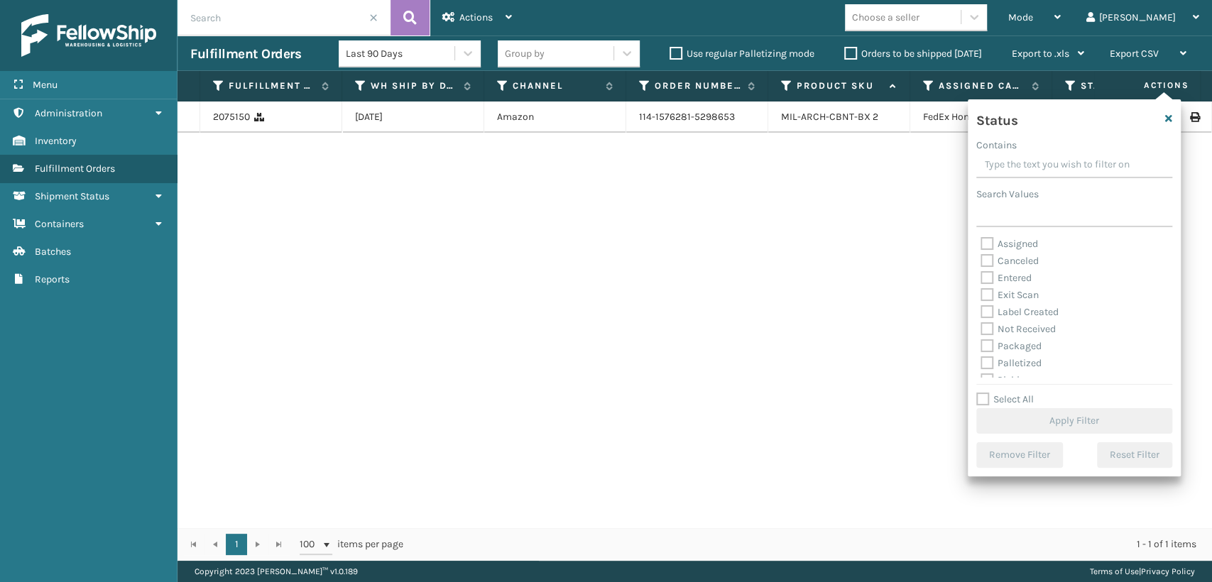
click at [989, 33] on div "Mode Regular Mode Picking Mode Labeling Mode Exit Scan Mode Choose a seller [PE…" at bounding box center [868, 17] width 687 height 35
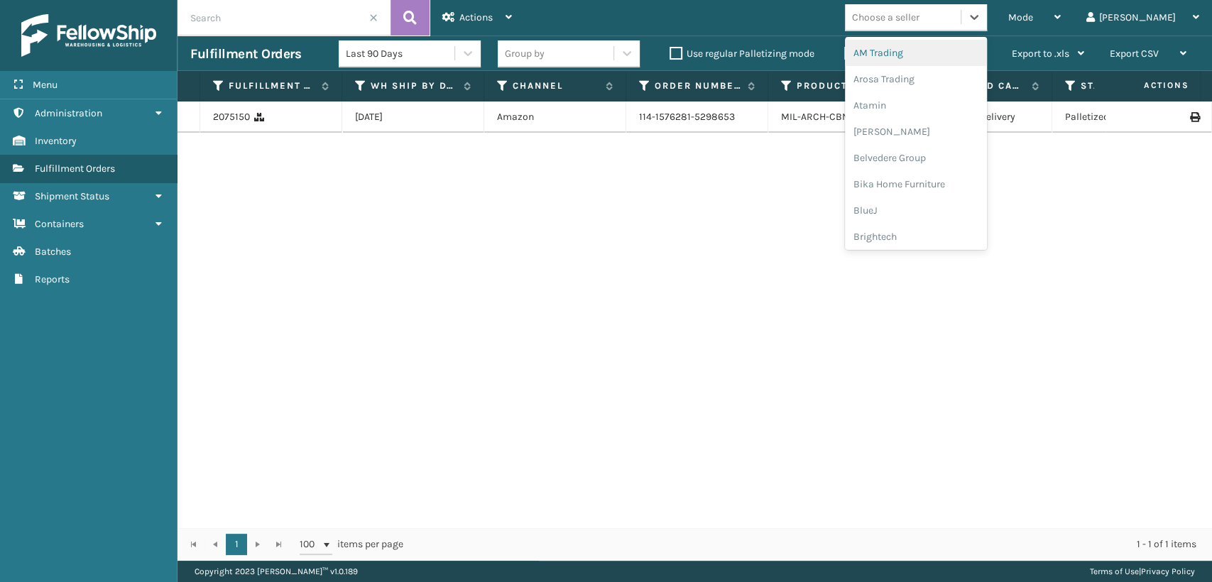
click at [960, 19] on div "Choose a seller" at bounding box center [903, 17] width 116 height 23
drag, startPoint x: 1097, startPoint y: 222, endPoint x: 1062, endPoint y: 143, distance: 86.1
click at [1075, 173] on div "2075150 [DATE] Amazon 114-1576281-5298653 MIL-ARCH-CBNT-BX 2 FedEx Home Deliver…" at bounding box center [694, 314] width 1034 height 426
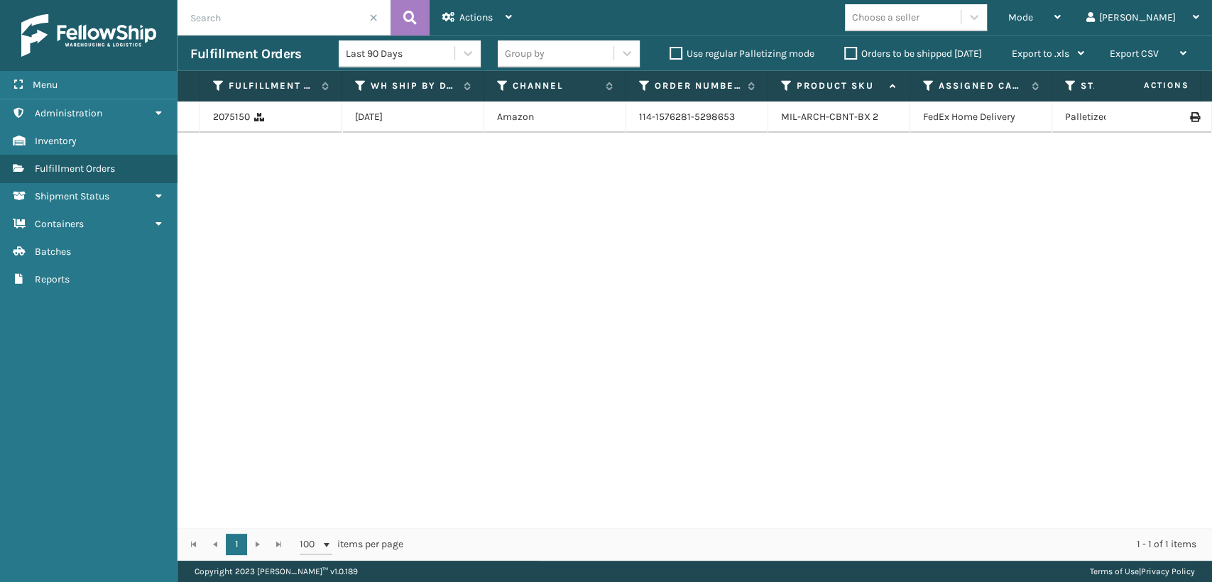
click at [1068, 77] on th "Status" at bounding box center [1123, 86] width 142 height 31
click at [1070, 84] on icon at bounding box center [1070, 85] width 11 height 13
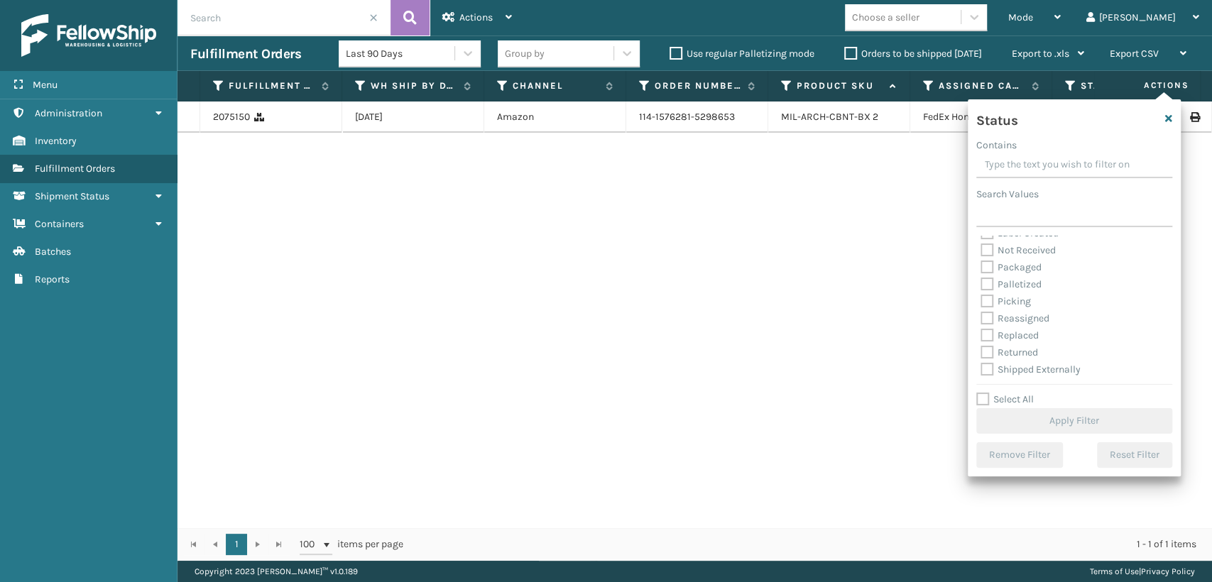
click at [984, 284] on label "Palletized" at bounding box center [1010, 284] width 61 height 12
click at [981, 284] on input "Palletized" at bounding box center [980, 280] width 1 height 9
checkbox input "true"
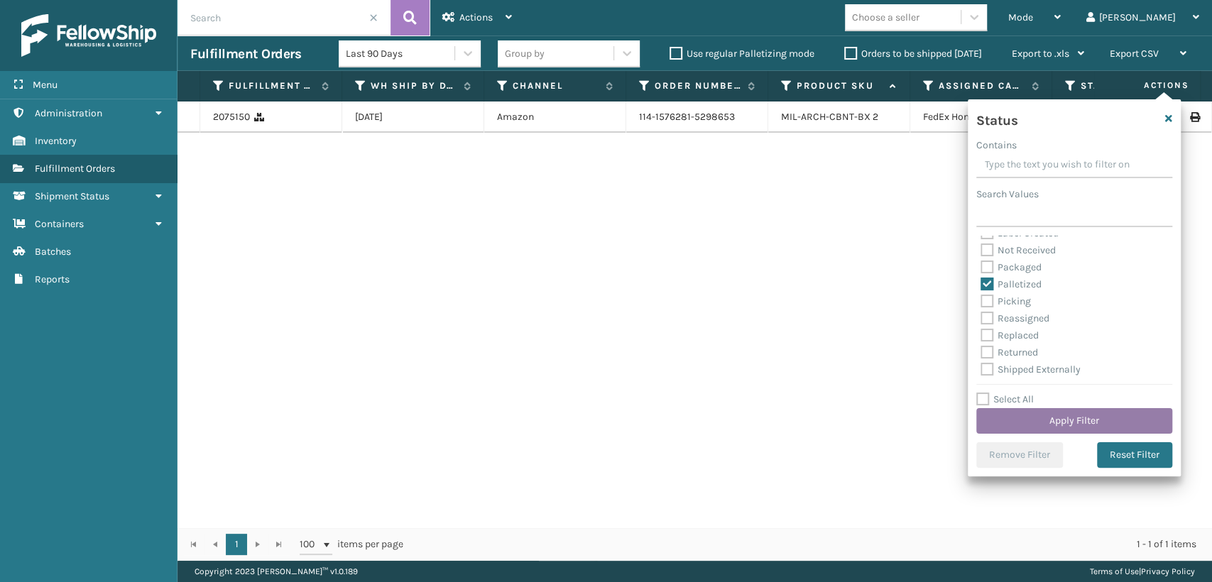
click at [1063, 422] on button "Apply Filter" at bounding box center [1074, 421] width 196 height 26
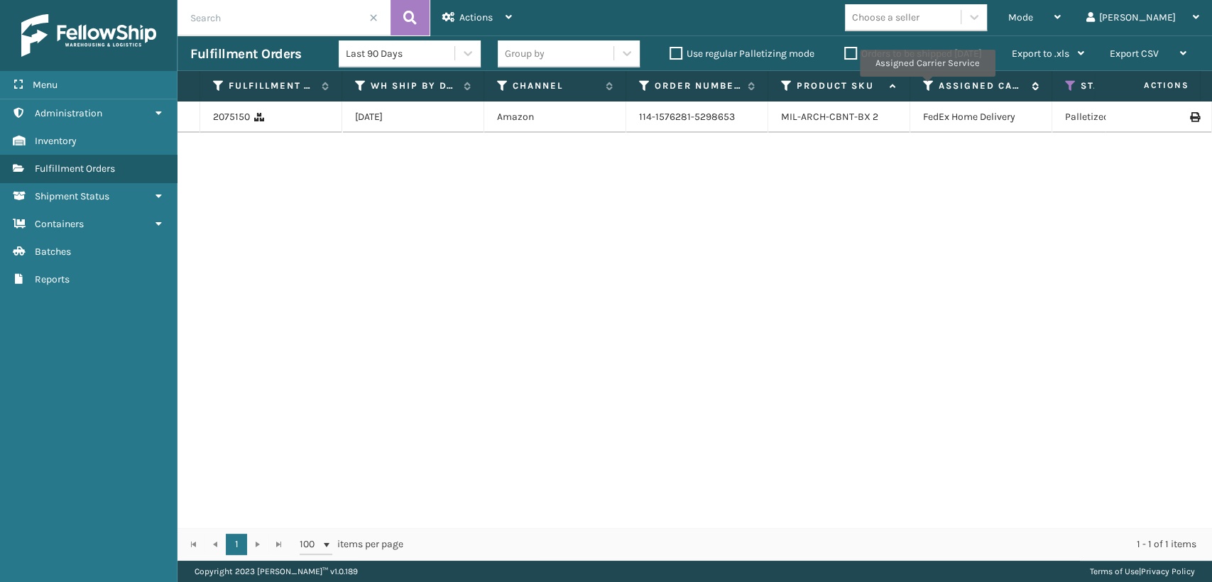
click at [926, 87] on icon at bounding box center [928, 85] width 11 height 13
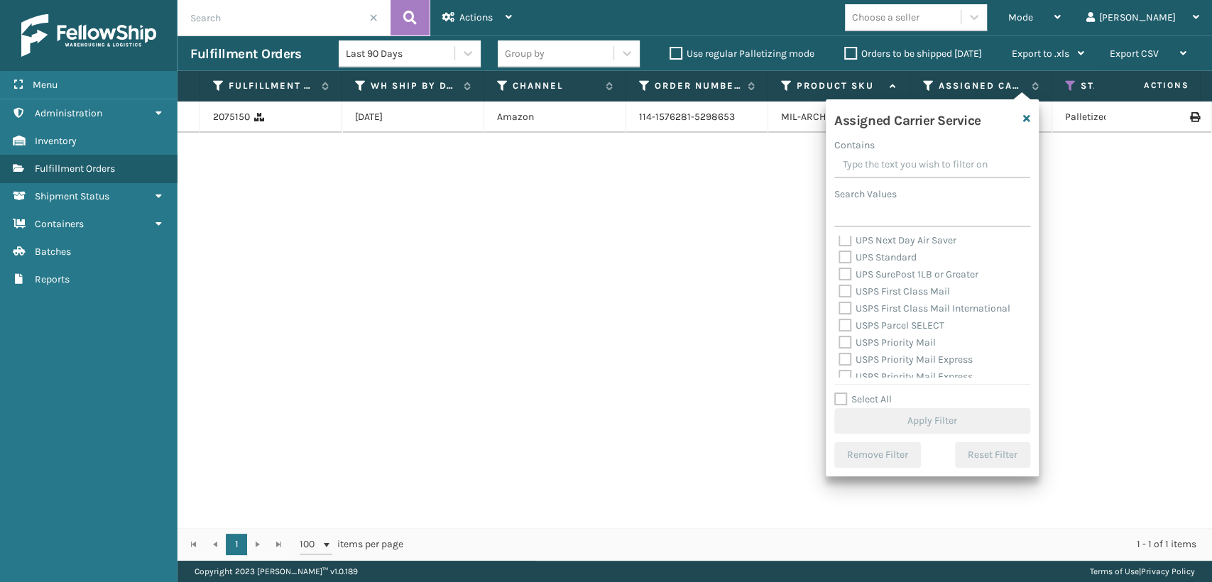
scroll to position [358, 0]
drag, startPoint x: 847, startPoint y: 309, endPoint x: 840, endPoint y: 296, distance: 14.3
click at [846, 309] on label "UPS SurePost 1LB or Greater" at bounding box center [908, 312] width 140 height 12
click at [839, 309] on input "UPS SurePost 1LB or Greater" at bounding box center [838, 308] width 1 height 9
checkbox input "true"
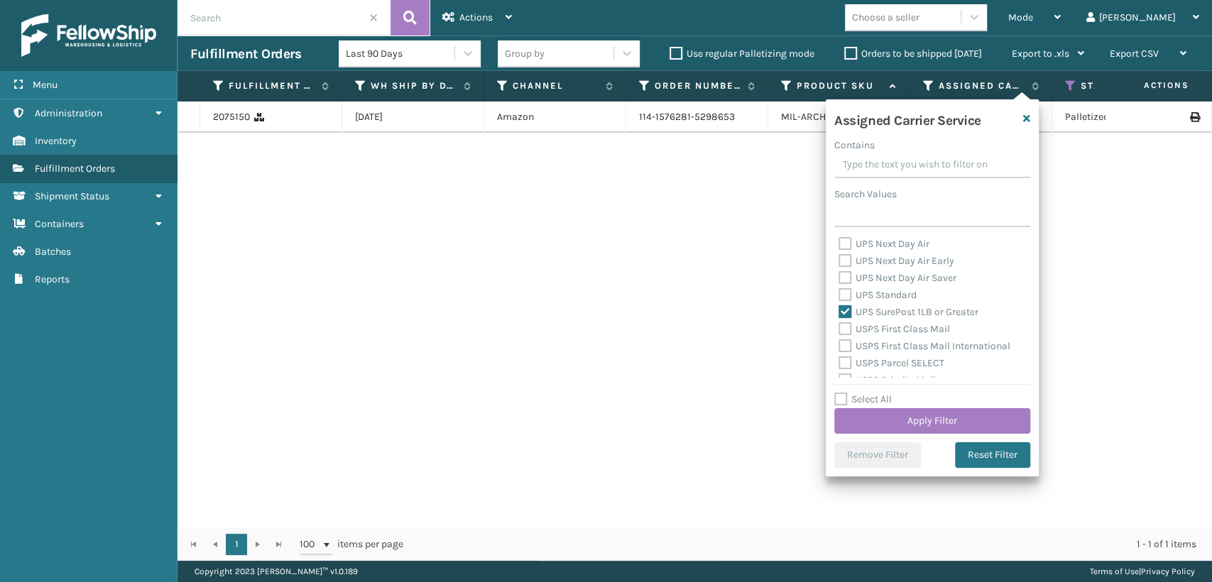
click at [840, 291] on label "UPS Standard" at bounding box center [877, 295] width 78 height 12
click at [839, 291] on input "UPS Standard" at bounding box center [838, 291] width 1 height 9
checkbox input "true"
click at [845, 277] on label "UPS Next Day Air Saver" at bounding box center [897, 278] width 118 height 12
click at [839, 277] on input "UPS Next Day Air Saver" at bounding box center [838, 274] width 1 height 9
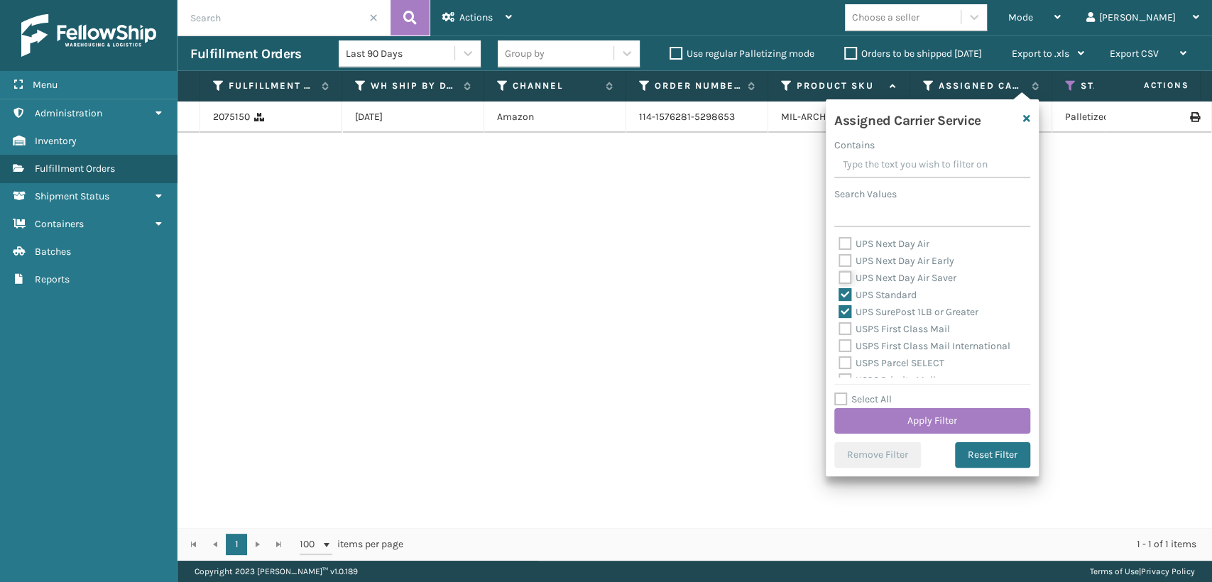
checkbox input "true"
click at [850, 260] on label "UPS Next Day Air Early" at bounding box center [896, 261] width 116 height 12
click at [839, 260] on input "UPS Next Day Air Early" at bounding box center [838, 257] width 1 height 9
checkbox input "true"
click at [842, 242] on label "UPS Next Day Air" at bounding box center [883, 244] width 91 height 12
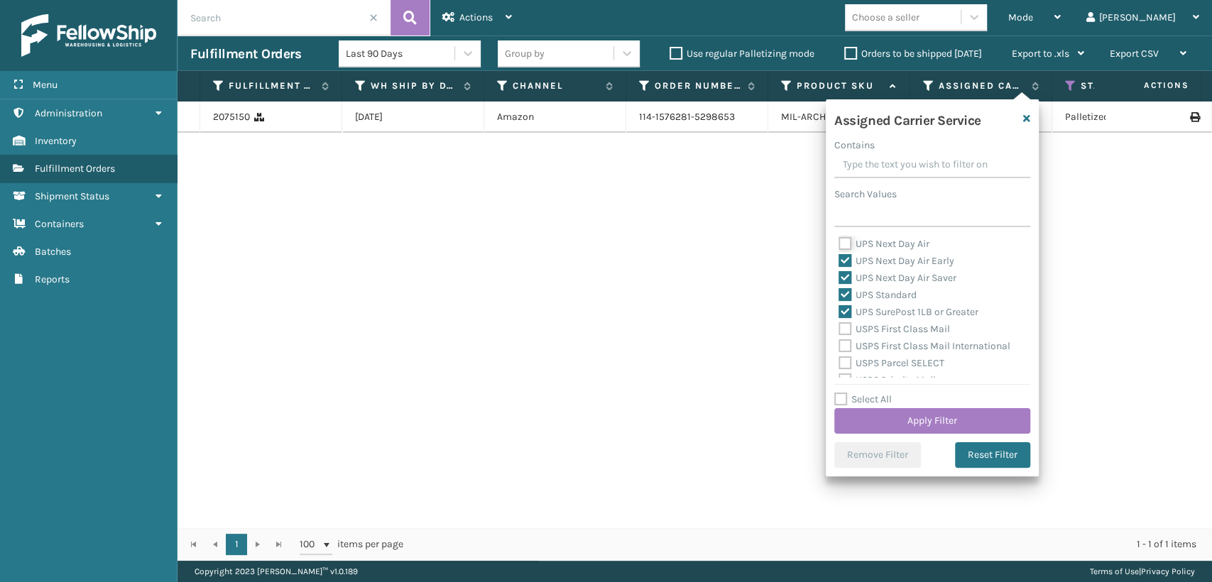
click at [839, 242] on input "UPS Next Day Air" at bounding box center [838, 240] width 1 height 9
checkbox input "true"
drag, startPoint x: 843, startPoint y: 302, endPoint x: 844, endPoint y: 287, distance: 14.2
click at [844, 301] on label "UPS Ground" at bounding box center [873, 306] width 70 height 12
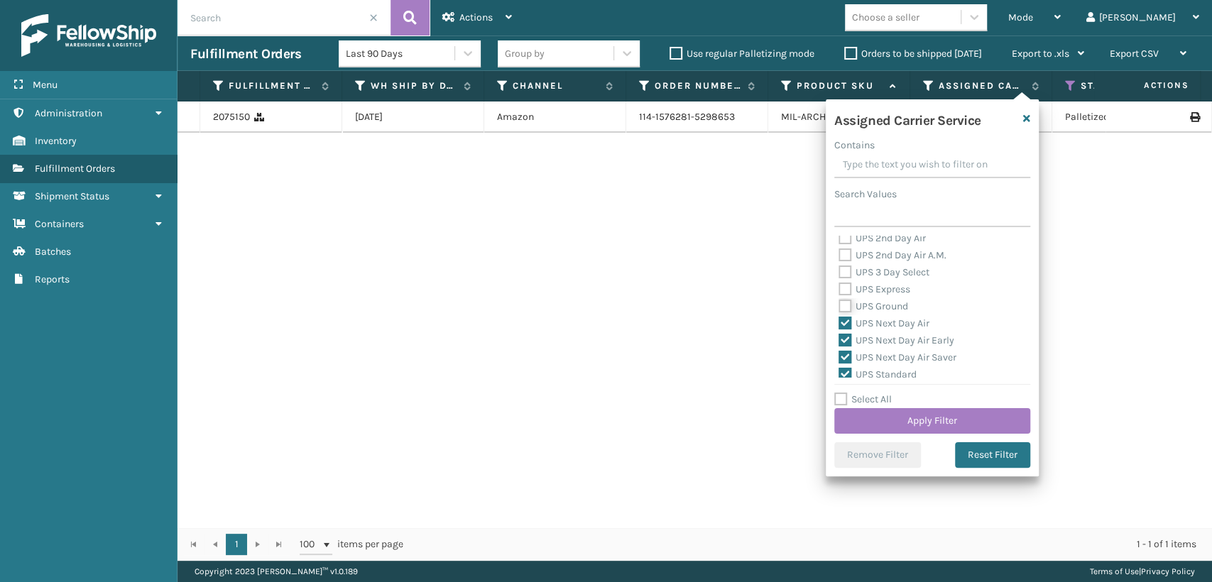
click at [839, 301] on input "UPS Ground" at bounding box center [838, 302] width 1 height 9
checkbox input "true"
click at [844, 281] on div "UPS Express" at bounding box center [931, 289] width 187 height 17
click at [844, 283] on label "UPS Express" at bounding box center [874, 289] width 72 height 12
click at [839, 283] on input "UPS Express" at bounding box center [838, 285] width 1 height 9
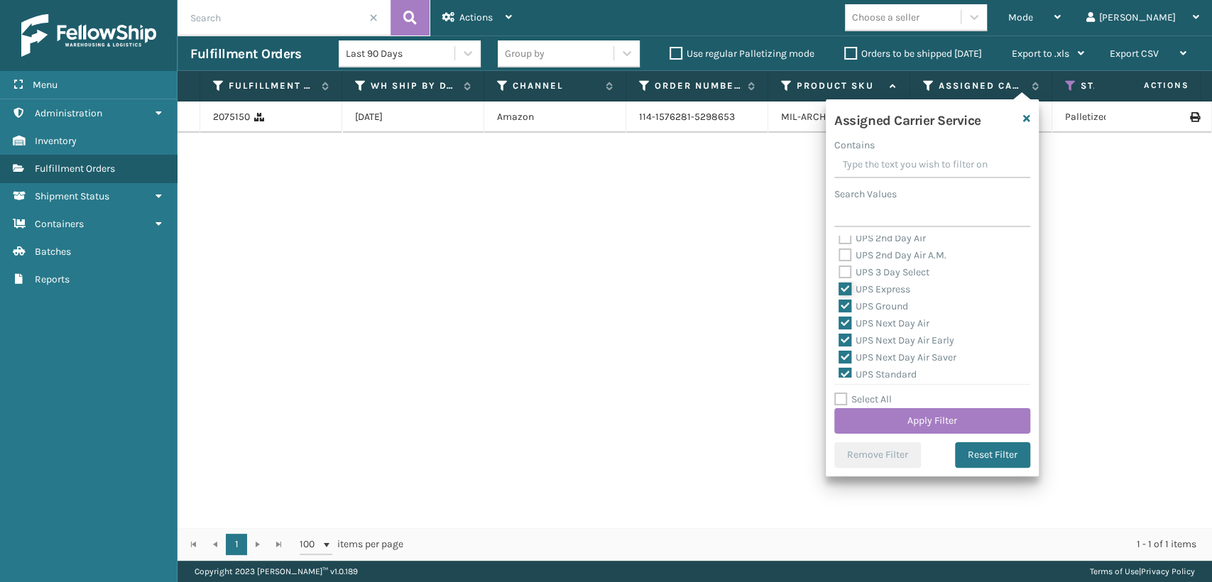
checkbox input "true"
click at [840, 269] on label "UPS 3 Day Select" at bounding box center [883, 272] width 91 height 12
click at [839, 269] on input "UPS 3 Day Select" at bounding box center [838, 268] width 1 height 9
checkbox input "true"
click at [840, 256] on label "UPS 2nd Day Air A.M." at bounding box center [892, 255] width 108 height 12
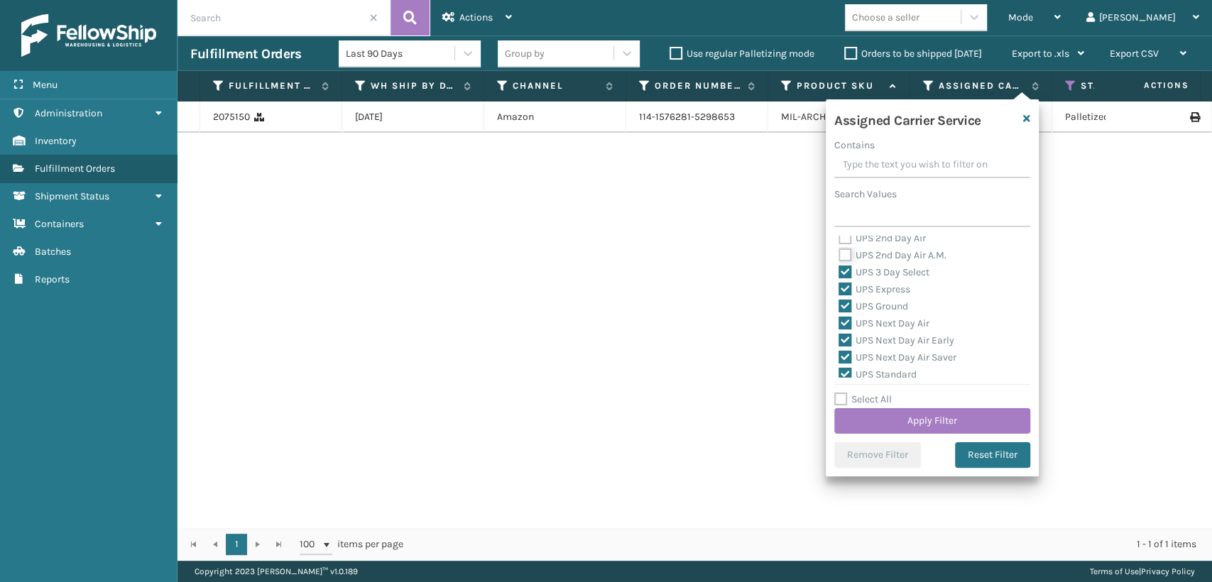
click at [839, 256] on input "UPS 2nd Day Air A.M." at bounding box center [838, 251] width 1 height 9
checkbox input "true"
click at [848, 243] on label "UPS 2nd Day Air" at bounding box center [881, 238] width 87 height 12
click at [839, 239] on input "UPS 2nd Day Air" at bounding box center [838, 234] width 1 height 9
checkbox input "true"
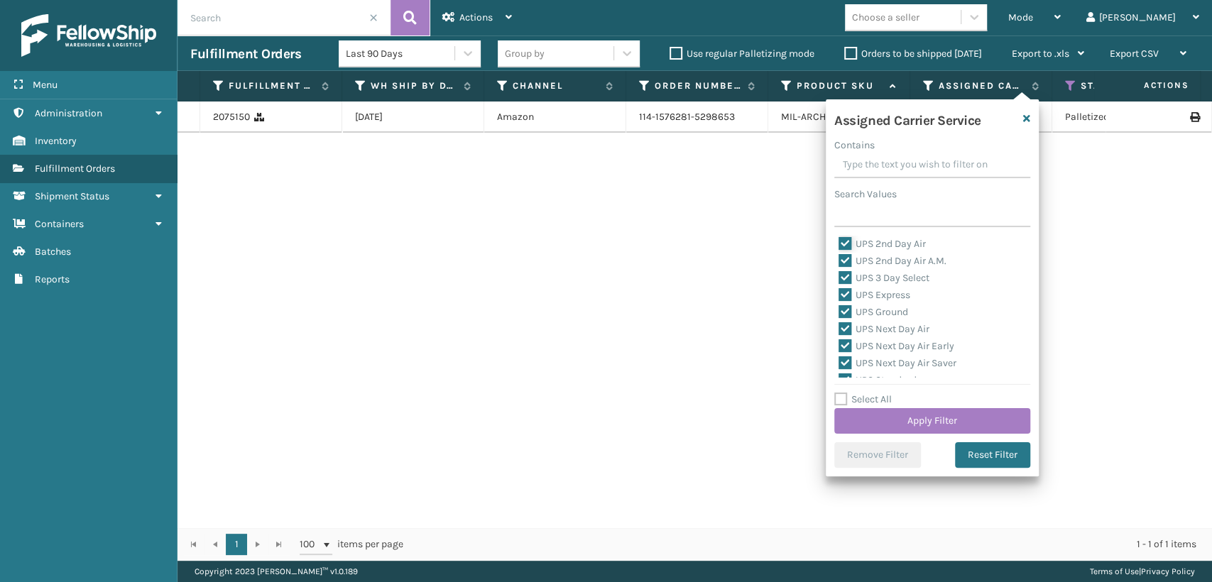
scroll to position [193, 0]
click at [840, 300] on label "Priority DDU Delcon" at bounding box center [890, 306] width 104 height 12
click at [839, 300] on input "Priority DDU Delcon" at bounding box center [838, 302] width 1 height 9
click at [841, 308] on label "Priority DDU Delcon" at bounding box center [890, 306] width 104 height 12
click at [839, 307] on input "Priority DDU Delcon" at bounding box center [838, 302] width 1 height 9
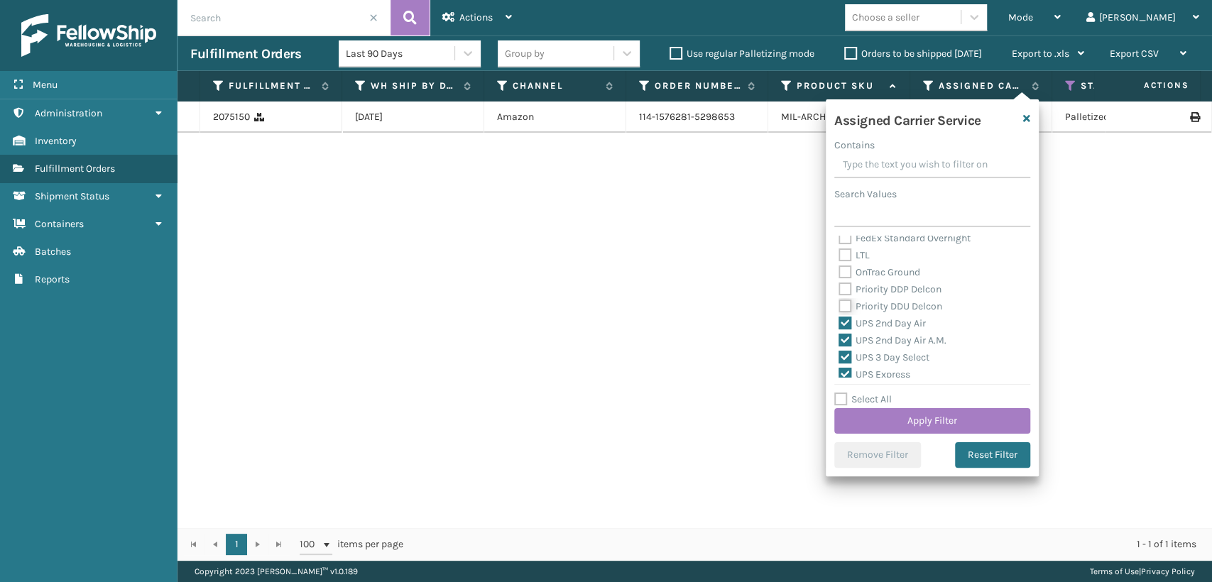
checkbox input "false"
click at [865, 421] on button "Apply Filter" at bounding box center [932, 421] width 196 height 26
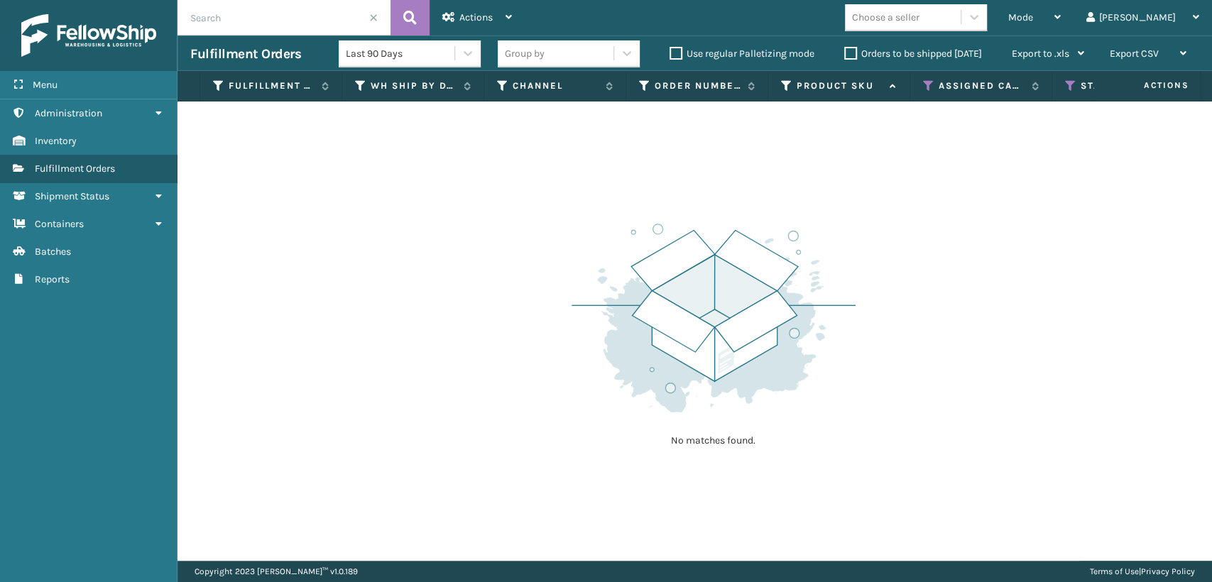
click at [846, 49] on label "Orders to be shipped [DATE]" at bounding box center [913, 54] width 138 height 12
click at [845, 49] on input "Orders to be shipped [DATE]" at bounding box center [844, 49] width 1 height 9
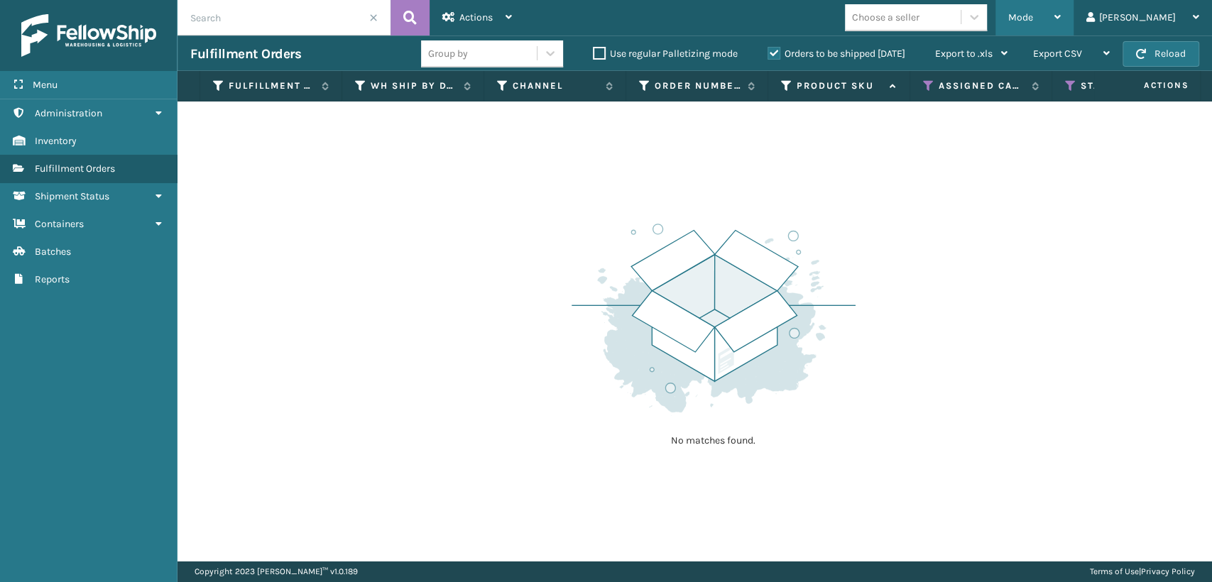
click at [1033, 21] on span "Mode" at bounding box center [1020, 17] width 25 height 12
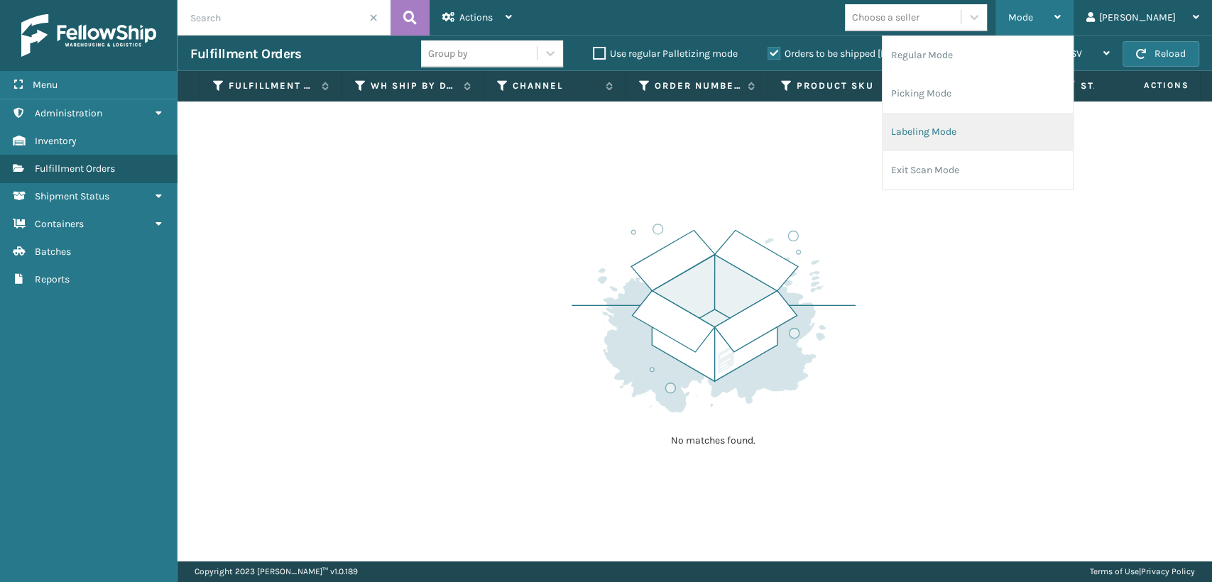
click at [971, 127] on li "Labeling Mode" at bounding box center [977, 132] width 190 height 38
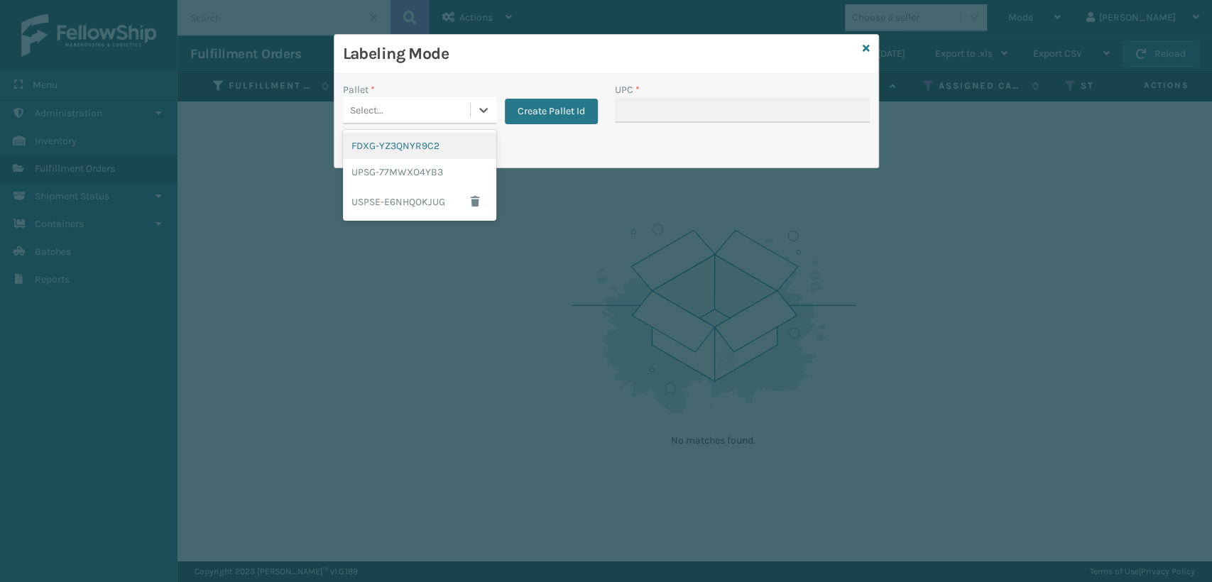
click at [415, 111] on div "Select..." at bounding box center [406, 110] width 127 height 23
click at [412, 166] on div "UPSG-77MWXO4YB3" at bounding box center [419, 172] width 153 height 26
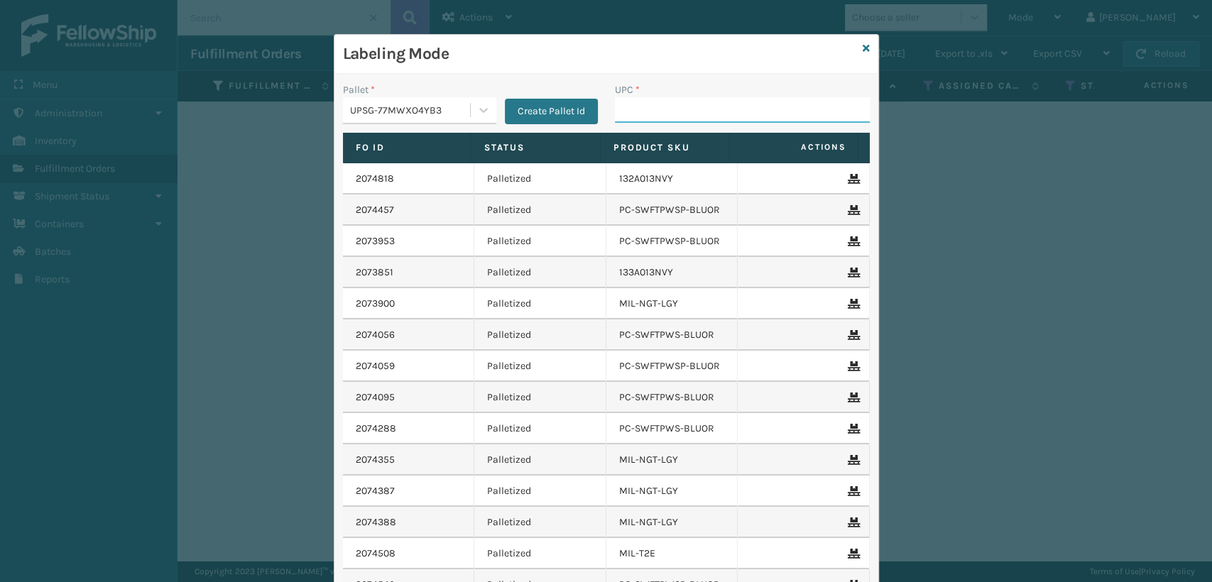
click at [630, 104] on input "UPC *" at bounding box center [742, 110] width 255 height 26
type input "GEN-HBBRKT-EK-C-H-B-A"
click at [862, 48] on icon at bounding box center [865, 48] width 7 height 10
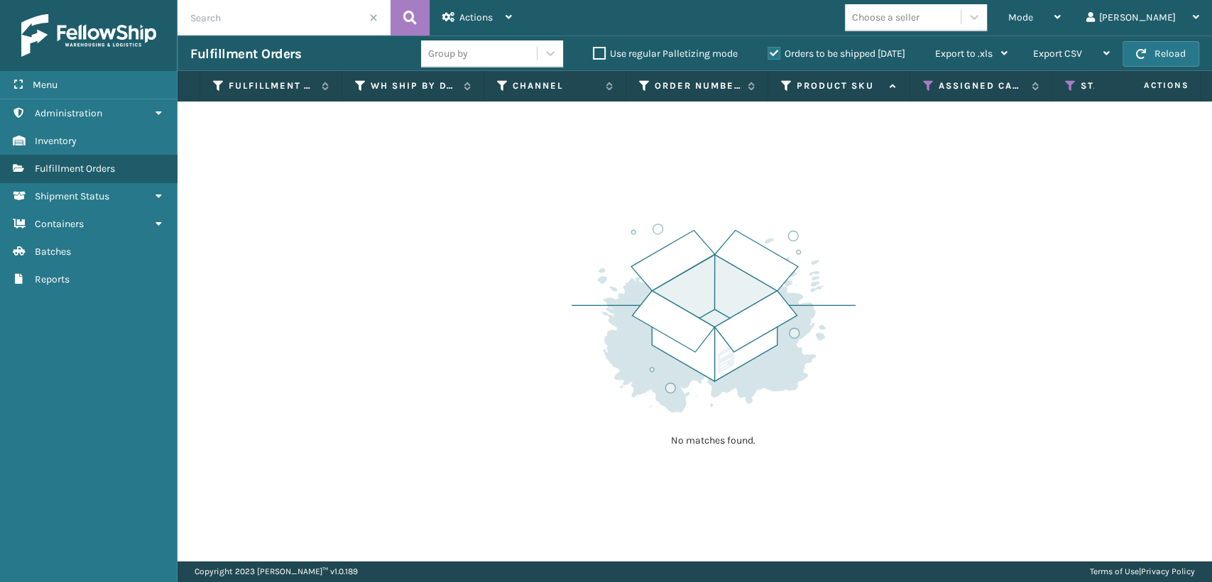
click at [304, 13] on input "text" at bounding box center [283, 17] width 213 height 35
type input "1ZV5703G0316923104"
click at [414, 11] on icon at bounding box center [409, 17] width 13 height 21
click at [771, 53] on label "Orders to be shipped [DATE]" at bounding box center [836, 54] width 138 height 12
click at [768, 53] on input "Orders to be shipped [DATE]" at bounding box center [767, 49] width 1 height 9
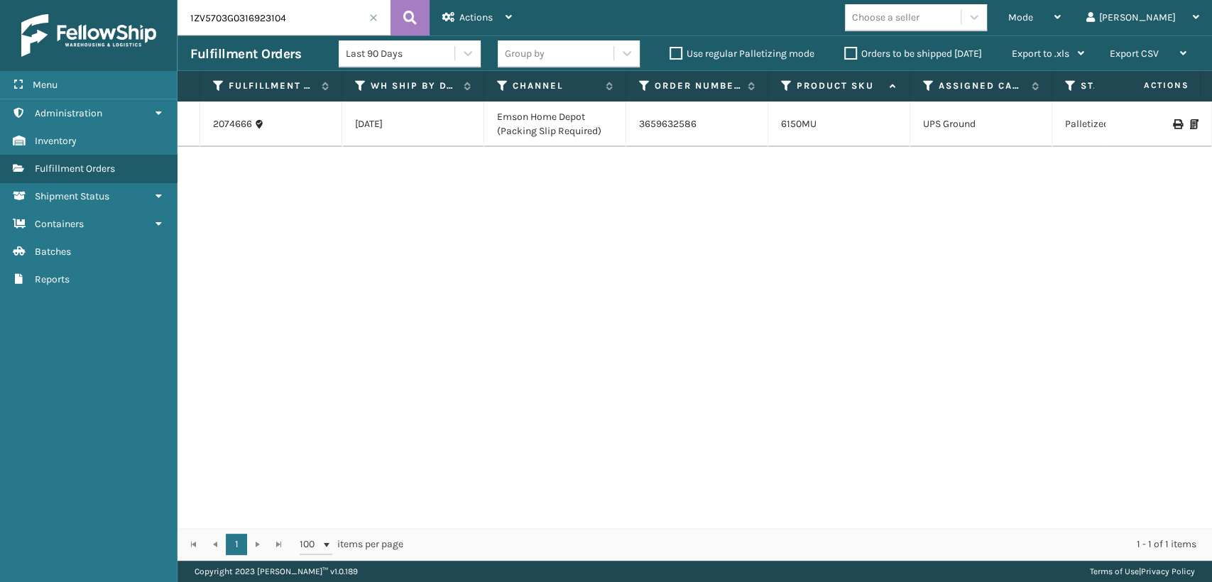
click at [377, 15] on span at bounding box center [373, 17] width 9 height 9
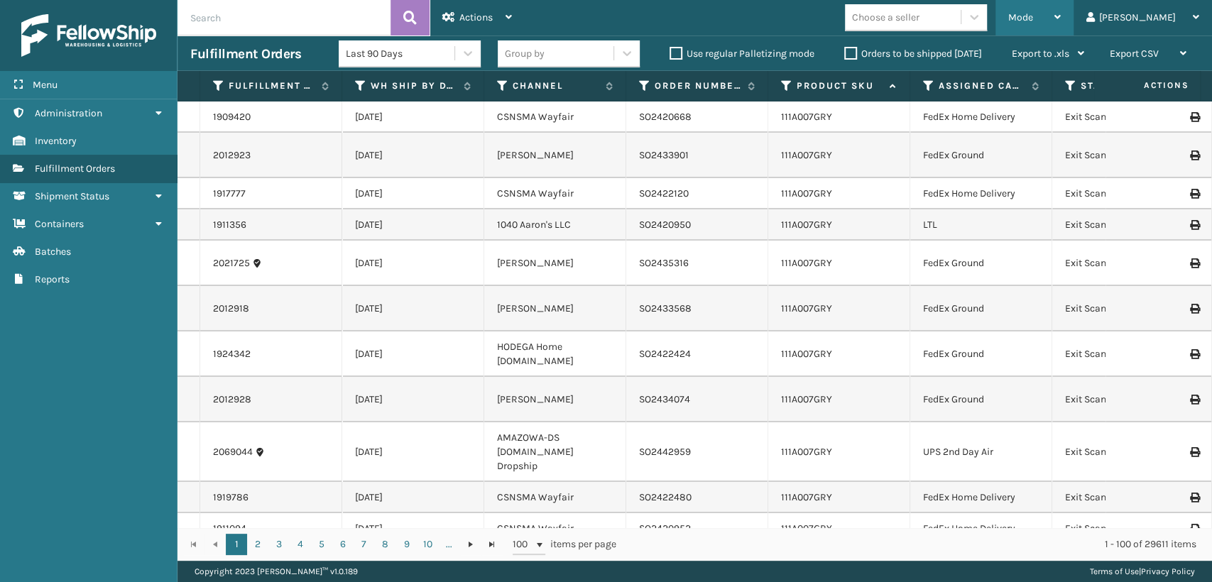
click at [1033, 17] on span "Mode" at bounding box center [1020, 17] width 25 height 12
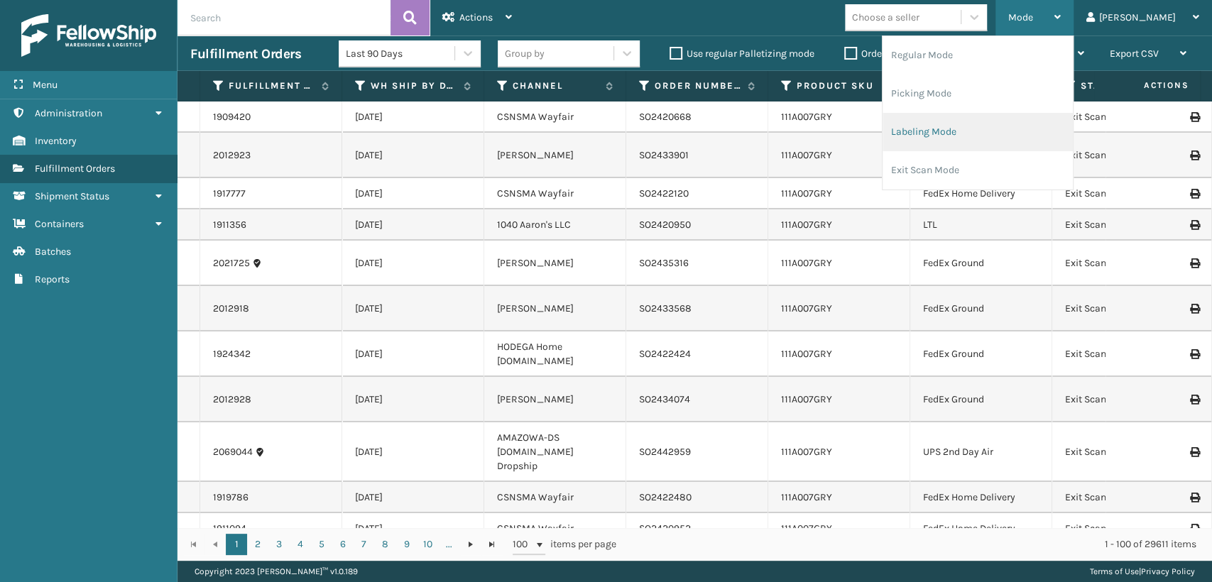
click at [965, 134] on li "Labeling Mode" at bounding box center [977, 132] width 190 height 38
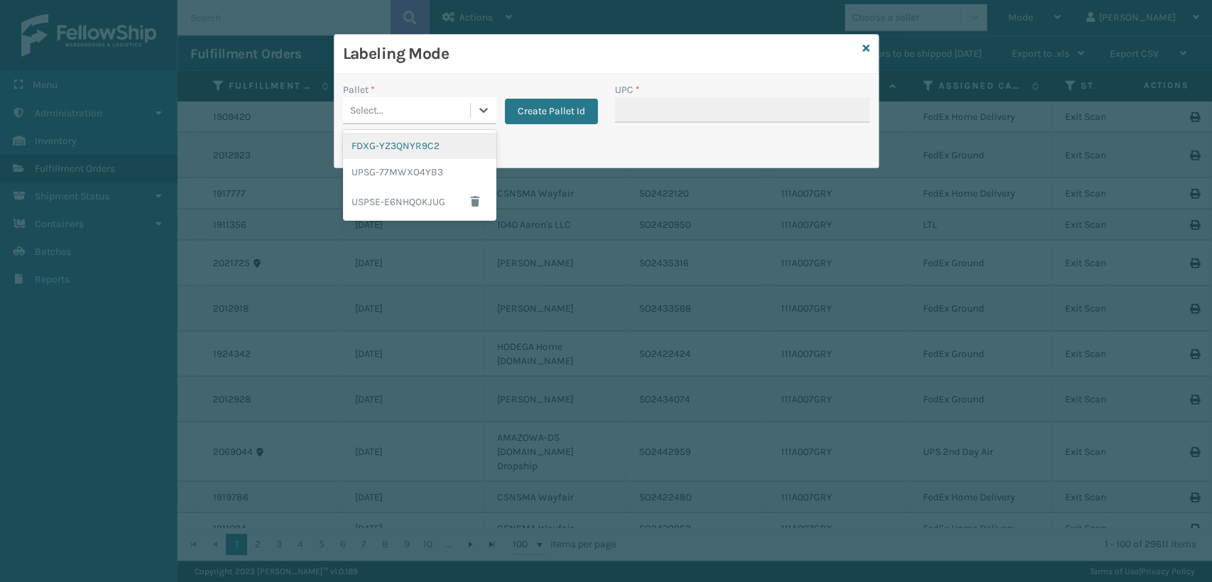
click at [434, 106] on div "Select..." at bounding box center [406, 110] width 127 height 23
drag, startPoint x: 402, startPoint y: 177, endPoint x: 568, endPoint y: 106, distance: 180.9
click at [441, 155] on div "FDXG-YZ3QNYR9C2 UPSG-77MWXO4YB3 USPSE-E6NHQOKJUG" at bounding box center [419, 175] width 153 height 91
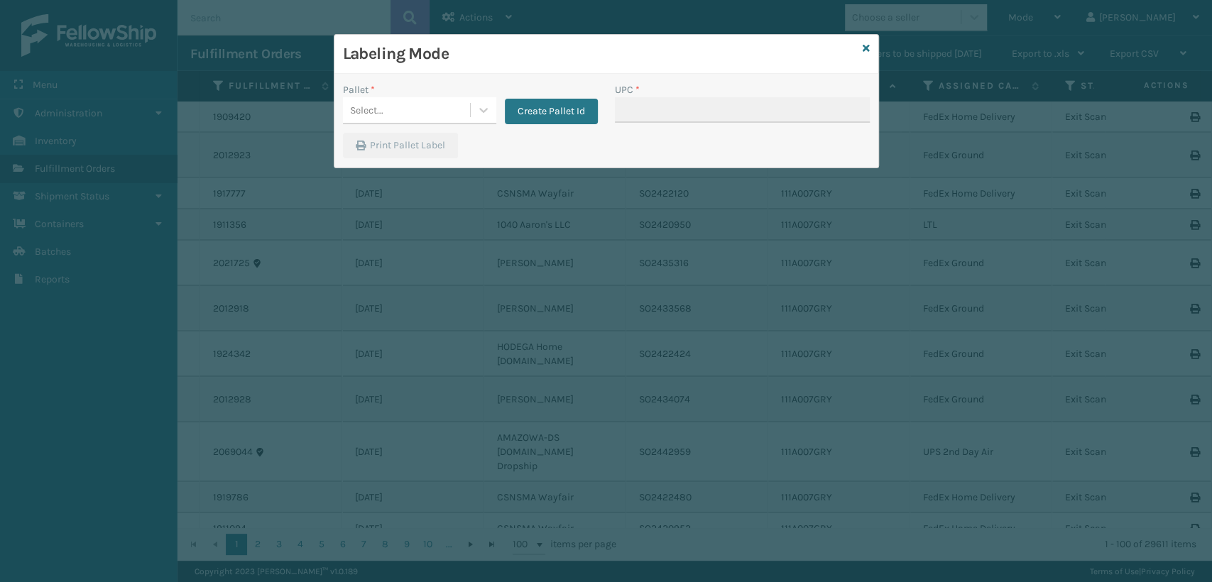
click at [389, 100] on div "Select..." at bounding box center [406, 110] width 127 height 23
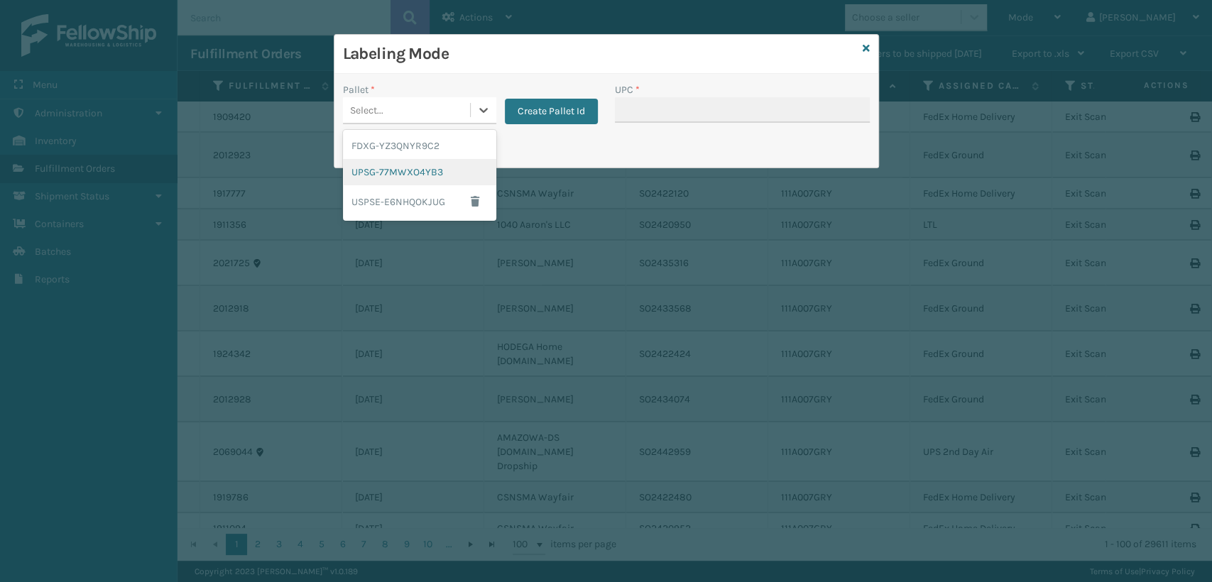
click at [372, 172] on div "UPSG-77MWXO4YB3" at bounding box center [419, 172] width 153 height 26
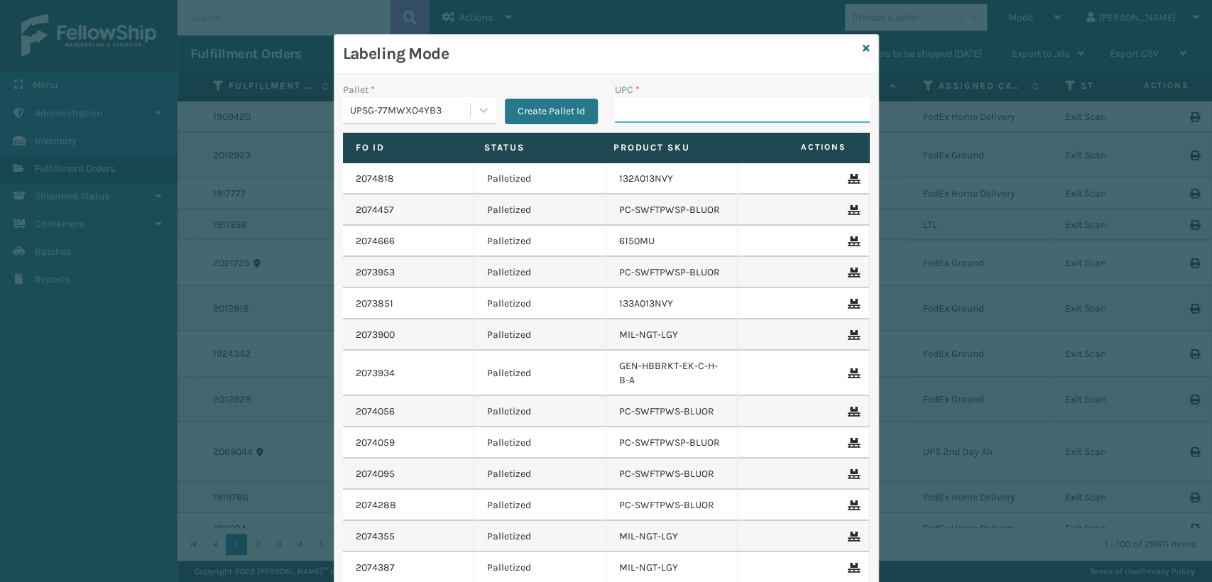
click at [632, 113] on input "UPC *" at bounding box center [742, 110] width 255 height 26
type input "1008031"
click at [862, 48] on icon at bounding box center [865, 48] width 7 height 10
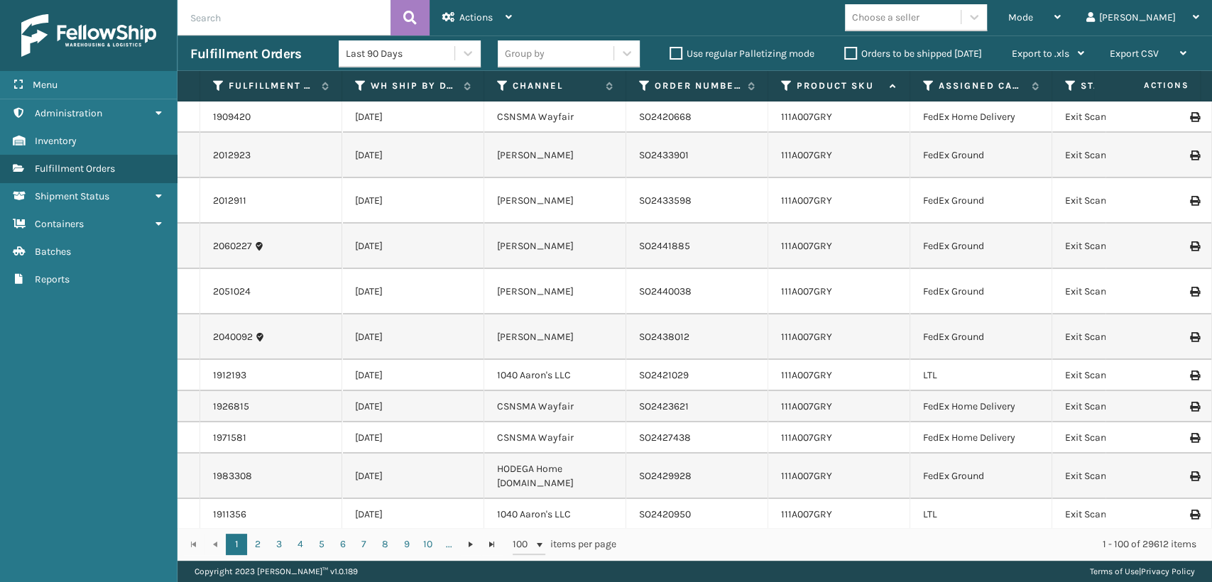
click at [855, 55] on label "Orders to be shipped [DATE]" at bounding box center [913, 54] width 138 height 12
click at [845, 55] on input "Orders to be shipped [DATE]" at bounding box center [844, 49] width 1 height 9
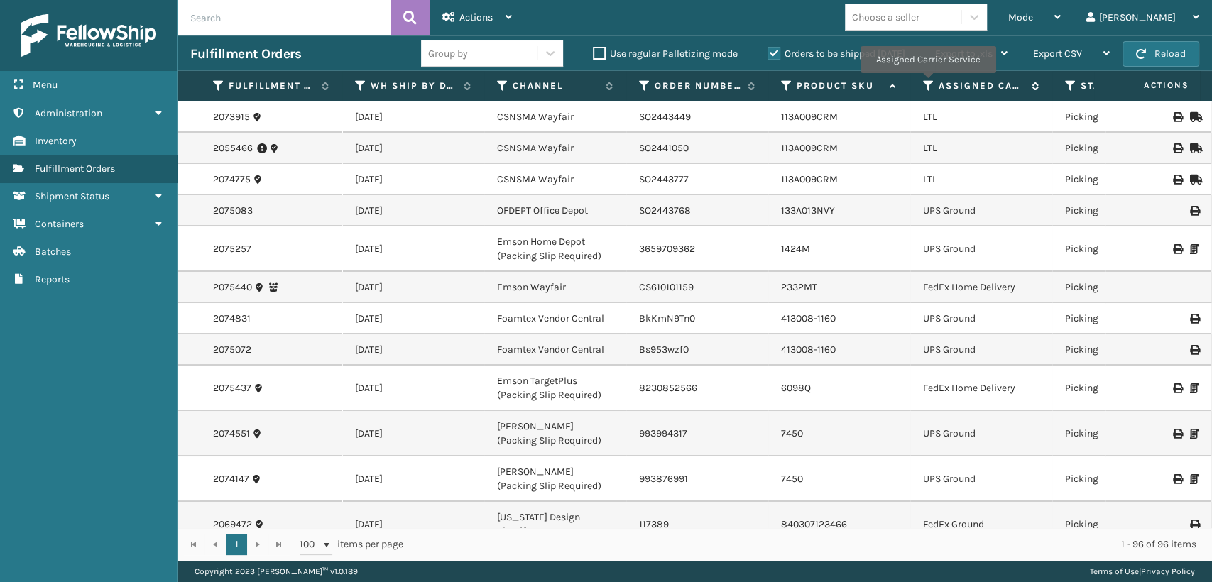
click at [927, 82] on icon at bounding box center [928, 85] width 11 height 13
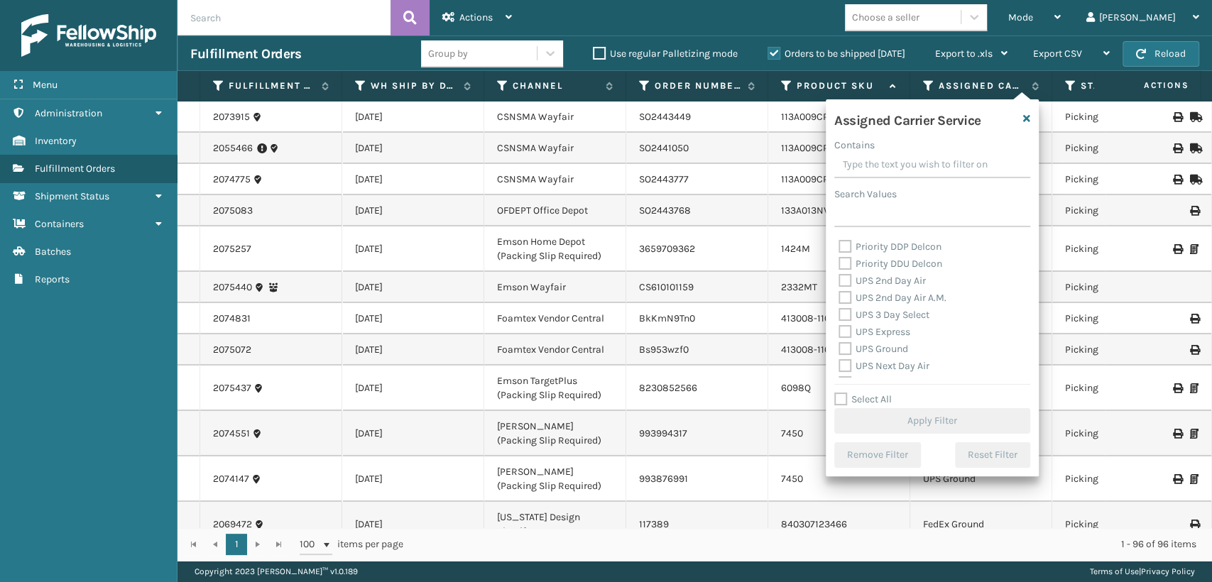
scroll to position [236, 0]
click at [848, 279] on label "UPS 2nd Day Air" at bounding box center [881, 280] width 87 height 12
click at [839, 279] on input "UPS 2nd Day Air" at bounding box center [838, 276] width 1 height 9
checkbox input "true"
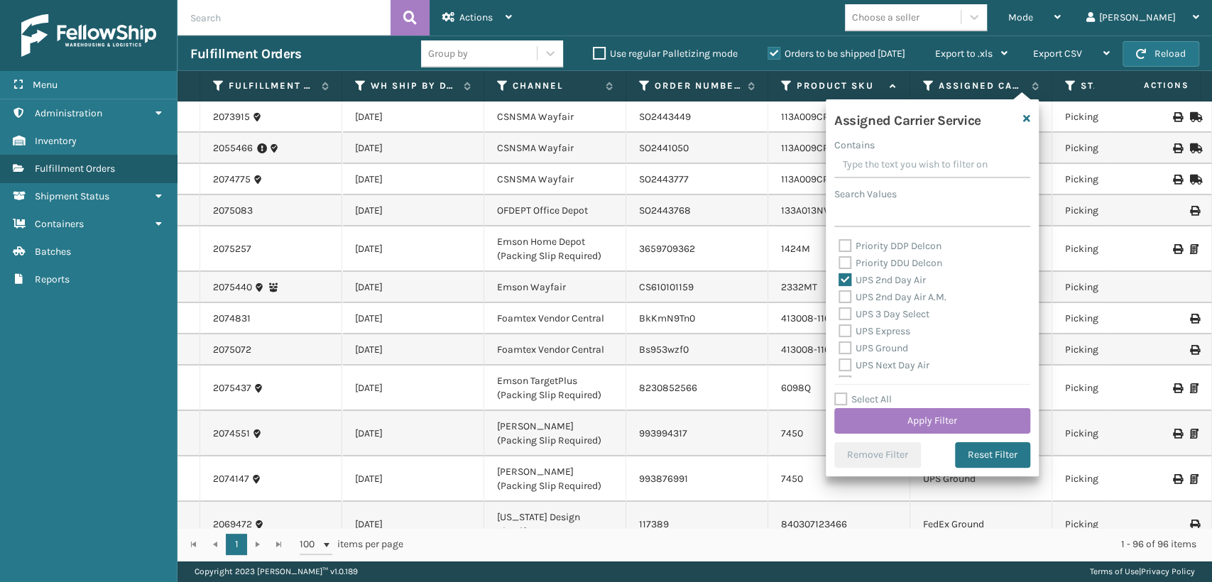
click at [842, 270] on div "Priority DDU Delcon" at bounding box center [931, 263] width 187 height 17
click at [846, 268] on label "Priority DDU Delcon" at bounding box center [890, 263] width 104 height 12
click at [839, 264] on input "Priority DDU Delcon" at bounding box center [838, 259] width 1 height 9
checkbox input "true"
click at [849, 248] on label "Priority DDP Delcon" at bounding box center [889, 246] width 103 height 12
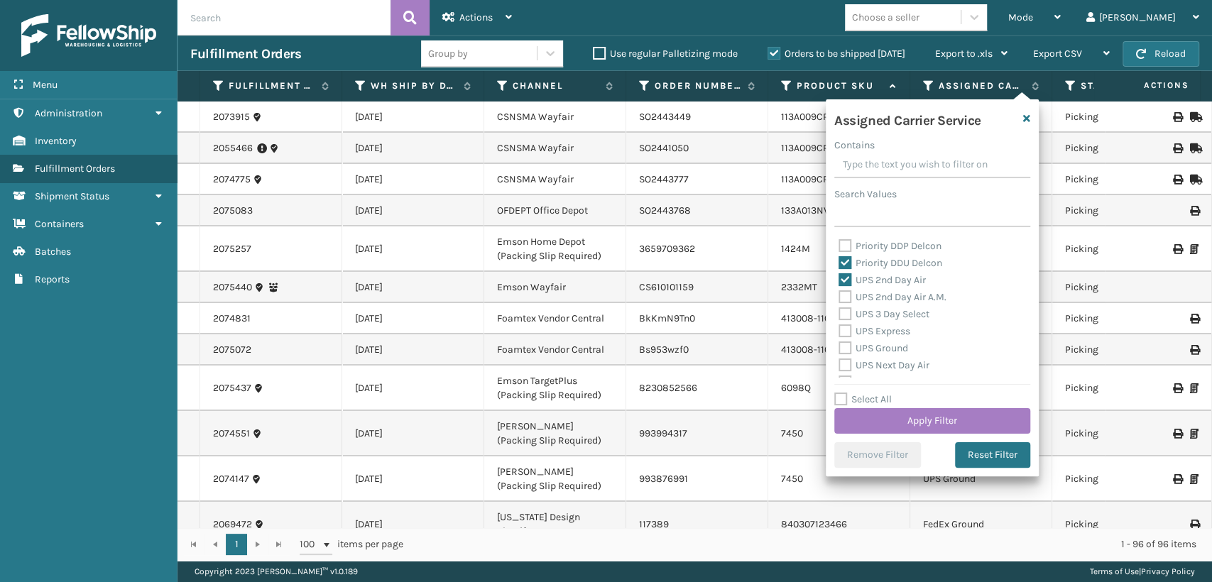
click at [839, 247] on input "Priority DDP Delcon" at bounding box center [838, 242] width 1 height 9
checkbox input "true"
click at [846, 295] on label "UPS 2nd Day Air A.M." at bounding box center [892, 297] width 108 height 12
click at [839, 295] on input "UPS 2nd Day Air A.M." at bounding box center [838, 293] width 1 height 9
checkbox input "true"
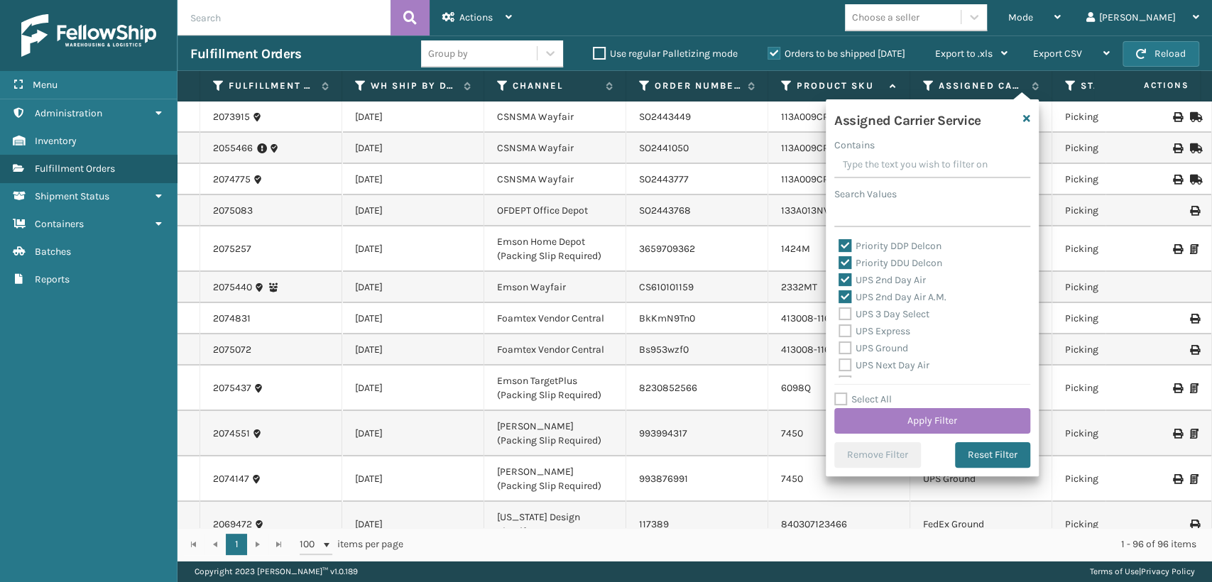
click at [842, 319] on label "UPS 3 Day Select" at bounding box center [883, 314] width 91 height 12
click at [839, 315] on input "UPS 3 Day Select" at bounding box center [838, 310] width 1 height 9
checkbox input "true"
click at [844, 334] on label "UPS Express" at bounding box center [874, 331] width 72 height 12
click at [839, 332] on input "UPS Express" at bounding box center [838, 327] width 1 height 9
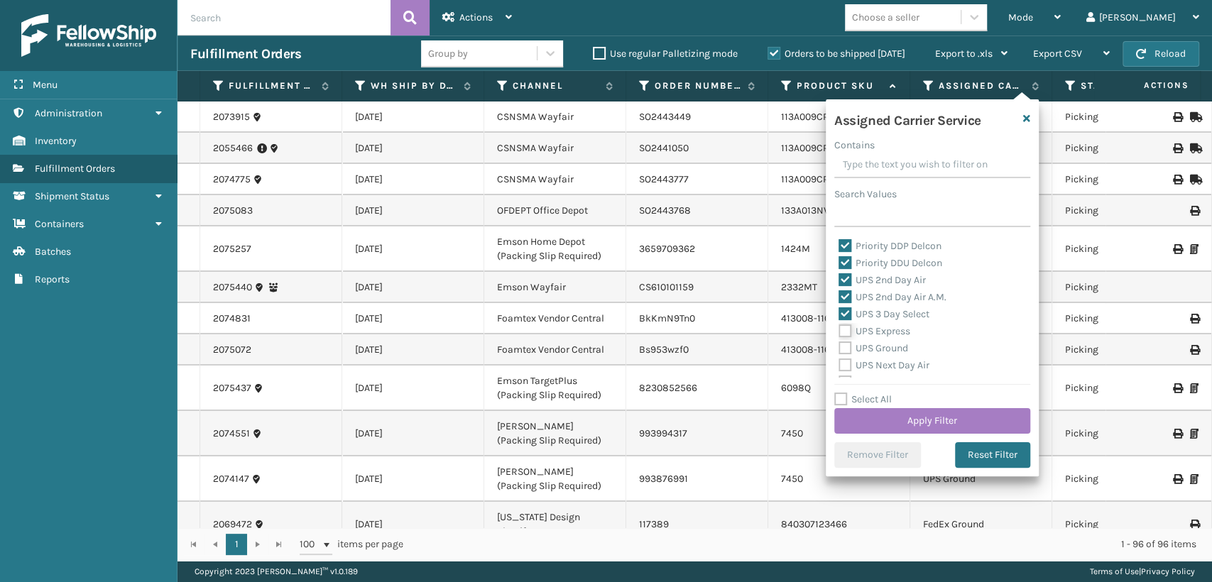
checkbox input "true"
click at [844, 350] on label "UPS Ground" at bounding box center [873, 348] width 70 height 12
click at [839, 349] on input "UPS Ground" at bounding box center [838, 344] width 1 height 9
checkbox input "true"
click at [844, 365] on label "UPS Next Day Air" at bounding box center [883, 365] width 91 height 12
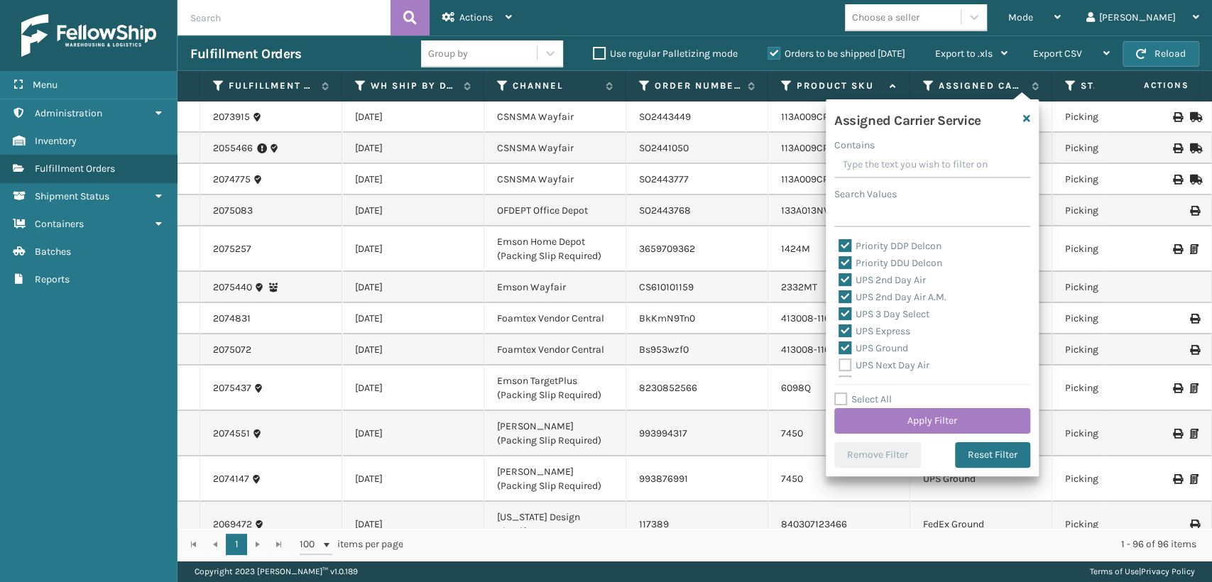
click at [839, 365] on input "UPS Next Day Air" at bounding box center [838, 361] width 1 height 9
checkbox input "true"
click at [847, 307] on label "UPS Next Day Air Early" at bounding box center [896, 303] width 116 height 12
click at [839, 304] on input "UPS Next Day Air Early" at bounding box center [838, 299] width 1 height 9
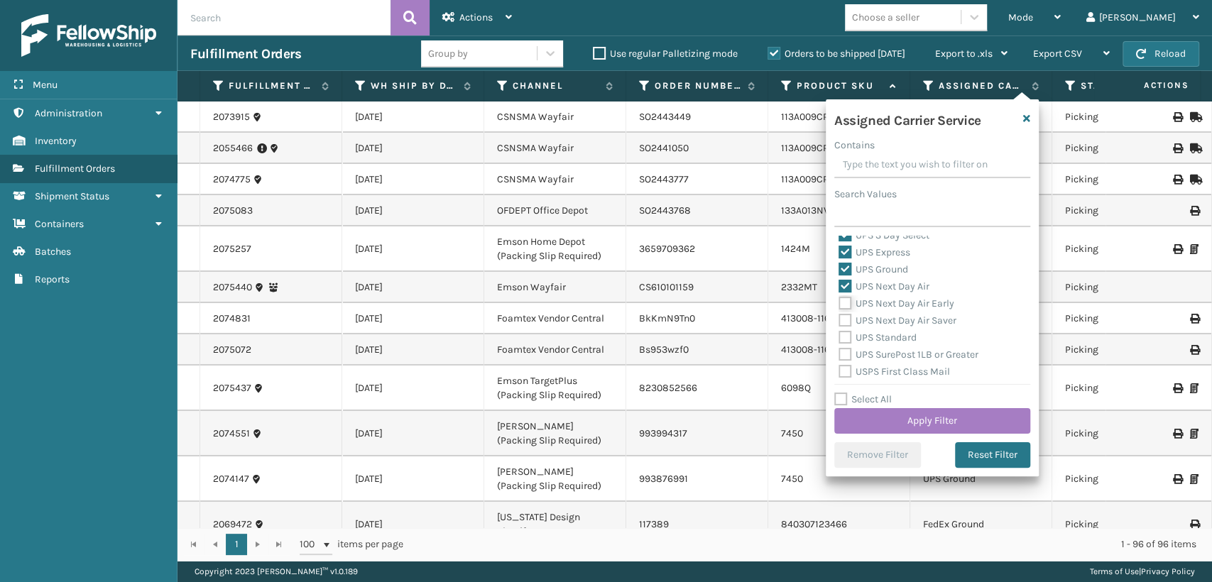
checkbox input "true"
click at [846, 321] on label "UPS Next Day Air Saver" at bounding box center [897, 320] width 118 height 12
click at [839, 321] on input "UPS Next Day Air Saver" at bounding box center [838, 316] width 1 height 9
checkbox input "true"
click at [846, 339] on label "UPS Standard" at bounding box center [877, 337] width 78 height 12
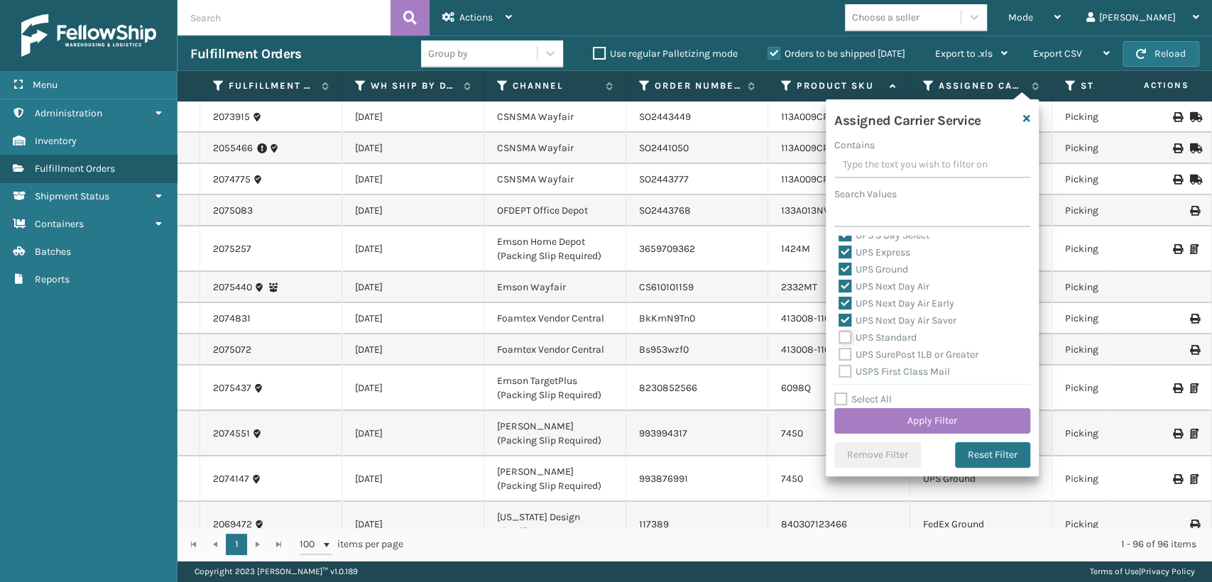
click at [839, 339] on input "UPS Standard" at bounding box center [838, 333] width 1 height 9
checkbox input "true"
click at [845, 354] on label "UPS SurePost 1LB or Greater" at bounding box center [908, 354] width 140 height 12
click at [839, 354] on input "UPS SurePost 1LB or Greater" at bounding box center [838, 350] width 1 height 9
checkbox input "true"
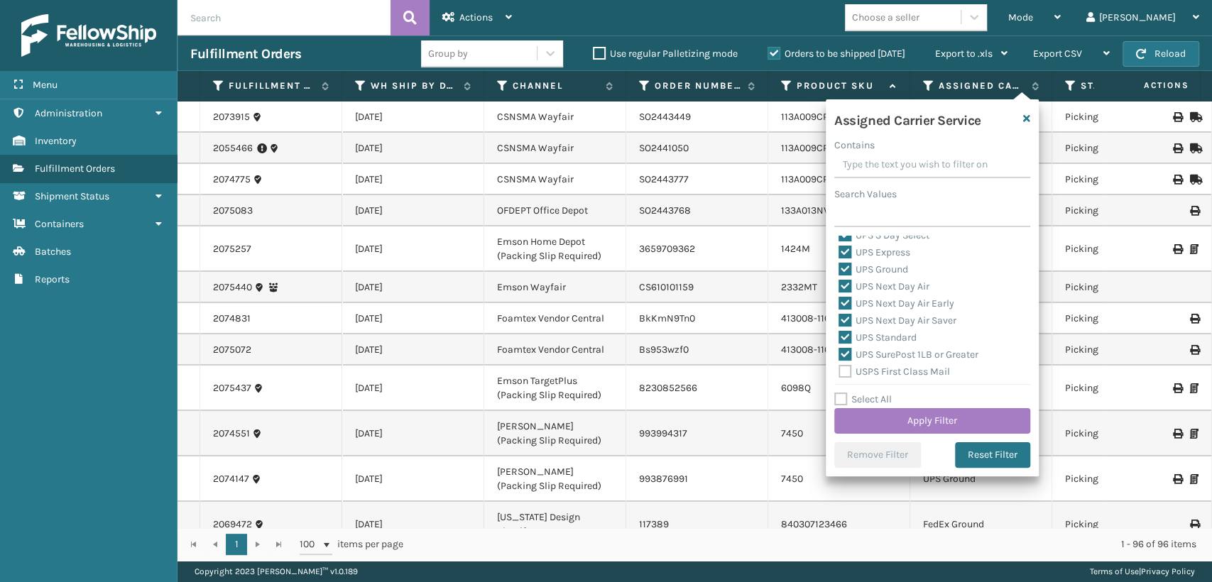
click at [848, 368] on label "USPS First Class Mail" at bounding box center [893, 372] width 111 height 12
click at [839, 368] on input "USPS First Class Mail" at bounding box center [838, 367] width 1 height 9
checkbox input "true"
drag, startPoint x: 839, startPoint y: 268, endPoint x: 840, endPoint y: 277, distance: 9.3
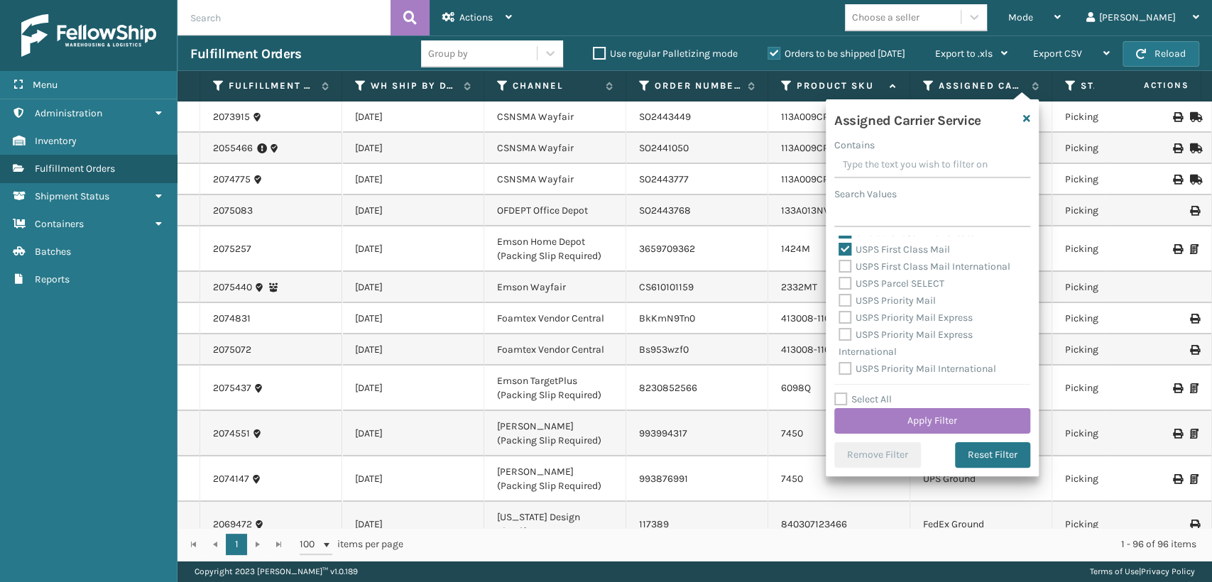
click at [840, 268] on label "USPS First Class Mail International" at bounding box center [924, 266] width 172 height 12
click at [839, 268] on input "USPS First Class Mail International" at bounding box center [838, 262] width 1 height 9
checkbox input "true"
click at [841, 290] on div "USPS Parcel SELECT" at bounding box center [931, 283] width 187 height 17
click at [841, 289] on label "USPS Parcel SELECT" at bounding box center [891, 284] width 106 height 12
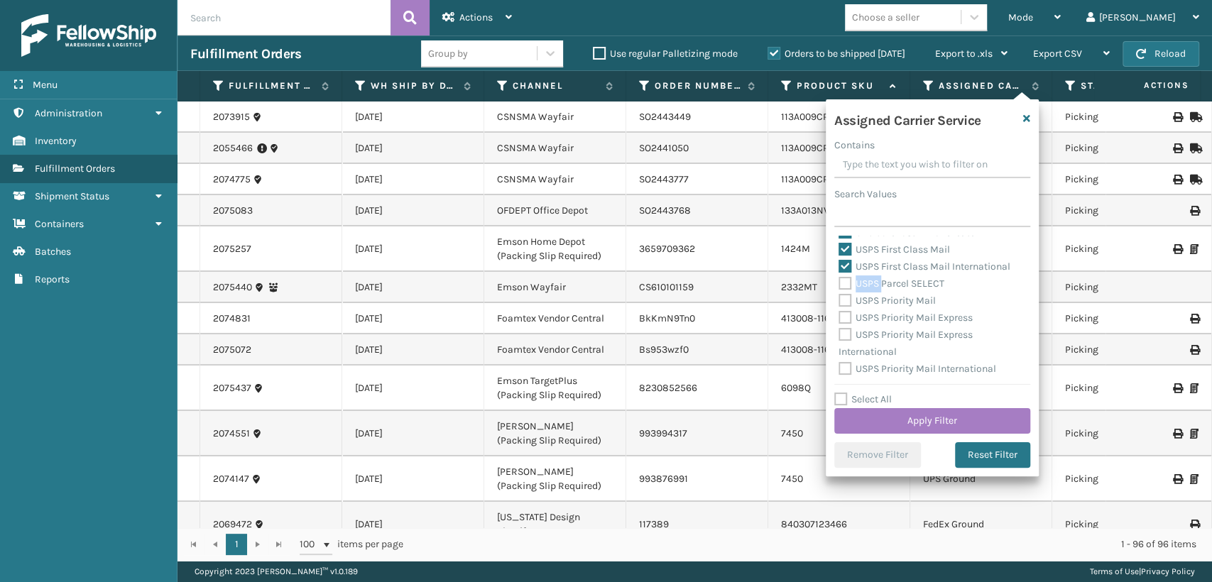
click at [839, 285] on input "USPS Parcel SELECT" at bounding box center [838, 279] width 1 height 9
checkbox input "true"
click at [841, 302] on label "USPS Priority Mail" at bounding box center [886, 301] width 97 height 12
click at [839, 302] on input "USPS Priority Mail" at bounding box center [838, 296] width 1 height 9
checkbox input "true"
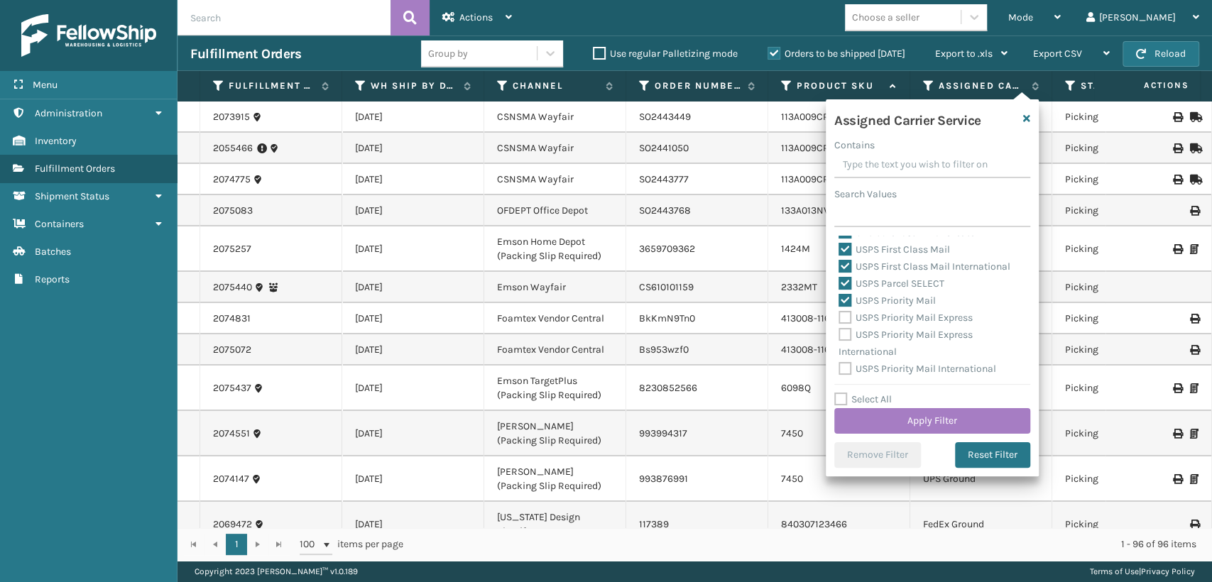
click at [841, 322] on label "USPS Priority Mail Express" at bounding box center [905, 318] width 134 height 12
click at [839, 319] on input "USPS Priority Mail Express" at bounding box center [838, 313] width 1 height 9
checkbox input "true"
click at [845, 335] on label "USPS Priority Mail Express International" at bounding box center [905, 343] width 134 height 29
click at [839, 335] on input "USPS Priority Mail Express International" at bounding box center [838, 330] width 1 height 9
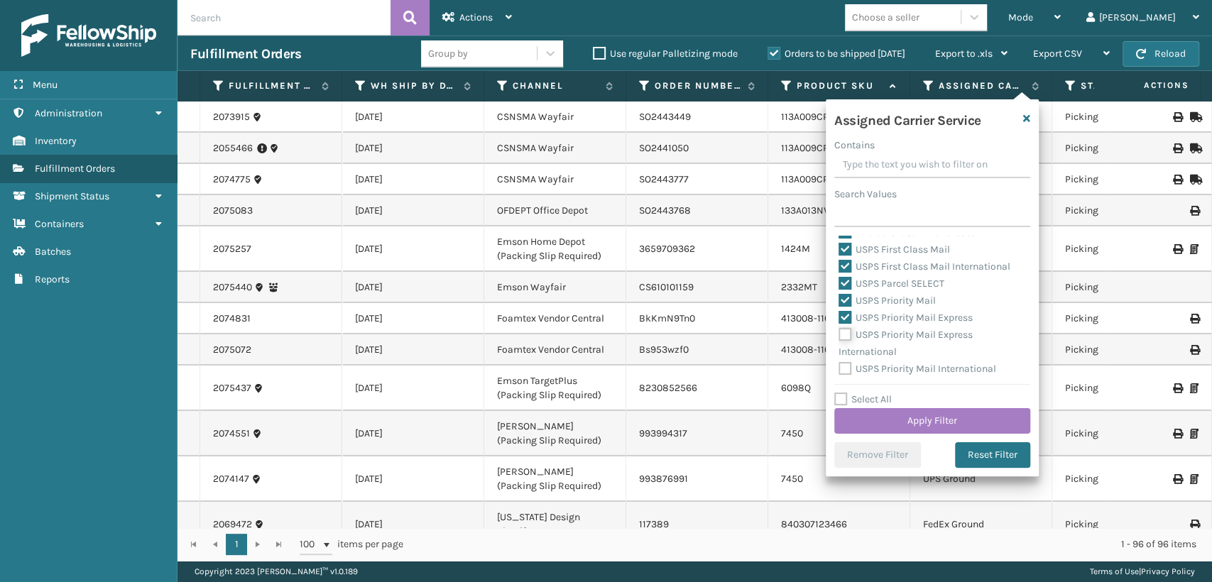
checkbox input "true"
click at [845, 365] on label "USPS Priority Mail International" at bounding box center [917, 369] width 158 height 12
click at [839, 365] on input "USPS Priority Mail International" at bounding box center [838, 365] width 1 height 9
checkbox input "true"
click at [907, 426] on button "Apply Filter" at bounding box center [932, 421] width 196 height 26
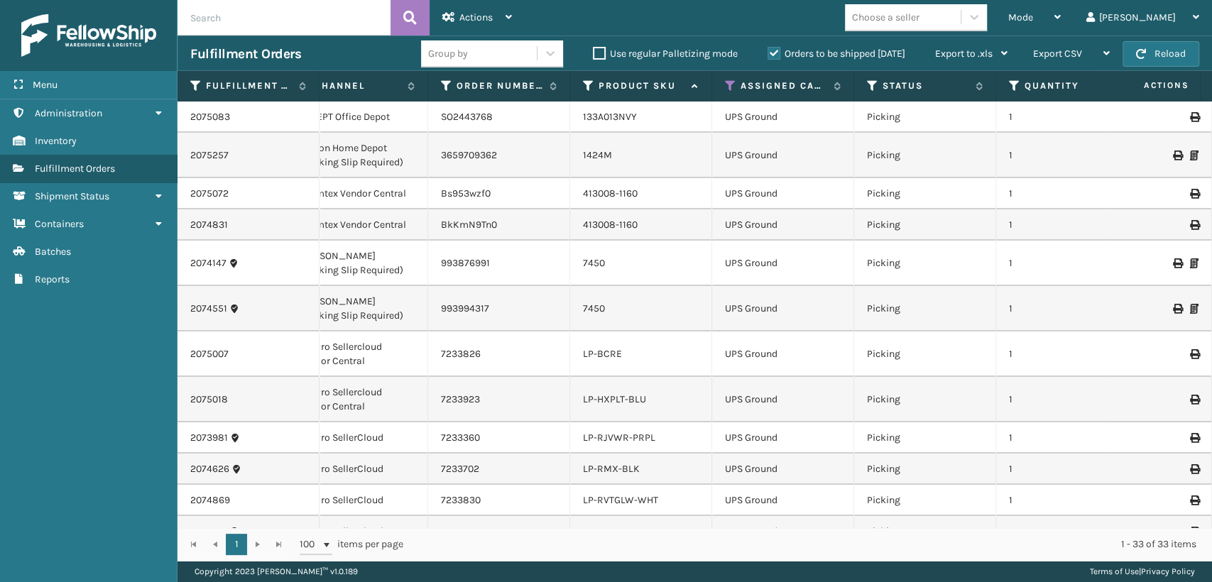
scroll to position [0, 0]
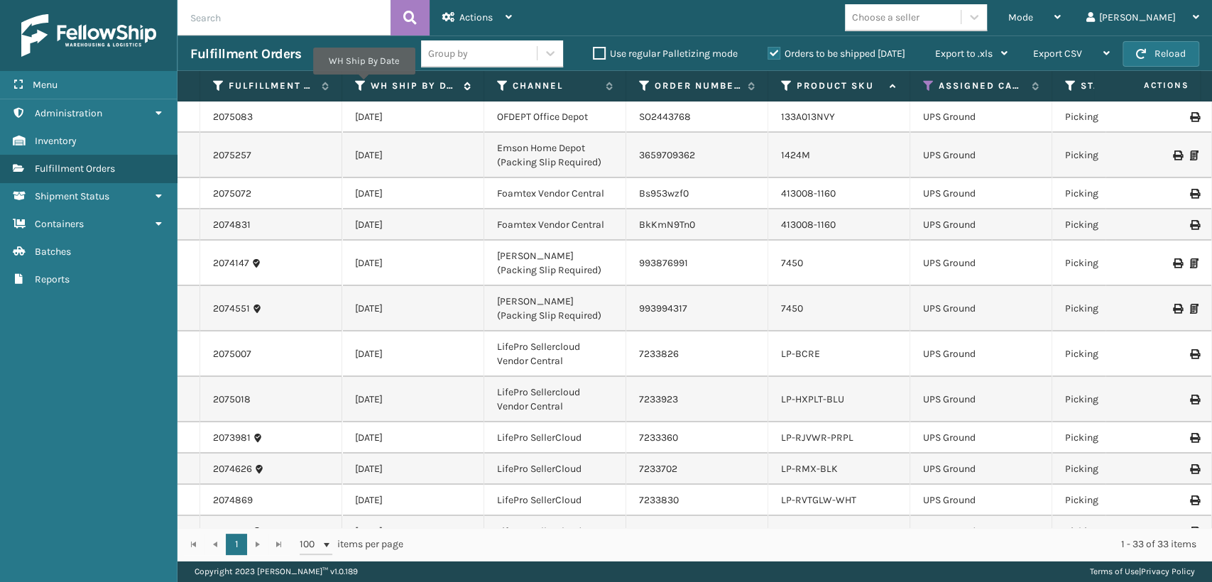
click at [363, 84] on icon at bounding box center [360, 85] width 11 height 13
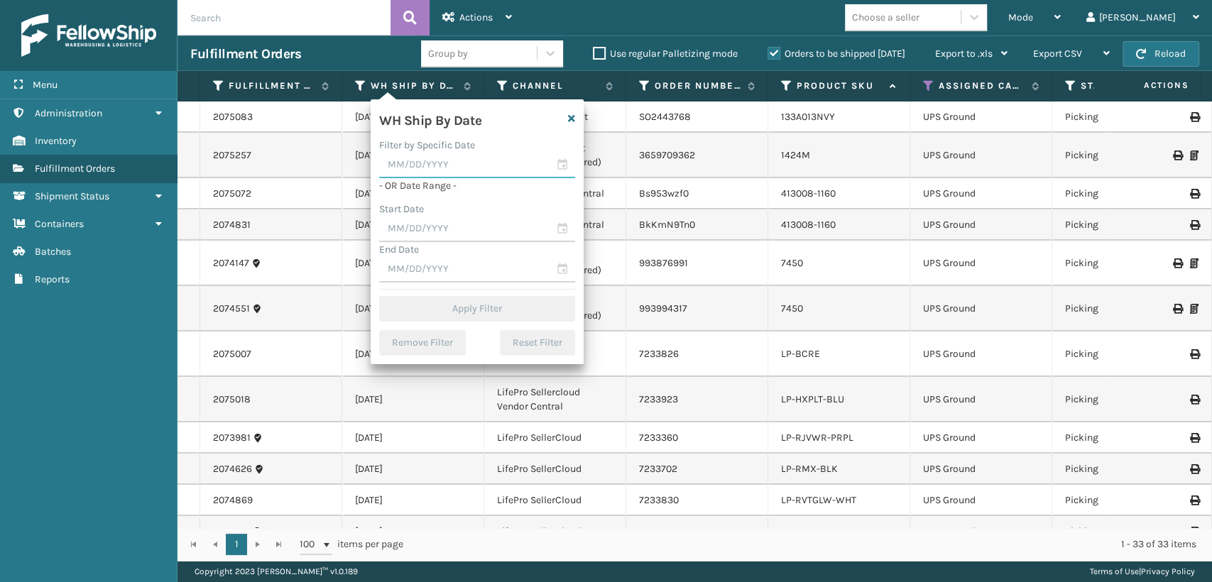
click at [562, 160] on input "text" at bounding box center [477, 166] width 196 height 26
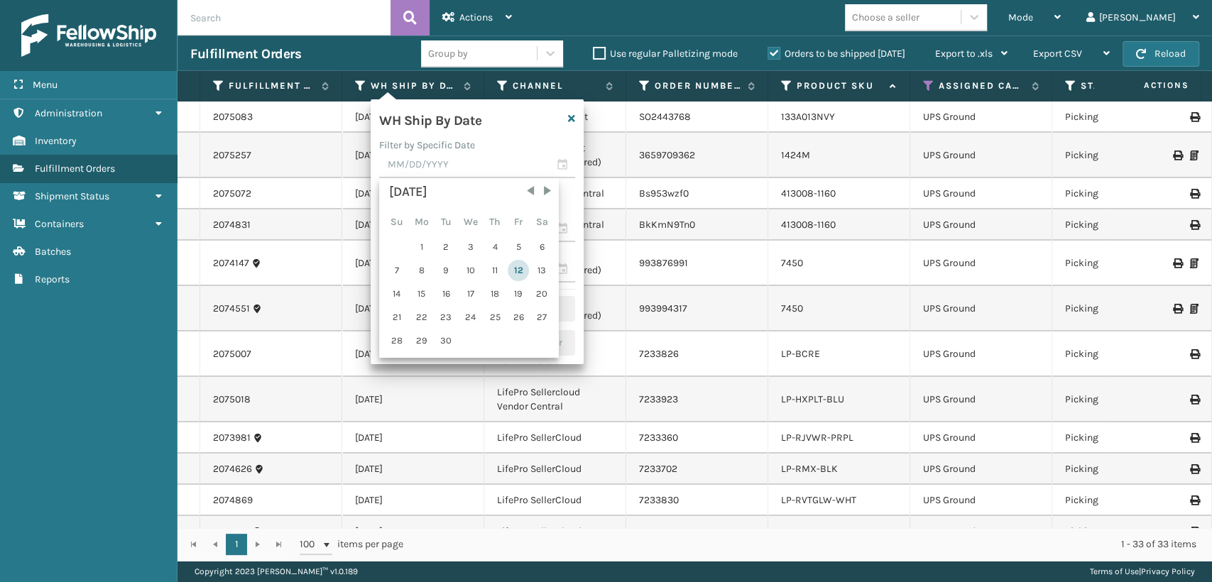
click at [517, 269] on div "12" at bounding box center [517, 270] width 21 height 21
type input "[DATE]"
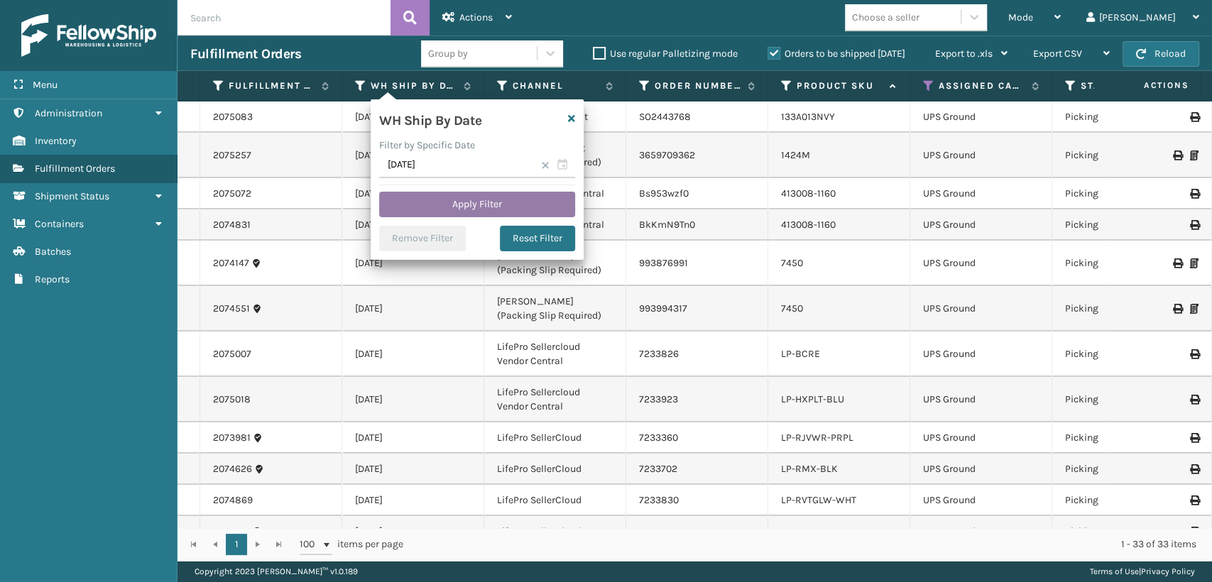
click at [504, 194] on button "Apply Filter" at bounding box center [477, 205] width 196 height 26
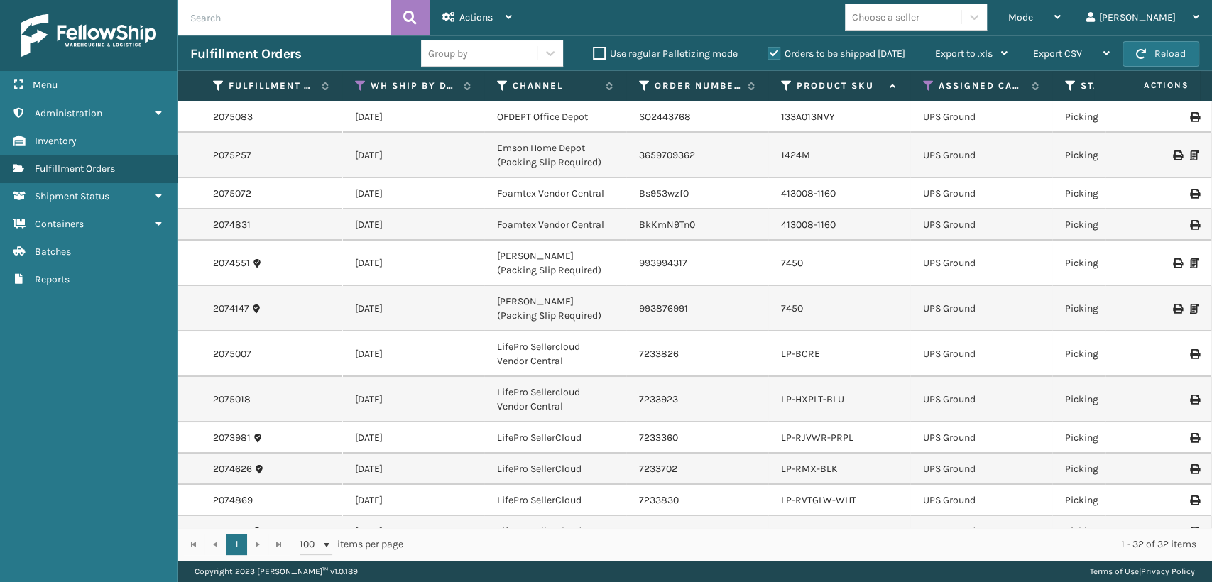
click at [771, 58] on label "Orders to be shipped [DATE]" at bounding box center [836, 54] width 138 height 12
click at [768, 55] on input "Orders to be shipped [DATE]" at bounding box center [767, 49] width 1 height 9
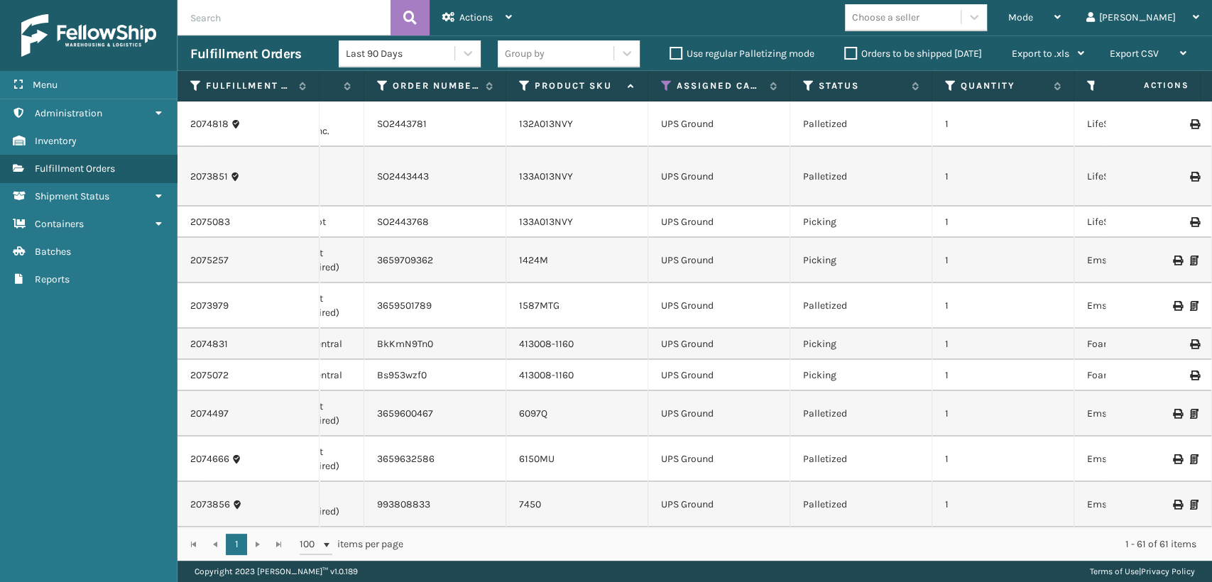
scroll to position [0, 268]
click at [796, 92] on th "Status" at bounding box center [855, 86] width 142 height 31
click at [797, 91] on icon at bounding box center [802, 85] width 11 height 13
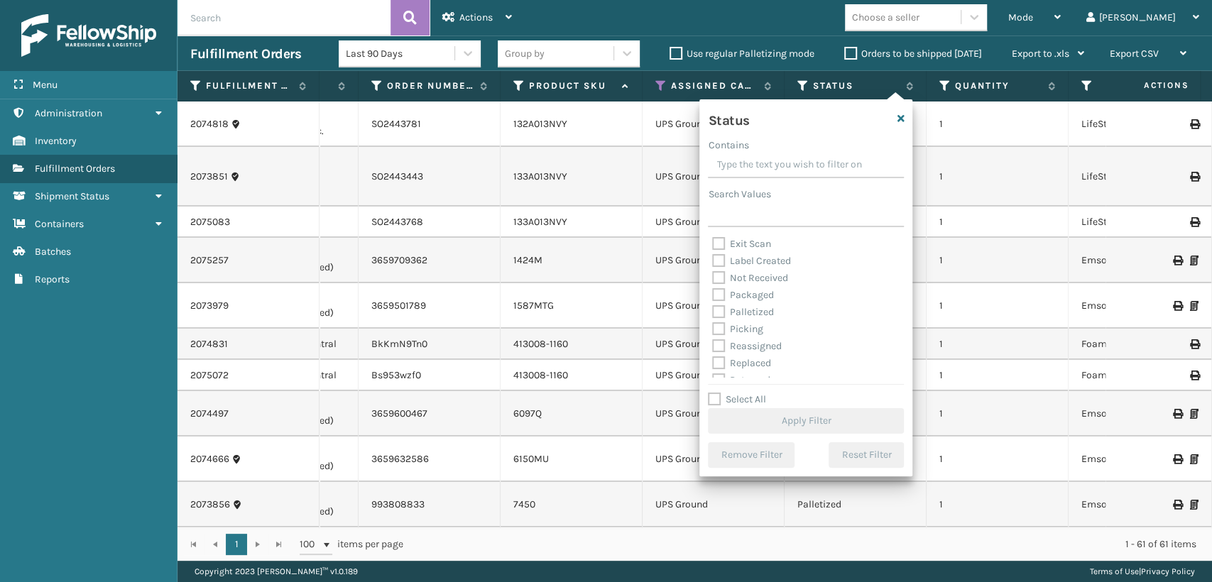
scroll to position [79, 0]
click at [719, 287] on label "Palletized" at bounding box center [742, 284] width 61 height 12
click at [713, 285] on input "Palletized" at bounding box center [712, 280] width 1 height 9
checkbox input "true"
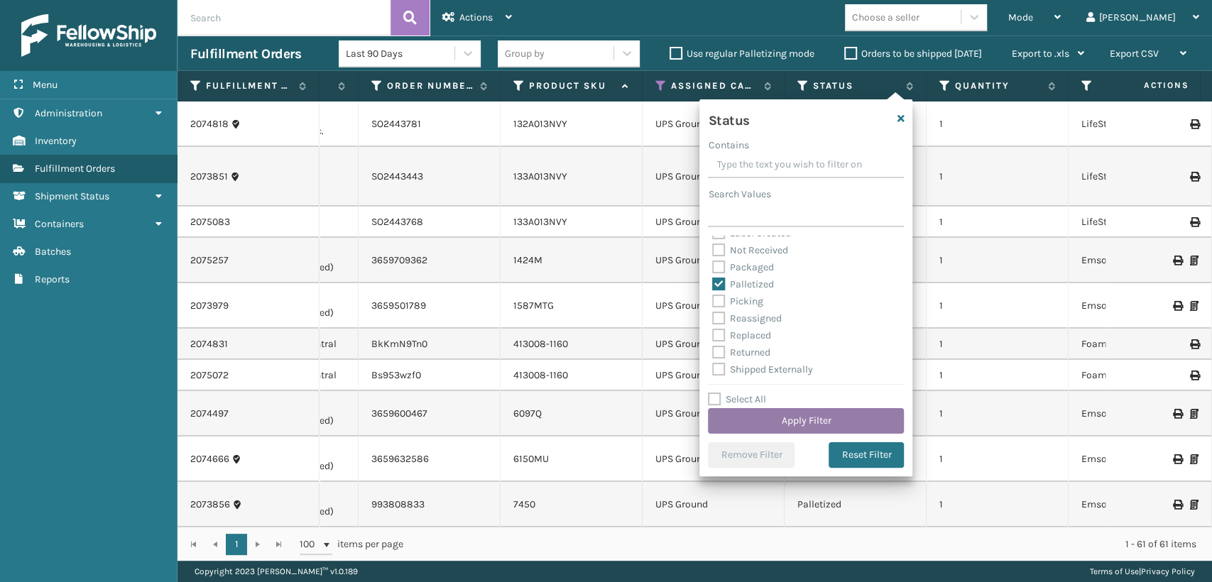
click at [798, 429] on button "Apply Filter" at bounding box center [806, 421] width 196 height 26
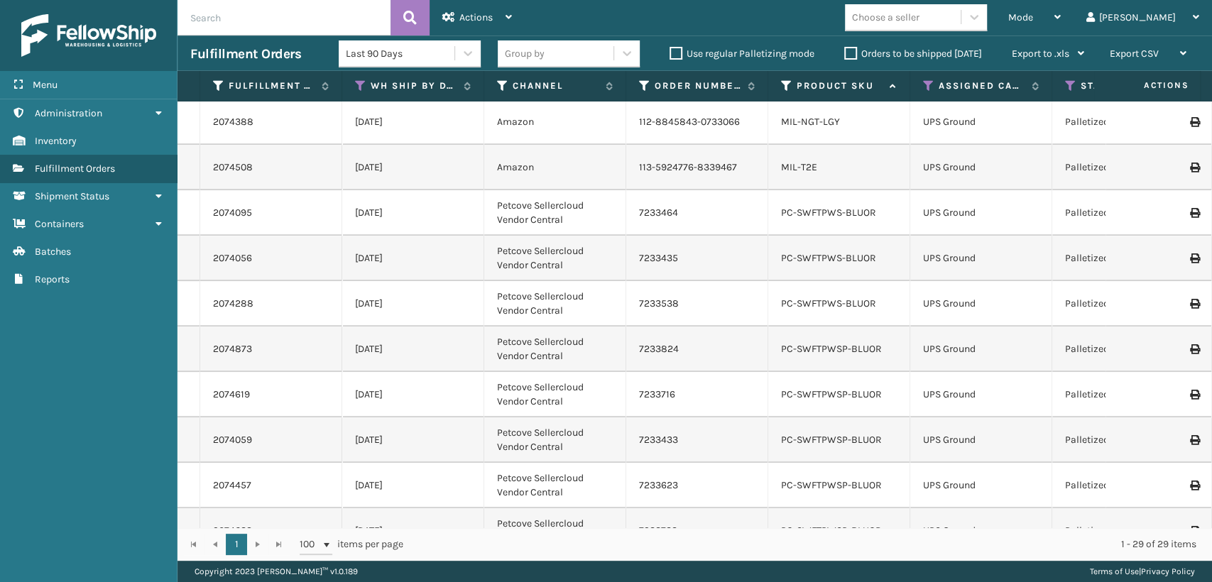
scroll to position [747, 0]
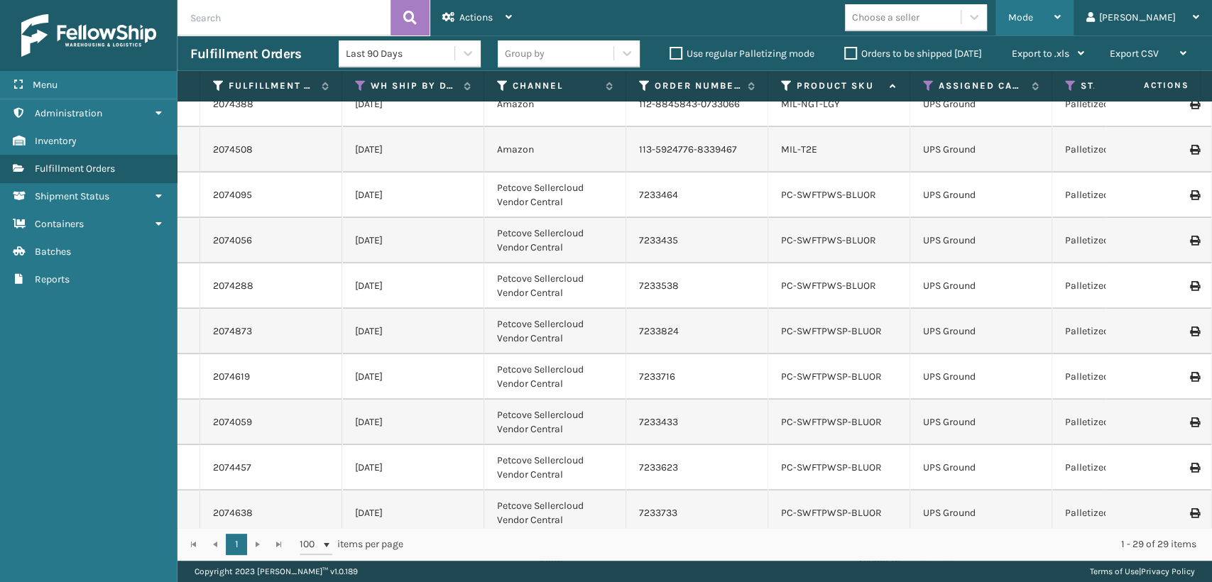
drag, startPoint x: 1075, startPoint y: 26, endPoint x: 1060, endPoint y: 38, distance: 18.6
click at [1060, 32] on div "Mode" at bounding box center [1034, 17] width 53 height 35
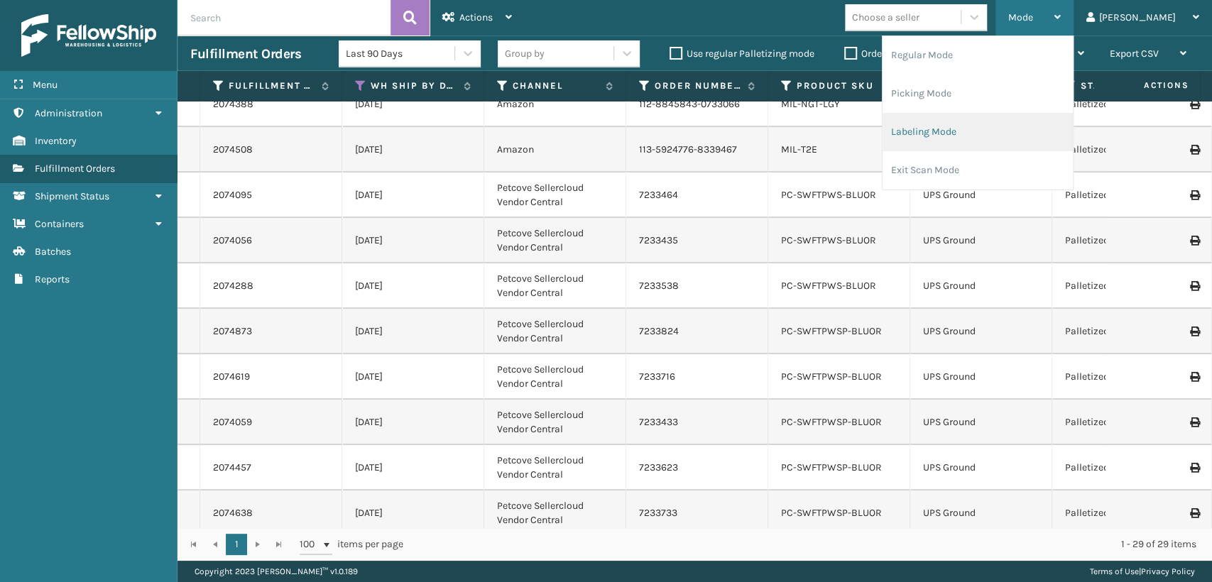
click at [967, 132] on li "Labeling Mode" at bounding box center [977, 132] width 190 height 38
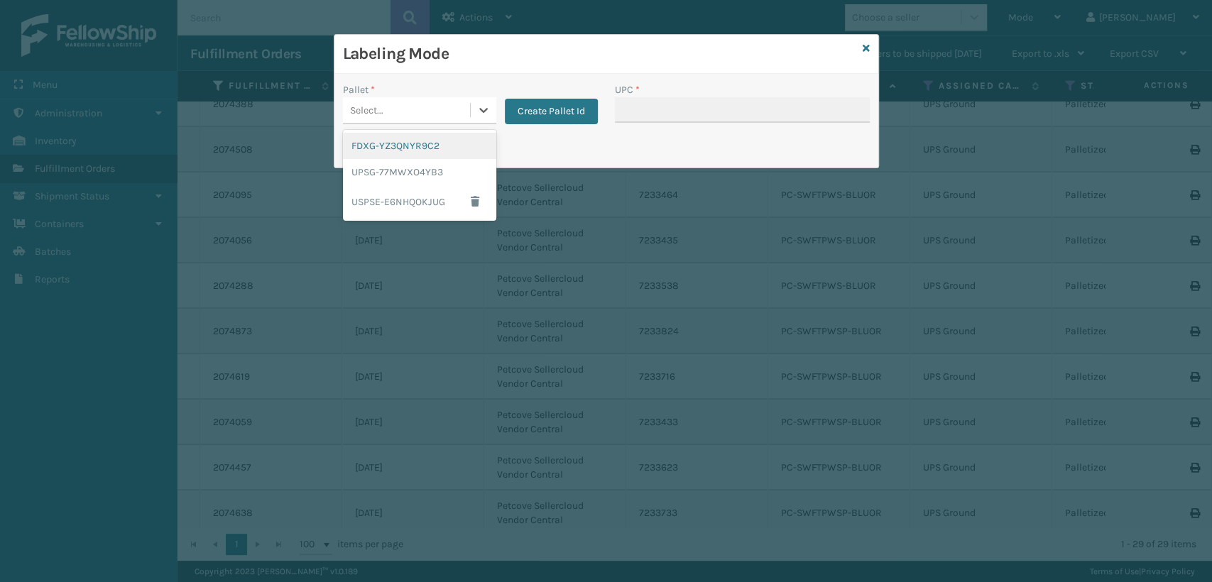
click at [443, 101] on div "Select..." at bounding box center [406, 110] width 127 height 23
click at [381, 168] on div "UPSG-77MWXO4YB3" at bounding box center [419, 172] width 153 height 26
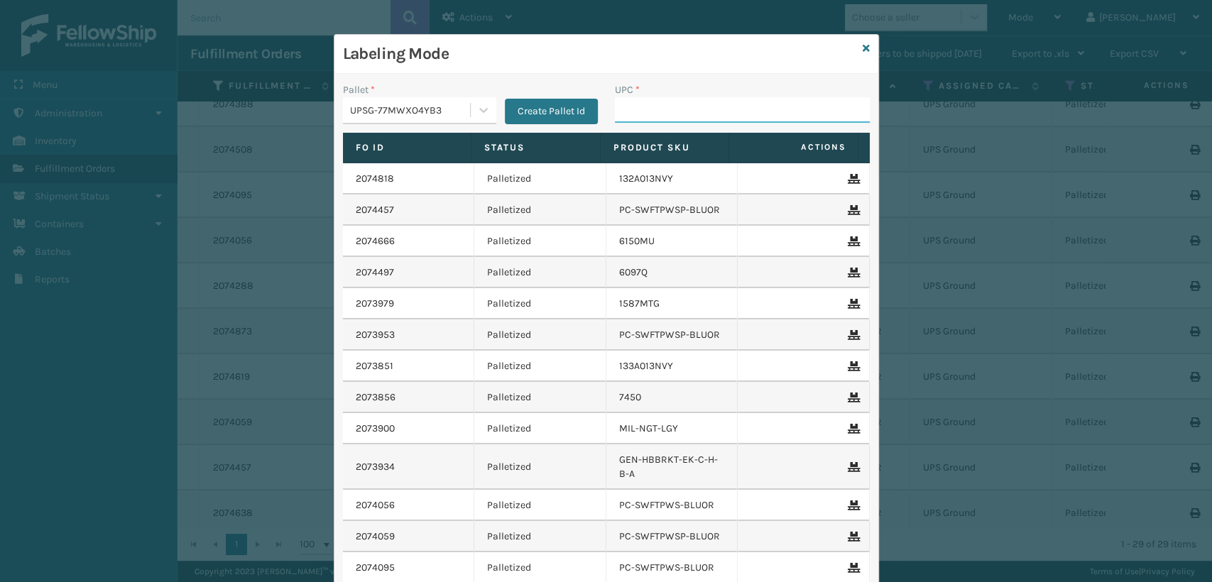
click at [649, 114] on input "UPC *" at bounding box center [742, 110] width 255 height 26
click at [862, 47] on icon at bounding box center [865, 48] width 7 height 10
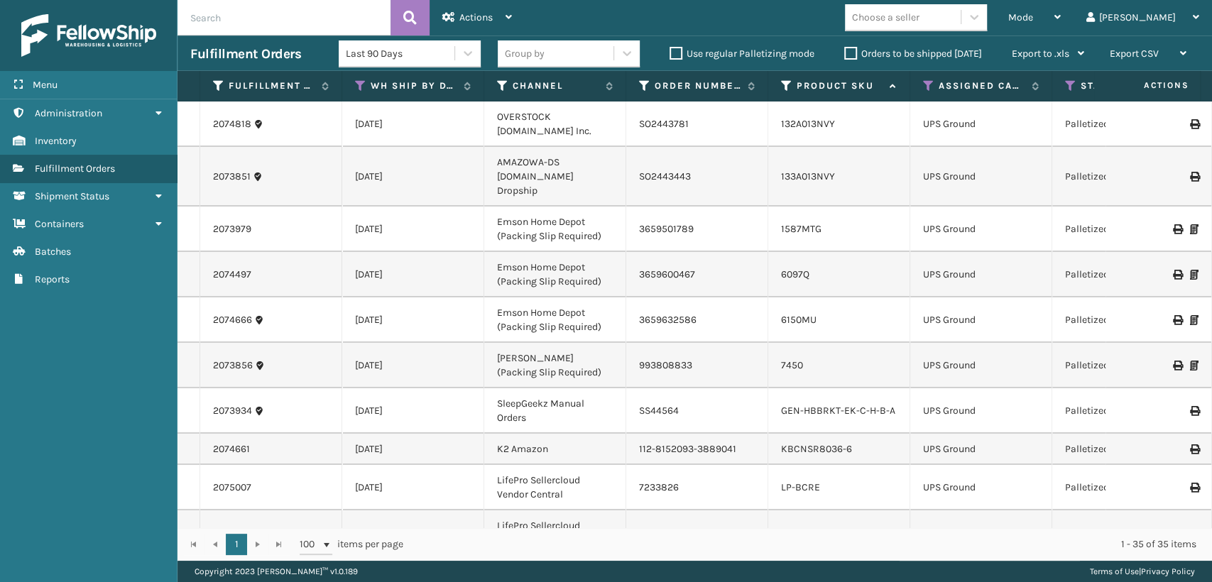
click at [921, 85] on th "Assigned Carrier Service" at bounding box center [981, 86] width 142 height 31
click at [1068, 85] on icon at bounding box center [1070, 85] width 11 height 13
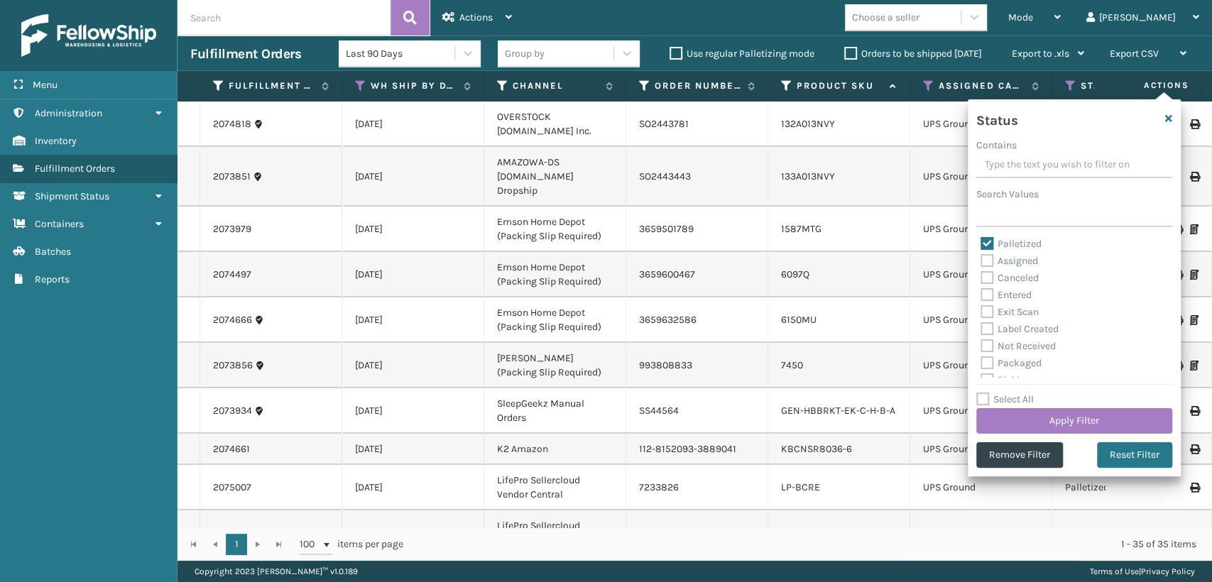
click at [977, 240] on div "Palletized Assigned Canceled Entered Exit Scan Label Created Not Received Packa…" at bounding box center [1074, 307] width 196 height 142
click at [987, 239] on label "Palletized" at bounding box center [1010, 244] width 61 height 12
click at [981, 239] on input "Palletized" at bounding box center [980, 240] width 1 height 9
checkbox input "false"
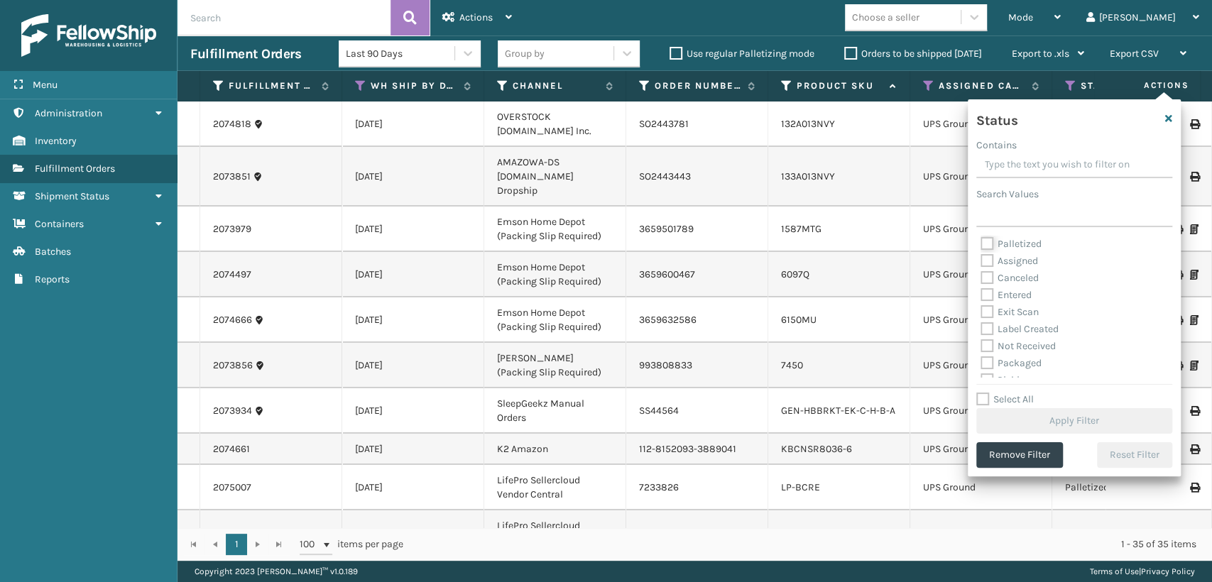
scroll to position [79, 0]
click at [989, 297] on label "Picking" at bounding box center [1005, 301] width 50 height 12
click at [981, 297] on input "Picking" at bounding box center [980, 297] width 1 height 9
checkbox input "true"
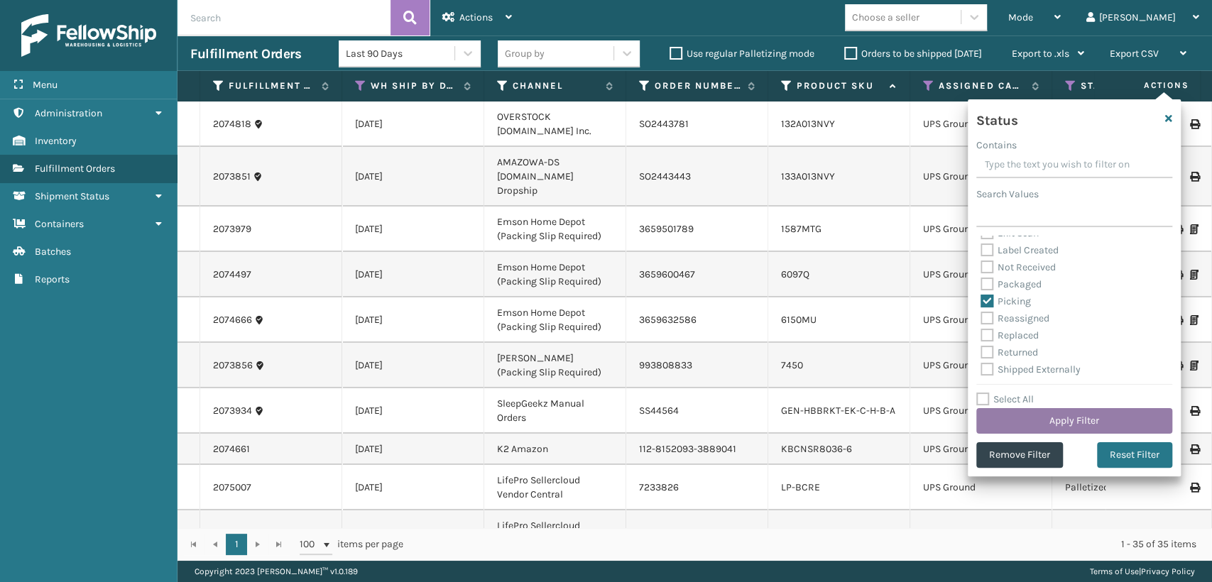
click at [1080, 418] on button "Apply Filter" at bounding box center [1074, 421] width 196 height 26
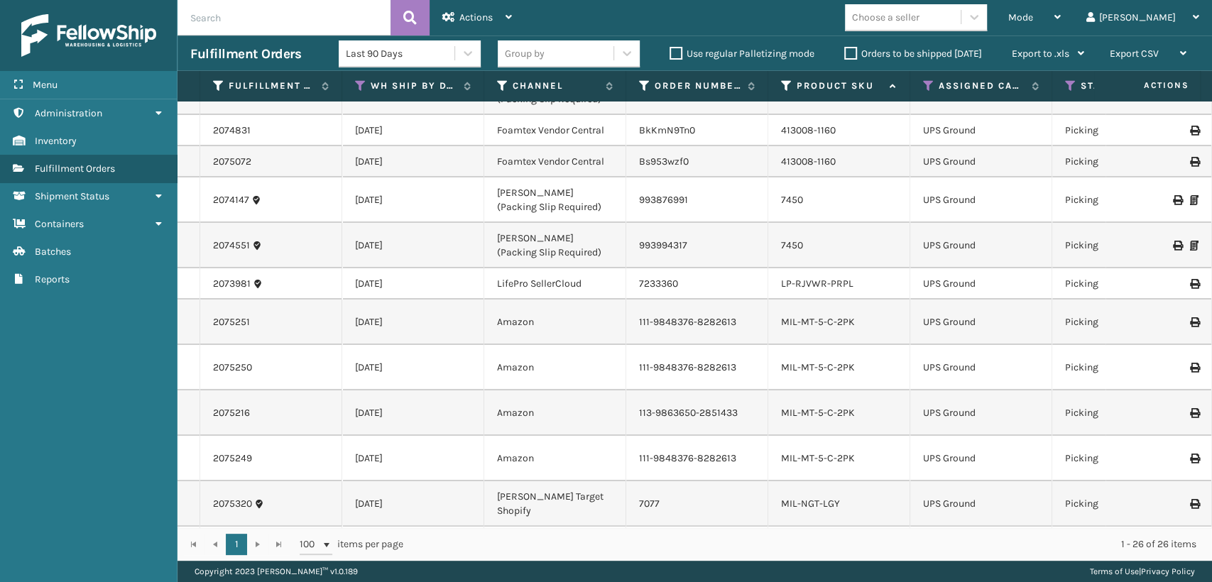
scroll to position [0, 0]
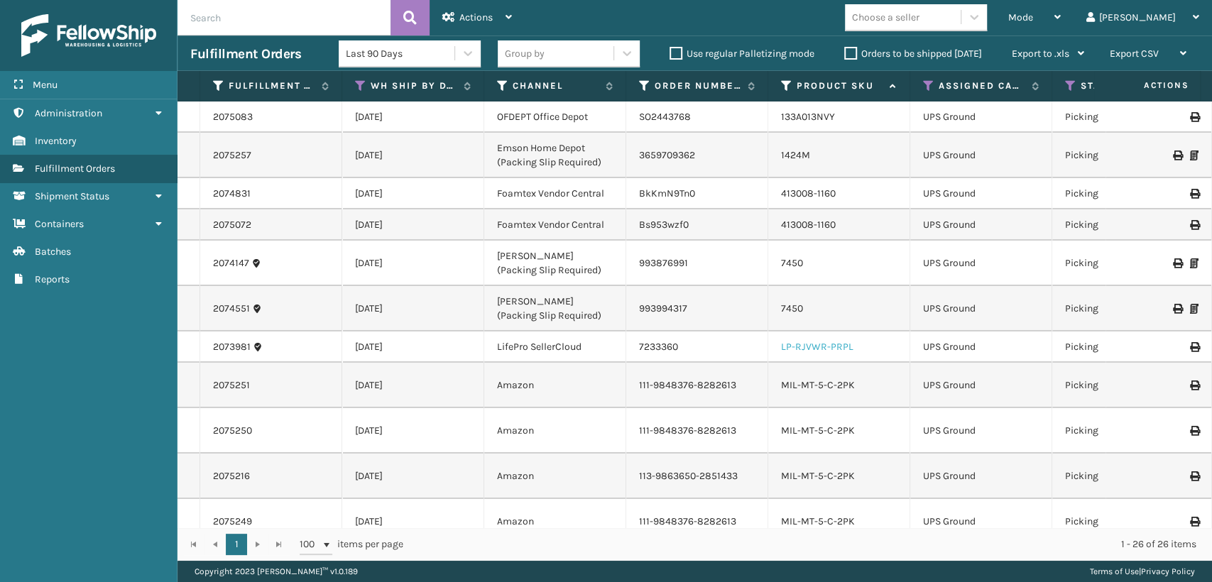
click at [819, 348] on link "LP-RJVWR-PRPL" at bounding box center [817, 347] width 72 height 12
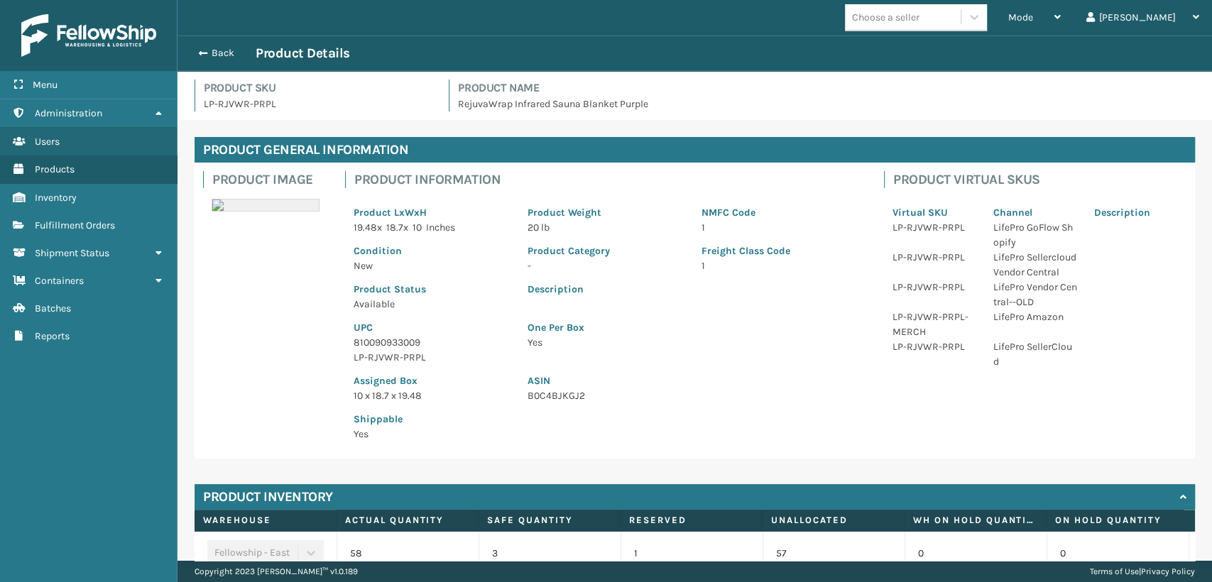
click at [421, 336] on p "810090933009" at bounding box center [431, 342] width 157 height 15
drag, startPoint x: 430, startPoint y: 339, endPoint x: 352, endPoint y: 343, distance: 78.2
click at [352, 343] on div "UPC 810090933009 LP-RJVWR-PRPL" at bounding box center [432, 338] width 174 height 53
copy p "810090933009"
click at [204, 55] on span "button" at bounding box center [201, 53] width 9 height 10
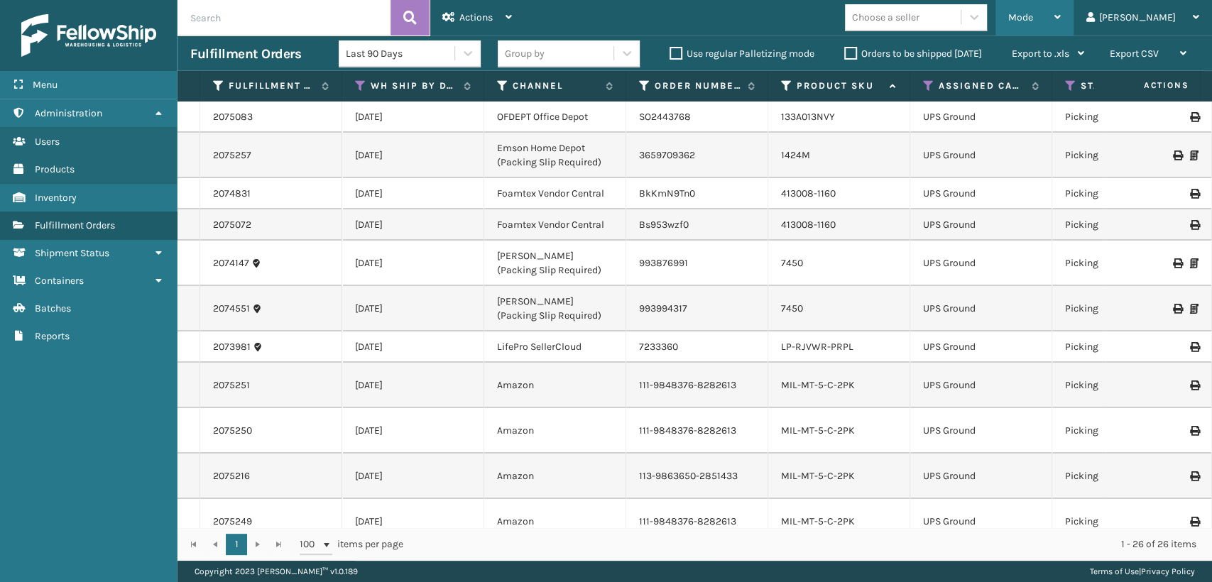
drag, startPoint x: 1072, startPoint y: 3, endPoint x: 1065, endPoint y: 9, distance: 9.1
click at [1060, 3] on div "Mode" at bounding box center [1034, 17] width 53 height 35
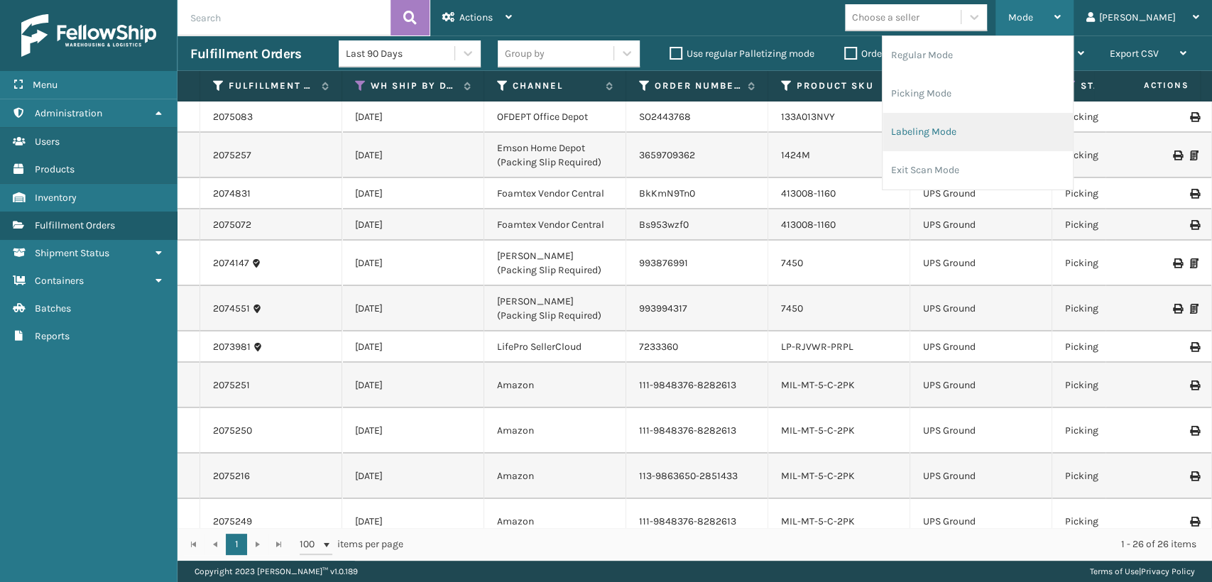
click at [946, 126] on li "Labeling Mode" at bounding box center [977, 132] width 190 height 38
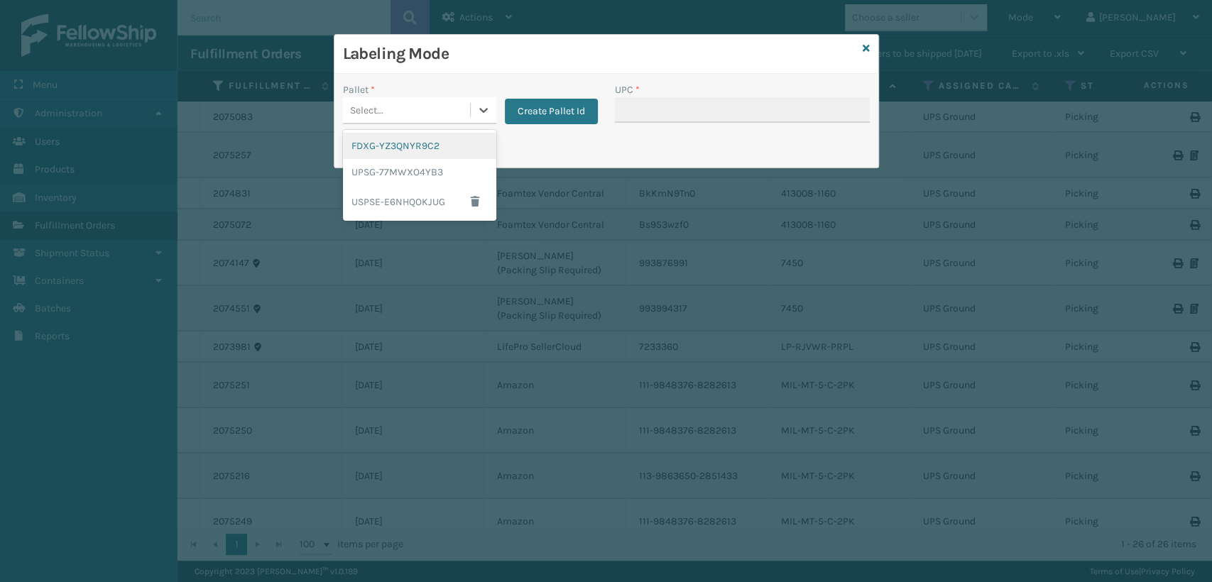
drag, startPoint x: 385, startPoint y: 116, endPoint x: 399, endPoint y: 155, distance: 40.9
click at [386, 116] on div "Select..." at bounding box center [406, 110] width 127 height 23
drag, startPoint x: 397, startPoint y: 180, endPoint x: 407, endPoint y: 175, distance: 11.5
click at [407, 175] on div "UPSG-77MWXO4YB3" at bounding box center [419, 172] width 153 height 26
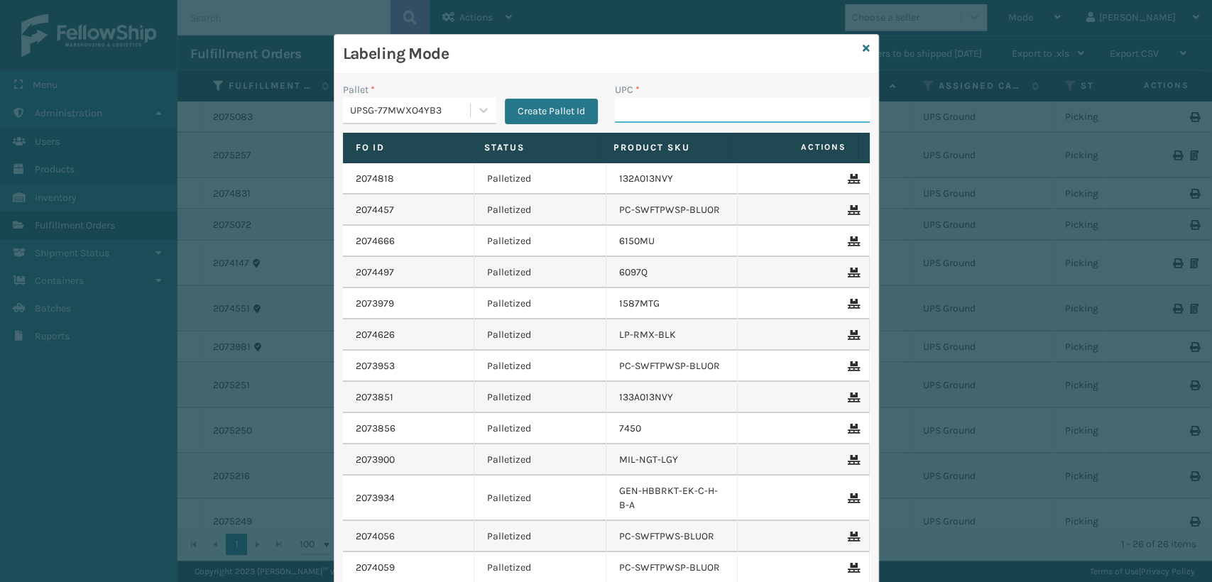
click at [640, 116] on input "UPC *" at bounding box center [742, 110] width 255 height 26
paste input "810090933009"
type input "810090933009"
